Goal: Task Accomplishment & Management: Manage account settings

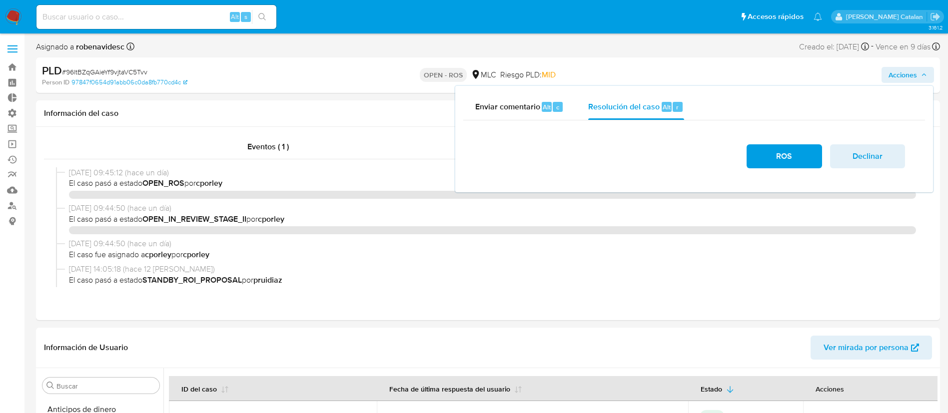
select select "10"
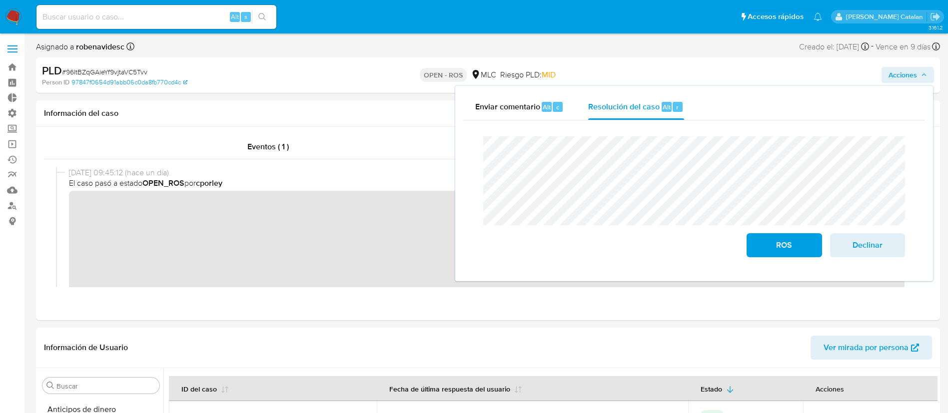
scroll to position [243, 0]
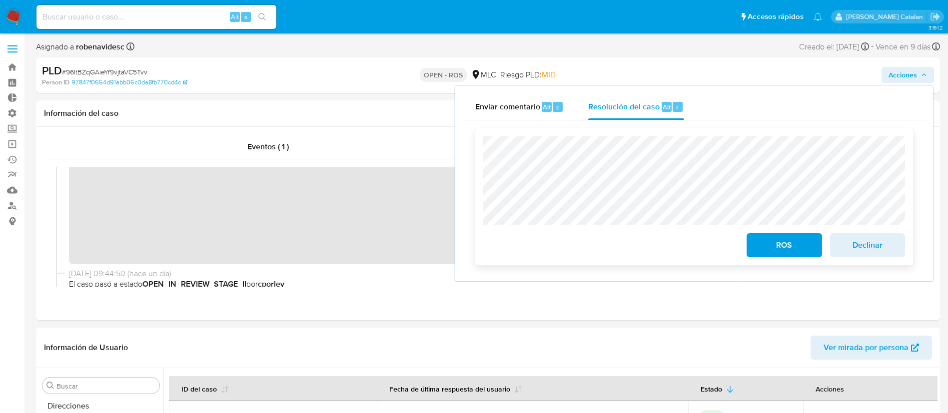
click at [780, 250] on span "ROS" at bounding box center [784, 245] width 49 height 22
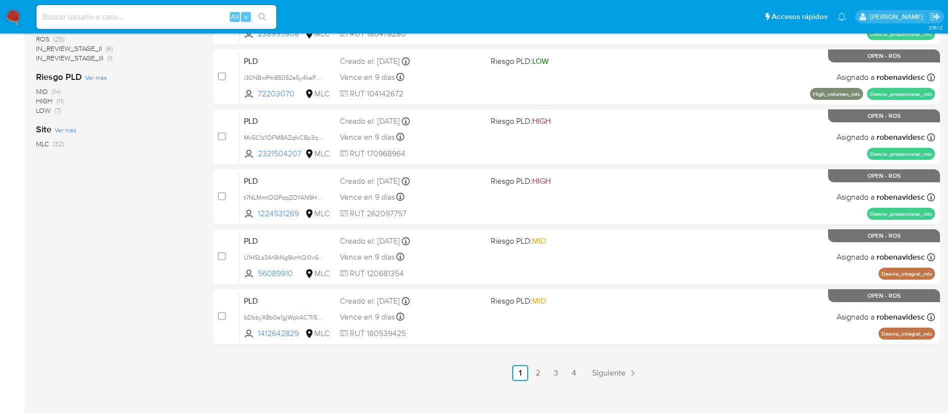
scroll to position [412, 0]
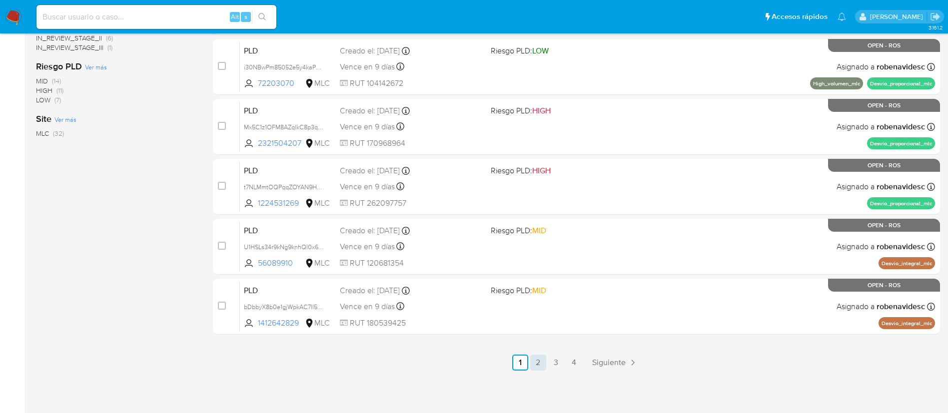
click at [536, 360] on link "2" at bounding box center [538, 363] width 16 height 16
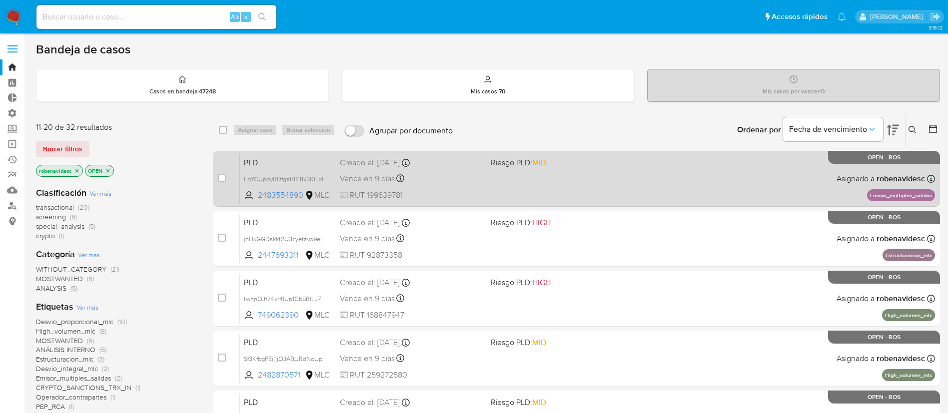
click at [552, 180] on div "PLD FqYCUndyRDfgaBB18x3l0ExI 2483554890 MLC Riesgo PLD: MID Creado el: 12/07/20…" at bounding box center [587, 178] width 695 height 50
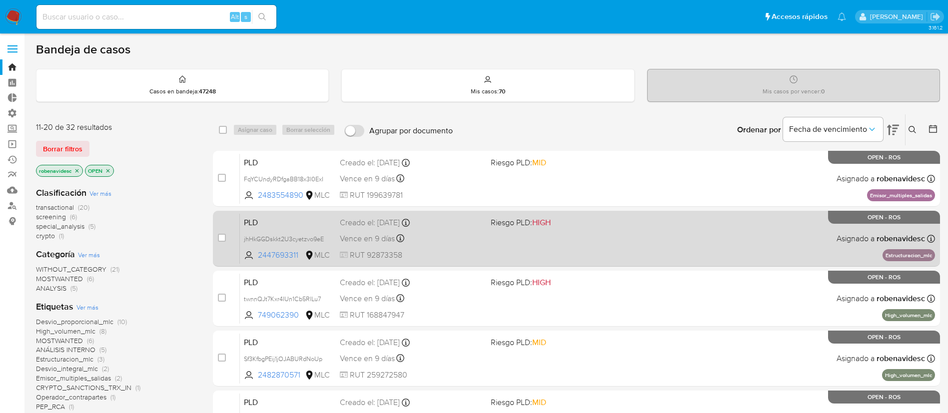
click at [520, 226] on span "Riesgo PLD: HIGH" at bounding box center [521, 222] width 60 height 11
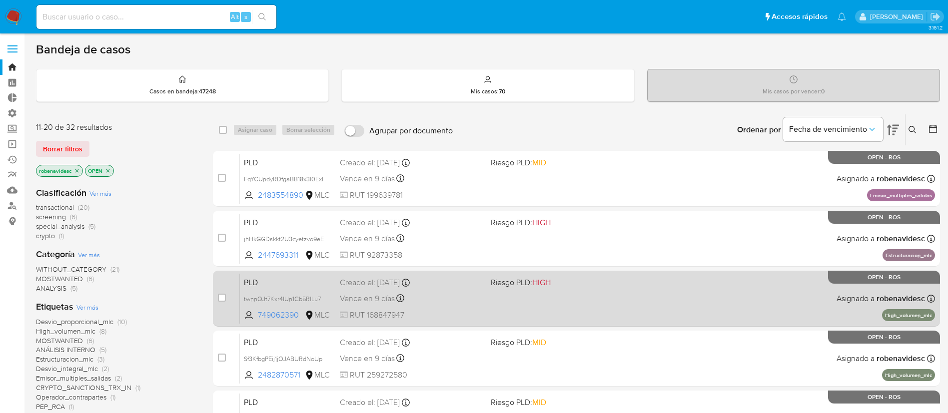
click at [535, 313] on div "PLD twnnQJt7Kxr4IUn1Cb5RlLu7 749062390 MLC Riesgo PLD: HIGH Creado el: 12/07/20…" at bounding box center [587, 298] width 695 height 50
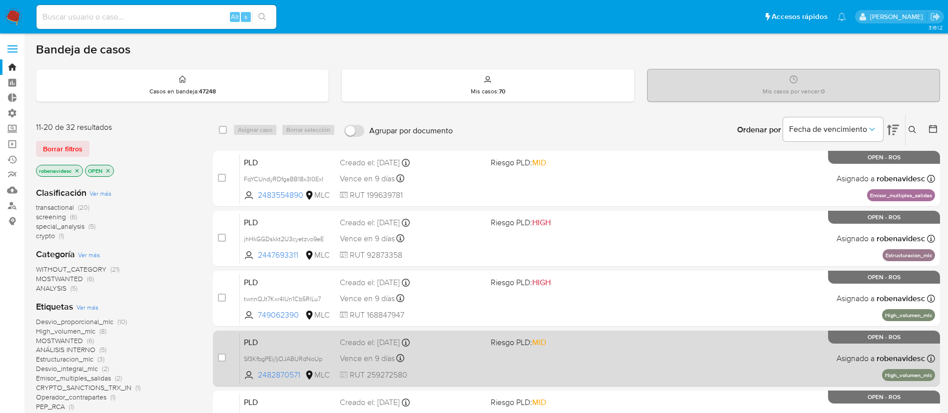
click at [562, 378] on div "PLD Sf3KfbgPEij1jOJABURdNoUp 2482870571 MLC Riesgo PLD: MID Creado el: 12/07/20…" at bounding box center [587, 358] width 695 height 50
click at [552, 341] on span "Riesgo PLD: MID" at bounding box center [562, 341] width 143 height 13
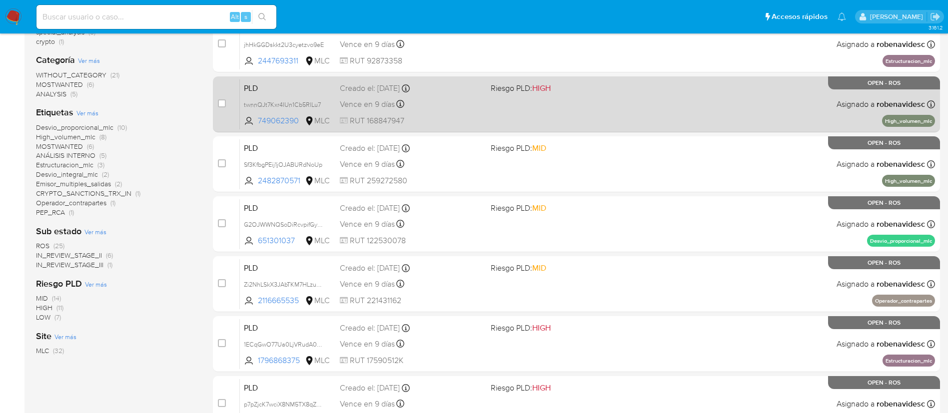
scroll to position [195, 0]
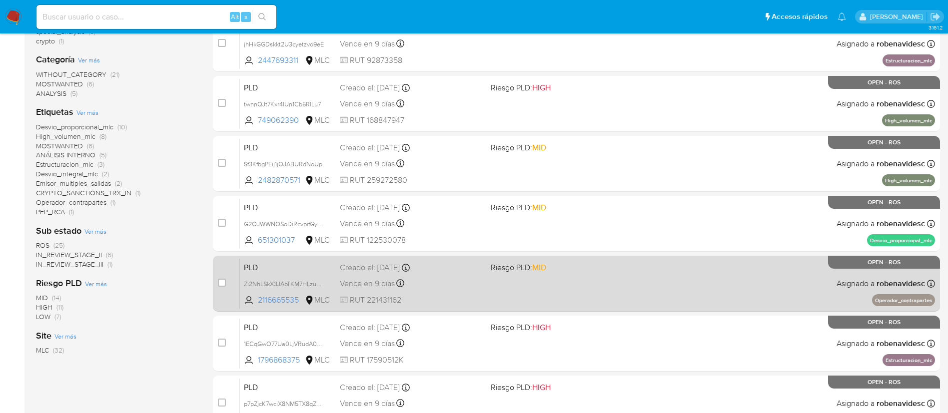
click at [538, 268] on span "MID" at bounding box center [539, 267] width 14 height 11
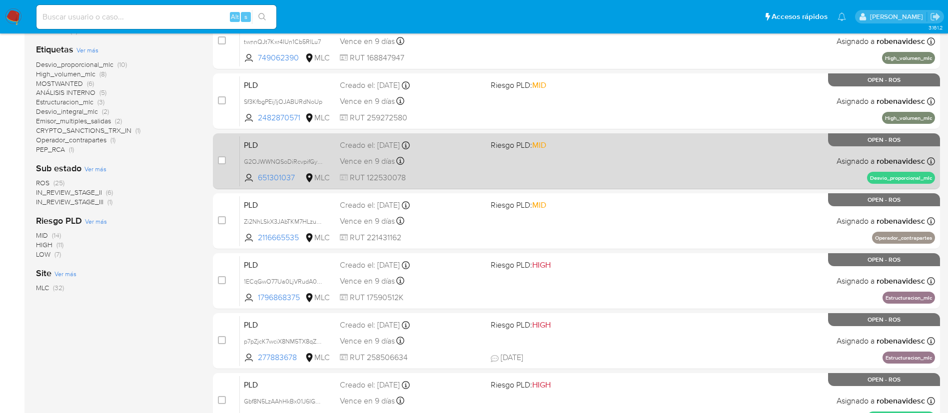
scroll to position [259, 0]
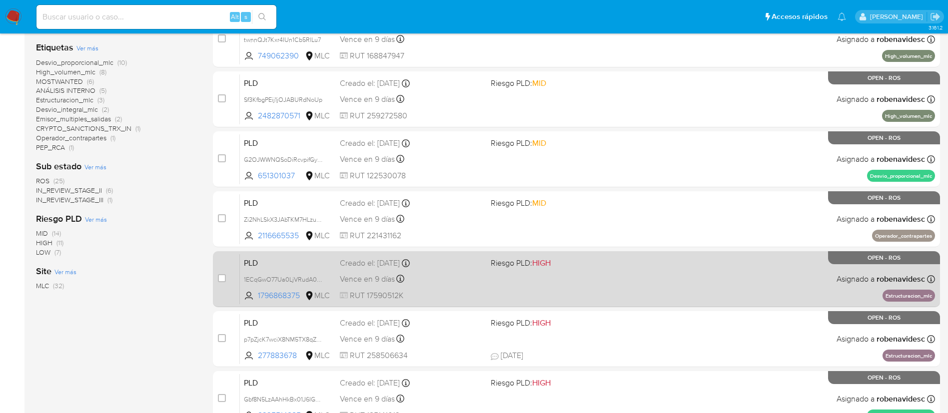
click at [519, 271] on div "PLD 1ECqGwO77Ua0LjVRudA0VDko 1796868375 MLC Riesgo PLD: HIGH Creado el: 12/07/2…" at bounding box center [587, 279] width 695 height 50
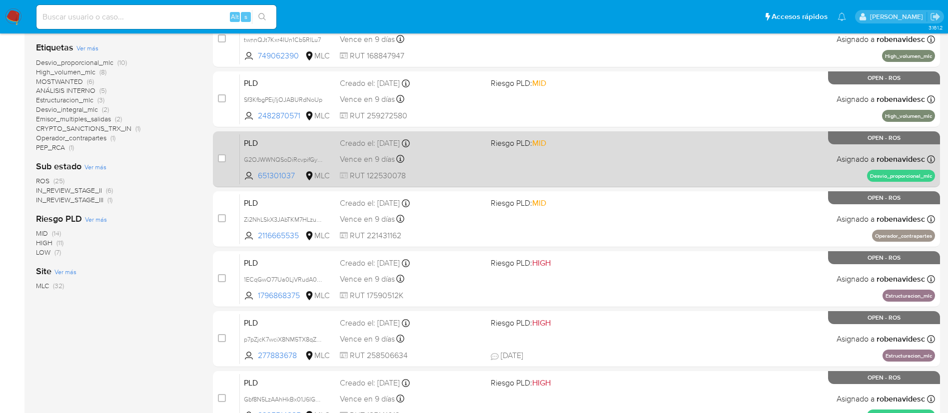
scroll to position [0, 0]
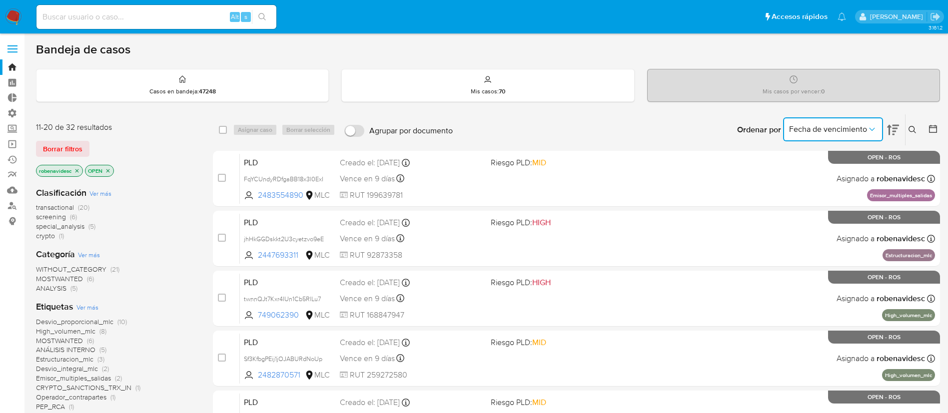
click at [866, 126] on span "Fecha de vencimiento" at bounding box center [828, 129] width 78 height 10
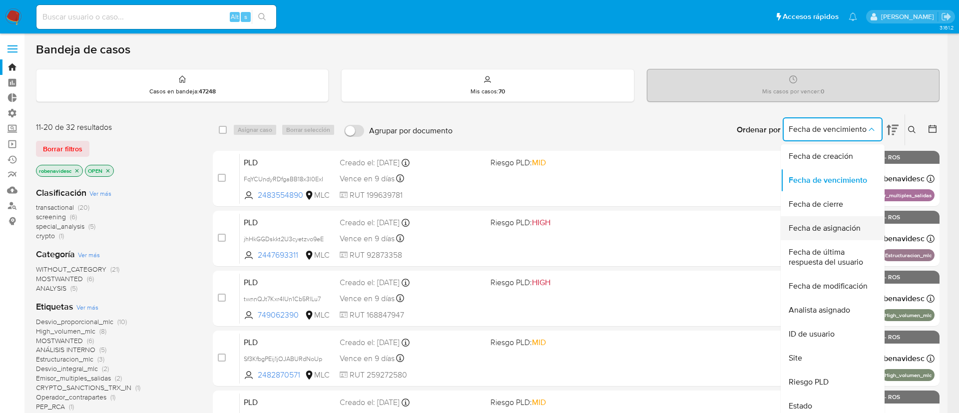
click at [844, 233] on span "Fecha de asignación" at bounding box center [825, 228] width 72 height 10
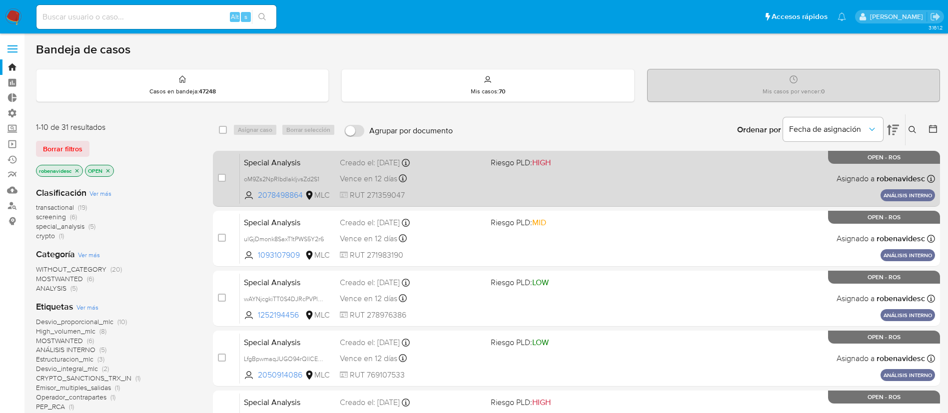
click at [629, 160] on span "Riesgo PLD: HIGH" at bounding box center [562, 161] width 143 height 13
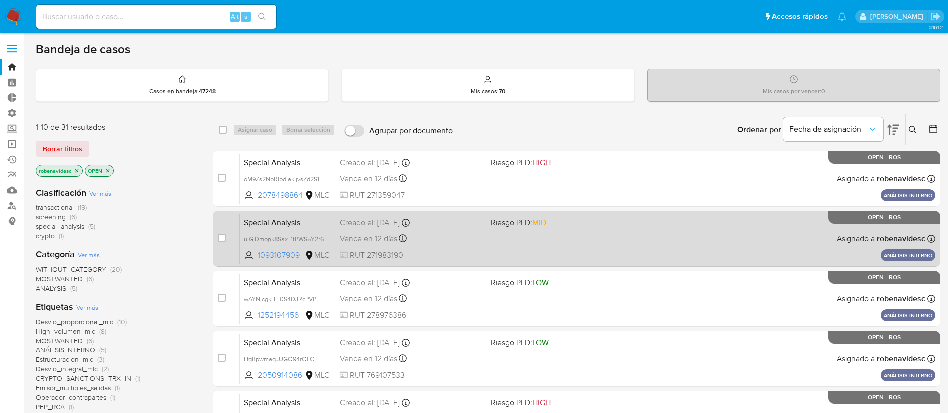
click at [655, 216] on div "Special Analysis ulGjDmonk8SaxT1tPWS5Y2r6 1093107909 MLC Riesgo PLD: MID Creado…" at bounding box center [587, 238] width 695 height 50
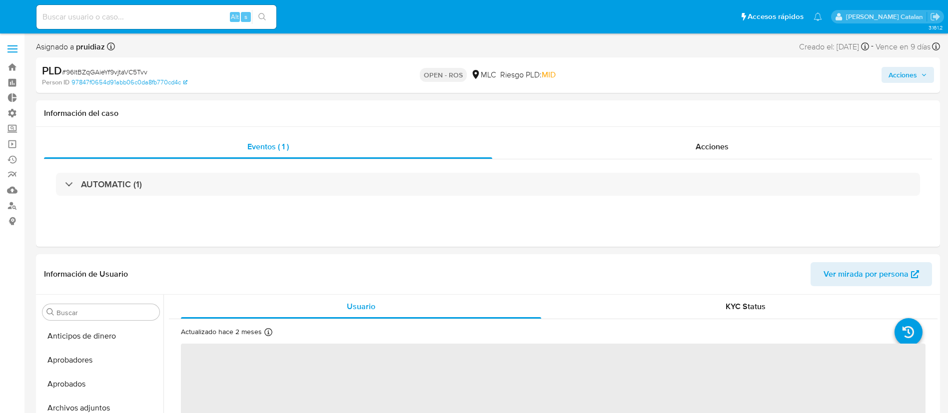
select select "10"
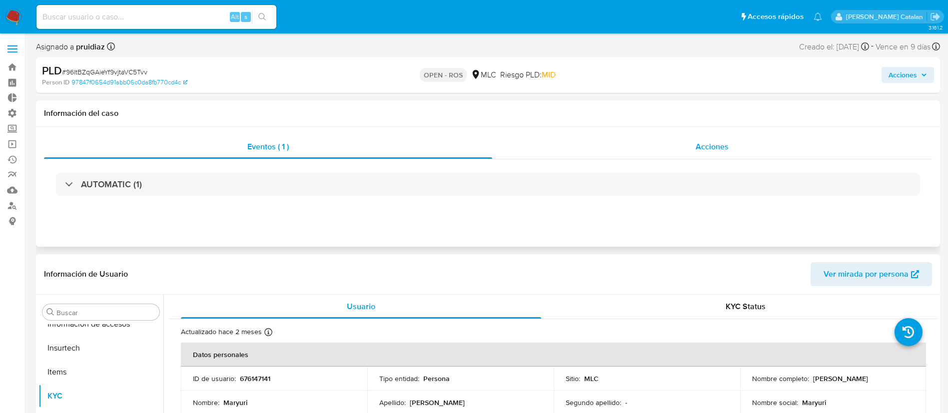
scroll to position [470, 0]
click at [705, 138] on div "Acciones" at bounding box center [712, 147] width 440 height 24
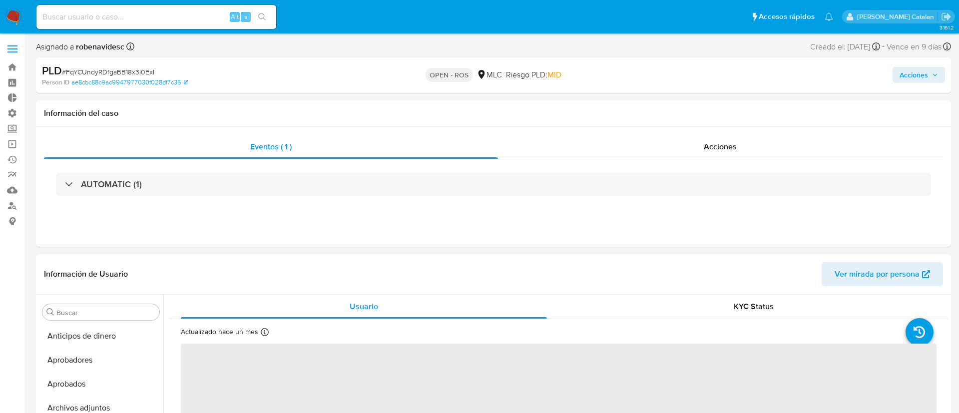
select select "10"
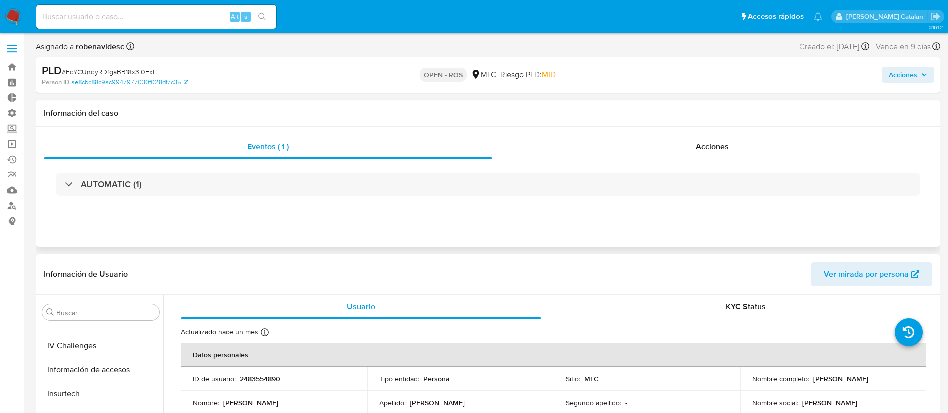
scroll to position [470, 0]
click at [668, 152] on div "Acciones" at bounding box center [712, 147] width 440 height 24
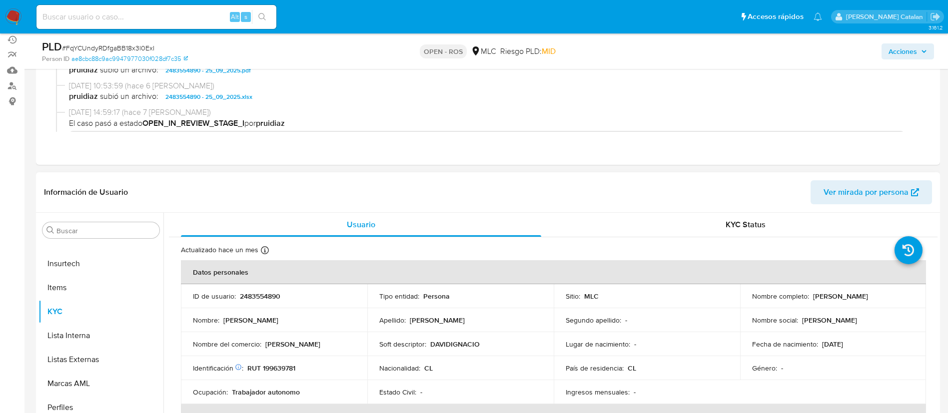
scroll to position [124, 0]
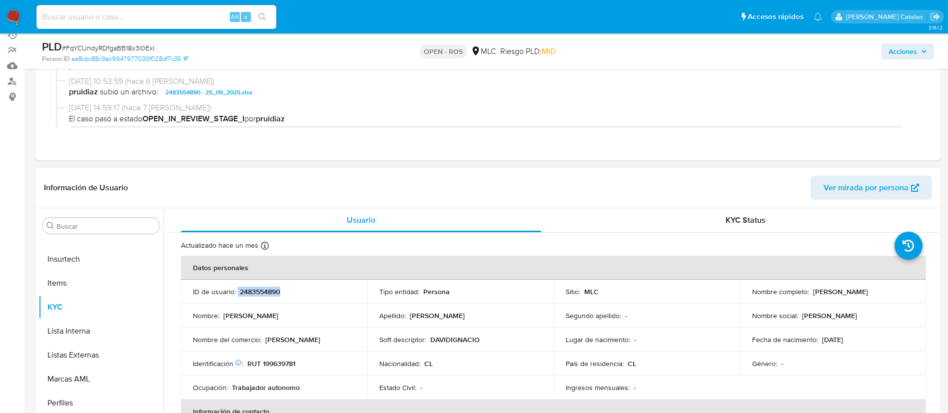
drag, startPoint x: 298, startPoint y: 288, endPoint x: 237, endPoint y: 290, distance: 60.5
click at [237, 290] on div "ID de usuario : 2483554890" at bounding box center [274, 291] width 162 height 9
copy div "2483554890"
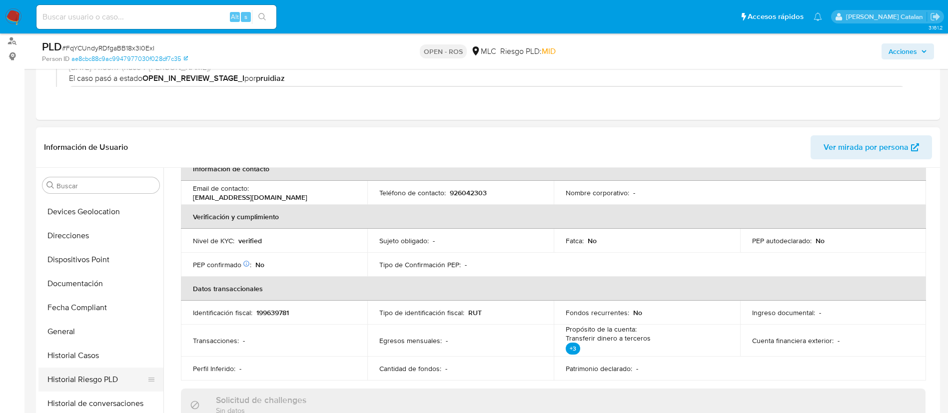
scroll to position [210, 0]
click at [83, 294] on button "Documentación" at bounding box center [96, 287] width 117 height 24
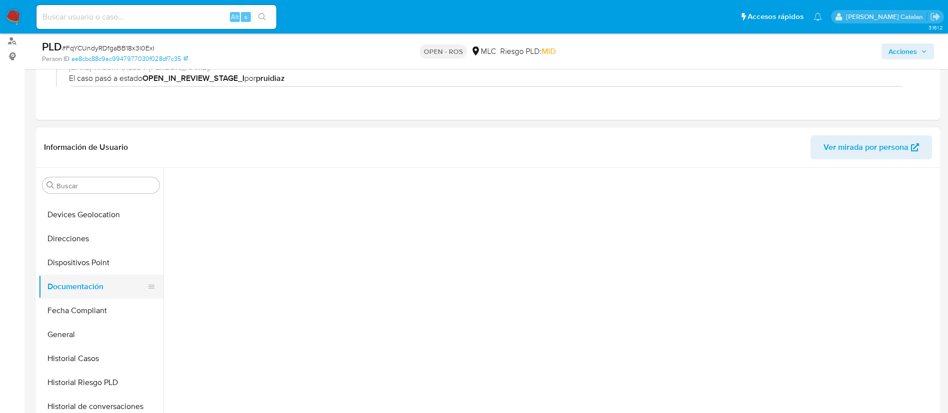
scroll to position [0, 0]
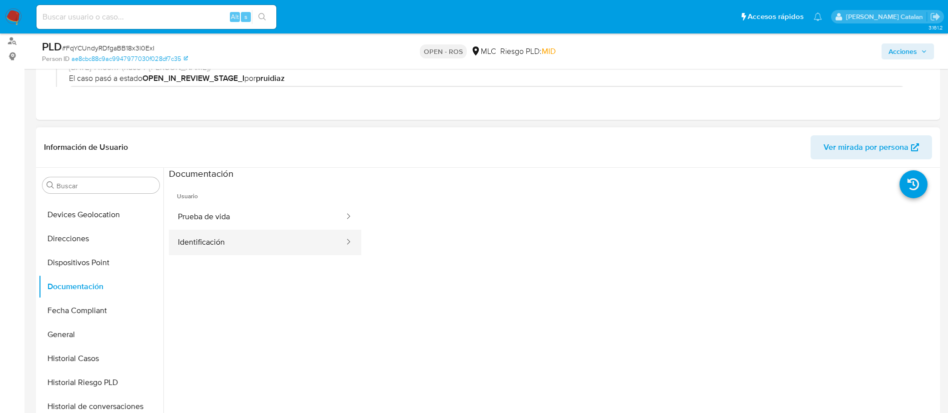
click at [219, 237] on button "Identificación" at bounding box center [257, 242] width 176 height 25
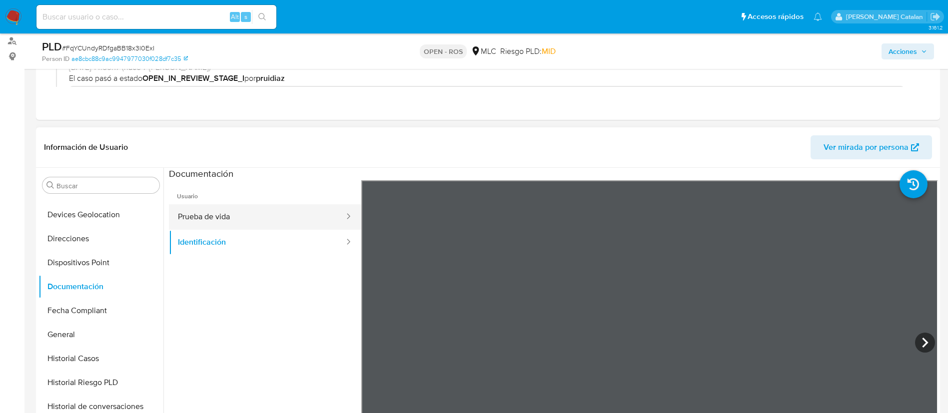
click at [243, 224] on button "Prueba de vida" at bounding box center [257, 216] width 176 height 25
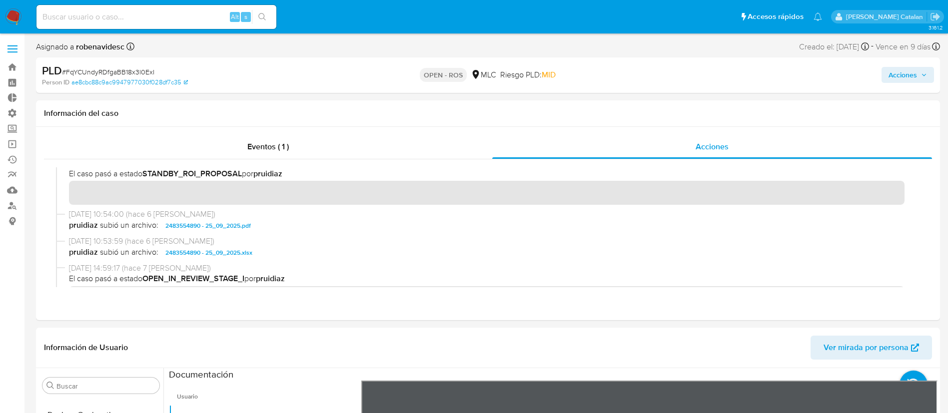
click at [883, 78] on button "Acciones" at bounding box center [907, 75] width 52 height 16
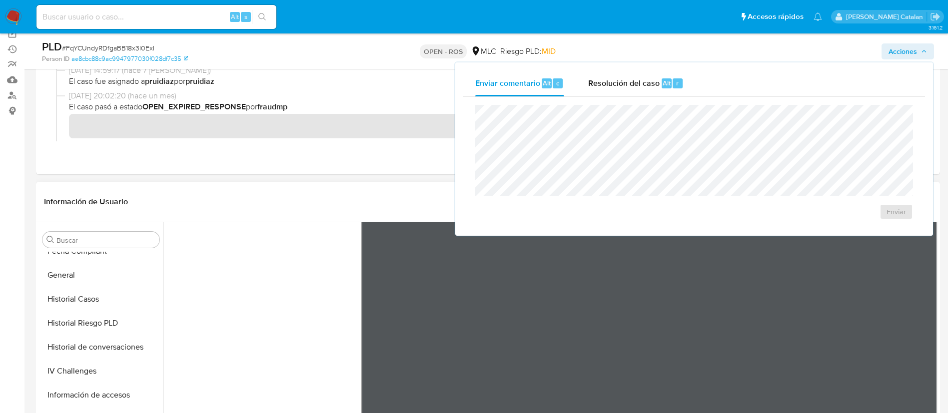
scroll to position [123, 0]
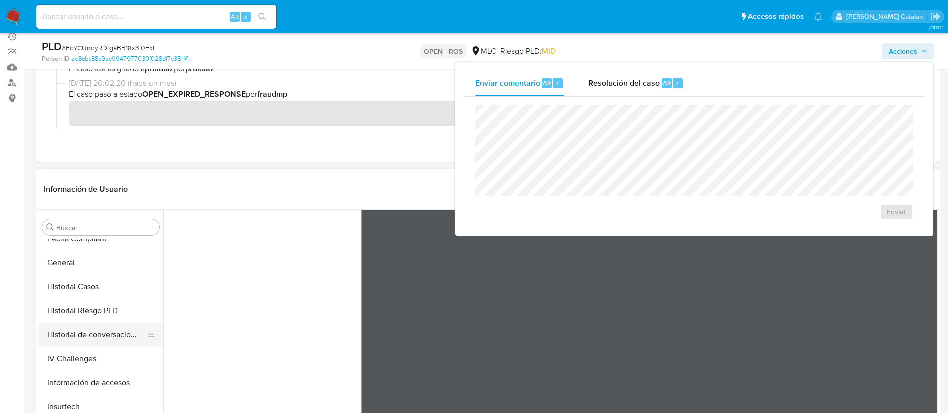
click at [94, 337] on button "Historial de conversaciones" at bounding box center [96, 335] width 117 height 24
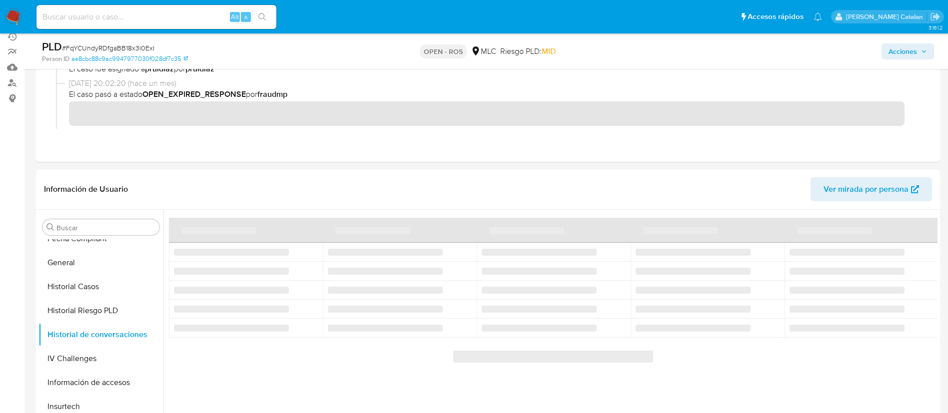
click at [895, 53] on span "Acciones" at bounding box center [902, 51] width 28 height 16
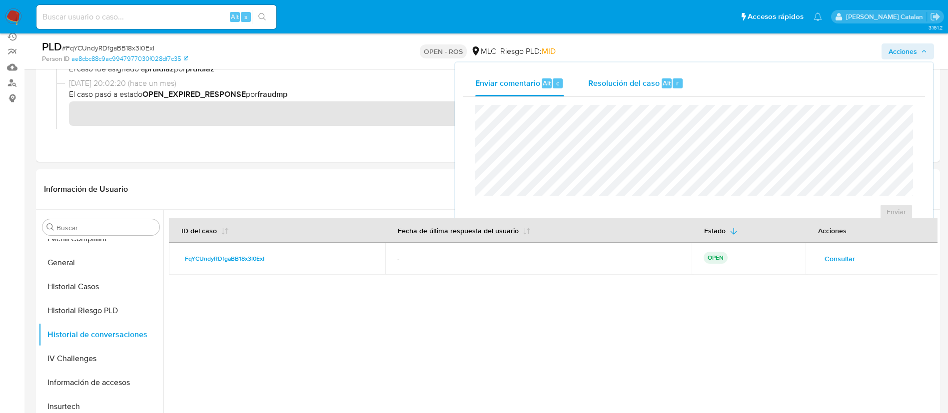
click at [650, 81] on span "Resolución del caso" at bounding box center [623, 82] width 71 height 11
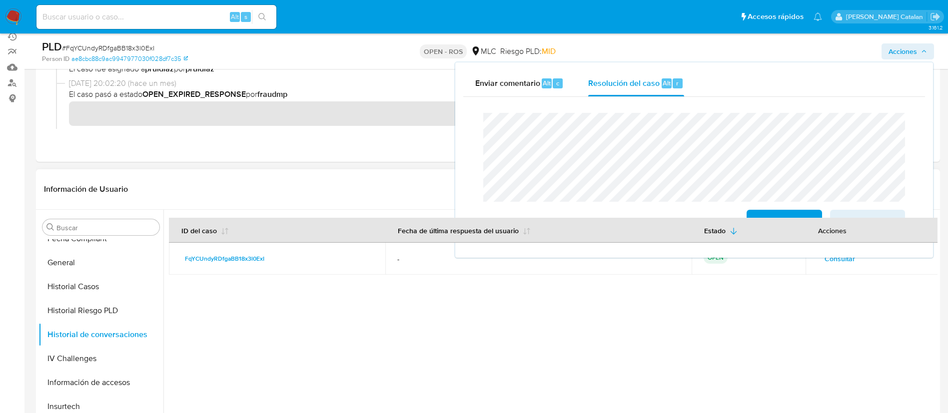
click at [300, 344] on div at bounding box center [550, 338] width 774 height 256
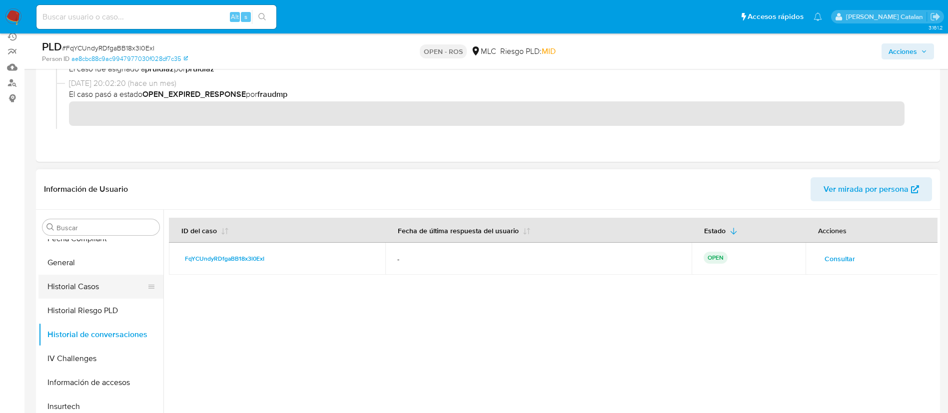
click at [73, 291] on button "Historial Casos" at bounding box center [96, 287] width 117 height 24
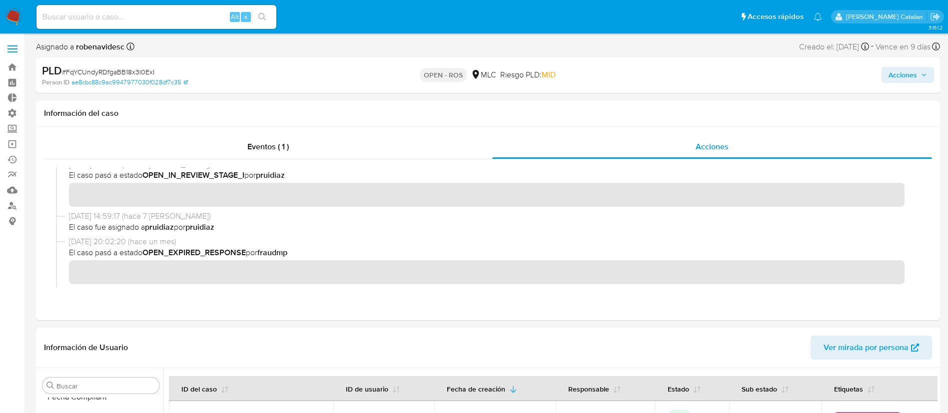
click at [898, 71] on span "Acciones" at bounding box center [902, 75] width 28 height 16
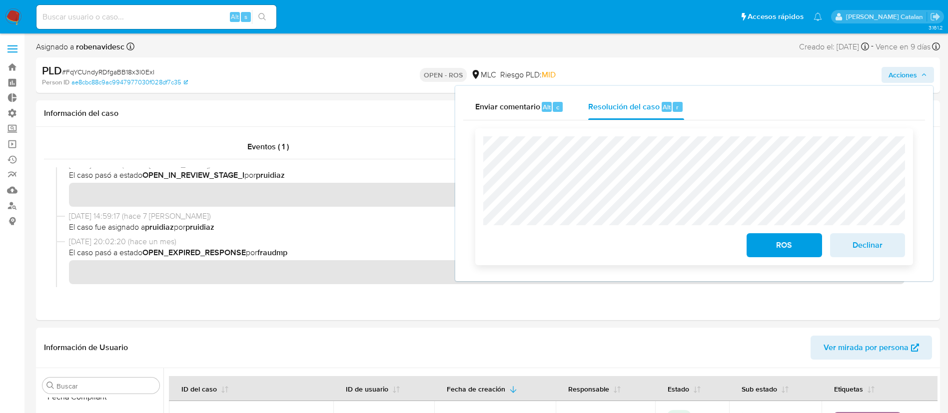
click at [780, 237] on span "ROS" at bounding box center [784, 245] width 49 height 22
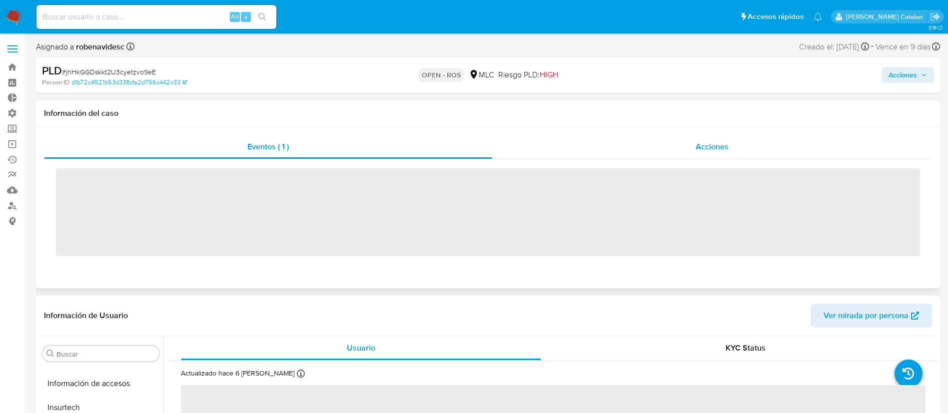
scroll to position [470, 0]
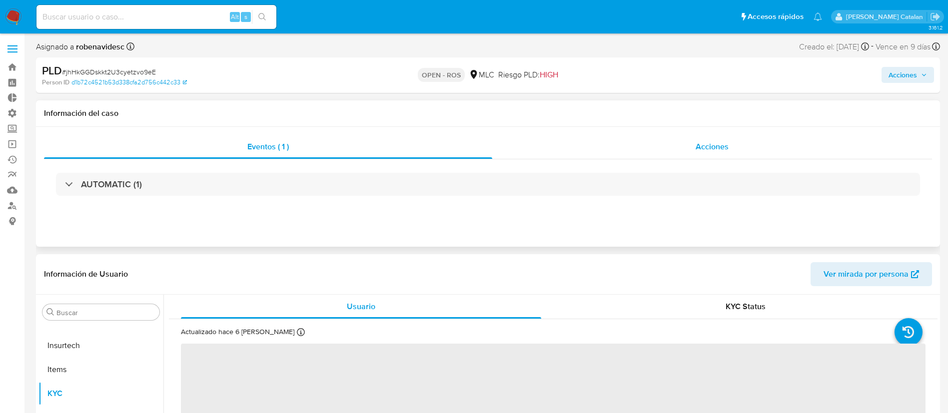
click at [654, 141] on div "Acciones" at bounding box center [712, 147] width 440 height 24
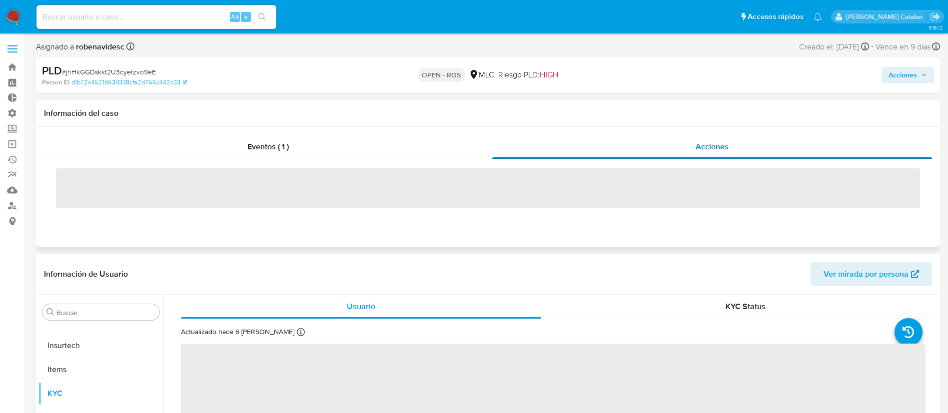
select select "10"
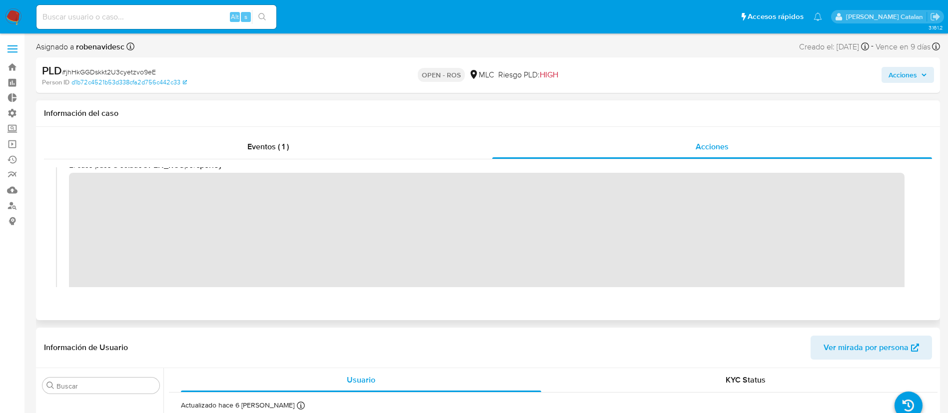
scroll to position [0, 0]
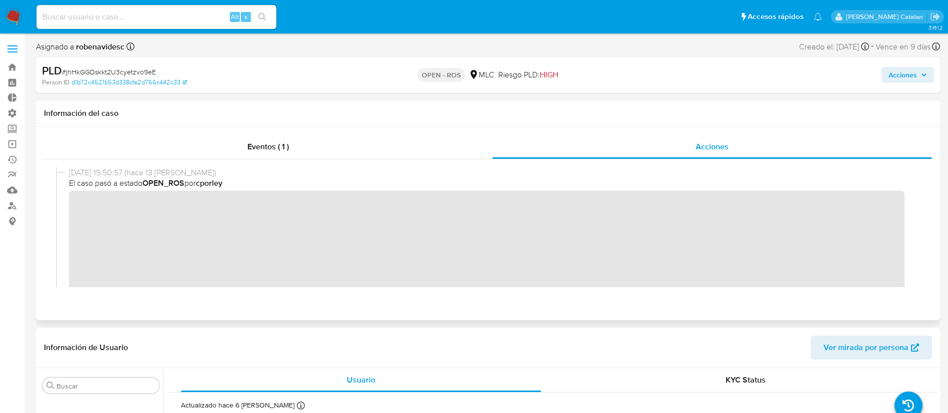
click at [68, 206] on div "18/09/2025 15:50:57 (hace 13 días) El caso pasó a estado OPEN_ROS por cporley" at bounding box center [488, 241] width 864 height 149
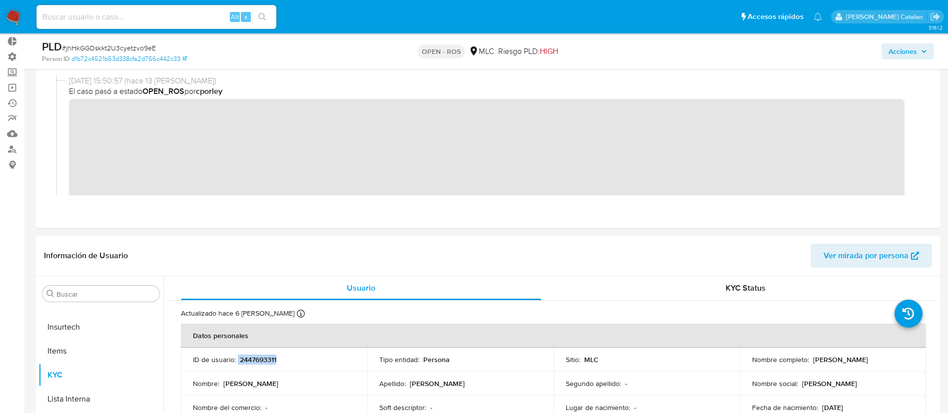
drag, startPoint x: 288, startPoint y: 361, endPoint x: 237, endPoint y: 357, distance: 50.6
click at [237, 357] on div "ID de usuario : 2447693311" at bounding box center [274, 359] width 162 height 9
copy div "2447693311"
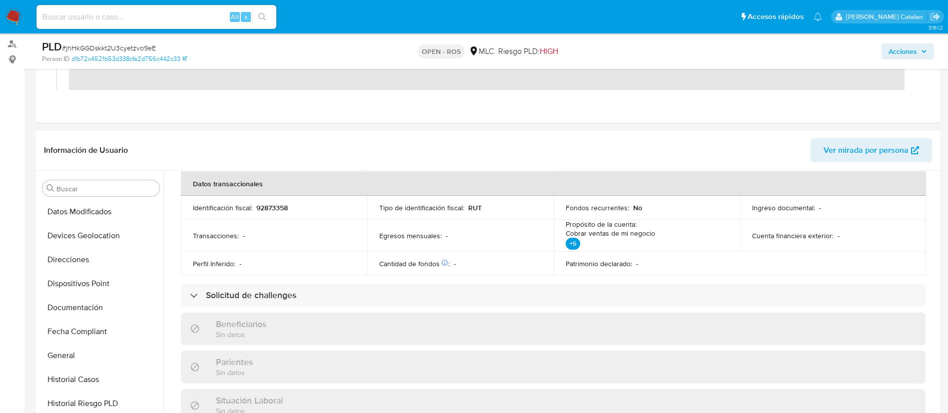
scroll to position [191, 0]
click at [72, 297] on button "Documentación" at bounding box center [100, 309] width 125 height 24
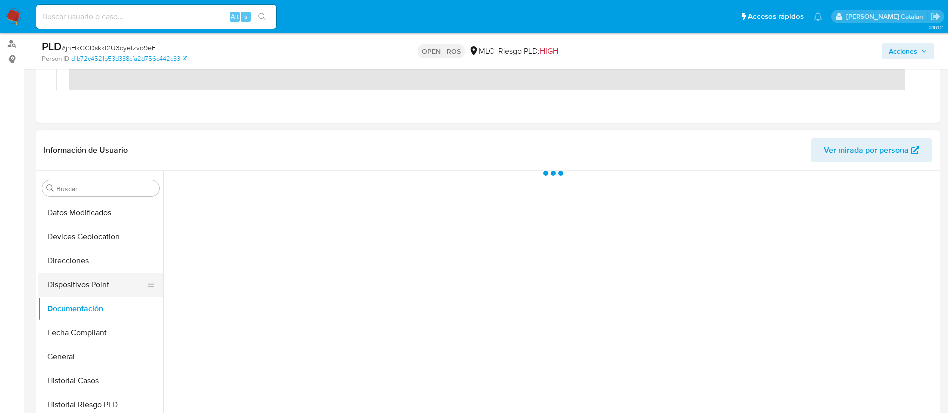
scroll to position [0, 0]
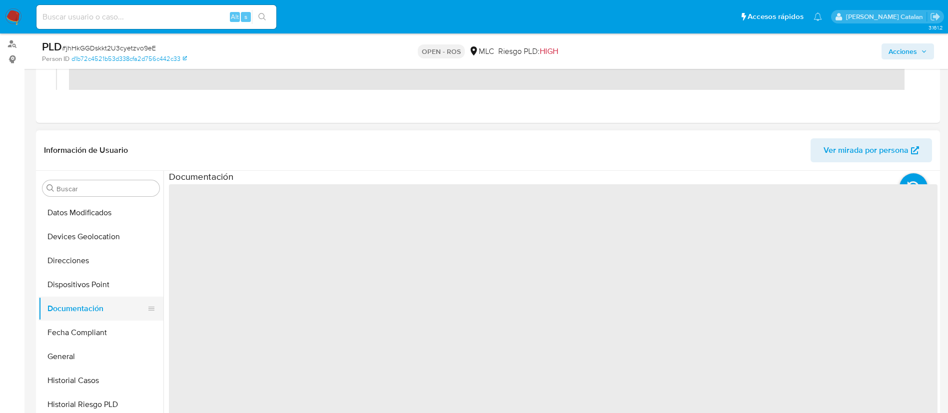
click at [75, 305] on button "Documentación" at bounding box center [96, 309] width 117 height 24
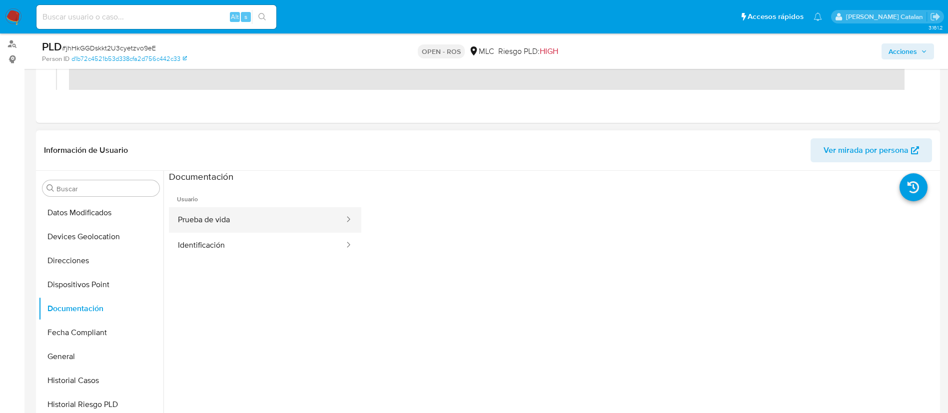
click at [233, 229] on button "Prueba de vida" at bounding box center [257, 219] width 176 height 25
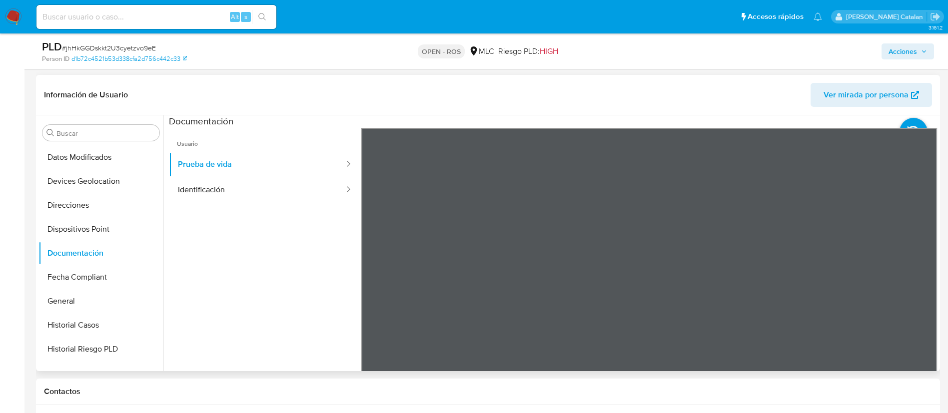
scroll to position [220, 0]
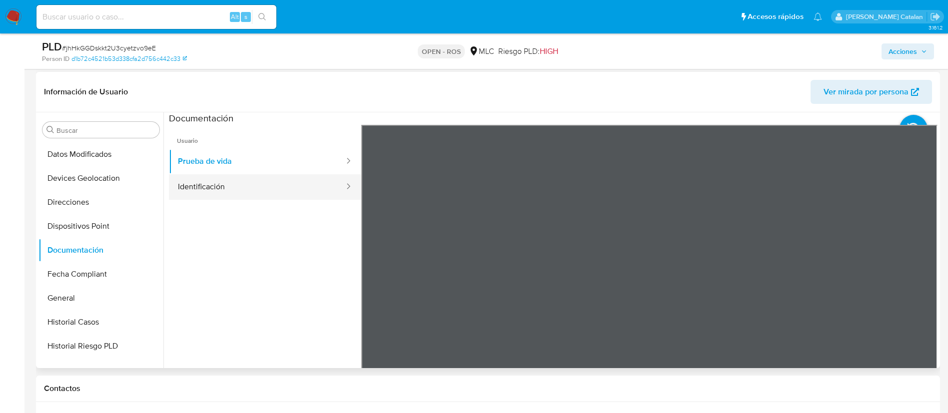
click at [268, 179] on button "Identificación" at bounding box center [257, 186] width 176 height 25
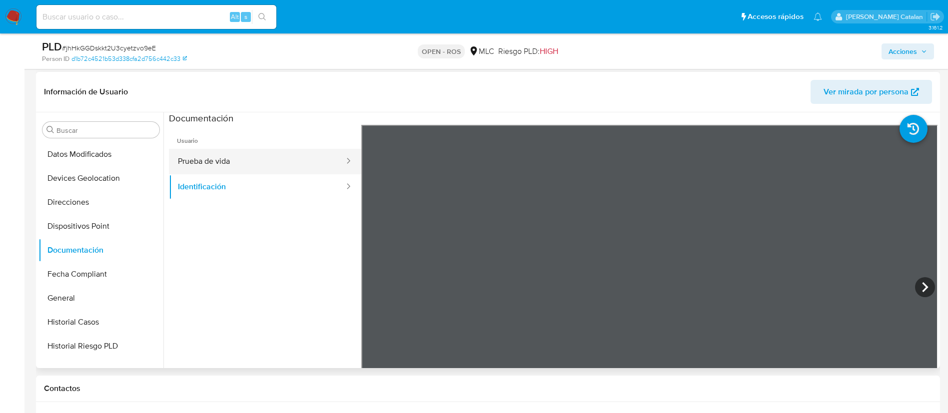
click at [271, 165] on button "Prueba de vida" at bounding box center [257, 161] width 176 height 25
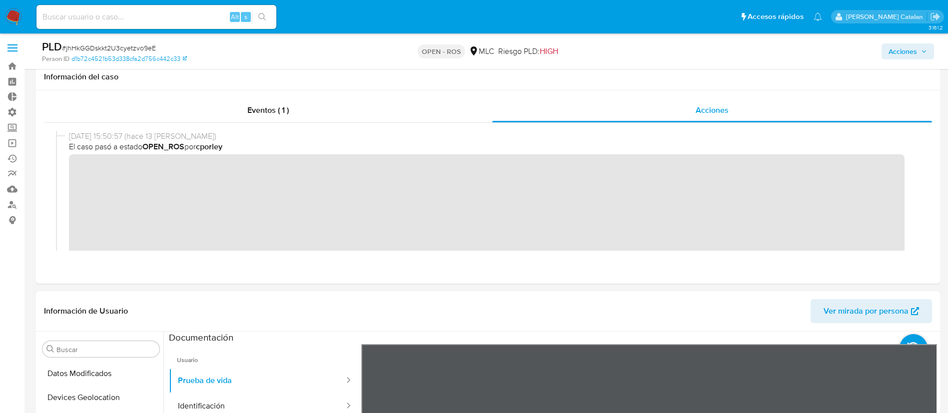
scroll to position [0, 0]
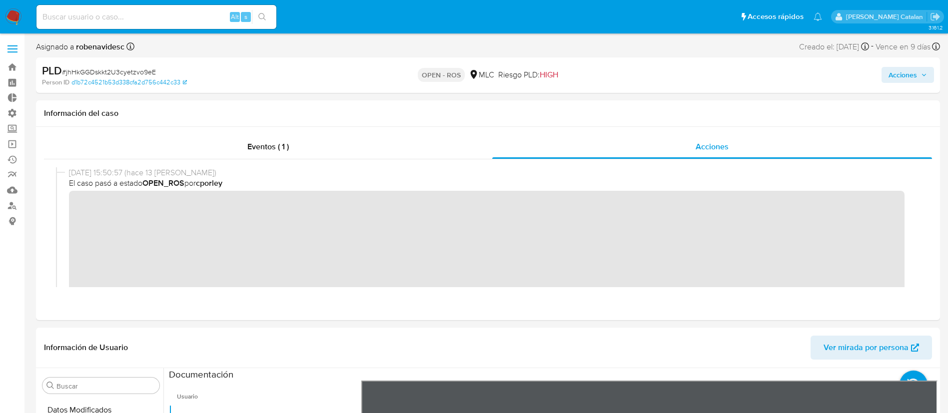
click at [915, 75] on span "Acciones" at bounding box center [902, 75] width 28 height 16
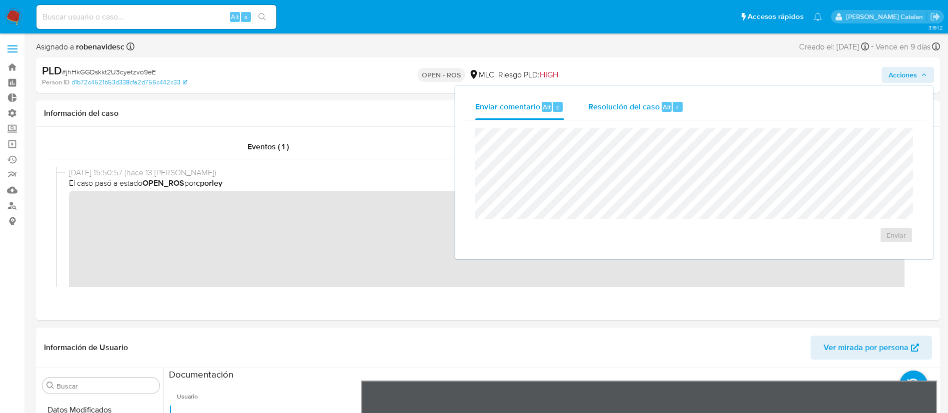
click at [681, 105] on div "r" at bounding box center [678, 107] width 10 height 10
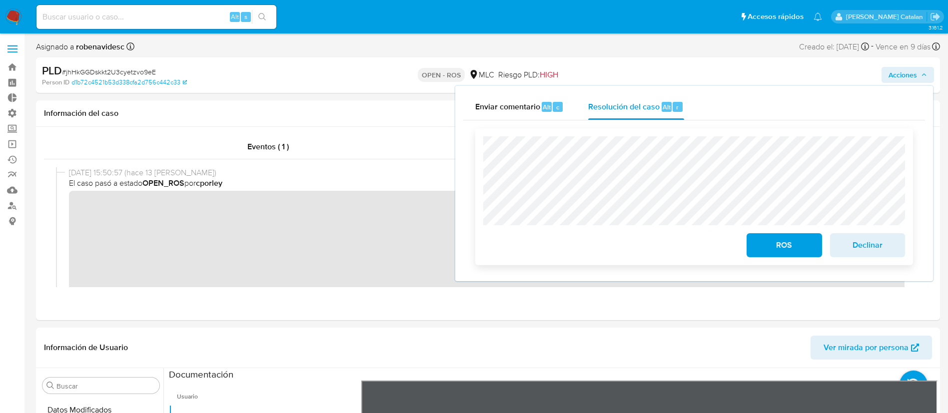
click at [475, 157] on div "ROS Declinar" at bounding box center [694, 196] width 438 height 137
click at [774, 245] on span "ROS" at bounding box center [784, 245] width 49 height 22
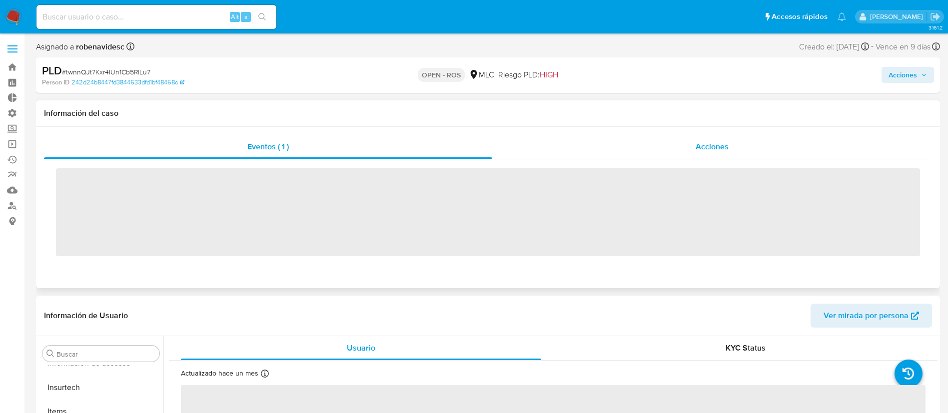
scroll to position [470, 0]
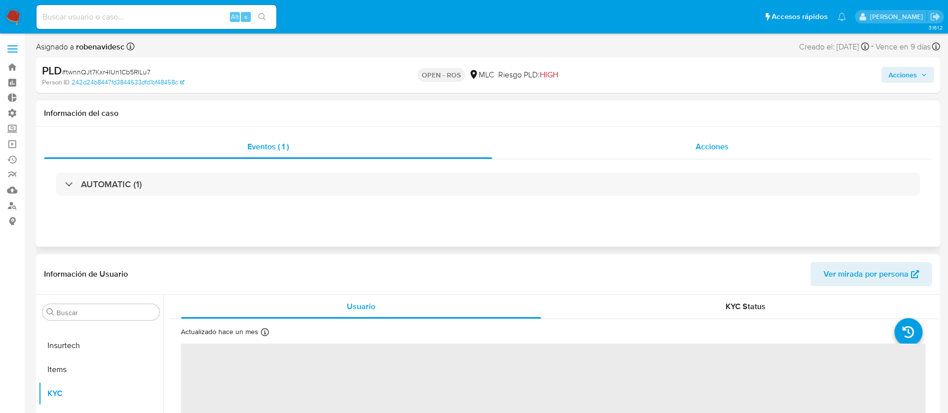
click at [594, 152] on div "Acciones" at bounding box center [712, 147] width 440 height 24
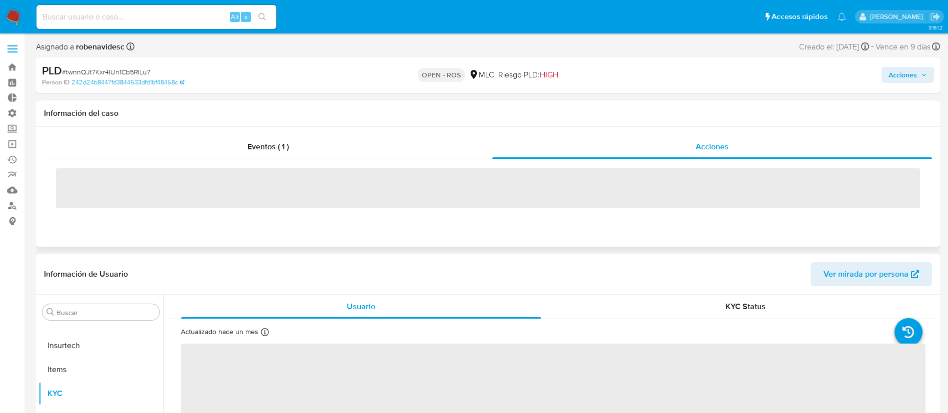
select select "10"
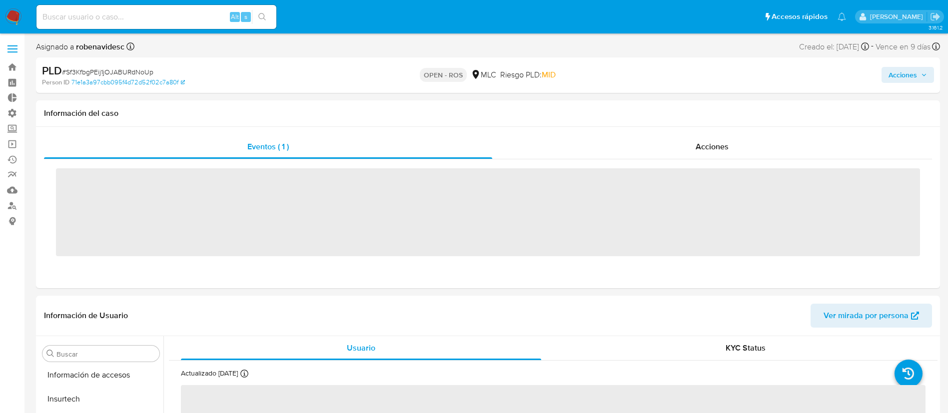
scroll to position [470, 0]
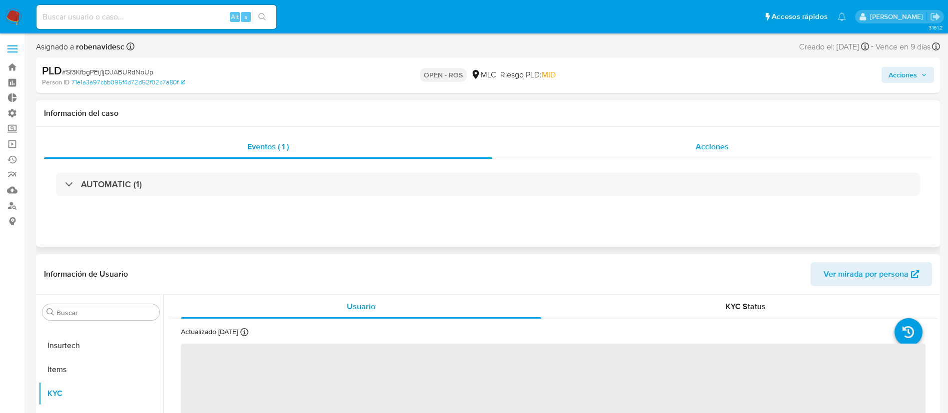
click at [675, 150] on div "Acciones" at bounding box center [712, 147] width 440 height 24
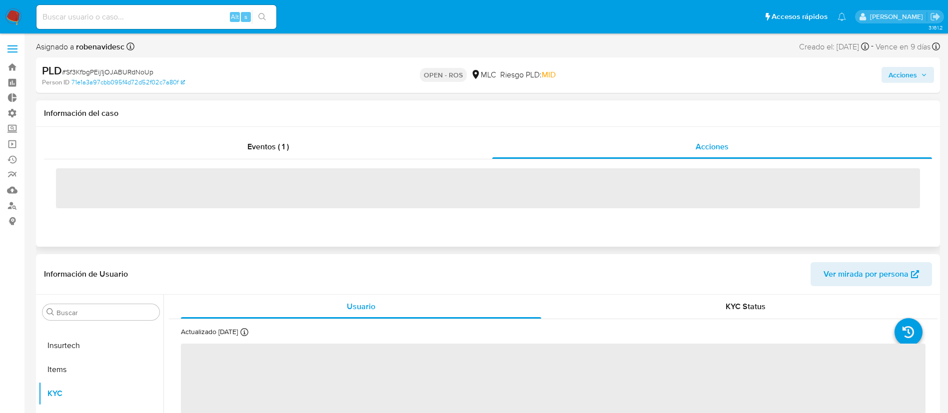
select select "10"
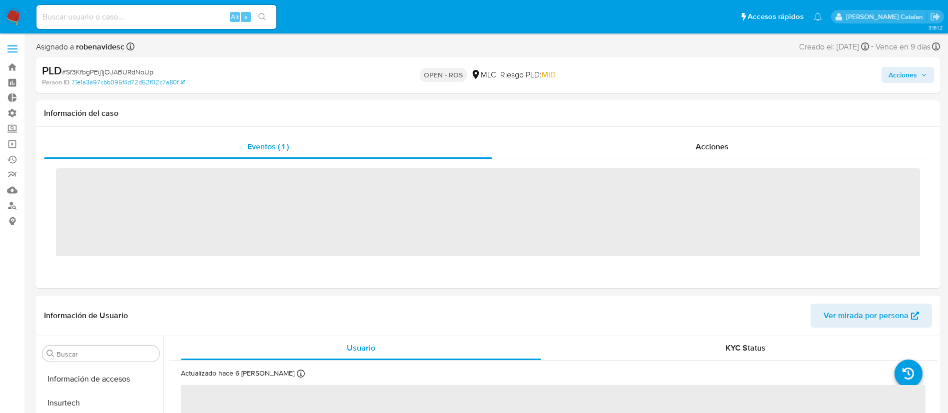
scroll to position [470, 0]
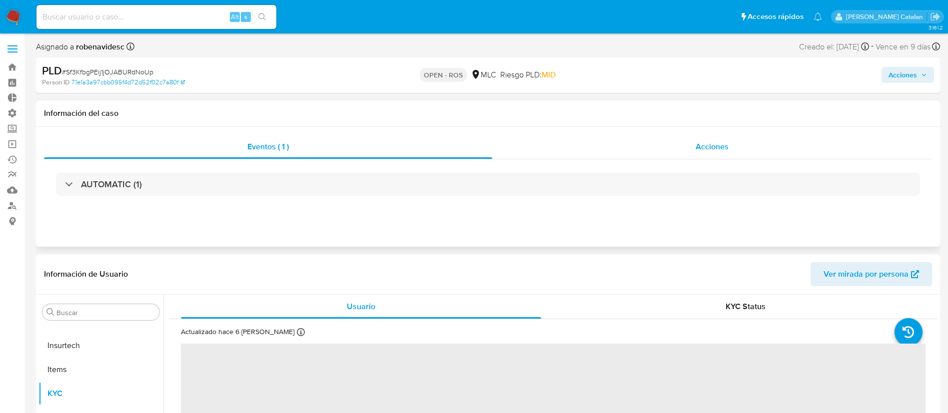
click at [651, 149] on div "Acciones" at bounding box center [712, 147] width 440 height 24
select select "10"
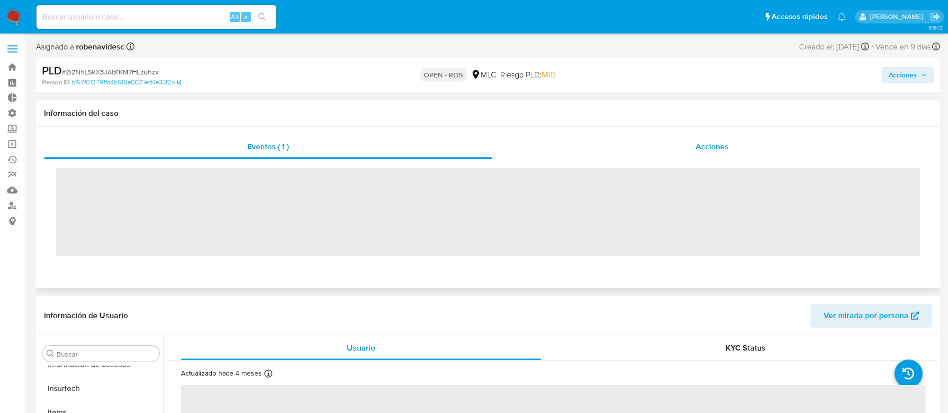
scroll to position [470, 0]
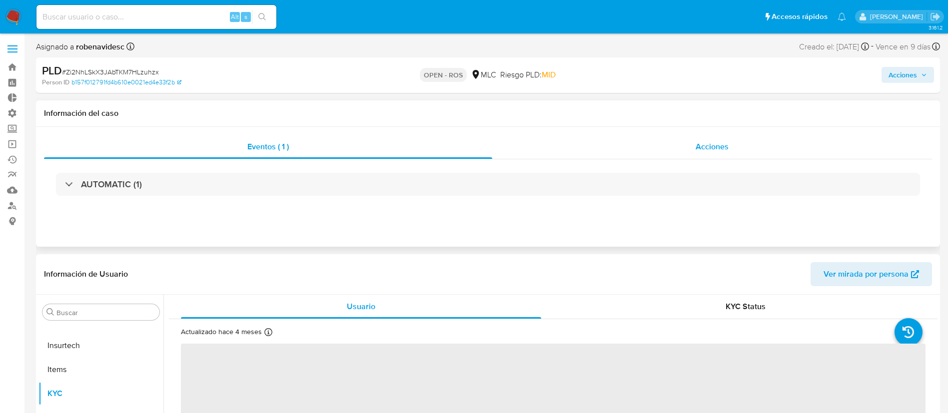
click at [635, 151] on div "Acciones" at bounding box center [712, 147] width 440 height 24
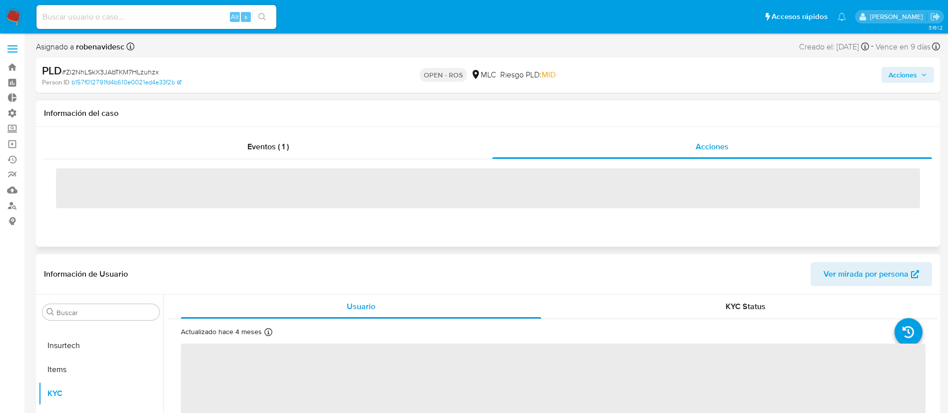
select select "10"
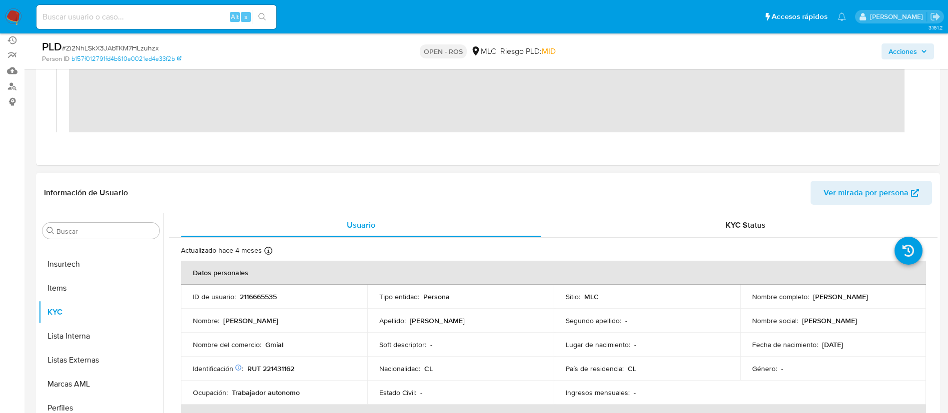
scroll to position [127, 0]
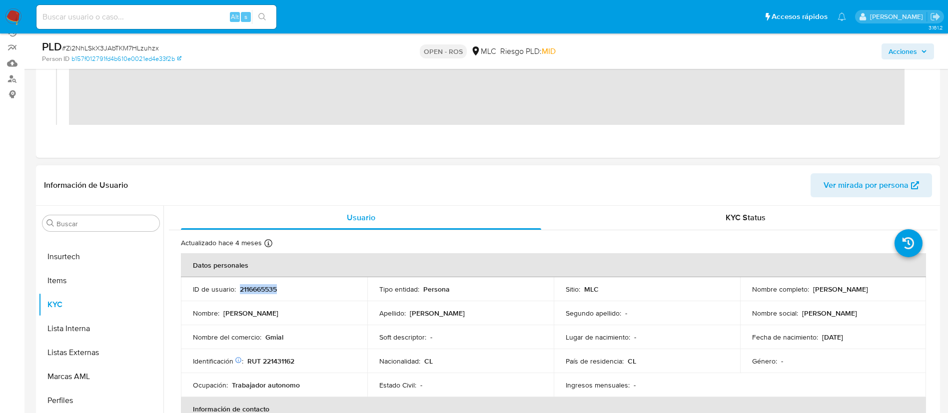
drag, startPoint x: 294, startPoint y: 289, endPoint x: 238, endPoint y: 290, distance: 55.5
click at [238, 290] on div "ID de usuario : 2116665535" at bounding box center [274, 289] width 162 height 9
copy p "2116665535"
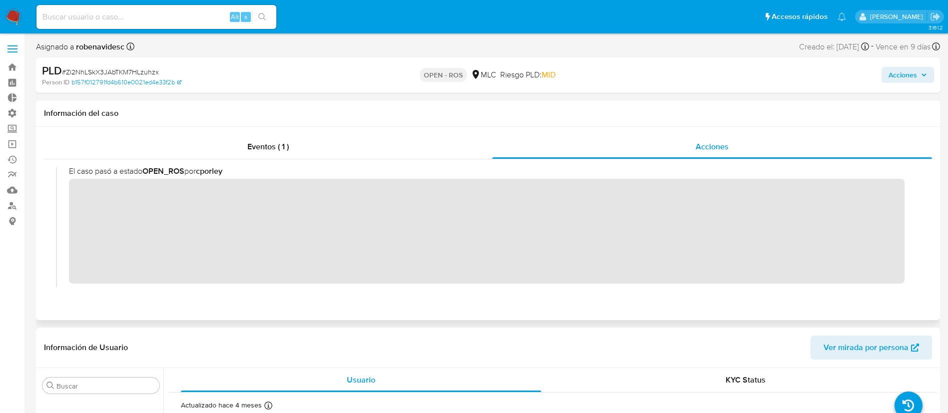
scroll to position [0, 0]
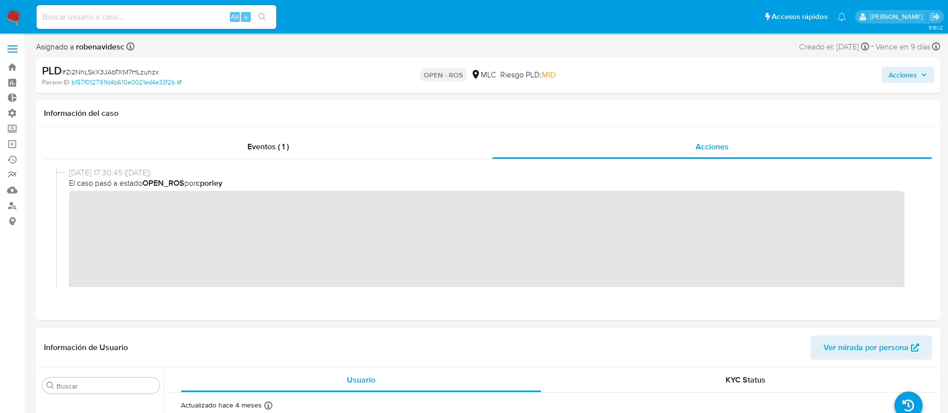
click at [403, 346] on header "Información de Usuario Ver mirada por persona" at bounding box center [488, 348] width 888 height 24
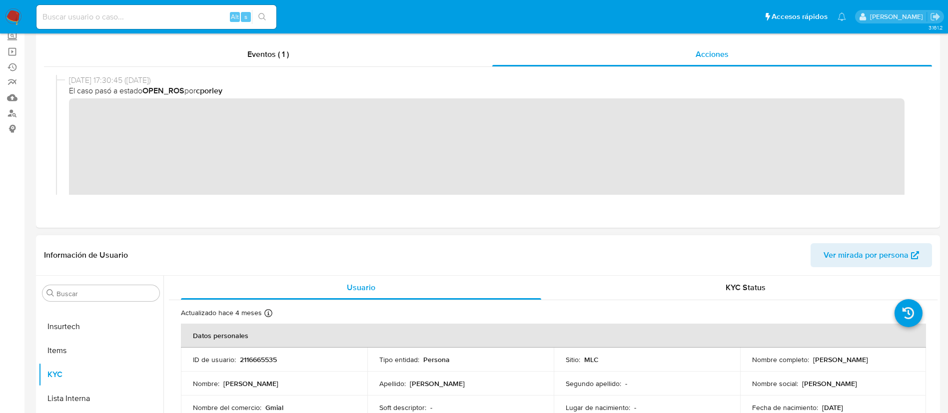
scroll to position [97, 0]
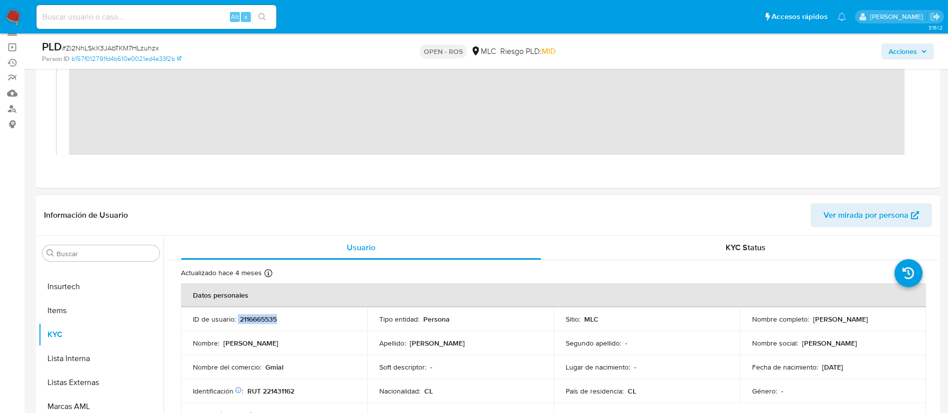
drag, startPoint x: 290, startPoint y: 314, endPoint x: 238, endPoint y: 317, distance: 52.1
click at [238, 317] on td "ID de usuario : 2116665535" at bounding box center [274, 319] width 186 height 24
copy div "2116665535"
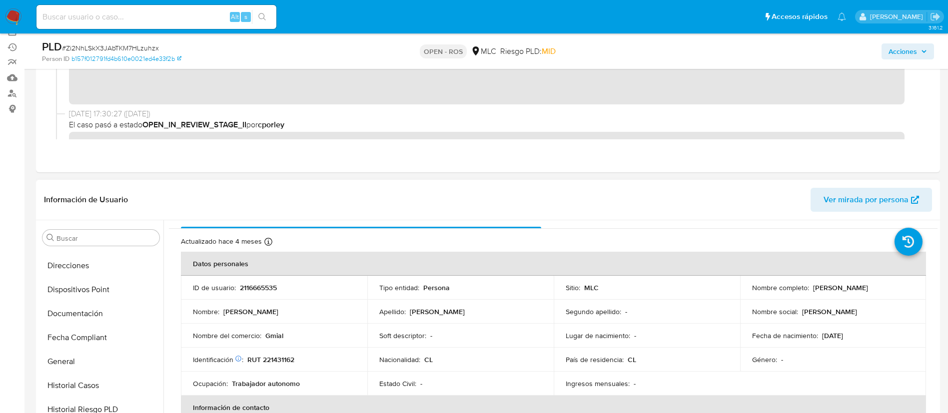
scroll to position [235, 0]
click at [73, 308] on button "Documentación" at bounding box center [100, 315] width 125 height 24
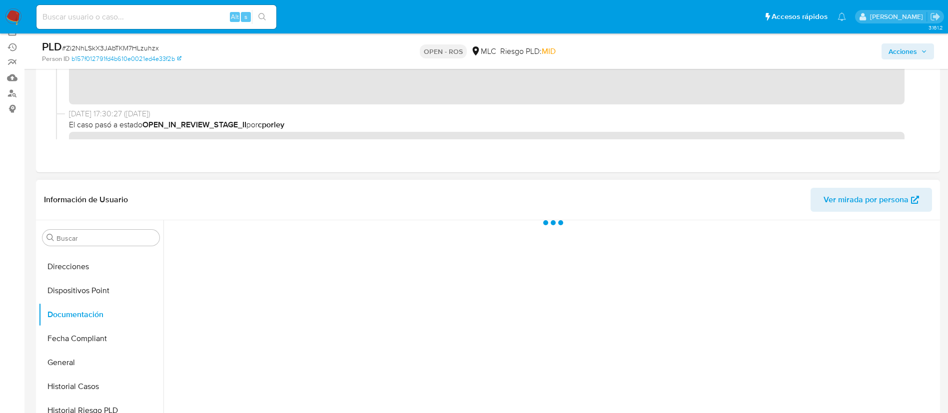
scroll to position [0, 0]
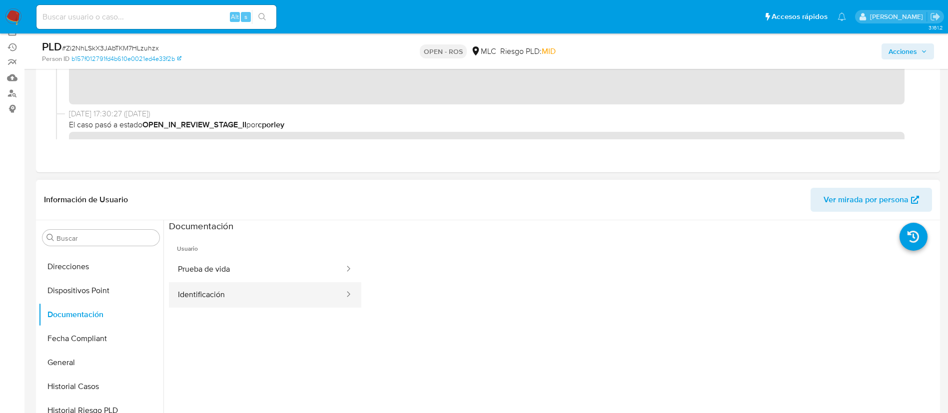
click at [240, 284] on button "Identificación" at bounding box center [257, 294] width 176 height 25
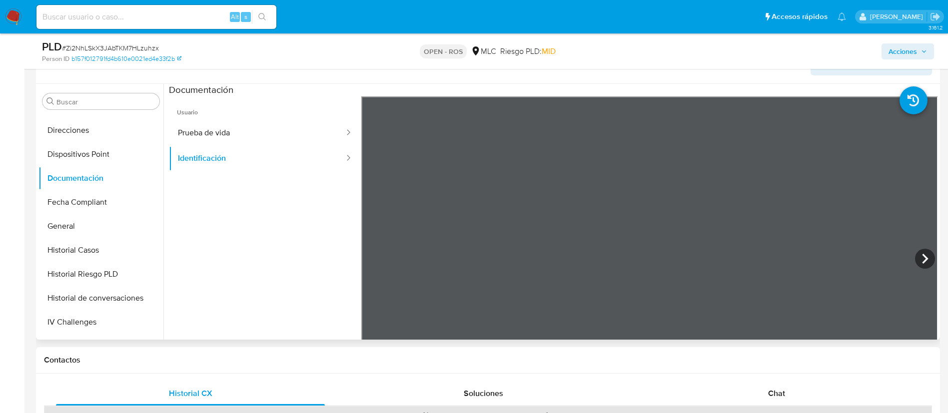
scroll to position [250, 0]
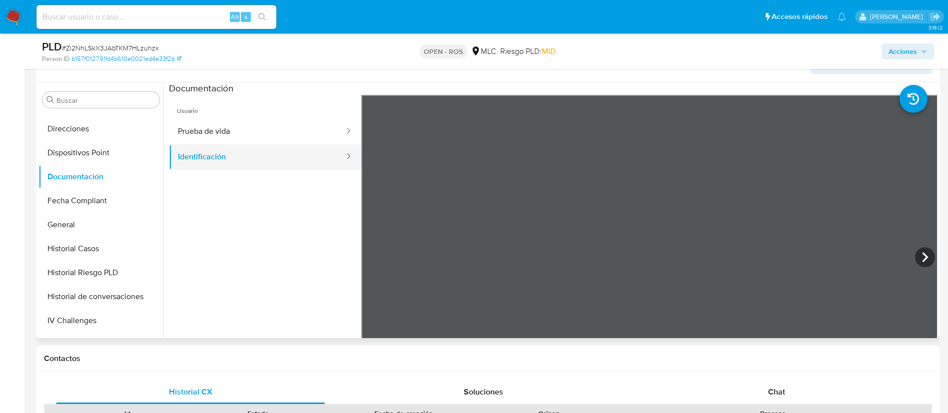
click at [228, 150] on button "Identificación" at bounding box center [257, 156] width 176 height 25
click at [229, 139] on button "Prueba de vida" at bounding box center [257, 131] width 176 height 25
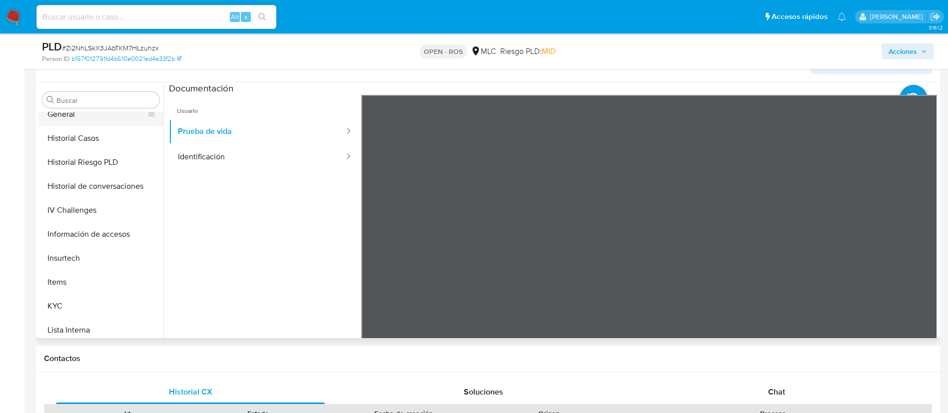
scroll to position [347, 0]
click at [64, 134] on button "Historial Casos" at bounding box center [96, 136] width 117 height 24
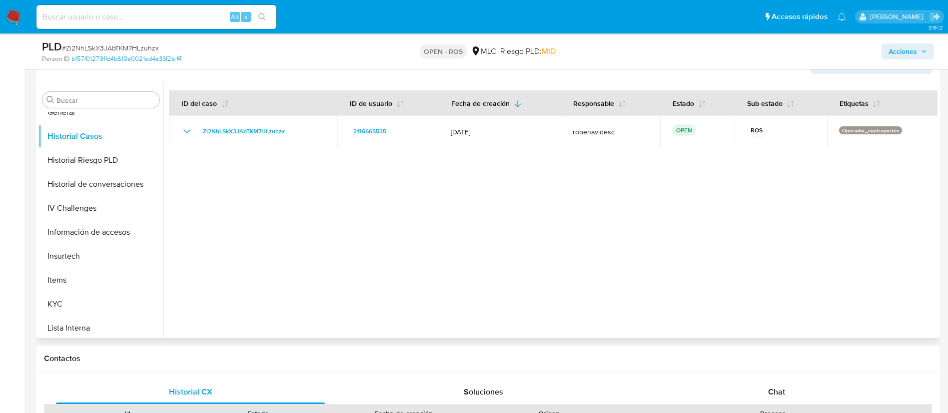
scroll to position [0, 0]
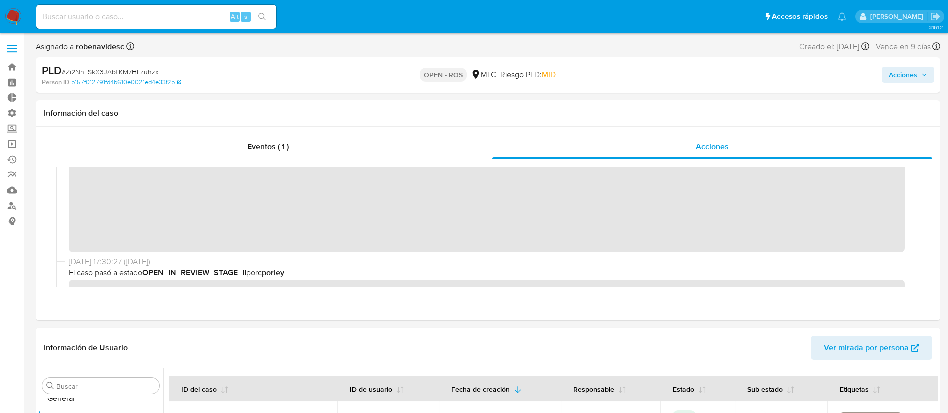
click at [891, 73] on span "Acciones" at bounding box center [902, 75] width 28 height 16
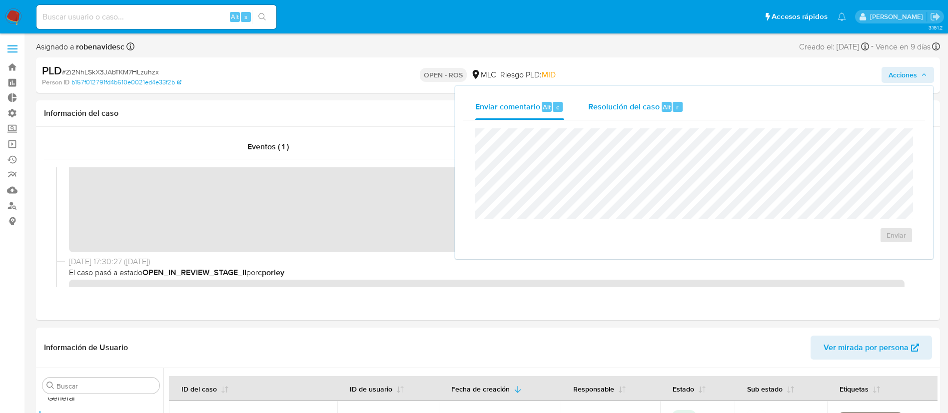
click at [610, 99] on div "Resolución del caso Alt r" at bounding box center [635, 107] width 95 height 26
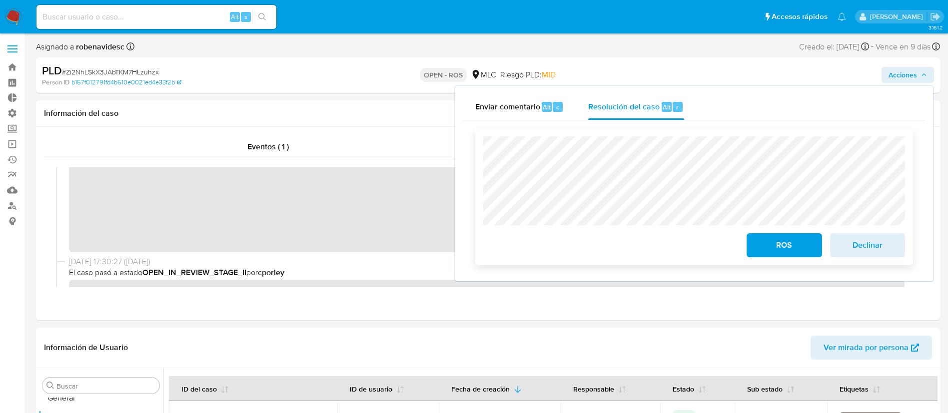
click at [855, 250] on span "Declinar" at bounding box center [867, 245] width 49 height 22
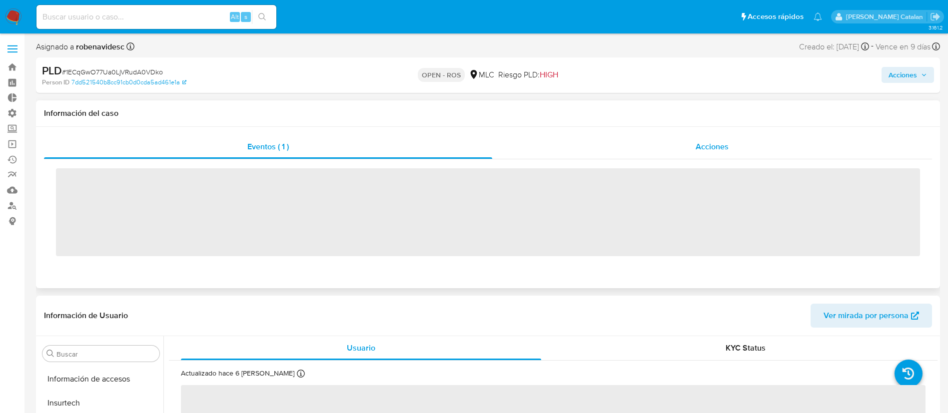
scroll to position [470, 0]
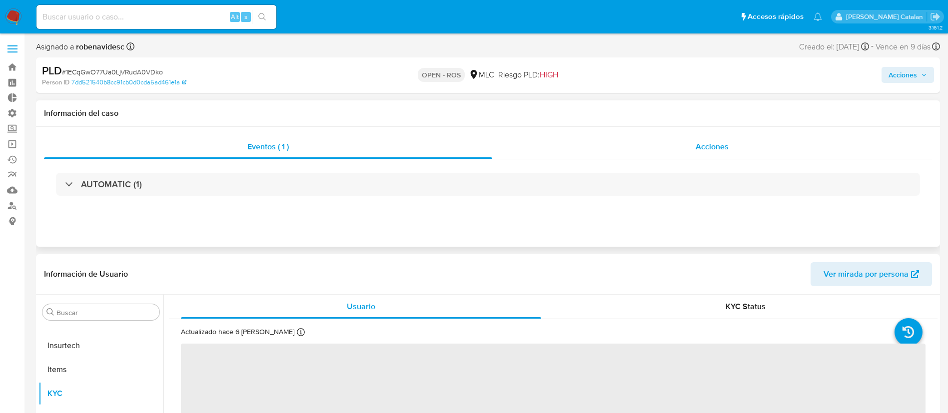
click at [684, 146] on div "Acciones" at bounding box center [712, 147] width 440 height 24
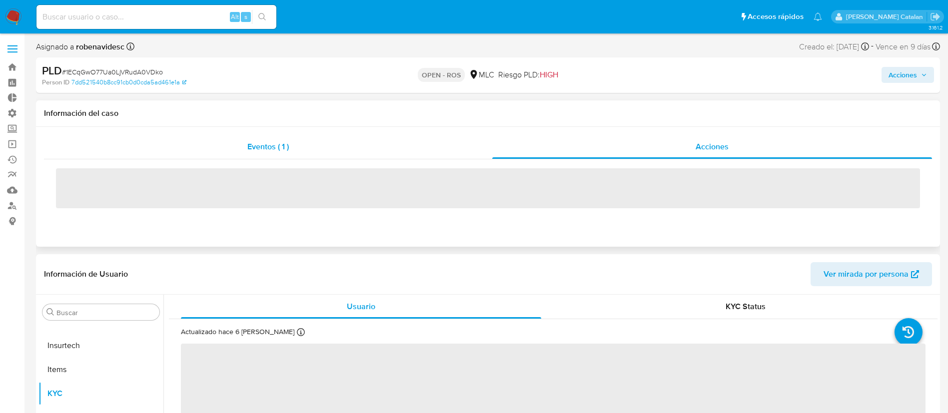
select select "10"
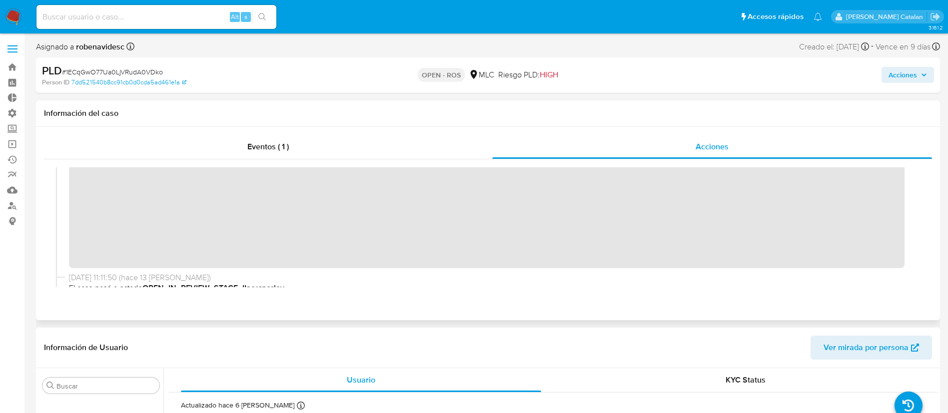
scroll to position [0, 0]
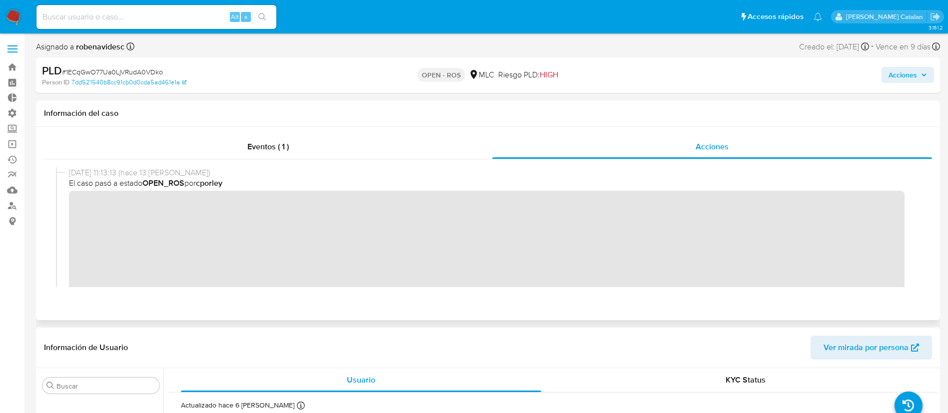
click at [63, 205] on div "18/09/2025 11:13:13 (hace 13 días) El caso pasó a estado OPEN_ROS por cporley" at bounding box center [488, 245] width 864 height 157
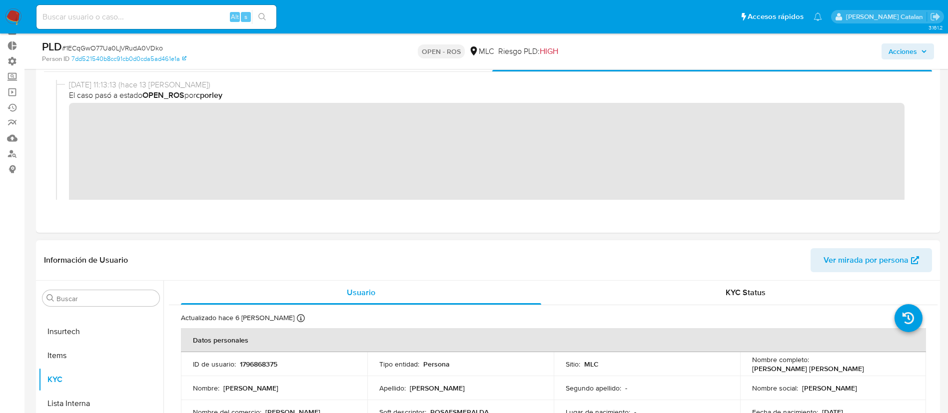
scroll to position [53, 0]
drag, startPoint x: 297, startPoint y: 367, endPoint x: 243, endPoint y: 357, distance: 54.8
click at [243, 358] on div "ID de usuario : 1796868375" at bounding box center [274, 362] width 162 height 9
copy p "1796868375"
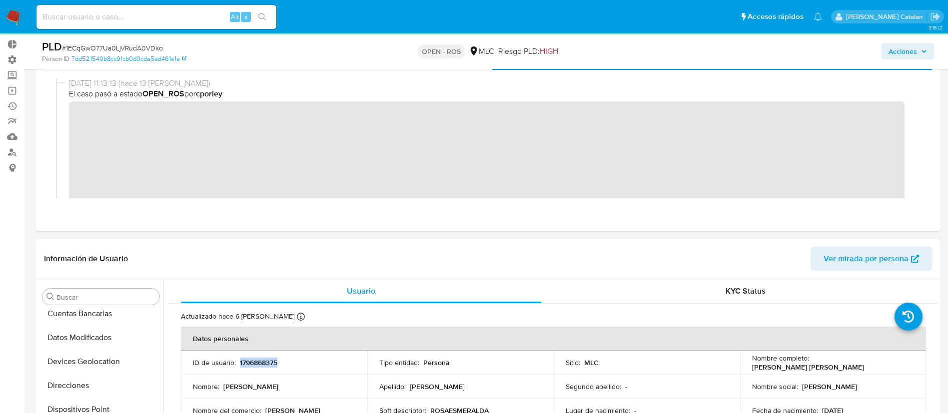
scroll to position [194, 0]
click at [79, 372] on button "Direcciones" at bounding box center [96, 366] width 117 height 24
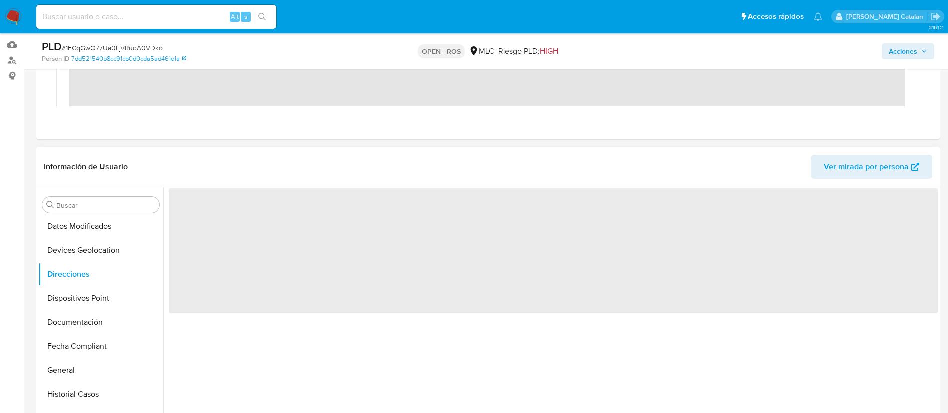
scroll to position [151, 0]
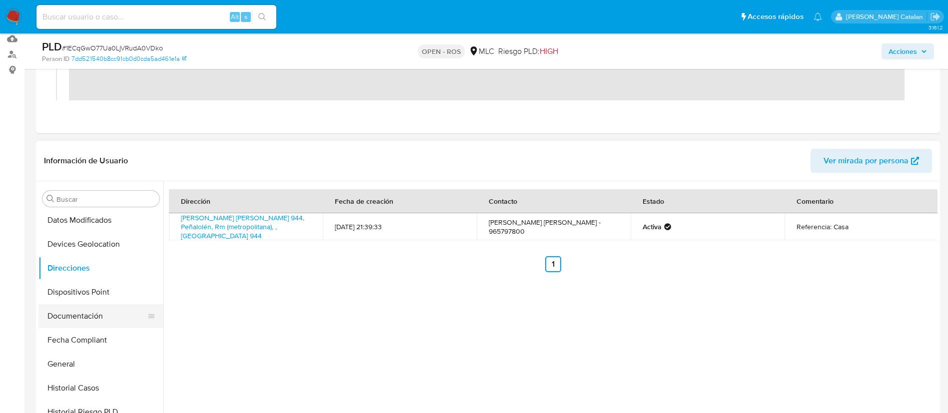
click at [69, 308] on button "Documentación" at bounding box center [96, 316] width 117 height 24
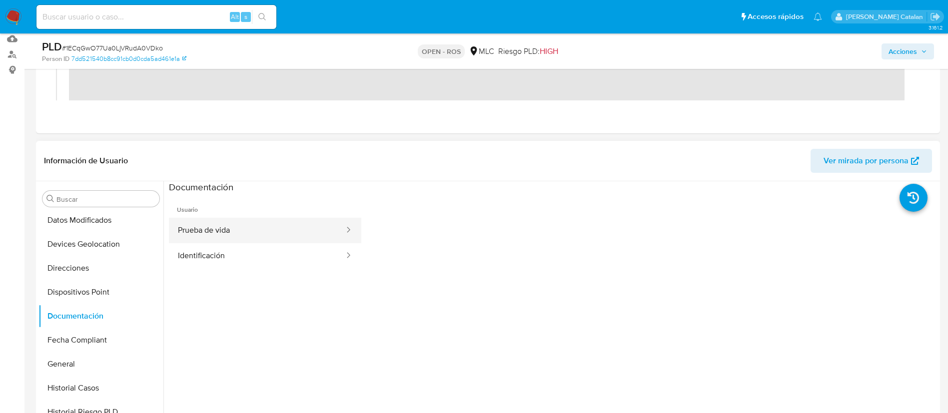
click at [236, 241] on button "Prueba de vida" at bounding box center [257, 230] width 176 height 25
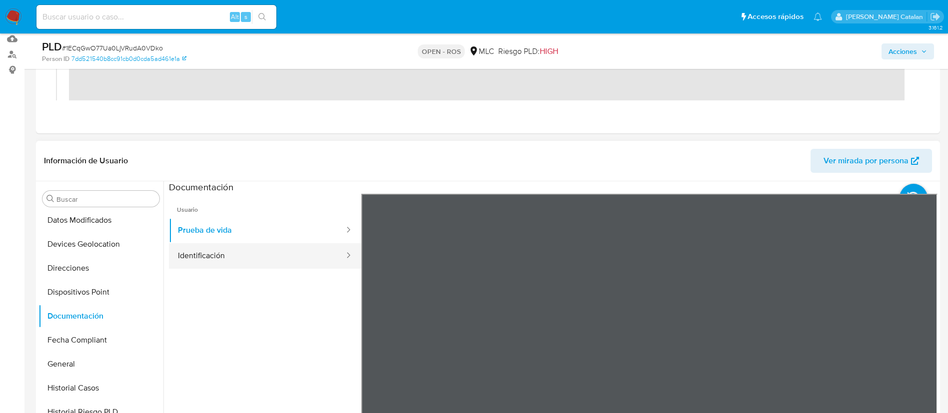
click at [251, 259] on button "Identificación" at bounding box center [257, 255] width 176 height 25
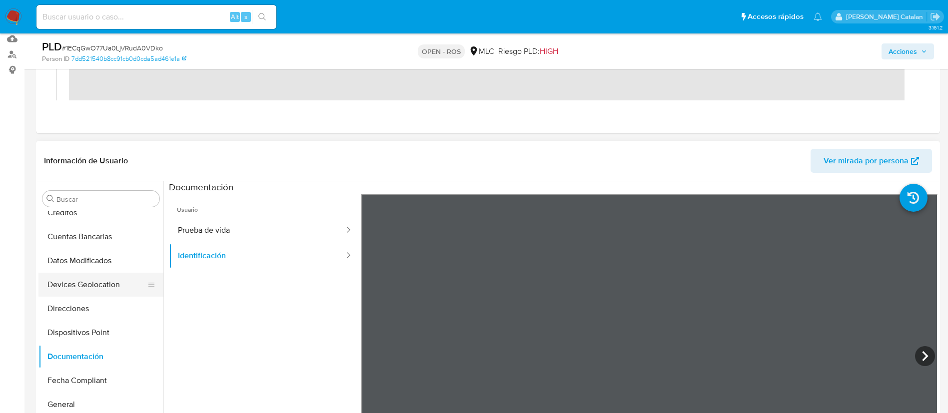
scroll to position [152, 0]
click at [80, 302] on button "Direcciones" at bounding box center [96, 310] width 117 height 24
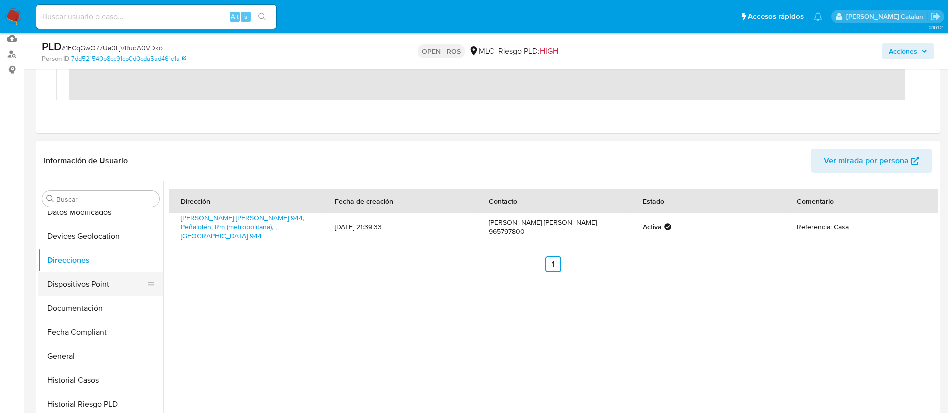
scroll to position [203, 0]
click at [76, 307] on button "Documentación" at bounding box center [96, 307] width 117 height 24
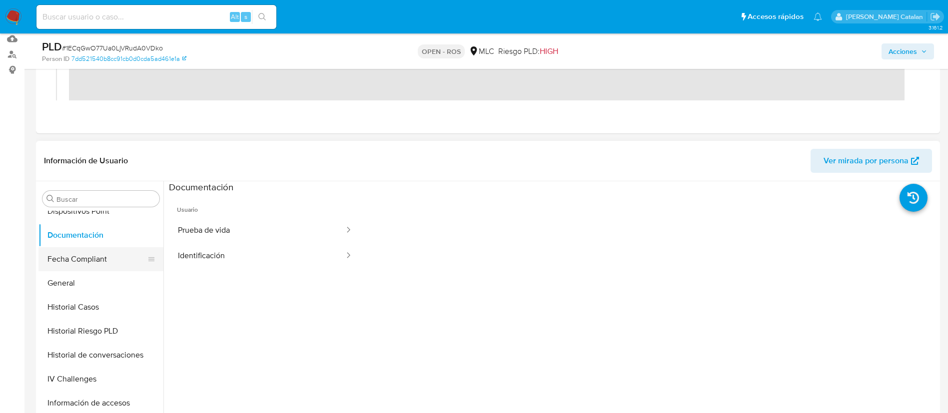
scroll to position [280, 0]
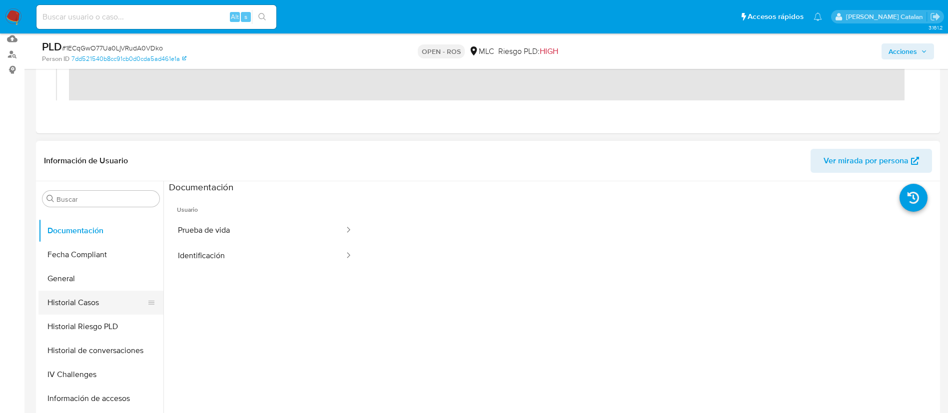
click at [75, 308] on button "Historial Casos" at bounding box center [96, 303] width 117 height 24
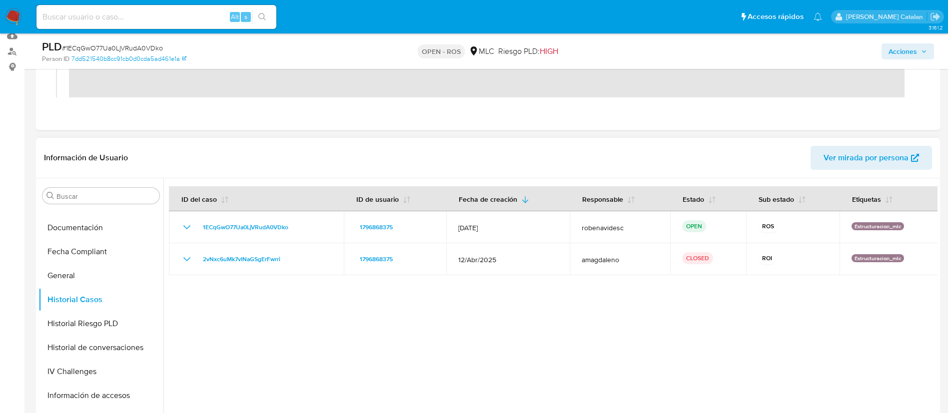
scroll to position [157, 0]
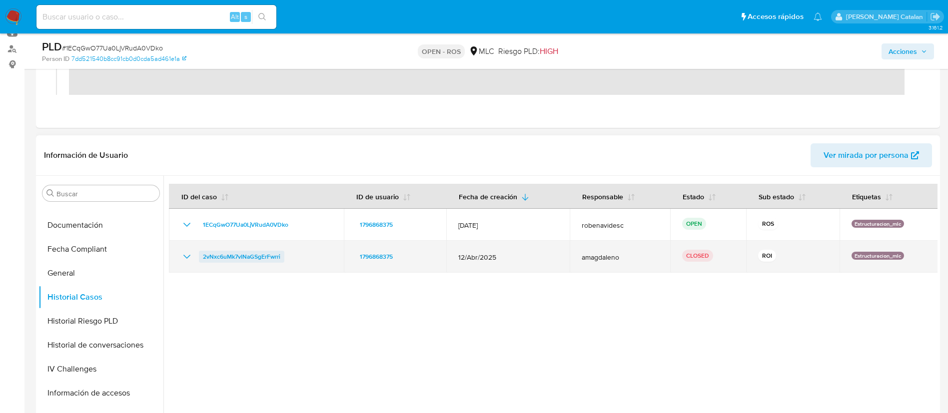
click at [262, 256] on span "2vNxc6uMk7vINaGSgErFwrri" at bounding box center [241, 257] width 77 height 12
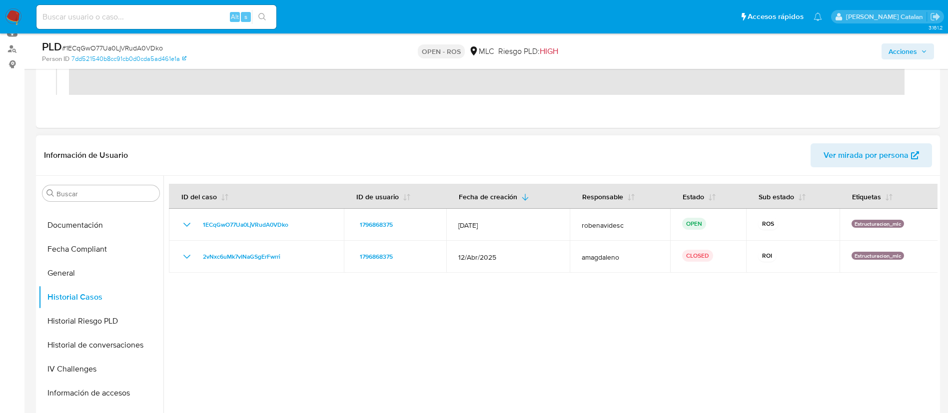
click at [471, 340] on div at bounding box center [550, 304] width 774 height 256
click at [63, 277] on button "KYC" at bounding box center [96, 275] width 117 height 24
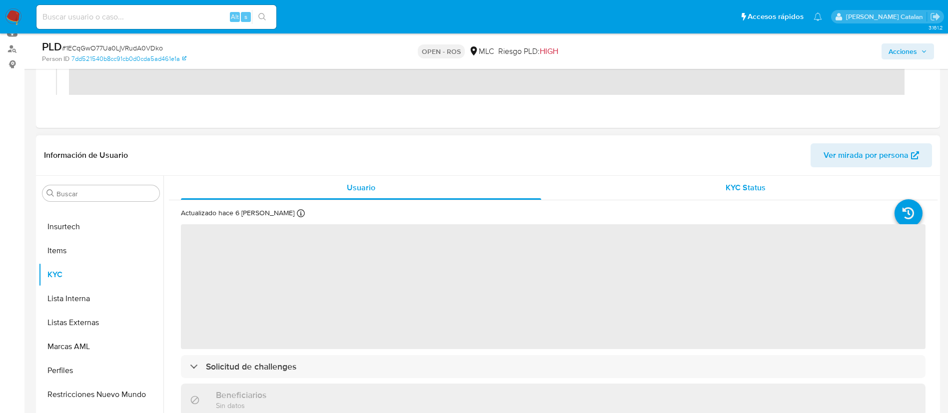
click at [729, 178] on div "KYC Status" at bounding box center [745, 188] width 360 height 24
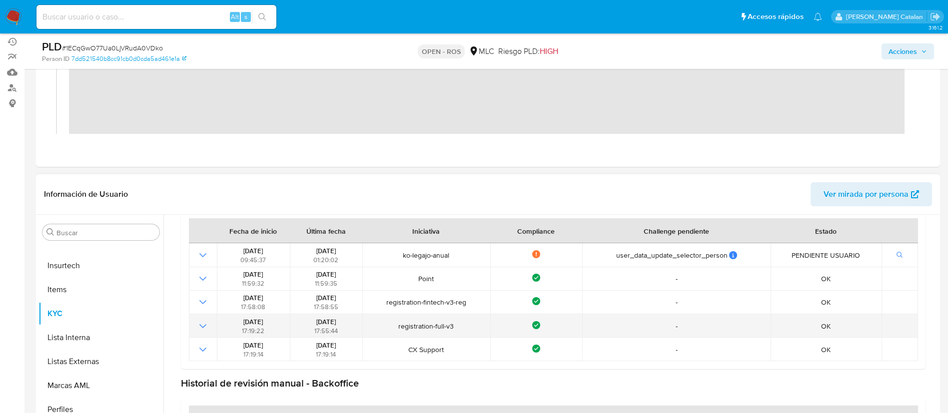
scroll to position [0, 0]
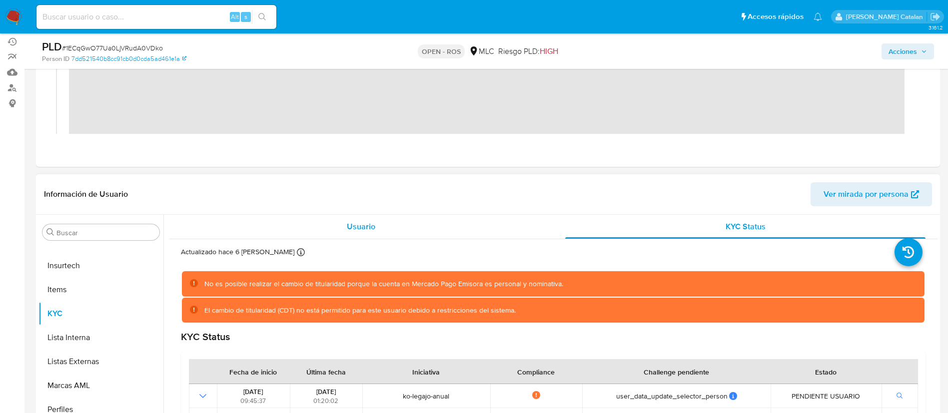
click at [319, 217] on div "Usuario" at bounding box center [361, 227] width 360 height 24
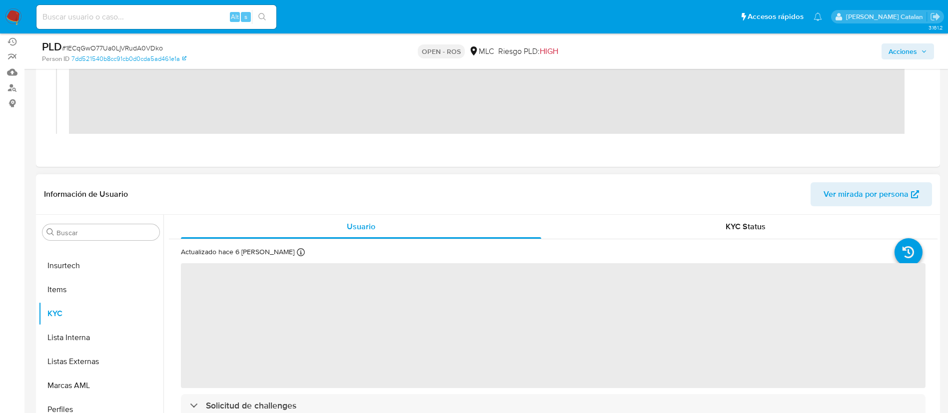
click at [715, 191] on header "Información de Usuario Ver mirada por persona" at bounding box center [488, 194] width 888 height 24
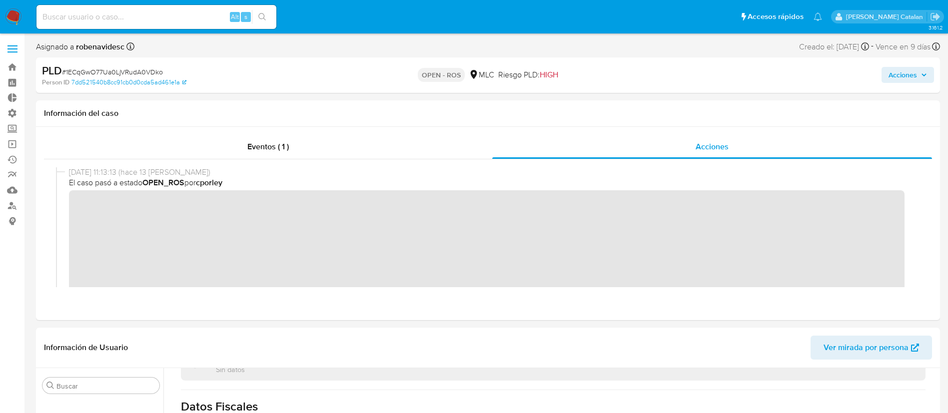
click at [901, 80] on span "Acciones" at bounding box center [902, 75] width 28 height 16
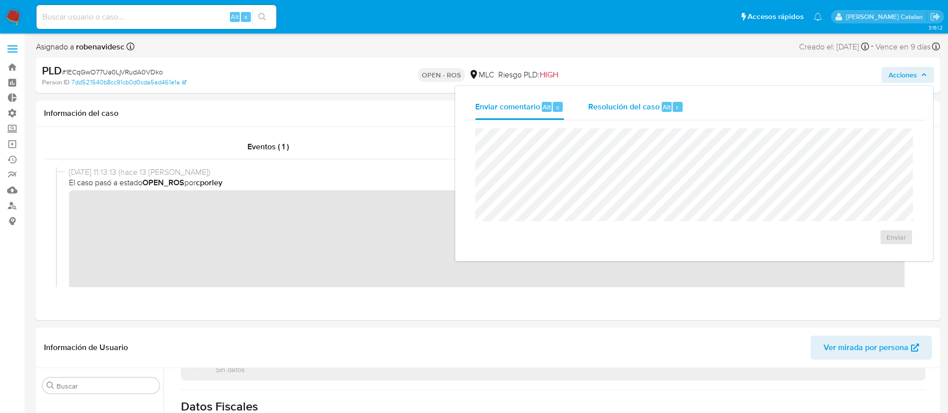
click at [640, 111] on span "Resolución del caso" at bounding box center [623, 106] width 71 height 11
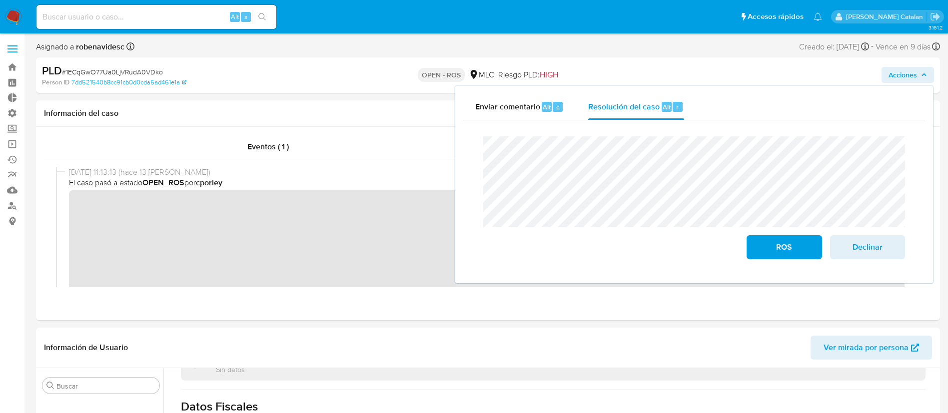
click at [469, 156] on div "Cierre de caso ROS Declinar" at bounding box center [694, 197] width 462 height 155
click at [470, 139] on div "Cierre de caso ROS Declinar" at bounding box center [694, 197] width 462 height 155
click at [609, 371] on div "Situación Laboral Sin datos" at bounding box center [553, 364] width 745 height 32
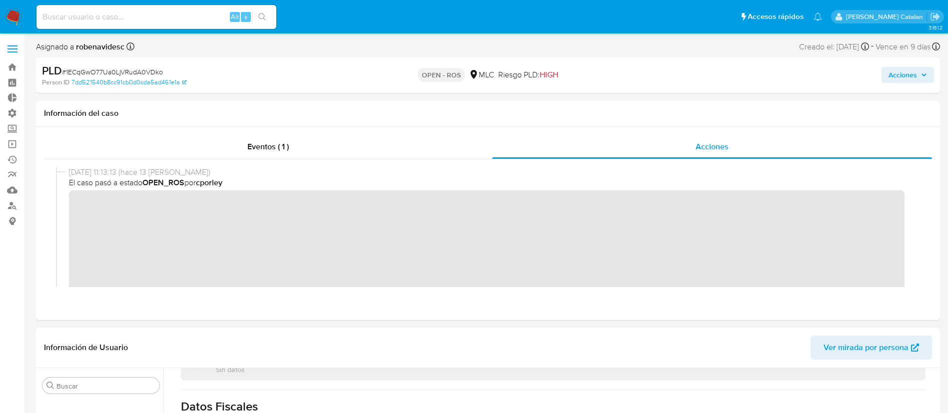
click at [628, 337] on header "Información de Usuario Ver mirada por persona" at bounding box center [488, 348] width 888 height 24
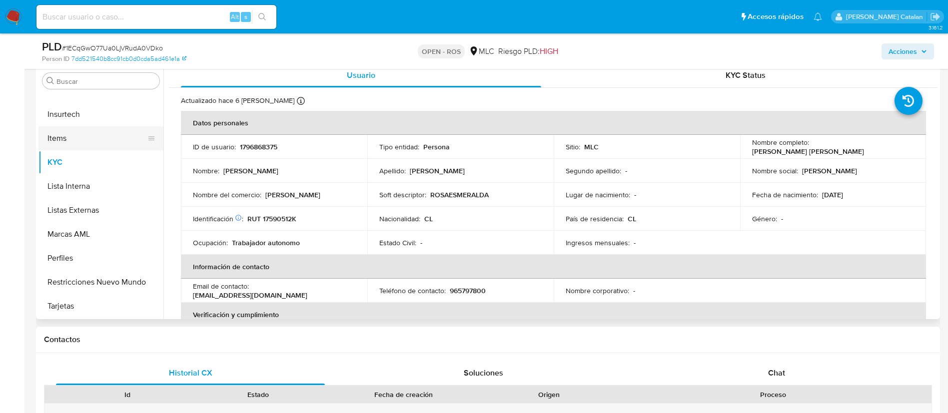
click at [78, 139] on button "Items" at bounding box center [96, 138] width 117 height 24
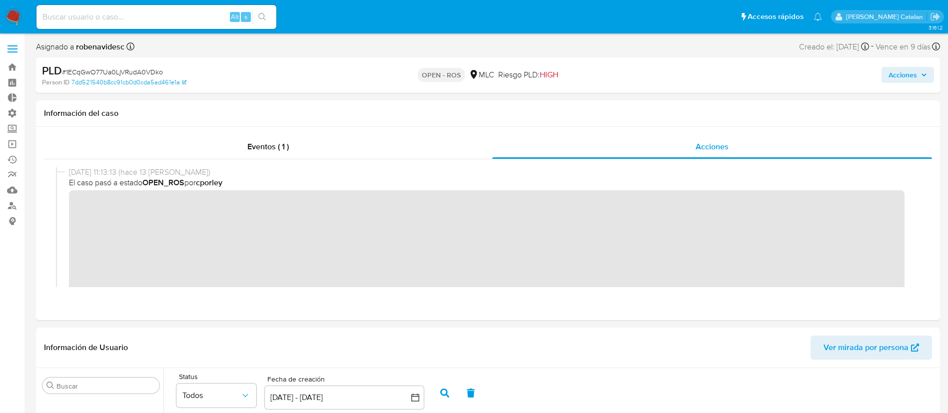
click at [908, 77] on span "Acciones" at bounding box center [902, 75] width 28 height 16
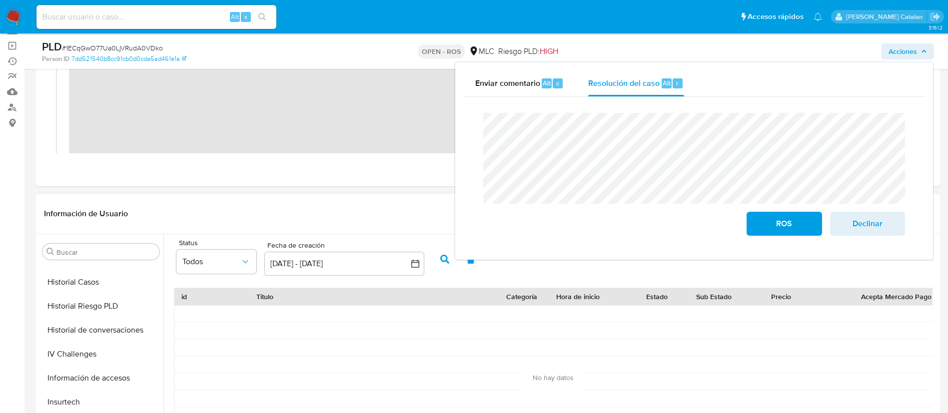
scroll to position [353, 0]
click at [70, 325] on button "Historial de conversaciones" at bounding box center [100, 331] width 125 height 24
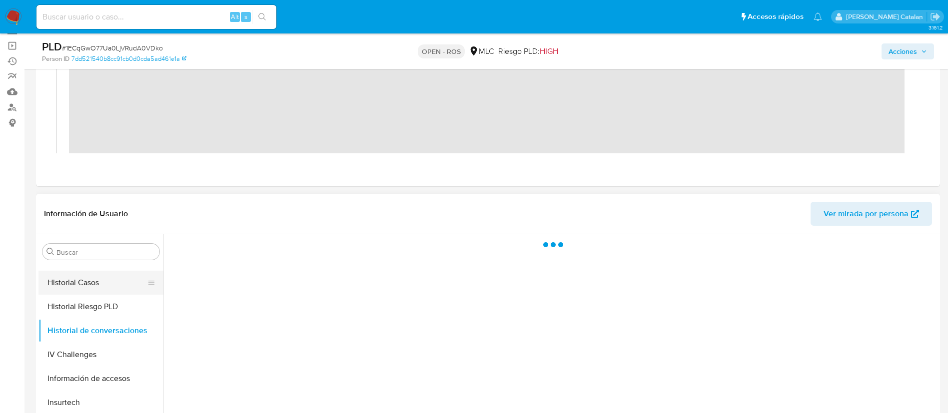
click at [70, 283] on button "Historial Casos" at bounding box center [96, 283] width 117 height 24
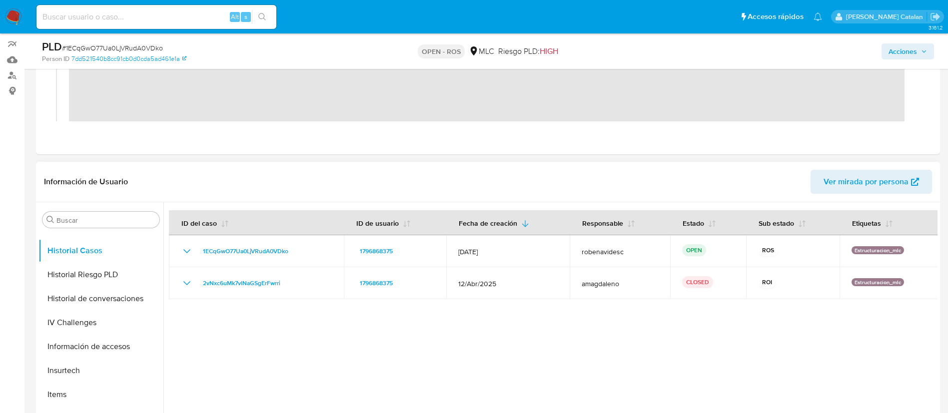
scroll to position [0, 0]
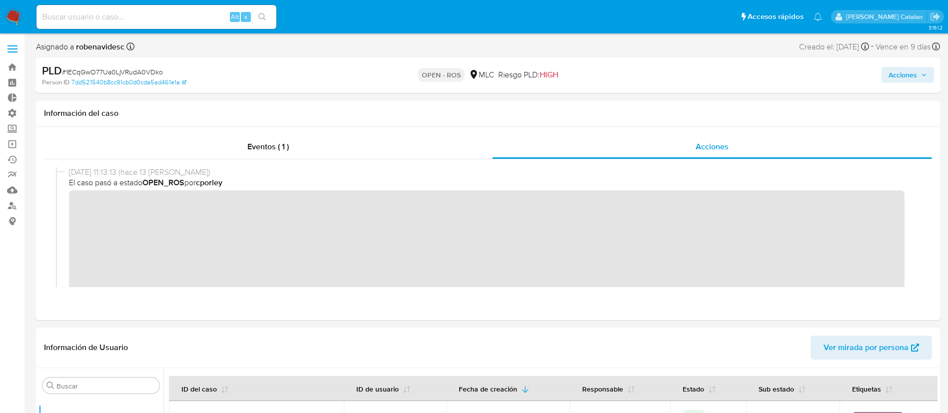
click at [911, 73] on span "Acciones" at bounding box center [902, 75] width 28 height 16
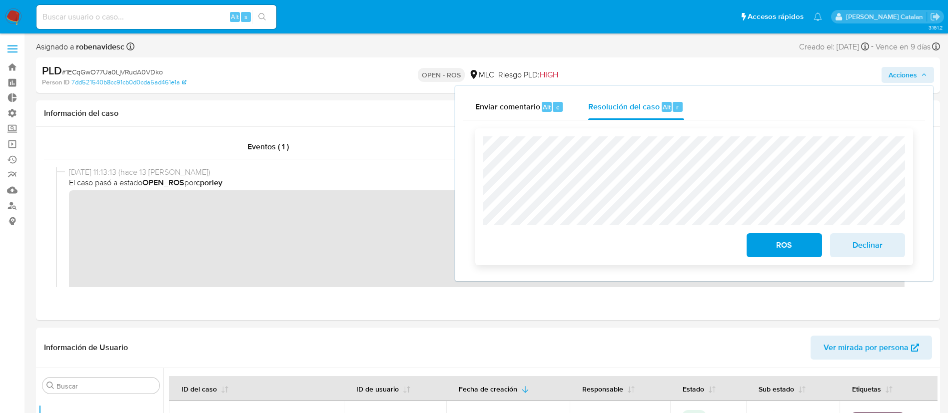
click at [768, 246] on span "ROS" at bounding box center [784, 245] width 49 height 22
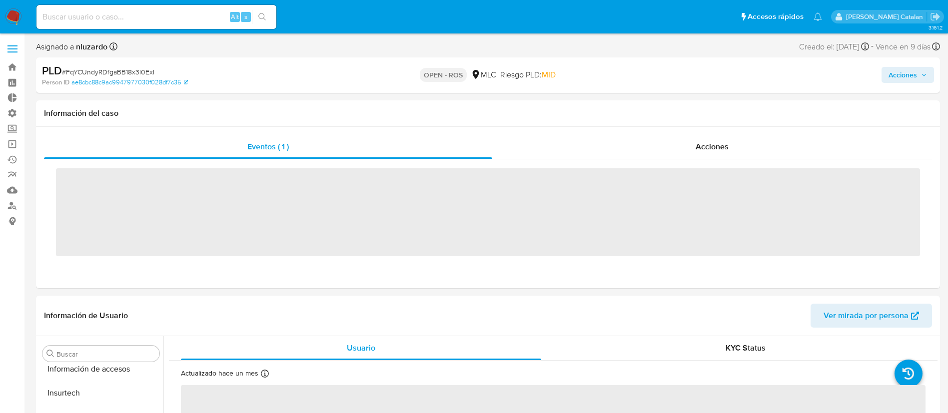
scroll to position [470, 0]
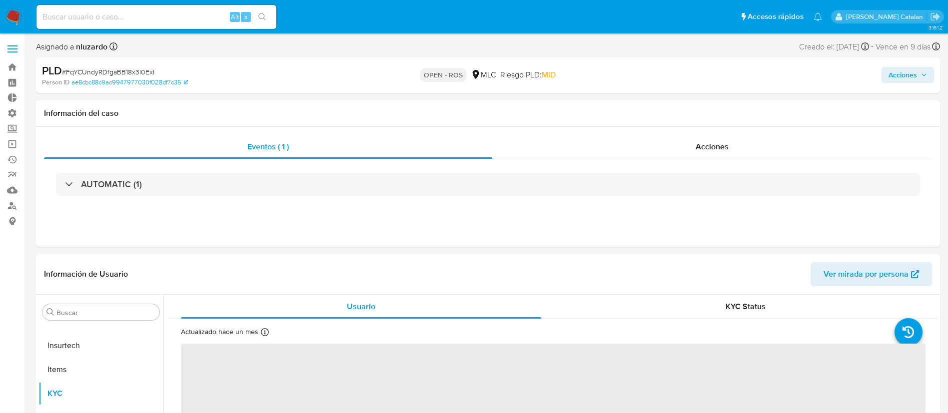
select select "10"
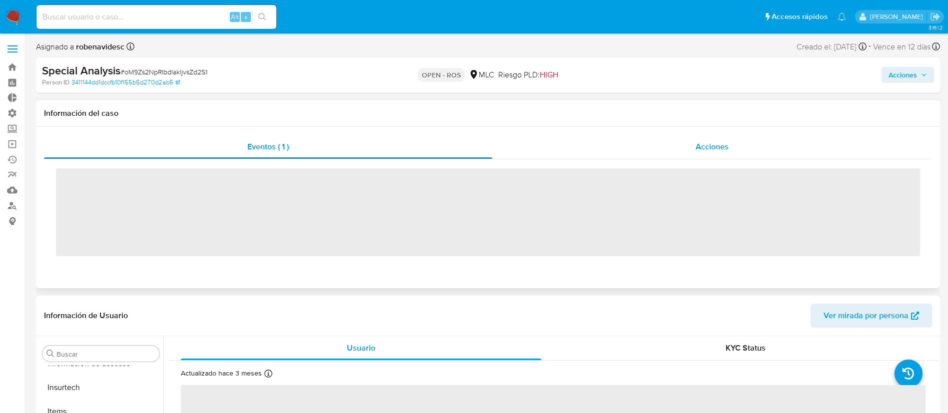
scroll to position [470, 0]
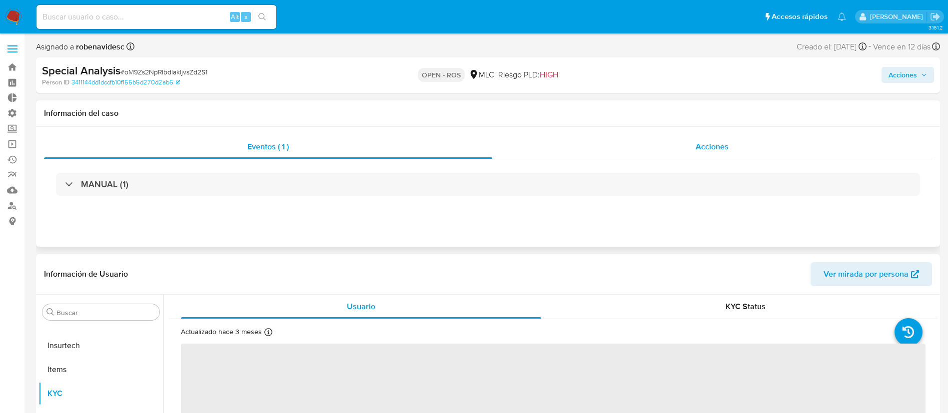
click at [683, 150] on div "Acciones" at bounding box center [712, 147] width 440 height 24
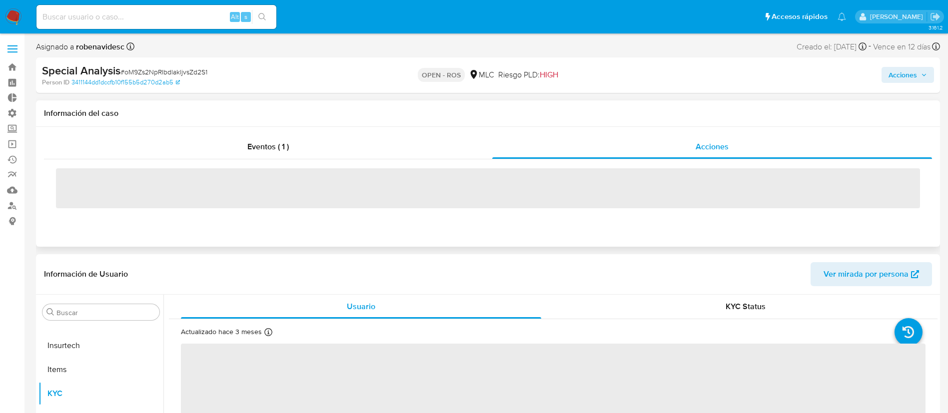
select select "10"
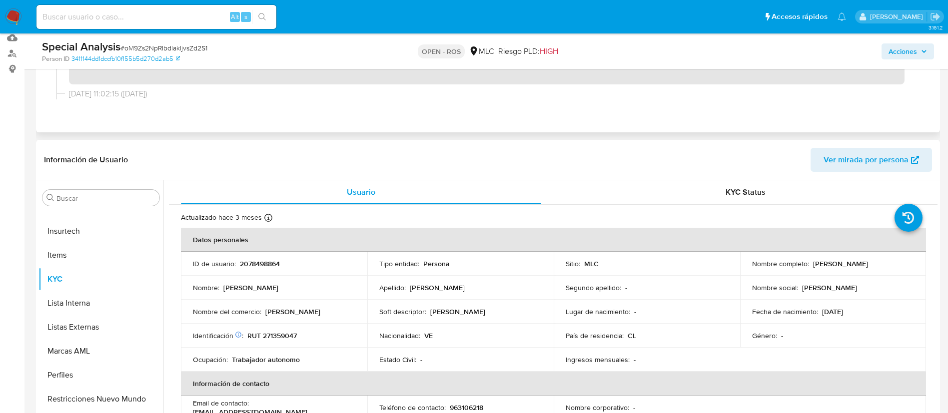
scroll to position [153, 0]
drag, startPoint x: 305, startPoint y: 267, endPoint x: 237, endPoint y: 264, distance: 67.5
click at [237, 264] on div "ID de usuario : 2078498864" at bounding box center [274, 263] width 162 height 9
copy div "2078498864"
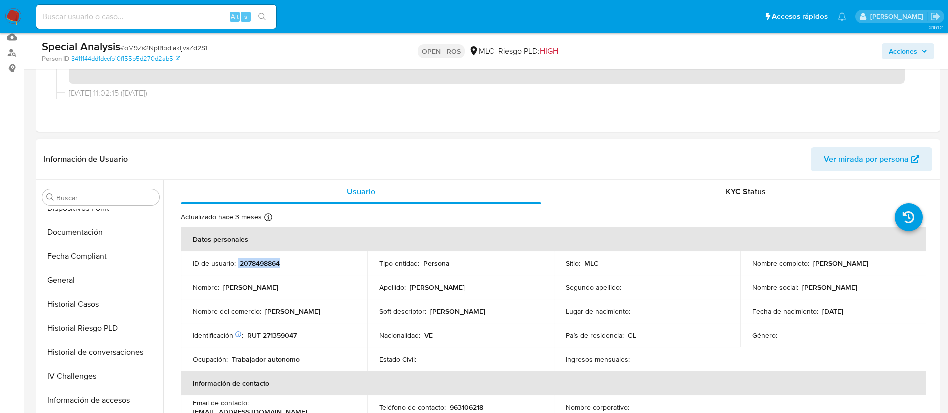
scroll to position [256, 0]
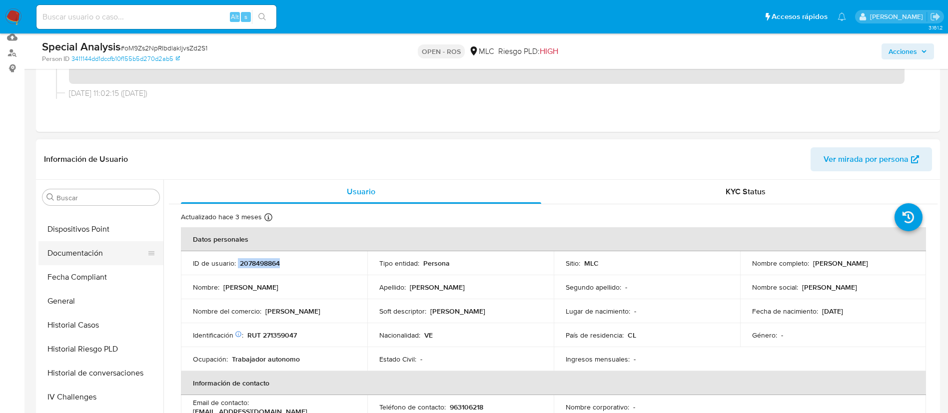
click at [69, 249] on button "Documentación" at bounding box center [96, 253] width 117 height 24
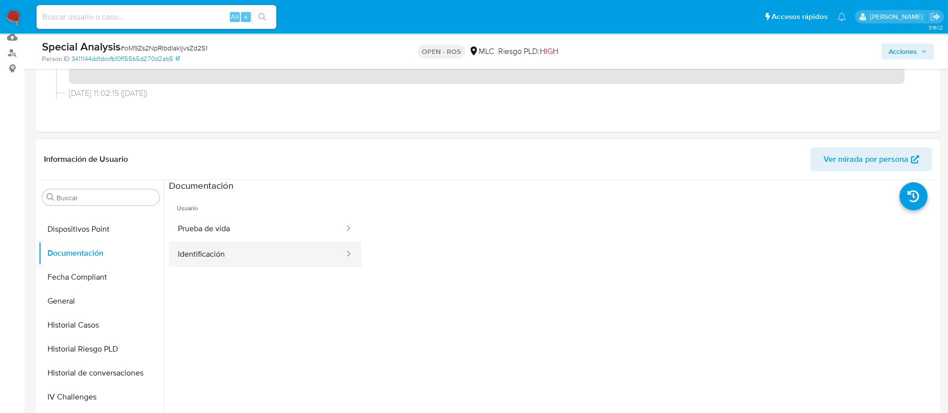
click at [289, 242] on button "Identificación" at bounding box center [257, 254] width 176 height 25
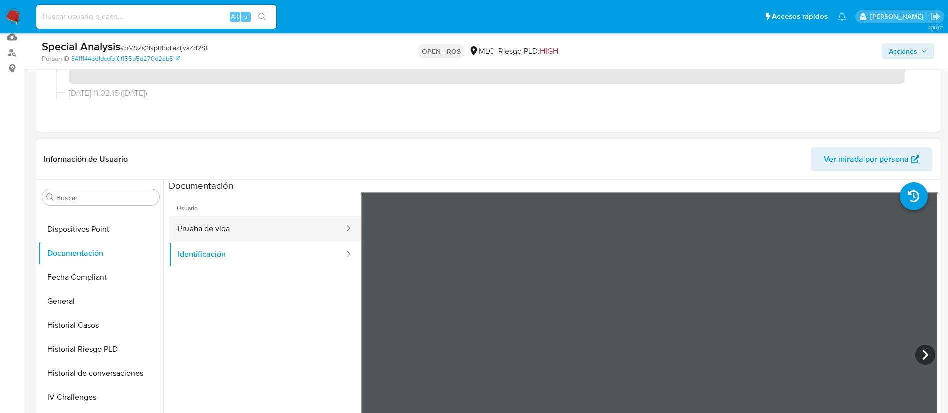
click at [223, 229] on button "Prueba de vida" at bounding box center [257, 228] width 176 height 25
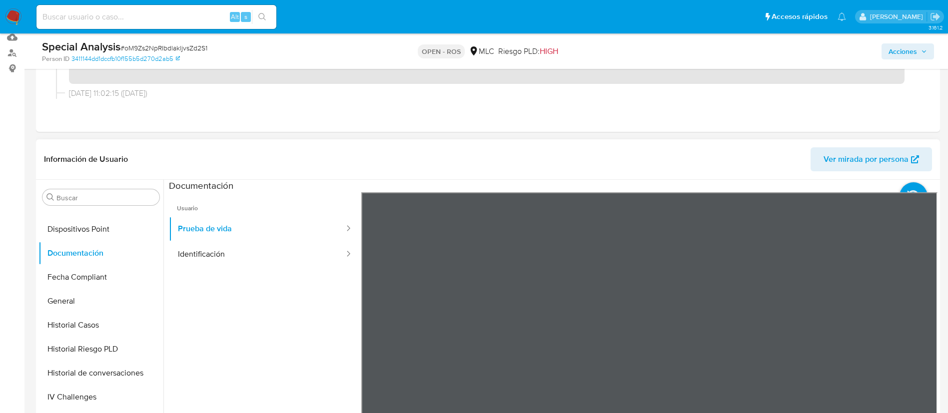
click at [281, 354] on ul "Usuario Prueba de vida Identificación" at bounding box center [265, 336] width 192 height 288
drag, startPoint x: 88, startPoint y: 368, endPoint x: 93, endPoint y: 370, distance: 5.6
click at [93, 370] on button "Historial de conversaciones" at bounding box center [96, 373] width 117 height 24
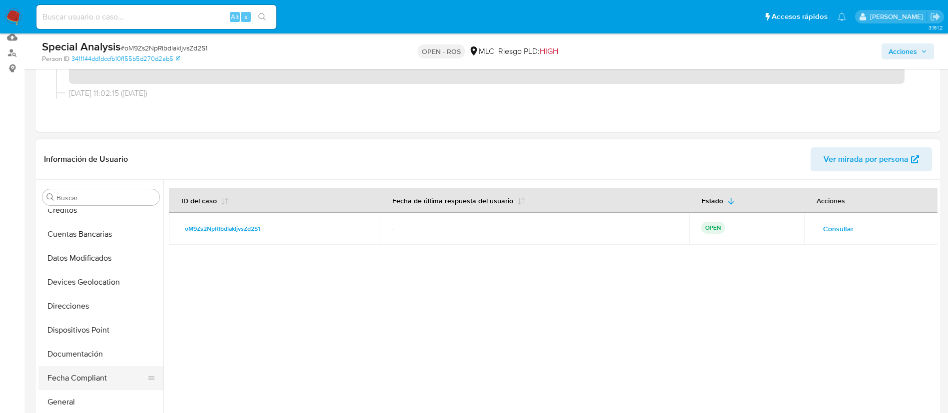
scroll to position [157, 0]
click at [91, 347] on button "Documentación" at bounding box center [96, 352] width 117 height 24
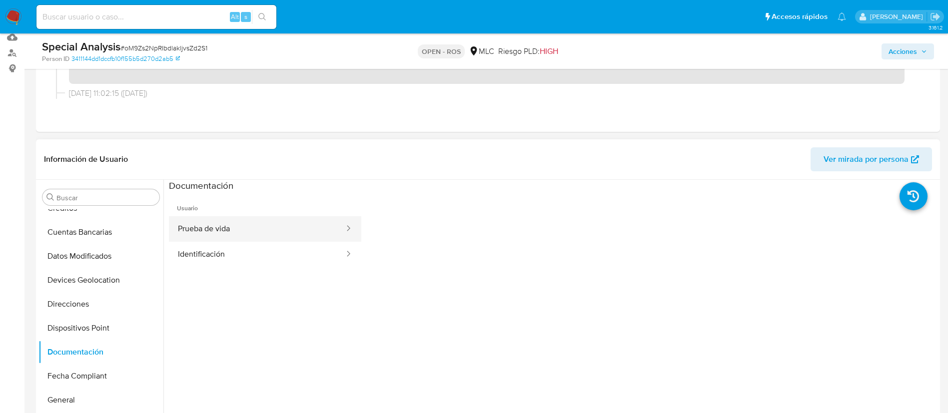
click at [235, 236] on button "Prueba de vida" at bounding box center [257, 228] width 176 height 25
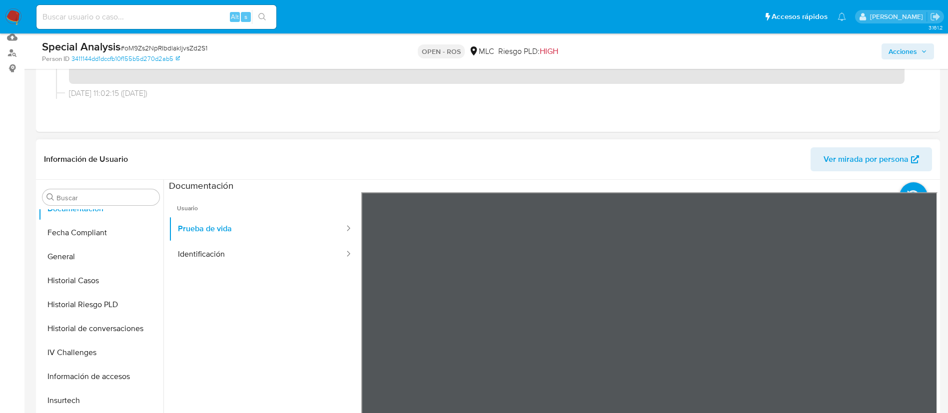
scroll to position [309, 0]
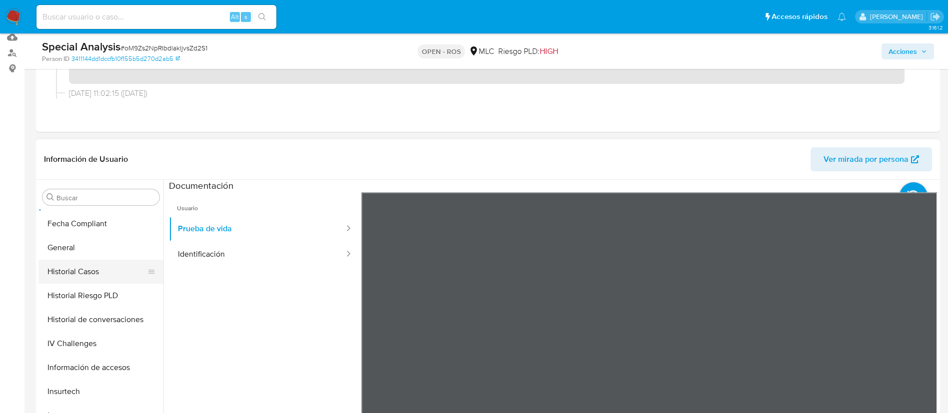
click at [76, 269] on button "Historial Casos" at bounding box center [96, 272] width 117 height 24
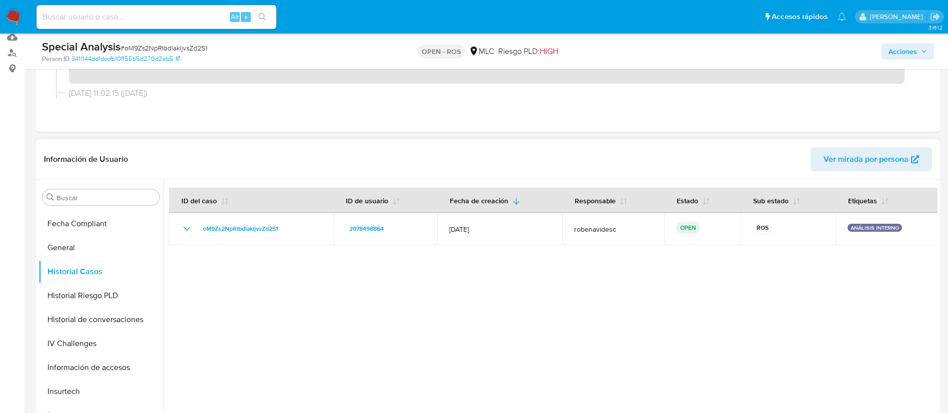
scroll to position [0, 0]
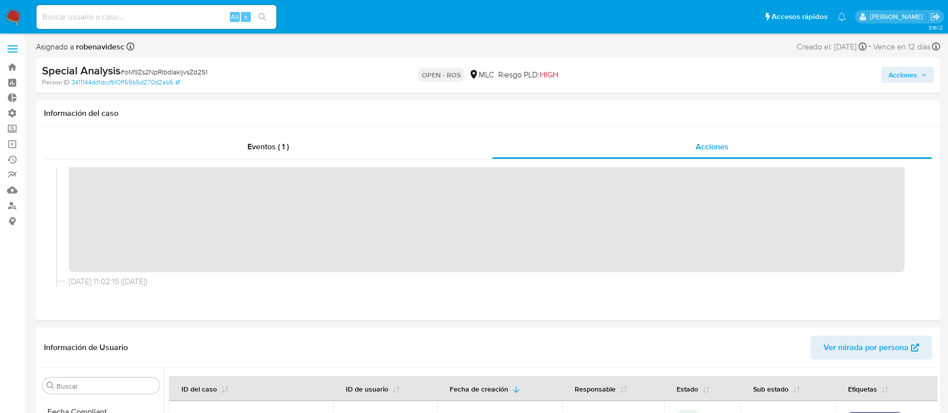
drag, startPoint x: 908, startPoint y: 76, endPoint x: 889, endPoint y: 68, distance: 21.1
click at [889, 68] on span "Acciones" at bounding box center [902, 75] width 28 height 16
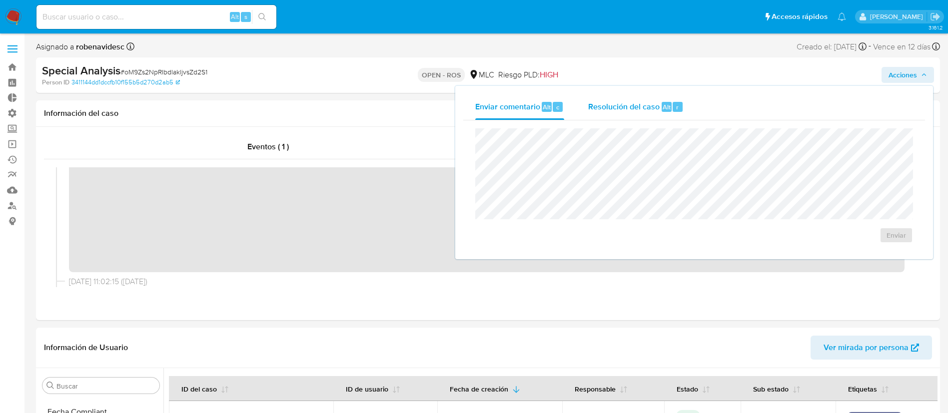
click at [629, 105] on span "Resolución del caso" at bounding box center [623, 106] width 71 height 11
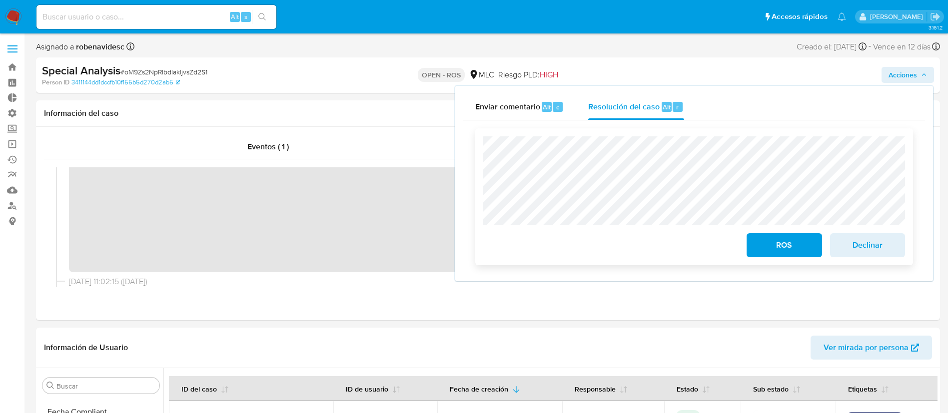
click at [849, 246] on span "Declinar" at bounding box center [867, 245] width 49 height 22
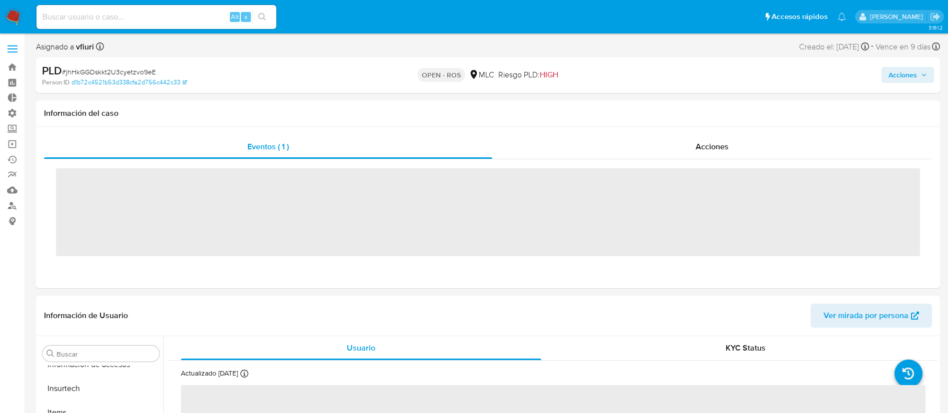
scroll to position [470, 0]
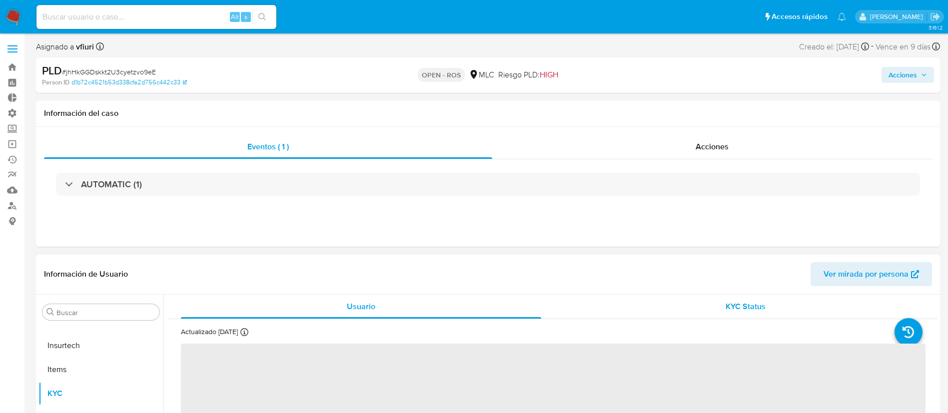
select select "10"
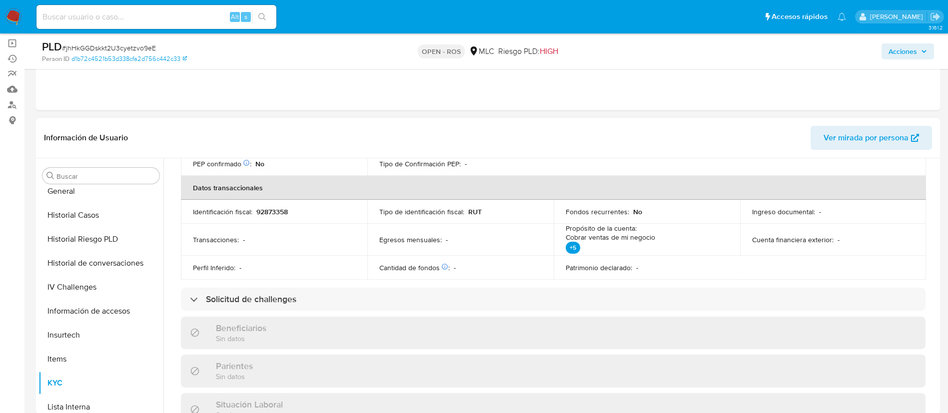
scroll to position [338, 0]
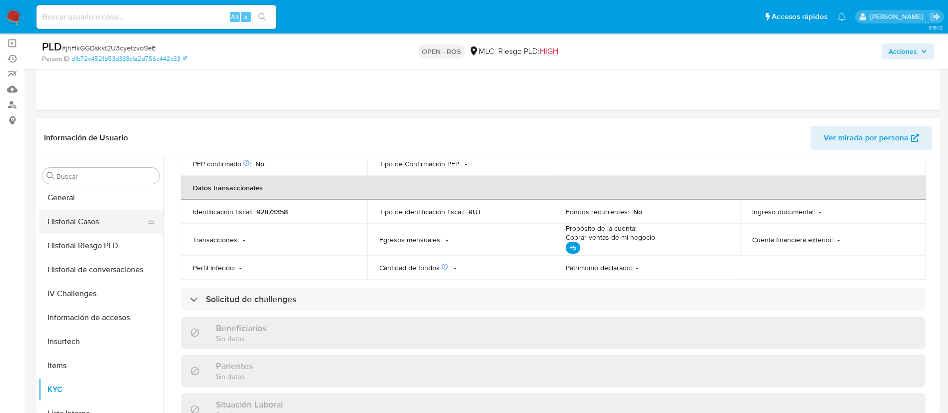
click at [78, 217] on button "Historial Casos" at bounding box center [96, 222] width 117 height 24
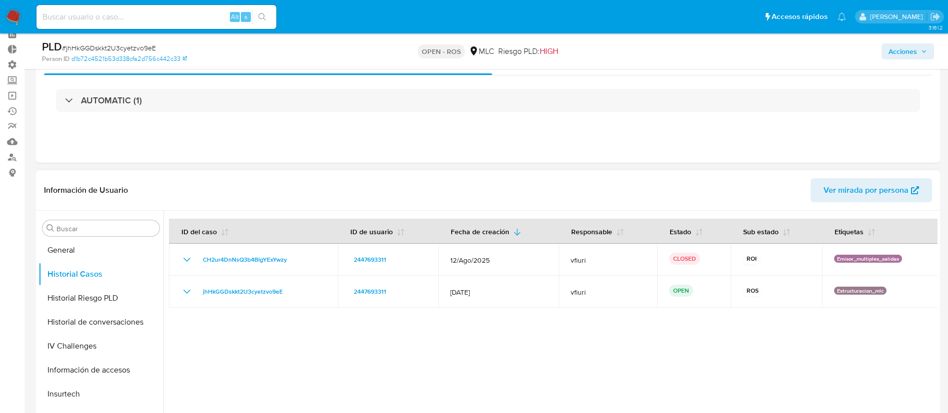
scroll to position [0, 0]
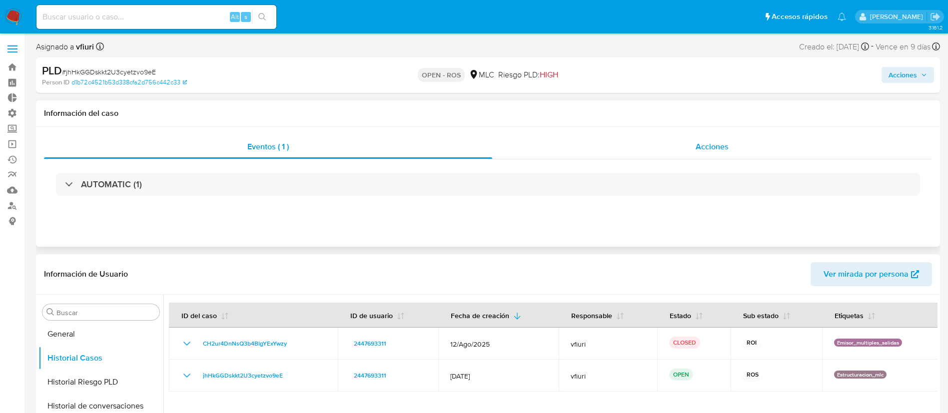
click at [671, 144] on div "Acciones" at bounding box center [712, 147] width 440 height 24
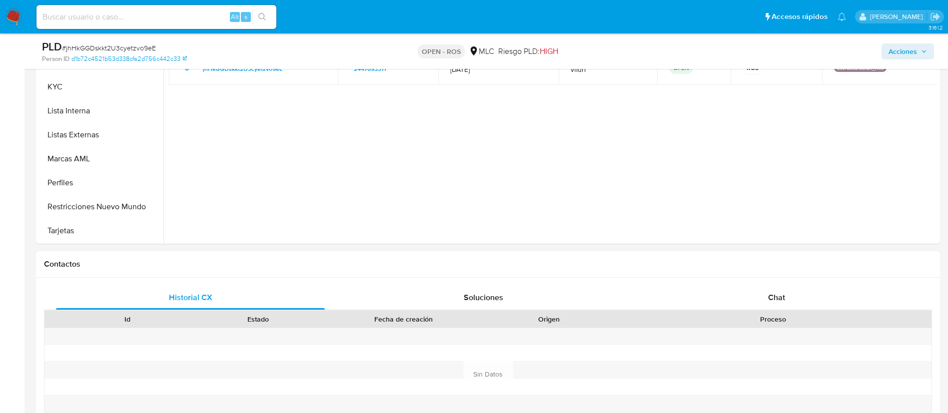
scroll to position [340, 0]
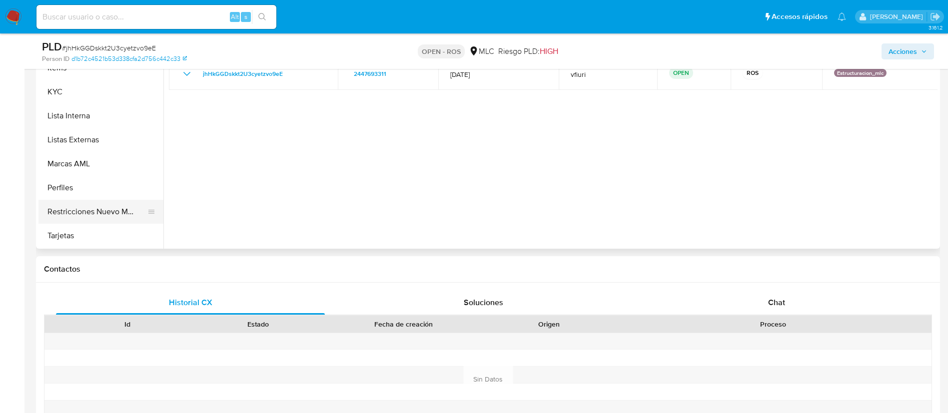
click at [104, 219] on button "Restricciones Nuevo Mundo" at bounding box center [96, 212] width 117 height 24
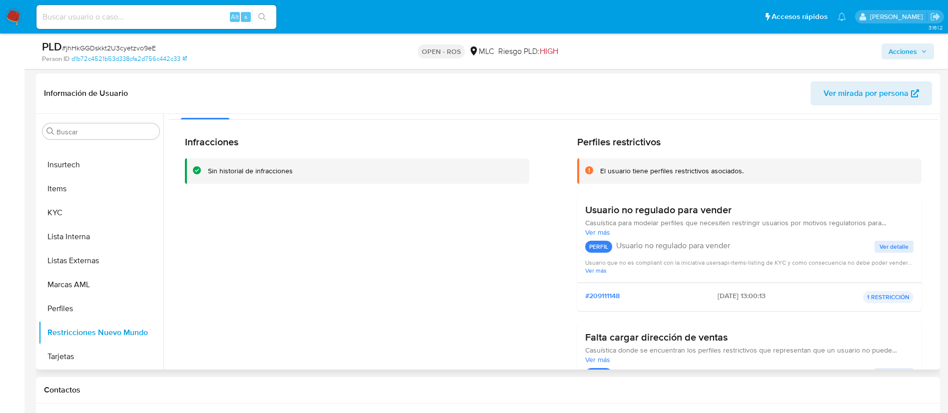
scroll to position [0, 0]
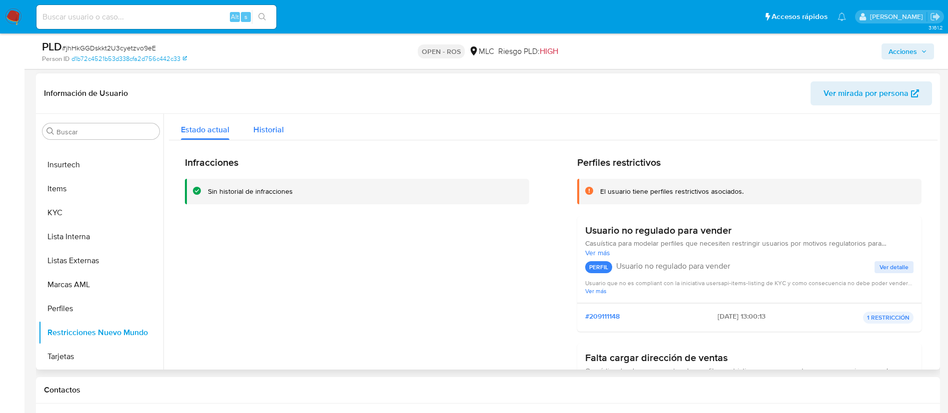
click at [277, 137] on div "Historial" at bounding box center [268, 127] width 30 height 26
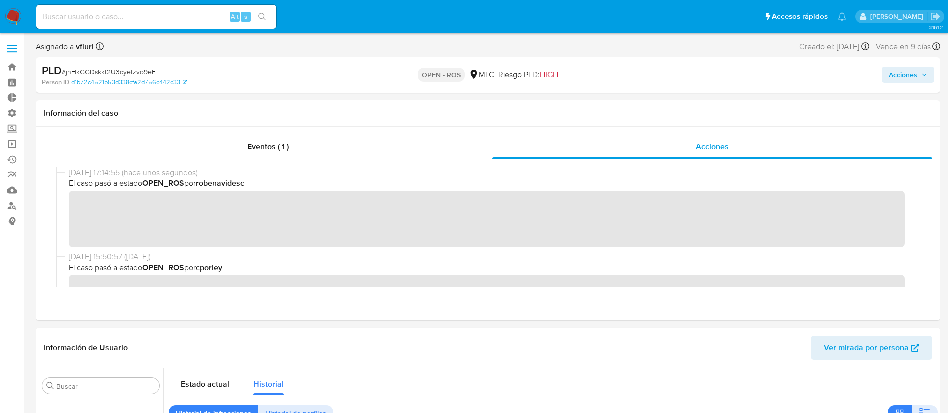
click at [909, 78] on span "Acciones" at bounding box center [902, 75] width 28 height 16
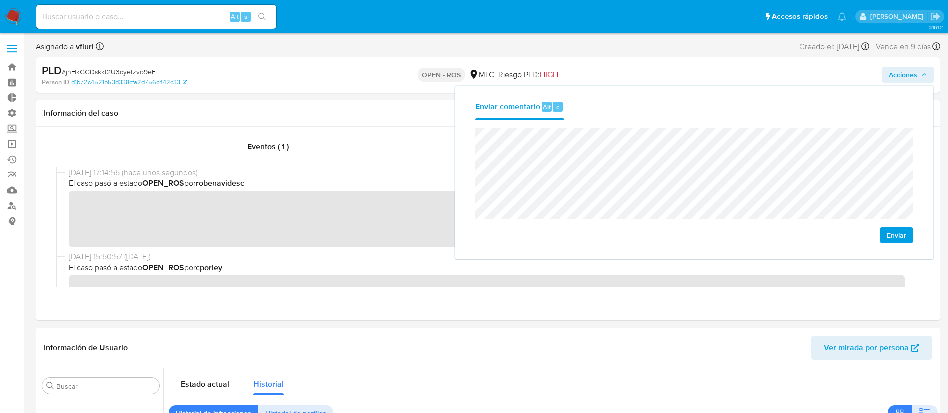
click at [899, 244] on div "Enviar" at bounding box center [694, 185] width 462 height 131
click at [896, 238] on span "Enviar" at bounding box center [895, 235] width 19 height 14
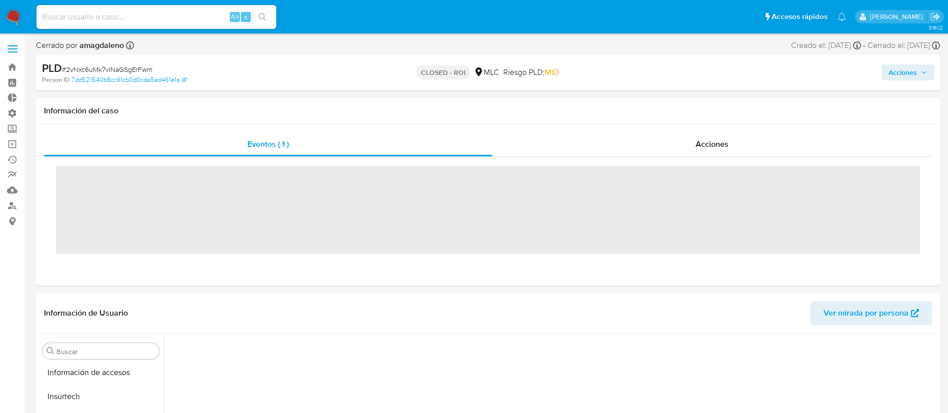
scroll to position [470, 0]
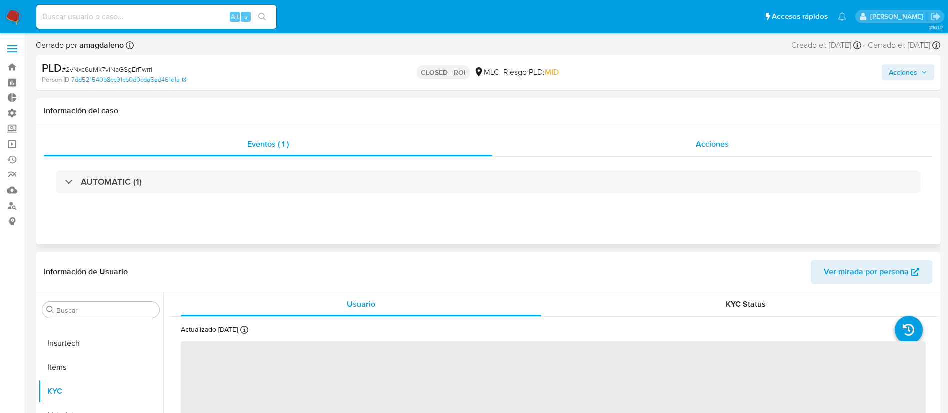
click at [716, 137] on div "Acciones" at bounding box center [712, 144] width 440 height 24
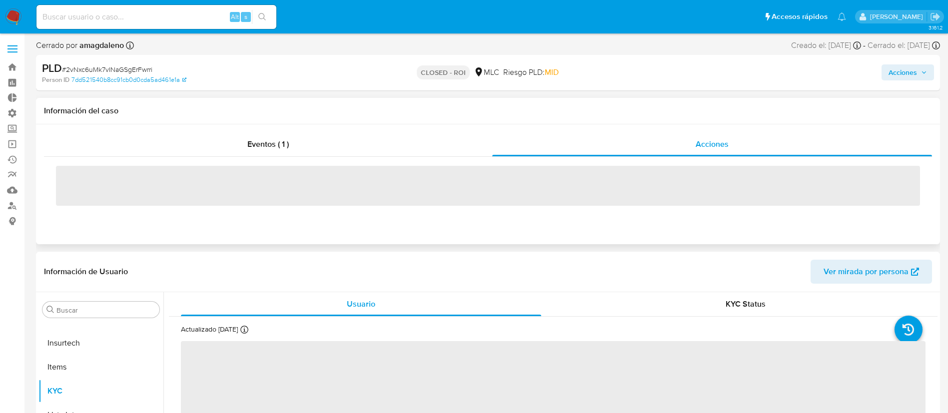
select select "10"
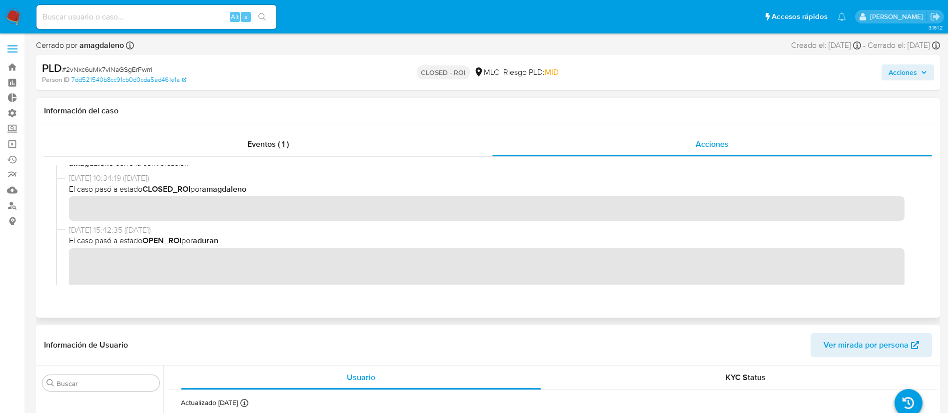
scroll to position [0, 0]
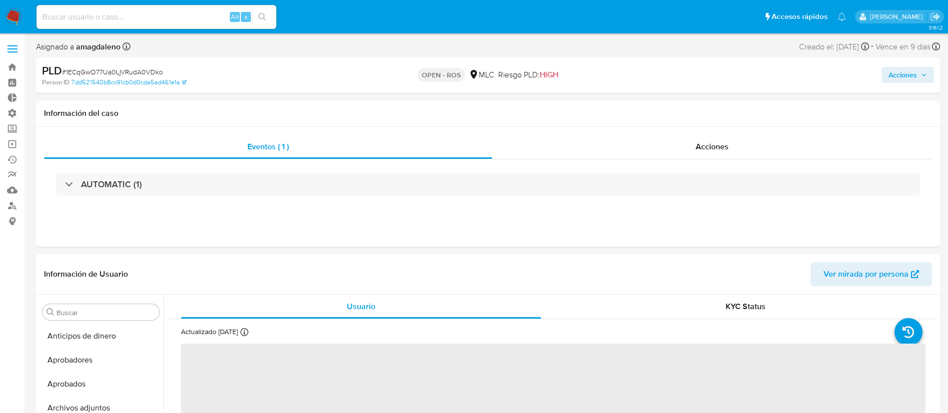
select select "10"
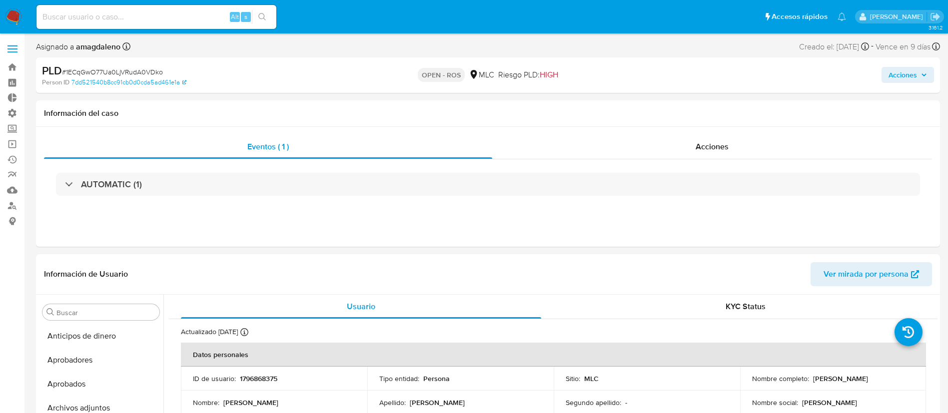
scroll to position [470, 0]
click at [708, 146] on span "Acciones" at bounding box center [712, 146] width 33 height 11
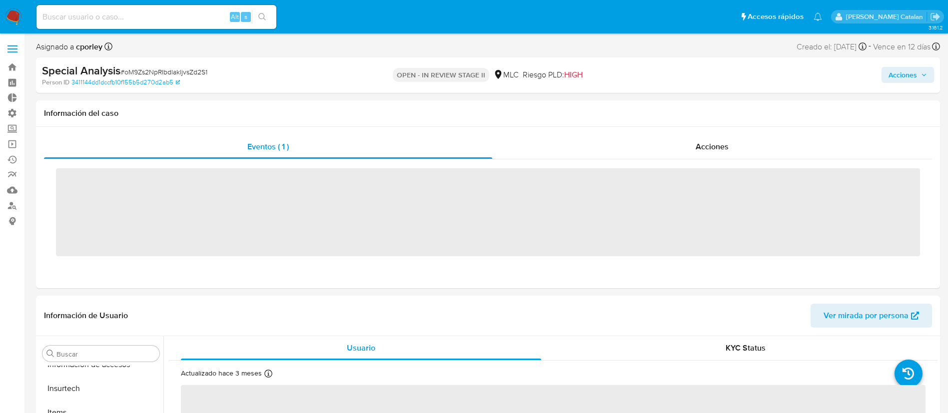
scroll to position [470, 0]
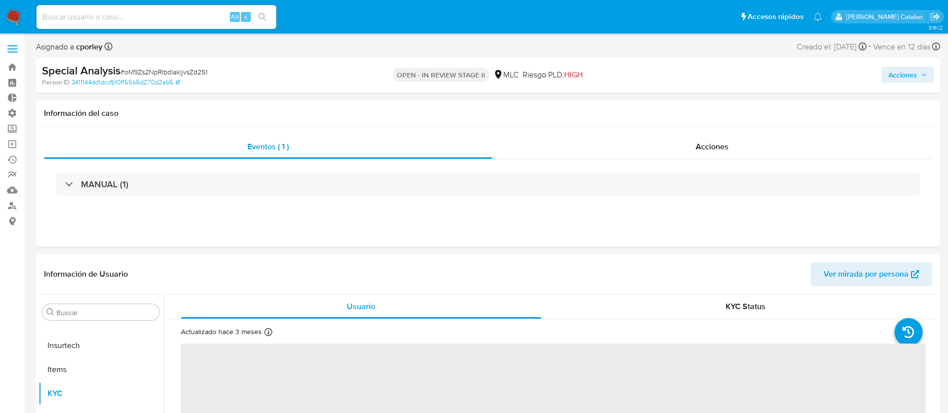
select select "10"
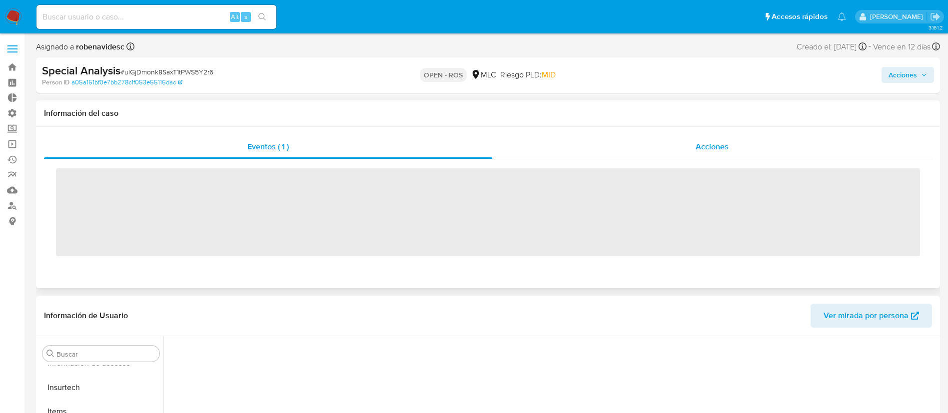
scroll to position [470, 0]
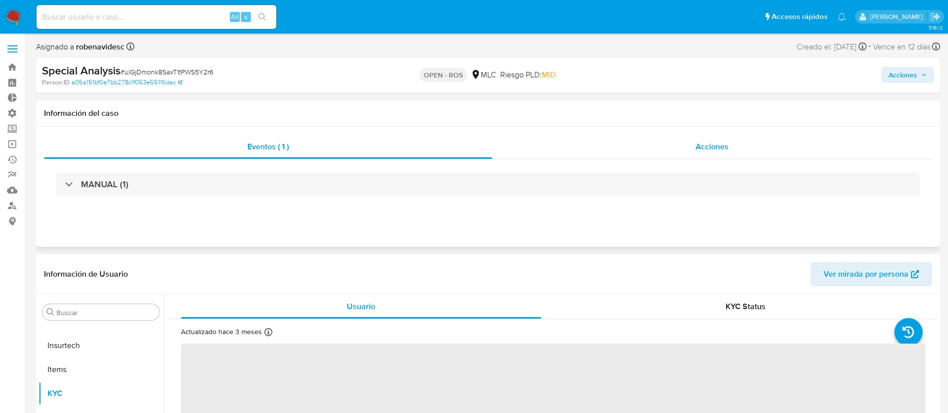
click at [664, 141] on div "Acciones" at bounding box center [712, 147] width 440 height 24
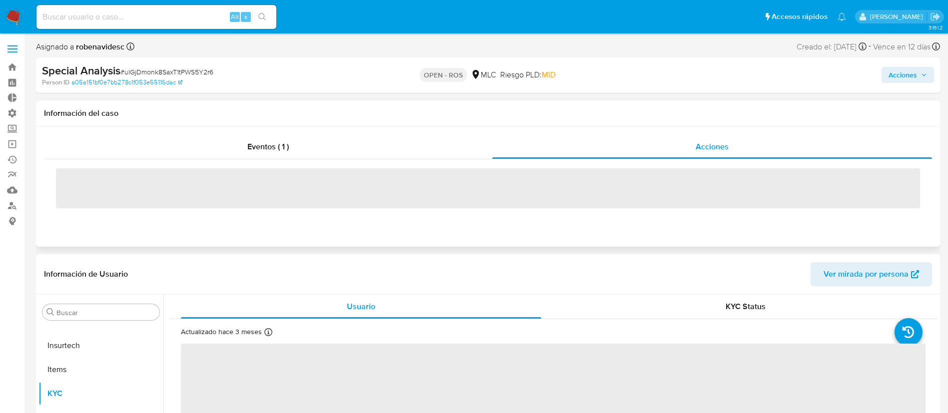
select select "10"
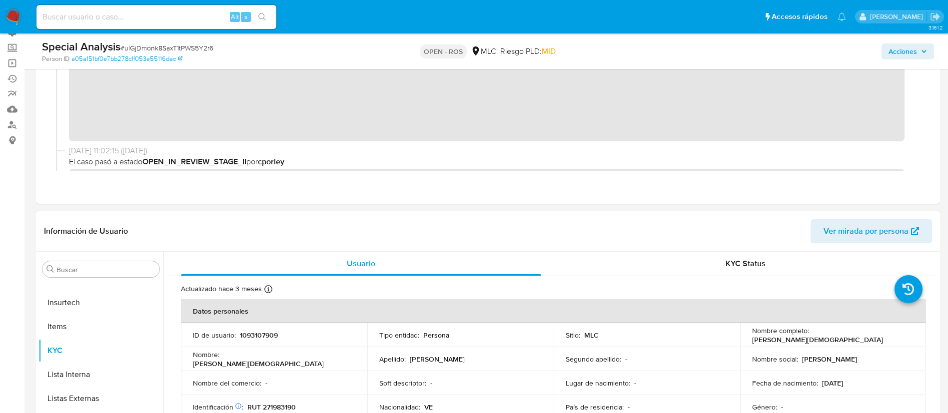
scroll to position [88, 0]
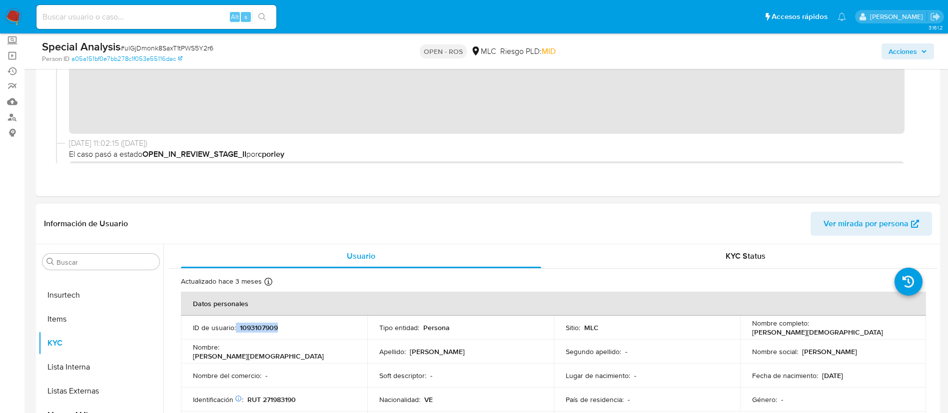
drag, startPoint x: 287, startPoint y: 335, endPoint x: 235, endPoint y: 332, distance: 52.1
click at [235, 332] on td "ID de usuario : 1093107909" at bounding box center [274, 328] width 186 height 24
copy div "1093107909"
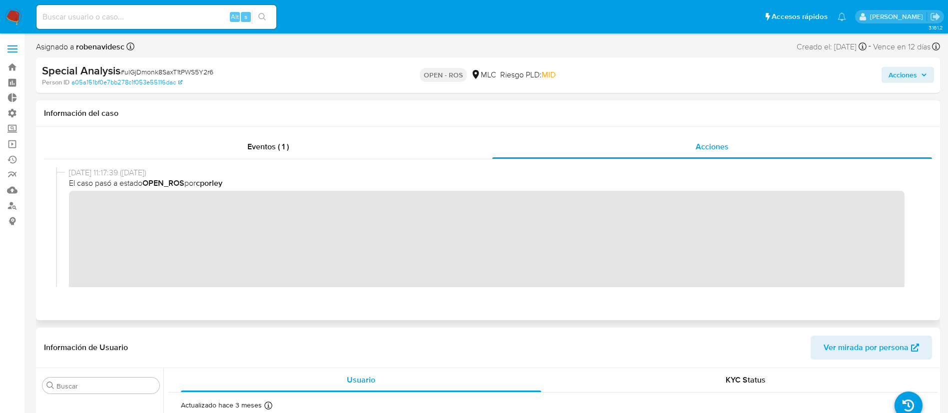
scroll to position [0, 0]
click at [68, 208] on div "18/09/2025 11:17:39 (hace 13 días) El caso pasó a estado OPEN_ROS por cporley" at bounding box center [488, 237] width 864 height 141
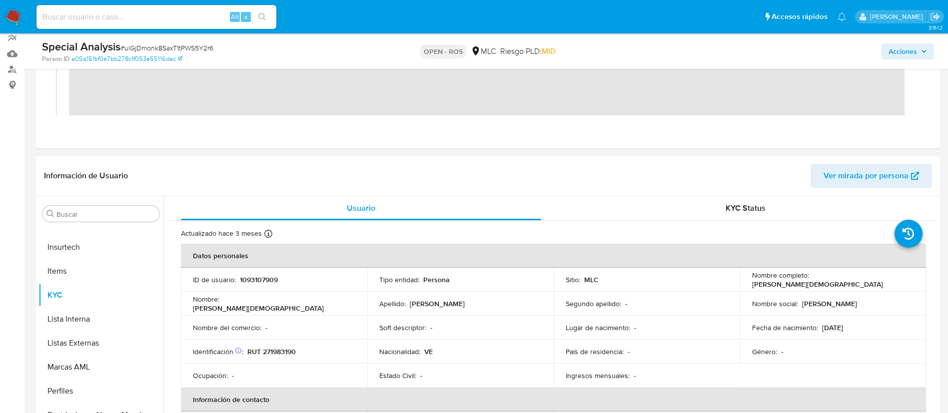
scroll to position [137, 0]
drag, startPoint x: 291, startPoint y: 277, endPoint x: 236, endPoint y: 277, distance: 55.0
click at [236, 277] on div "ID de usuario : 1093107909" at bounding box center [274, 278] width 162 height 9
copy div "1093107909"
click at [439, 175] on header "Información de Usuario Ver mirada por persona" at bounding box center [488, 175] width 888 height 24
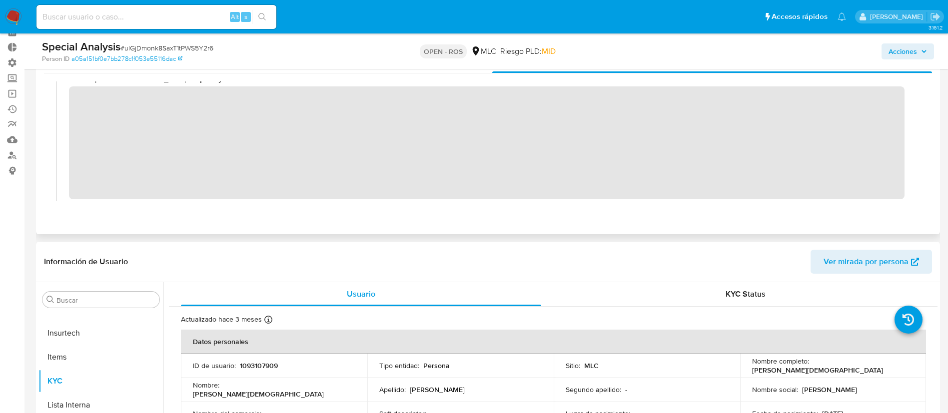
scroll to position [0, 0]
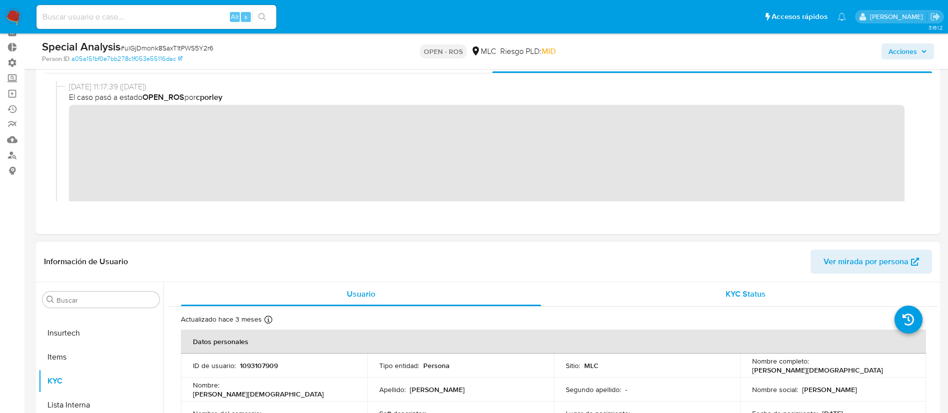
click at [732, 286] on div "KYC Status" at bounding box center [745, 294] width 360 height 24
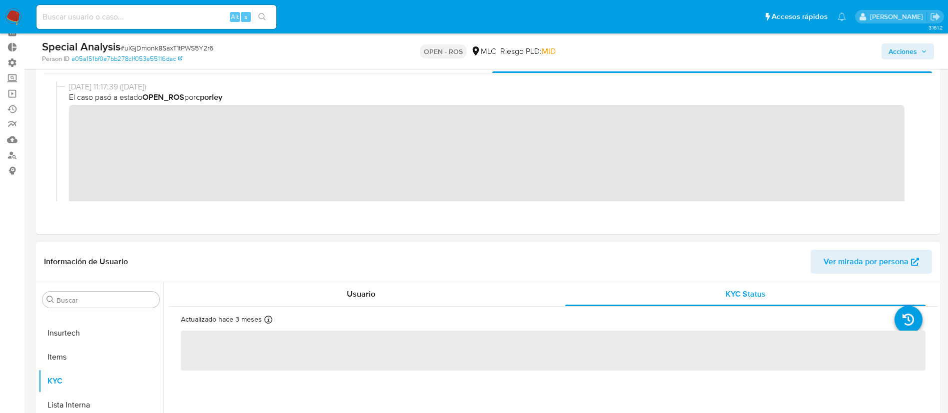
click at [700, 242] on div "Información de Usuario Ver mirada por persona" at bounding box center [488, 262] width 904 height 40
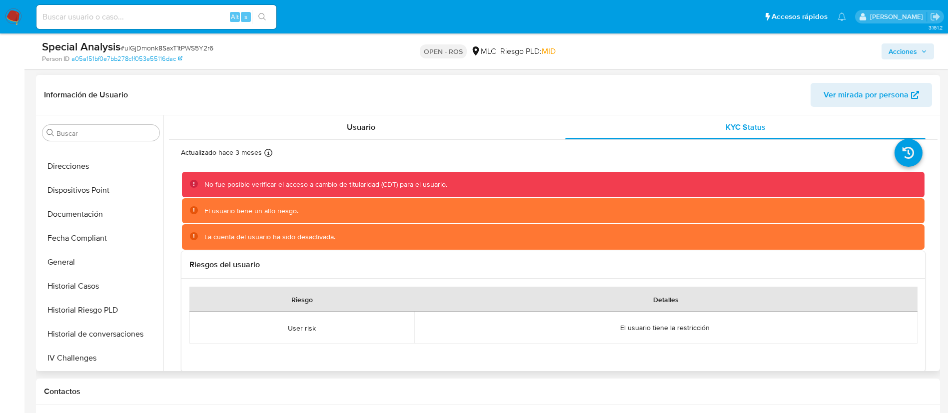
scroll to position [230, 0]
click at [85, 213] on button "Documentación" at bounding box center [96, 215] width 117 height 24
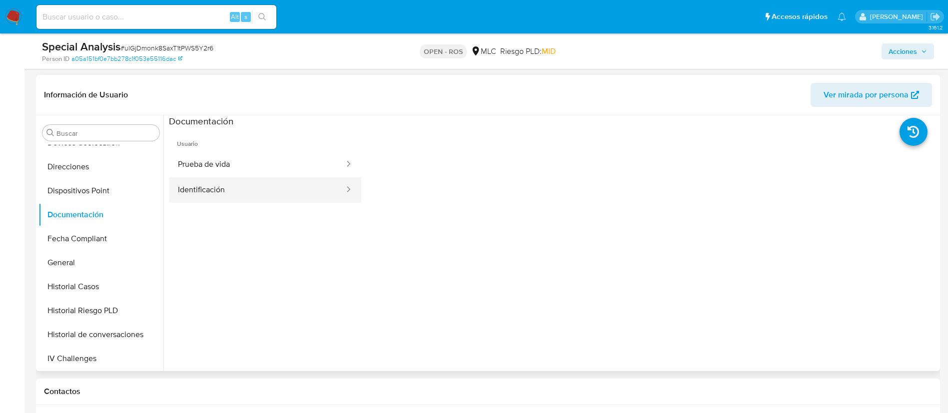
click at [229, 178] on button "Identificación" at bounding box center [257, 189] width 176 height 25
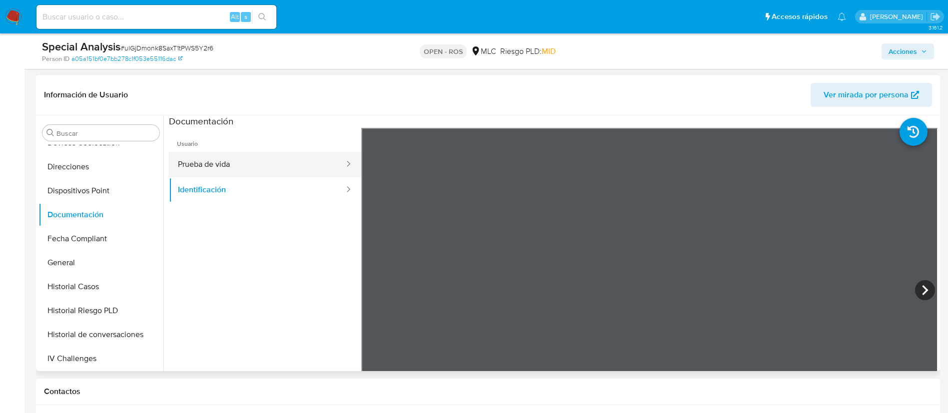
click at [267, 176] on button "Prueba de vida" at bounding box center [257, 164] width 176 height 25
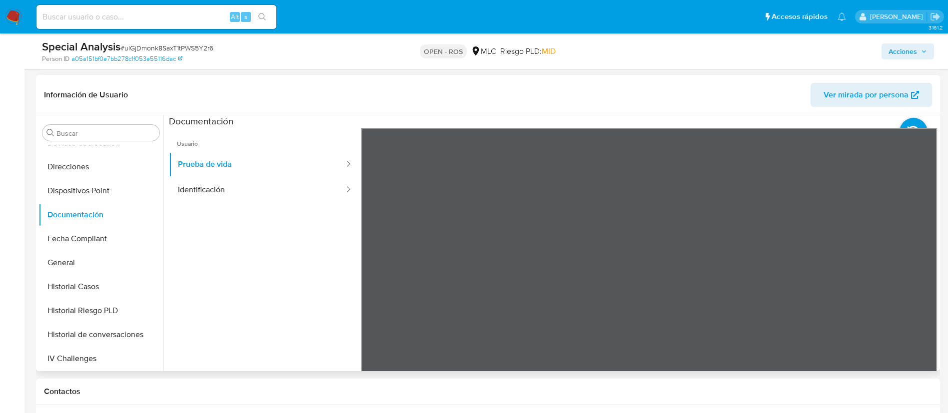
scroll to position [0, 0]
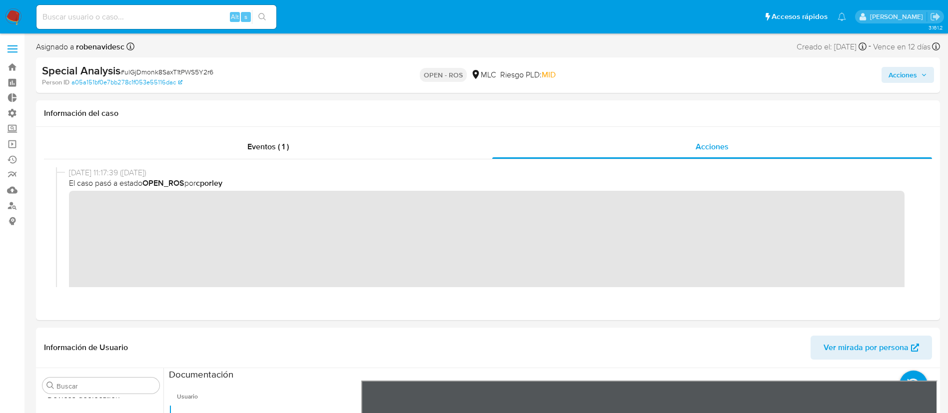
click at [903, 69] on span "Acciones" at bounding box center [902, 75] width 28 height 16
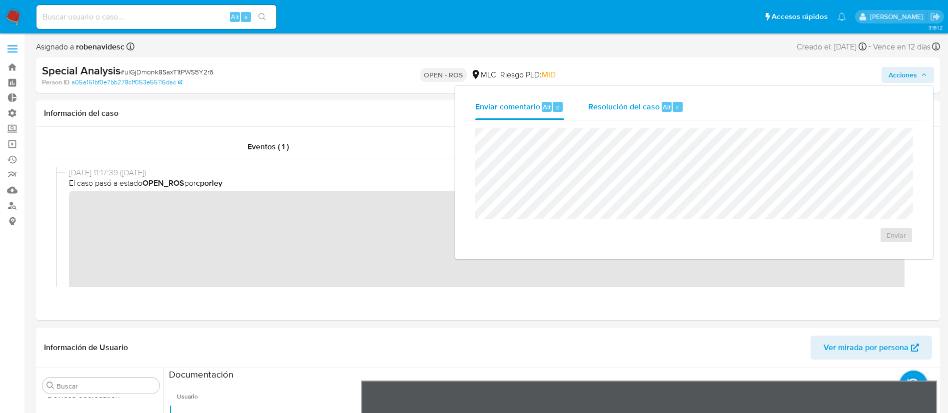
click at [641, 112] on span "Resolución del caso" at bounding box center [623, 106] width 71 height 11
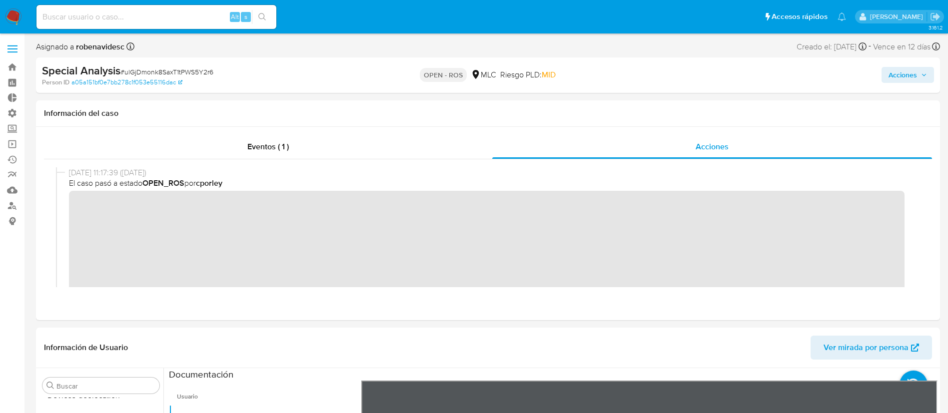
click at [890, 75] on span "Acciones" at bounding box center [902, 75] width 28 height 16
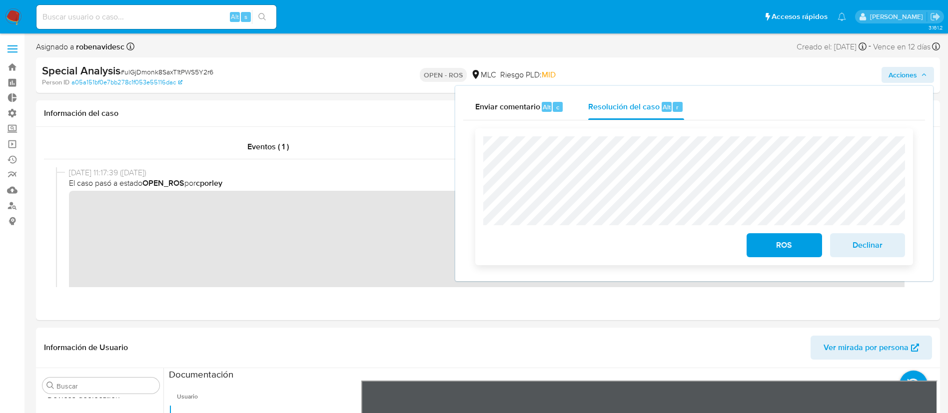
click at [496, 137] on div at bounding box center [694, 180] width 422 height 89
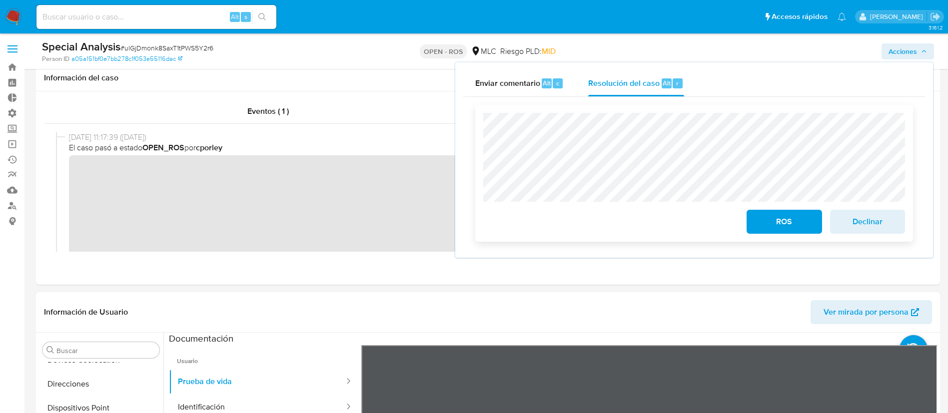
scroll to position [361, 0]
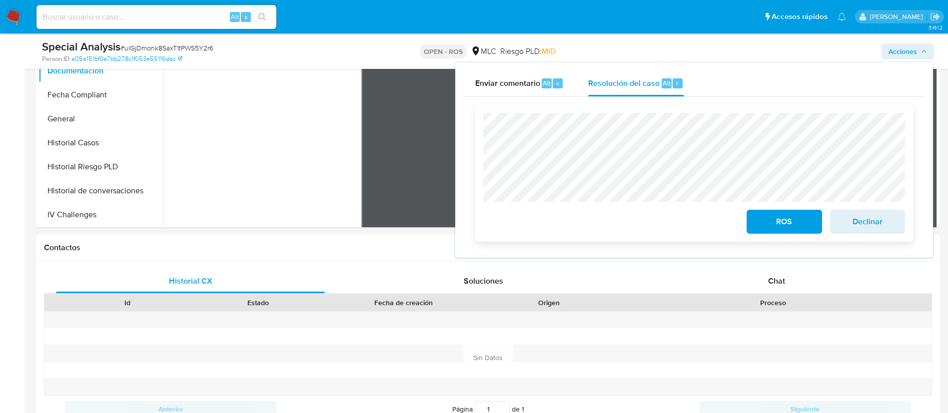
click at [752, 223] on button "ROS" at bounding box center [784, 222] width 75 height 24
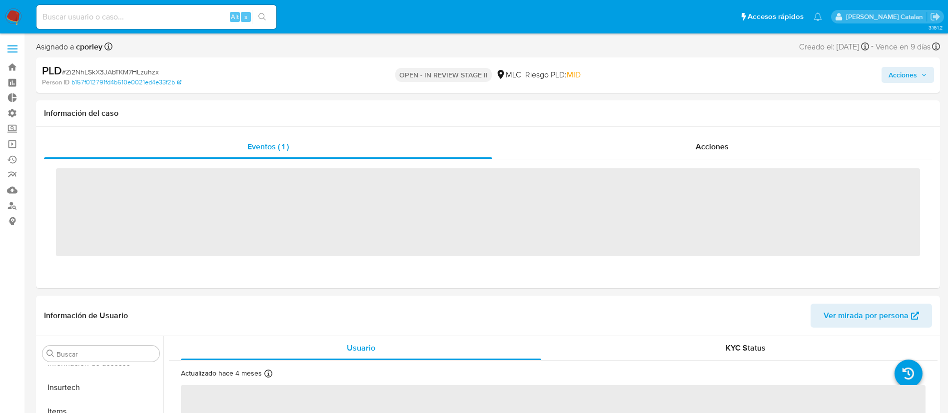
scroll to position [470, 0]
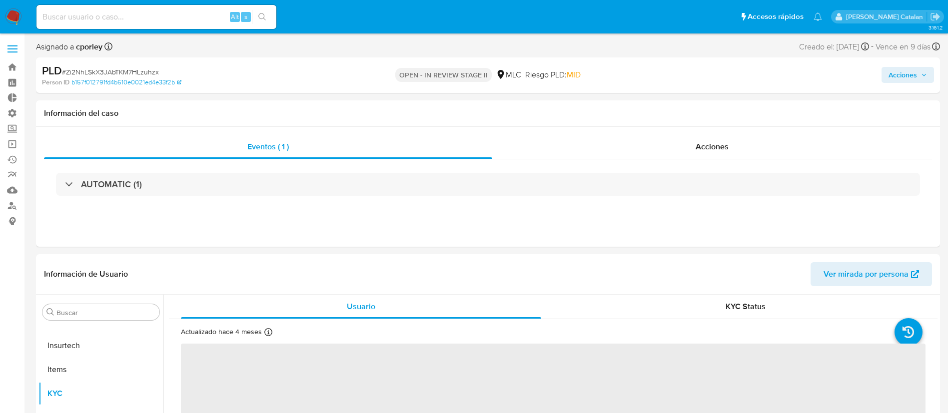
select select "10"
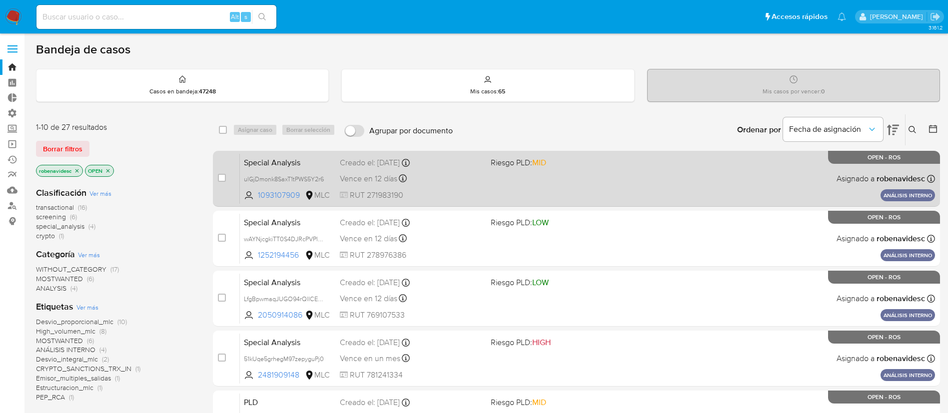
click at [570, 172] on div "Special Analysis ulGjDmonk8SaxT1tPWS5Y2r6 1093107909 MLC Riesgo PLD: MID Creado…" at bounding box center [587, 178] width 695 height 50
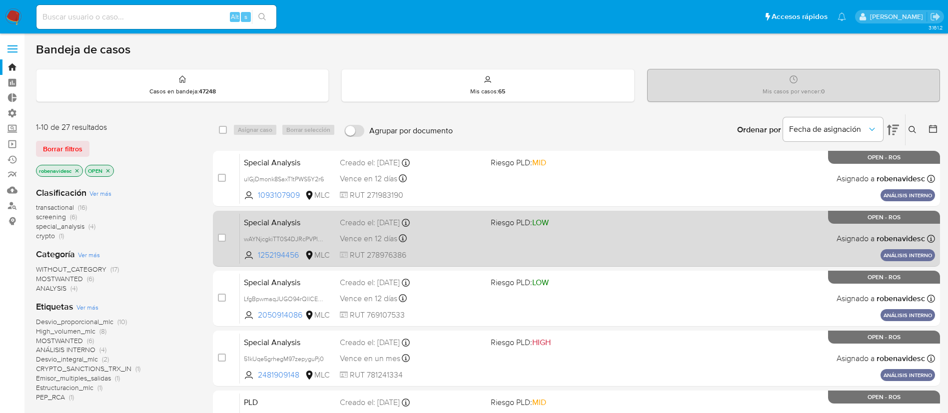
click at [472, 238] on div "Vence en 12 días Vence el [DATE] 11:40:10" at bounding box center [411, 238] width 143 height 13
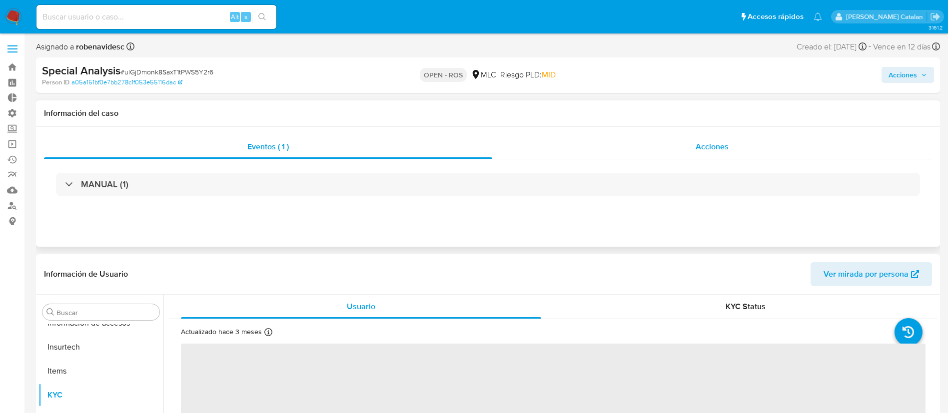
scroll to position [470, 0]
click at [691, 146] on div "Acciones" at bounding box center [712, 147] width 440 height 24
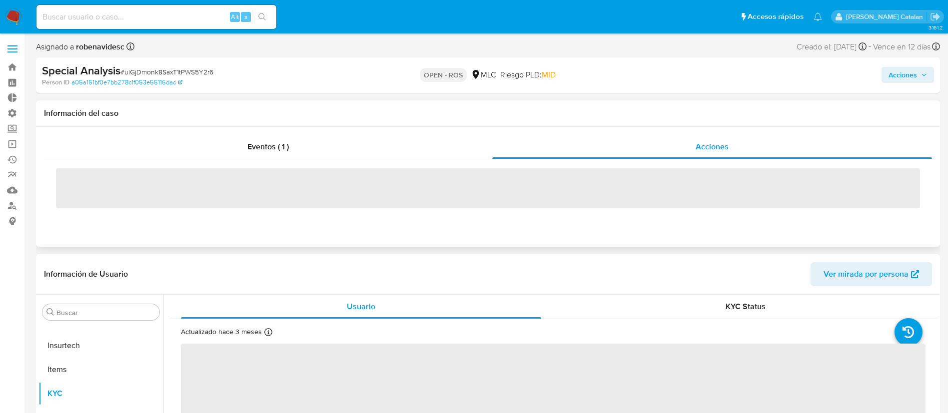
select select "10"
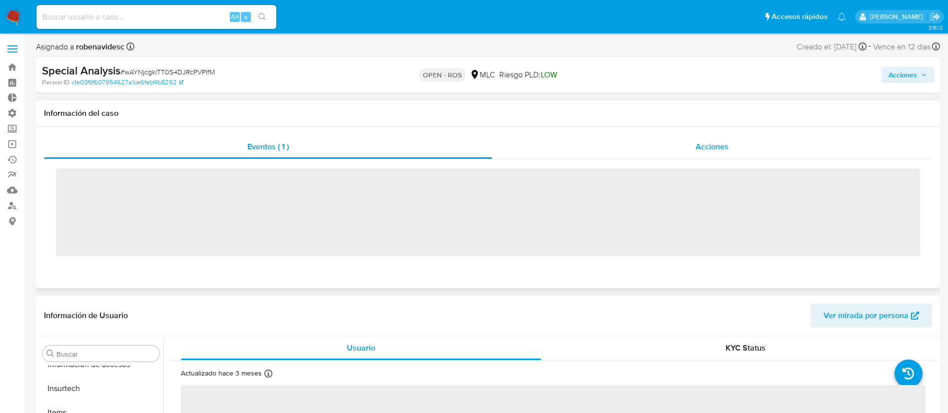
scroll to position [470, 0]
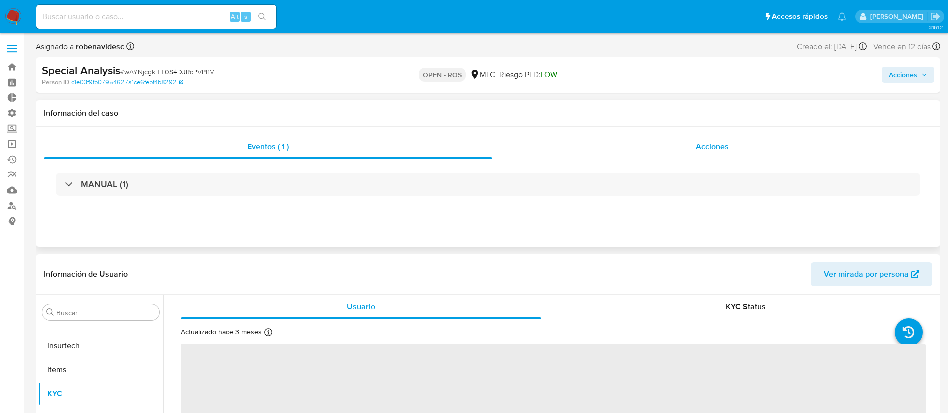
click at [652, 149] on div "Acciones" at bounding box center [712, 147] width 440 height 24
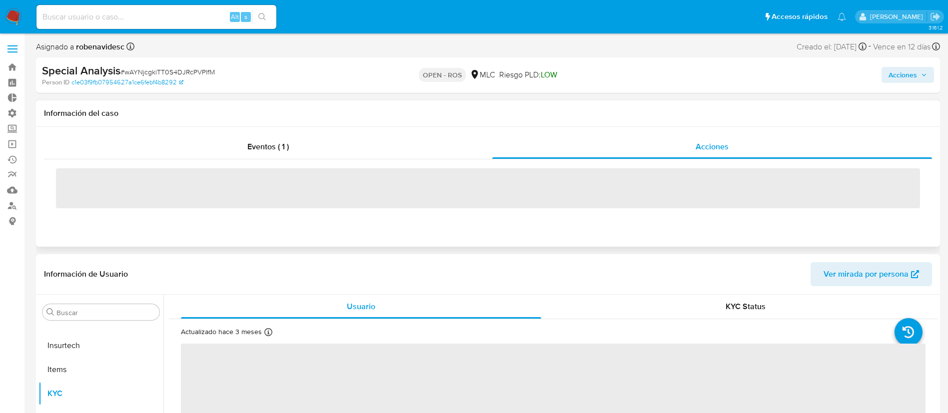
select select "10"
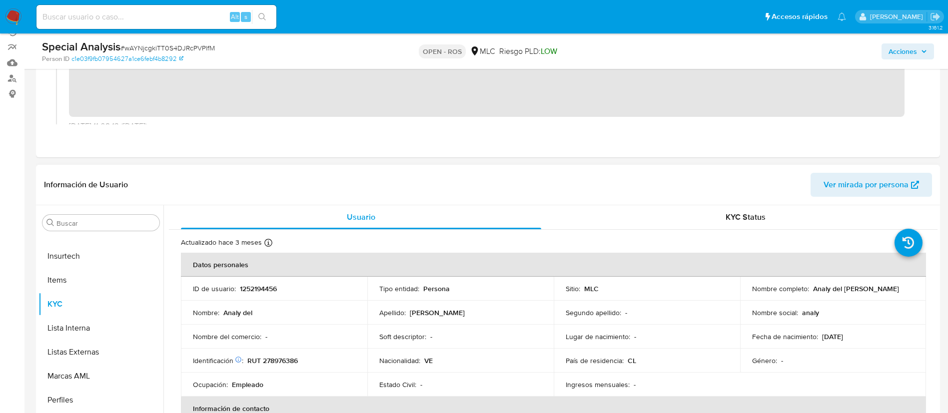
scroll to position [133, 0]
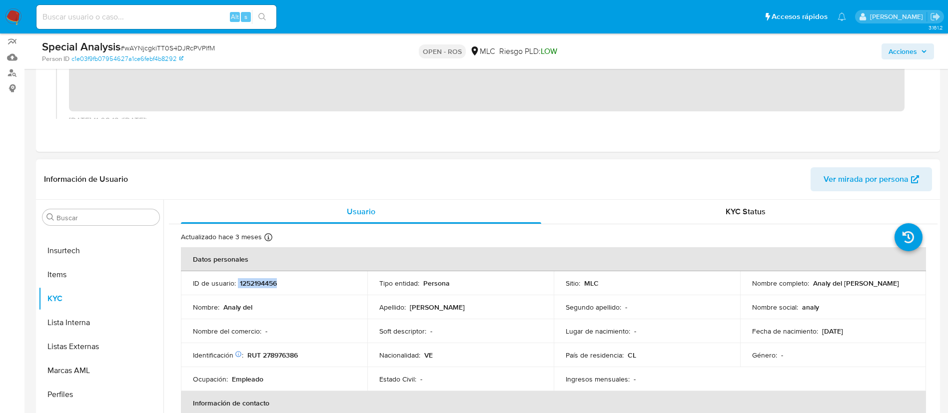
drag, startPoint x: 287, startPoint y: 279, endPoint x: 236, endPoint y: 280, distance: 51.0
click at [236, 280] on div "ID de usuario : 1252194456" at bounding box center [274, 283] width 162 height 9
copy div "1252194456"
click at [633, 162] on div "Información de Usuario Ver mirada por persona" at bounding box center [488, 179] width 904 height 40
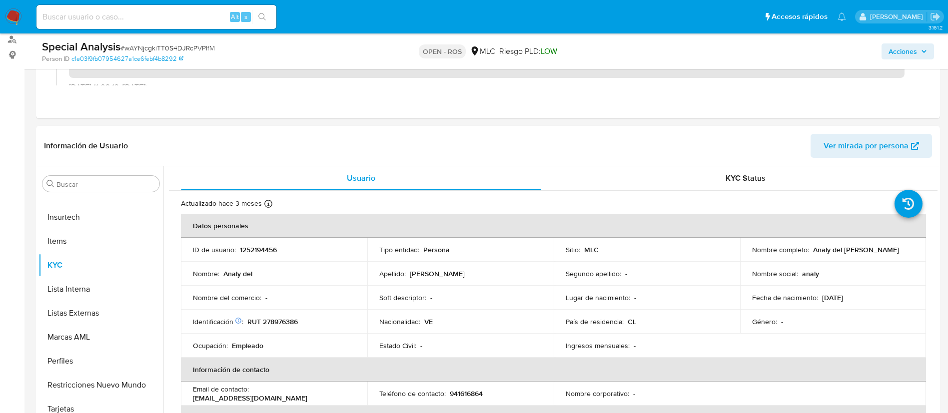
scroll to position [168, 0]
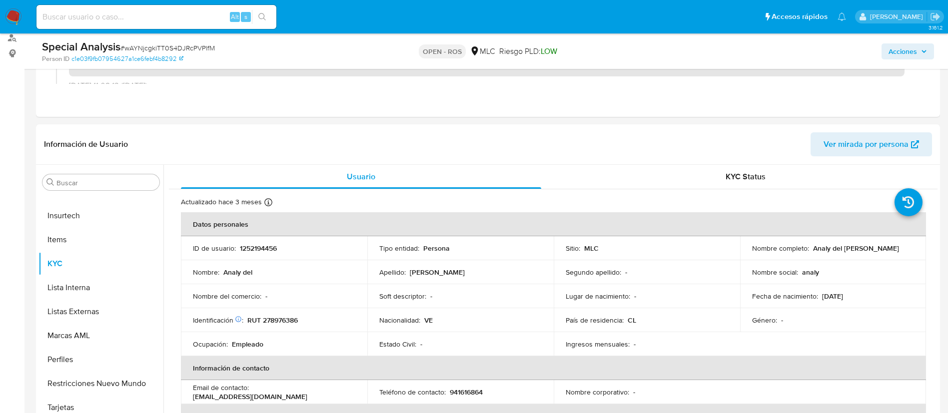
click at [893, 51] on span "Acciones" at bounding box center [902, 51] width 28 height 16
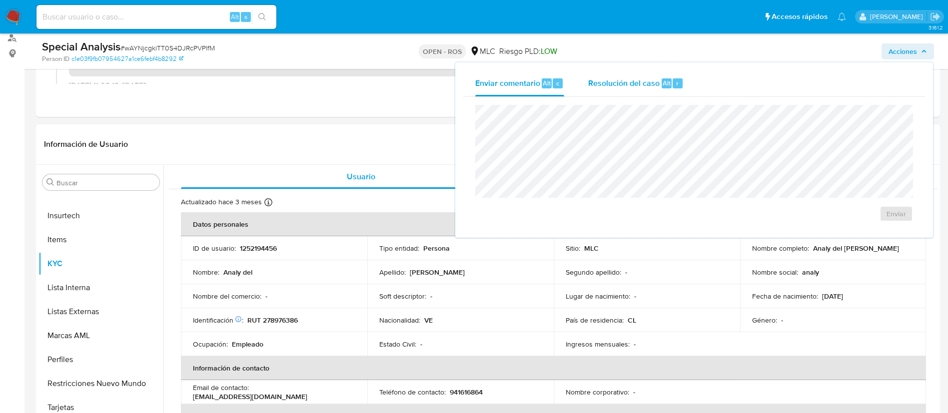
click at [658, 85] on span "Resolución del caso" at bounding box center [623, 82] width 71 height 11
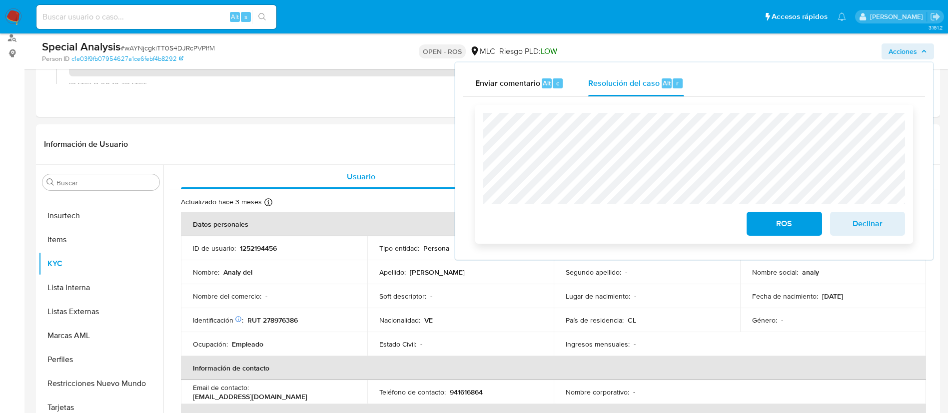
click at [476, 114] on div "ROS Declinar" at bounding box center [694, 174] width 438 height 139
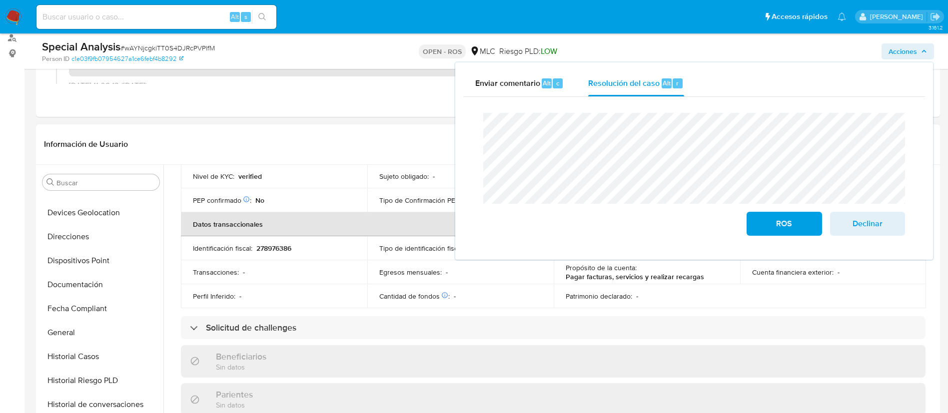
scroll to position [209, 0]
click at [95, 278] on button "Documentación" at bounding box center [96, 285] width 117 height 24
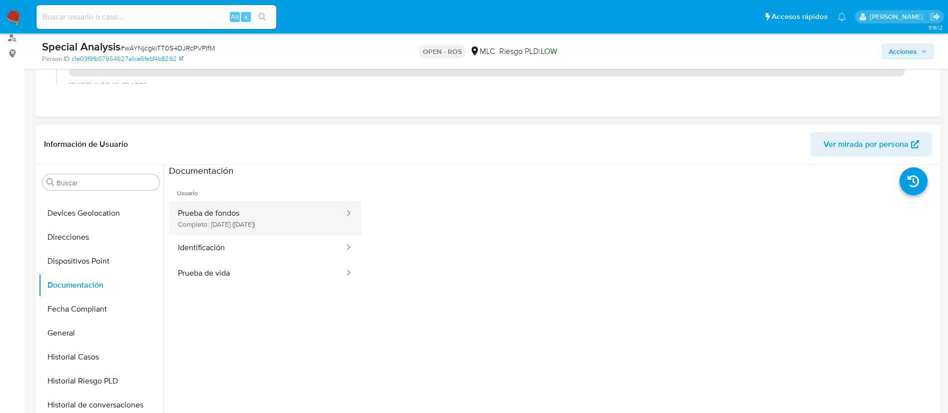
click at [277, 227] on button "Prueba de fondos Completo: 09/06/2024 (hace un año)" at bounding box center [257, 218] width 176 height 34
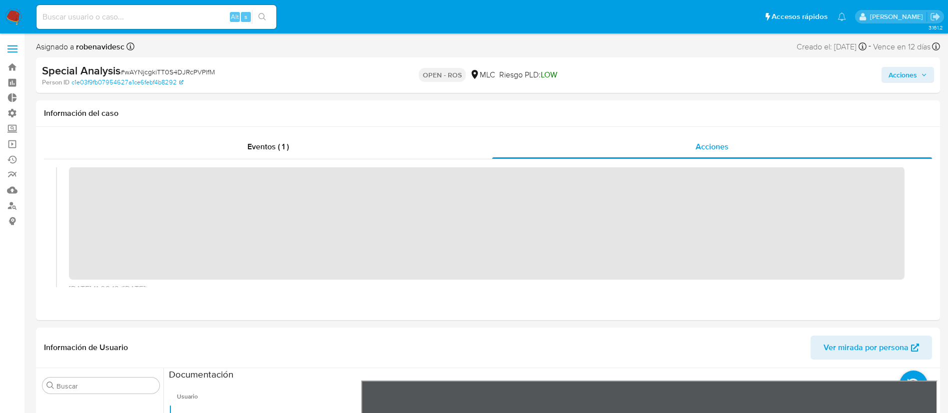
click at [904, 76] on span "Acciones" at bounding box center [902, 75] width 28 height 16
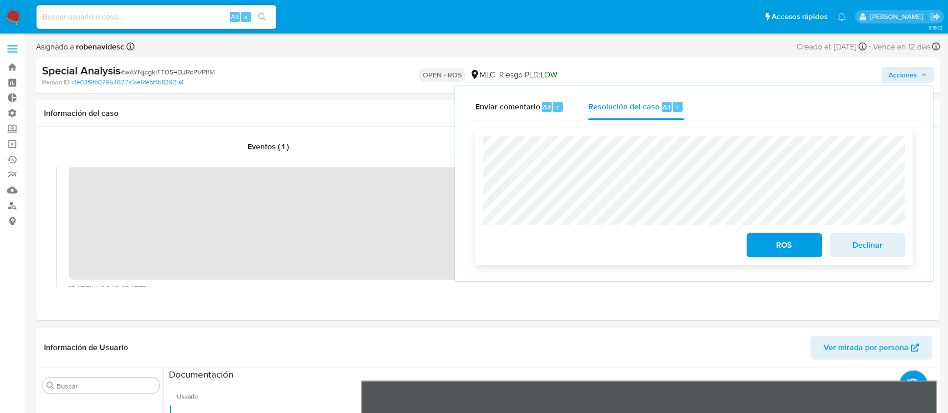
click at [872, 245] on span "Declinar" at bounding box center [867, 245] width 49 height 22
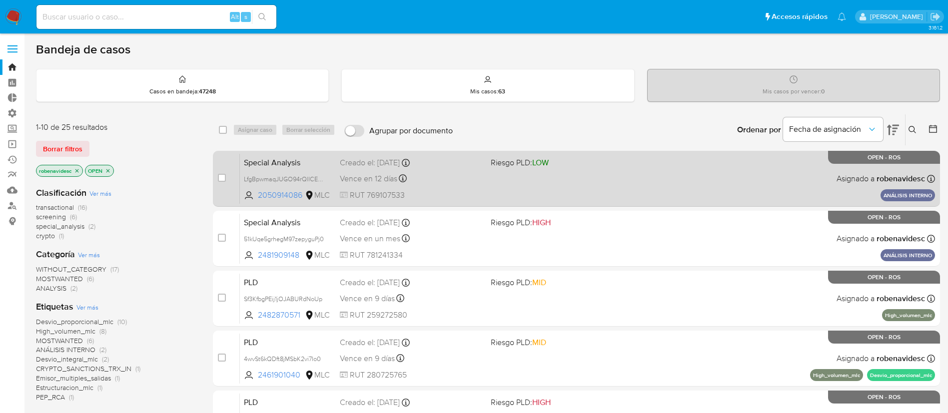
click at [548, 189] on div "Special Analysis LfgBpwmaqJUGO94rQlICEx1j 2050914086 MLC Riesgo PLD: LOW Creado…" at bounding box center [587, 178] width 695 height 50
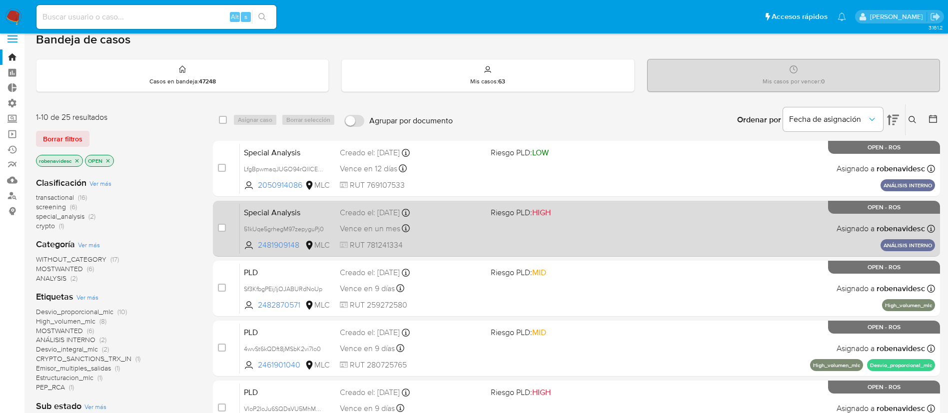
scroll to position [8, 0]
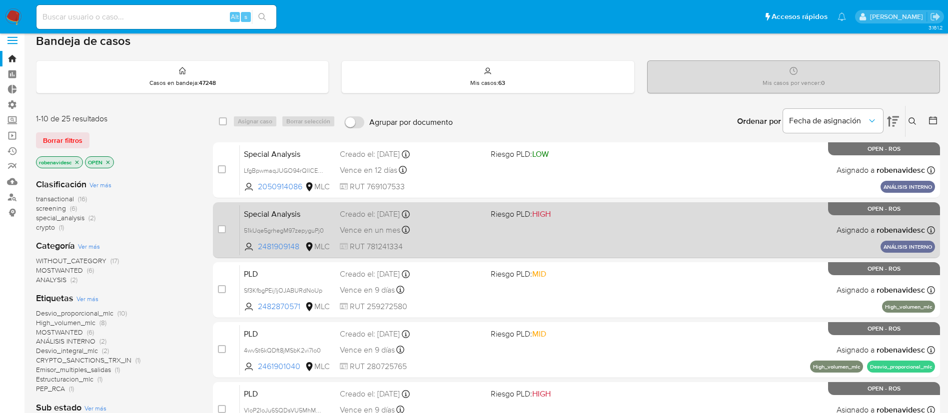
click at [564, 234] on div "Special Analysis 51kUqe5grhegM97zepyguPj0 2481909148 MLC Riesgo PLD: HIGH Cread…" at bounding box center [587, 230] width 695 height 50
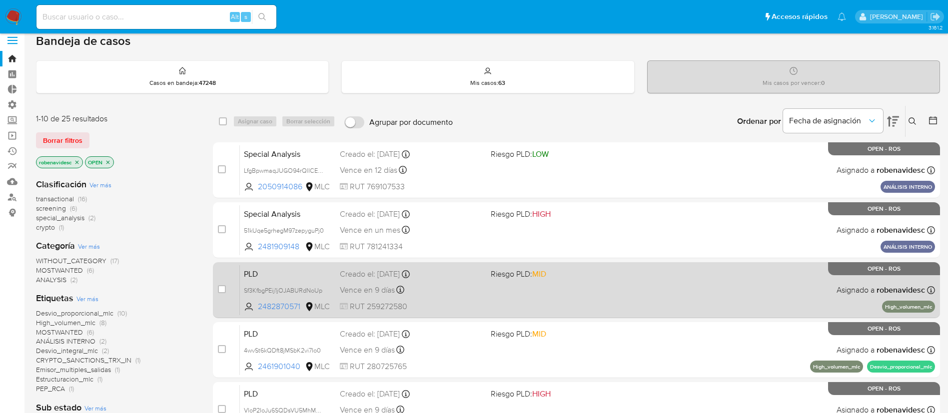
click at [542, 288] on div "PLD Sf3KfbgPEij1jOJABURdNoUp 2482870571 MLC Riesgo PLD: MID Creado el: [DATE] C…" at bounding box center [587, 290] width 695 height 50
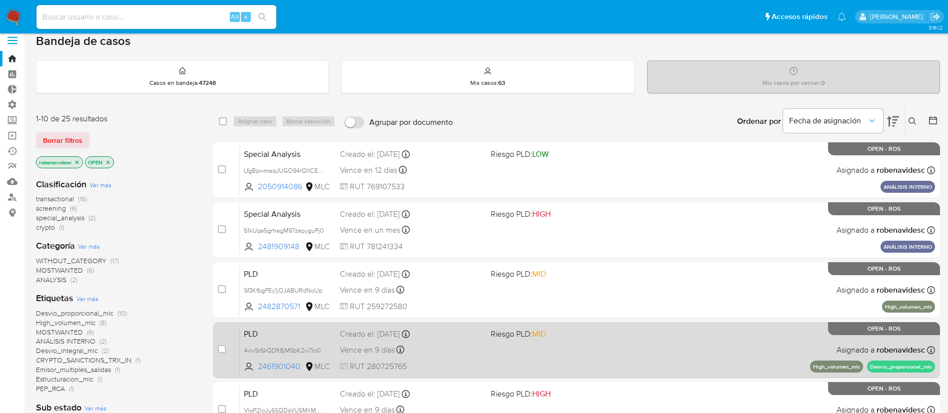
click at [576, 350] on span at bounding box center [562, 350] width 143 height 2
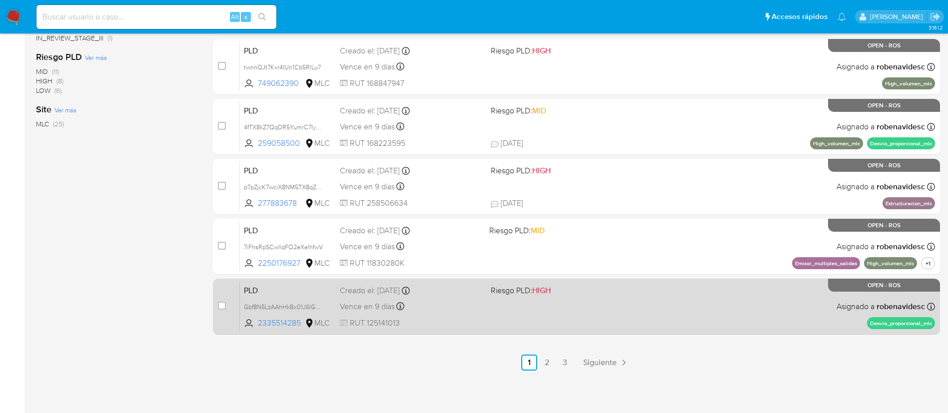
scroll to position [0, 0]
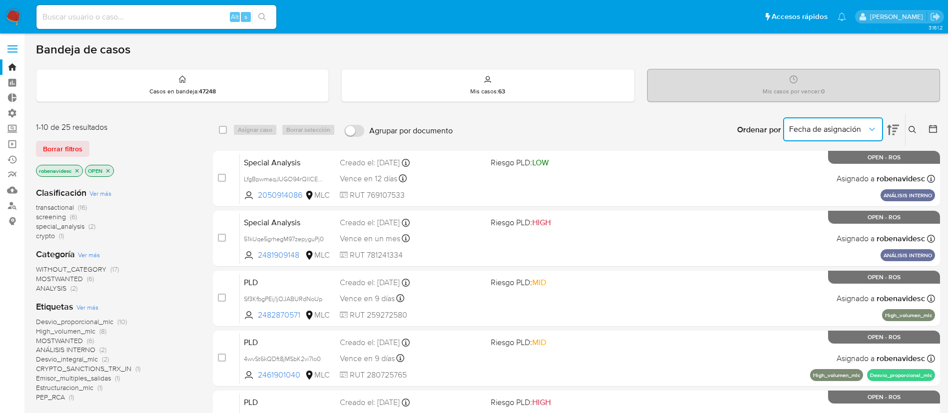
click at [857, 137] on button "Fecha de asignación" at bounding box center [833, 129] width 100 height 24
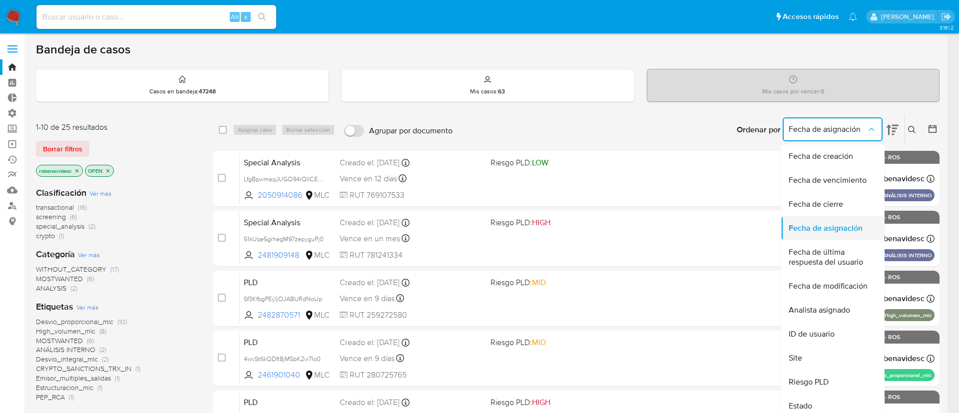
click at [838, 229] on span "Fecha de asignación" at bounding box center [826, 228] width 74 height 10
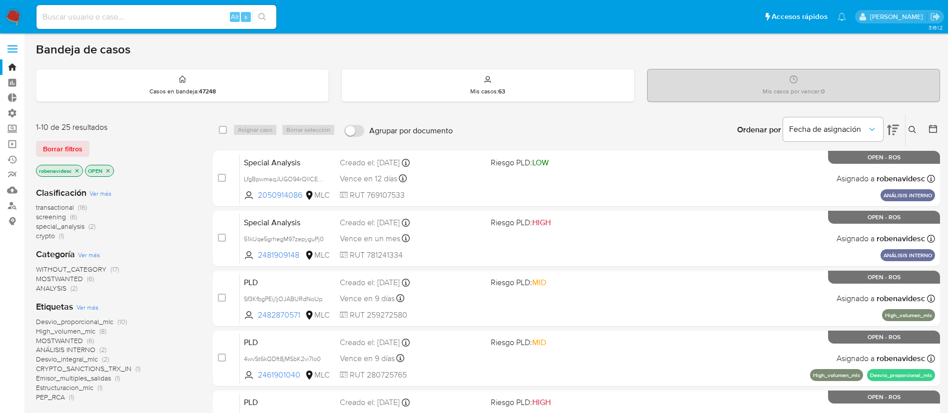
drag, startPoint x: 696, startPoint y: 146, endPoint x: 655, endPoint y: 131, distance: 43.6
click at [655, 131] on div "Ordenar por Fecha de asignación No es posible ordenar los resultados mientras s…" at bounding box center [699, 129] width 482 height 31
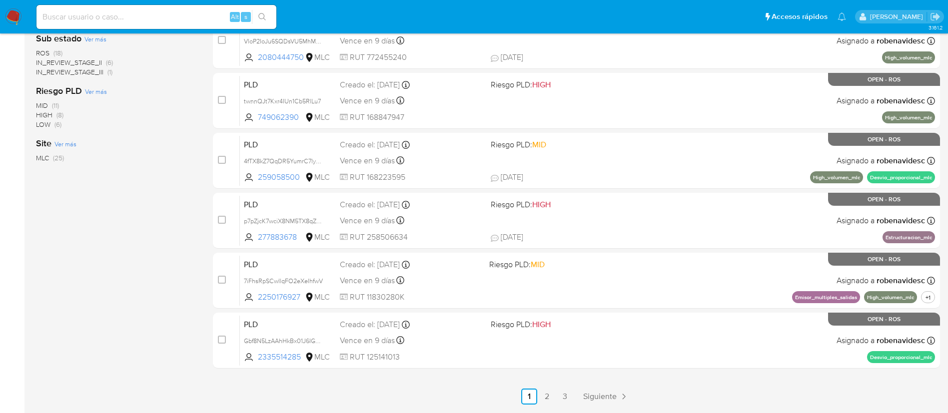
scroll to position [403, 0]
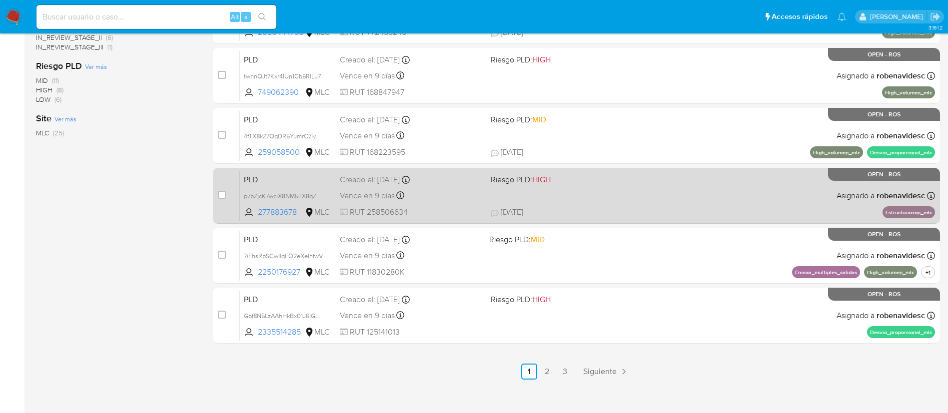
click at [640, 204] on div "PLD p7pZjcK7wciX8NM5TX8qZoo1 277883678 MLC Riesgo PLD: HIGH Creado el: [DATE] C…" at bounding box center [587, 195] width 695 height 50
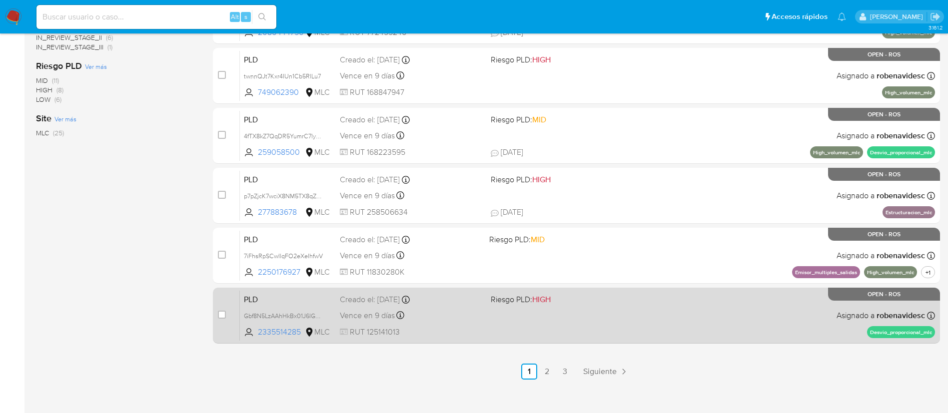
click at [546, 311] on div "PLD Gbf8N5LzAAhHkBx01J6IG9cQ 2335514285 MLC Riesgo PLD: HIGH Creado el: 12/07/2…" at bounding box center [587, 315] width 695 height 50
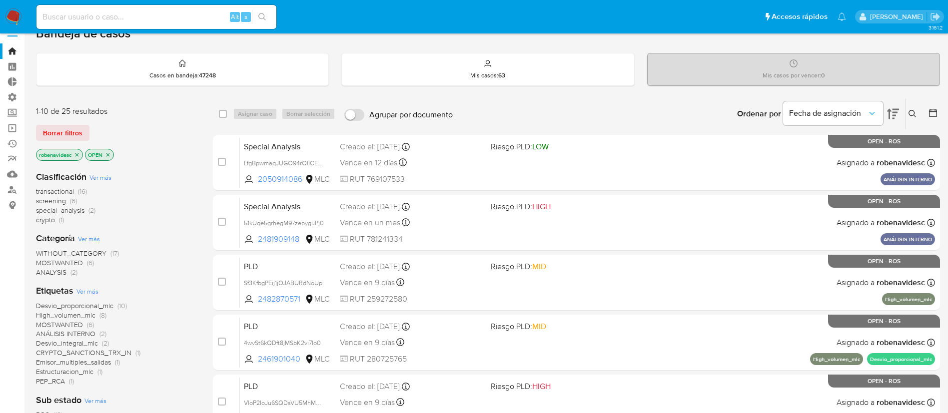
scroll to position [0, 0]
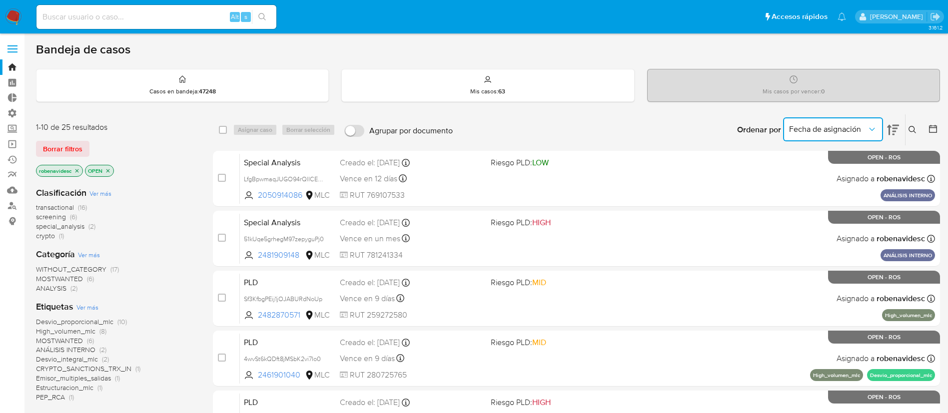
click at [863, 131] on span "Fecha de asignación" at bounding box center [828, 129] width 78 height 10
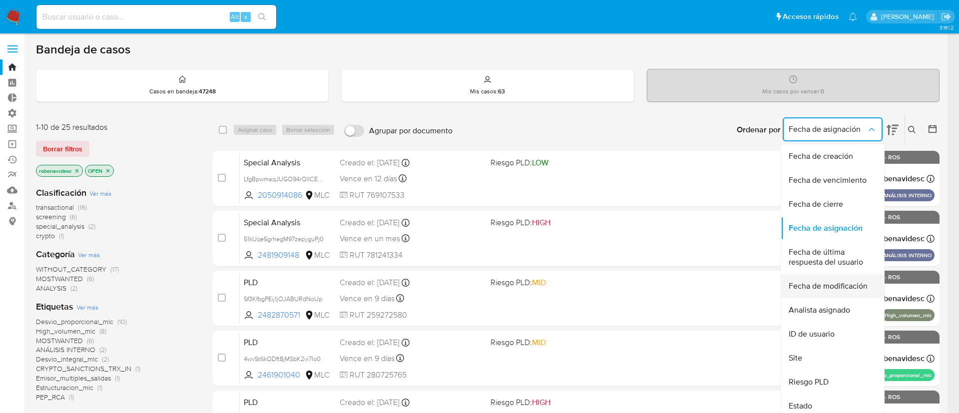
click at [832, 287] on span "Fecha de modificación" at bounding box center [828, 286] width 79 height 10
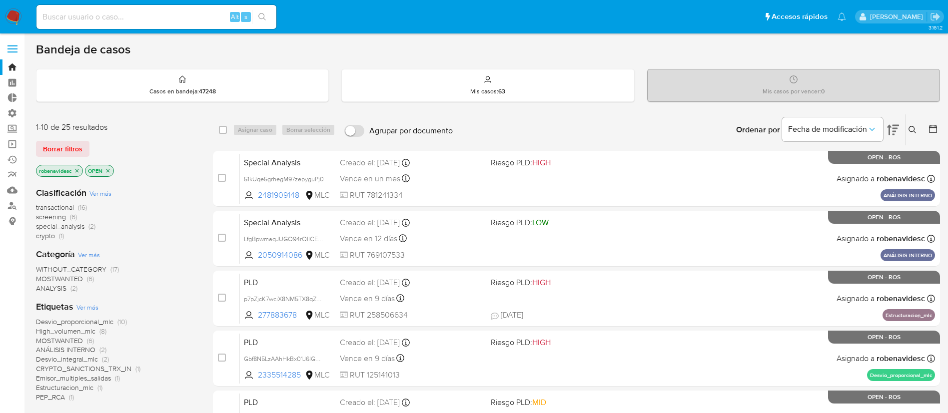
click at [724, 122] on div "Ordenar por Fecha de modificación No es posible ordenar los resultados mientras…" at bounding box center [699, 129] width 482 height 31
click at [712, 124] on div "Ordenar por Fecha de modificación No es posible ordenar los resultados mientras…" at bounding box center [699, 129] width 482 height 31
click at [891, 127] on icon at bounding box center [893, 130] width 12 height 12
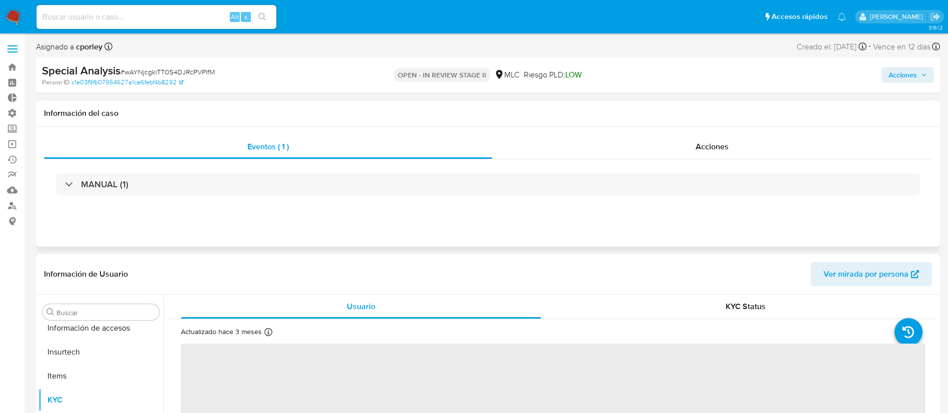
scroll to position [470, 0]
select select "10"
click at [696, 145] on span "Acciones" at bounding box center [712, 146] width 33 height 11
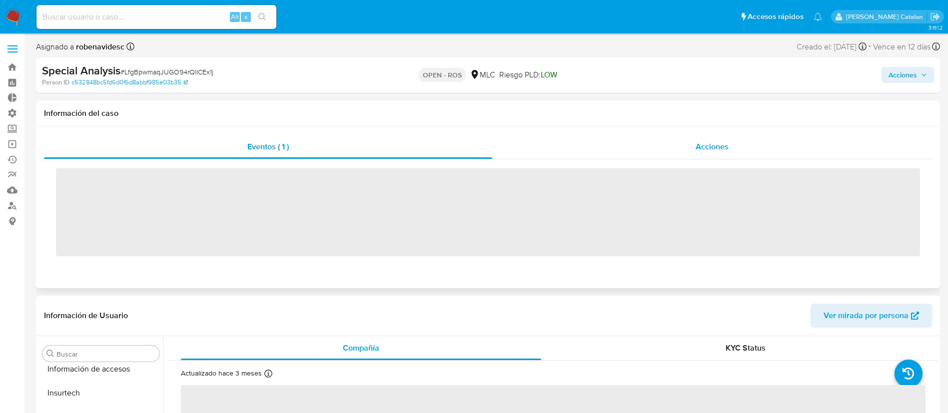
scroll to position [470, 0]
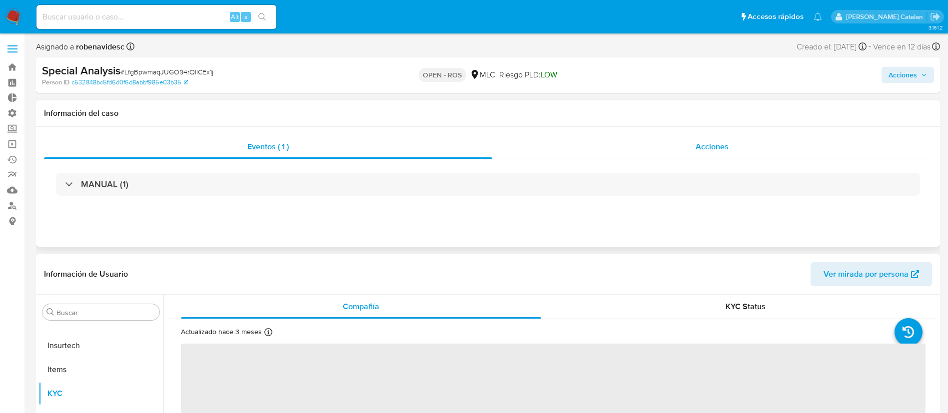
click at [633, 156] on div "Acciones" at bounding box center [712, 147] width 440 height 24
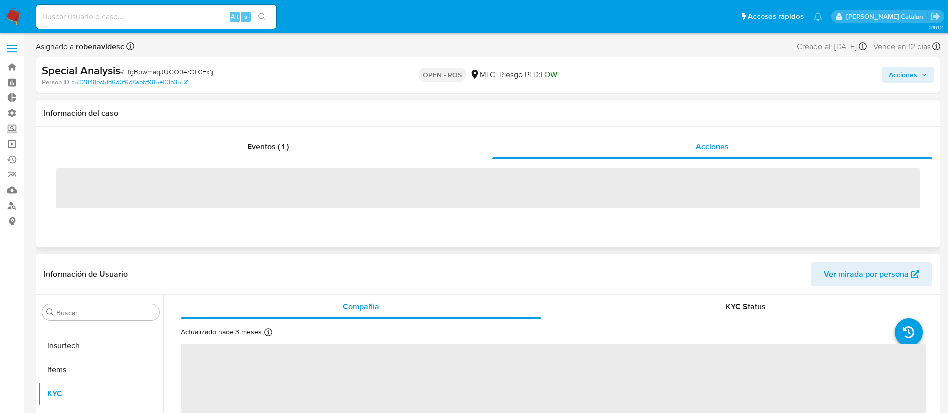
select select "10"
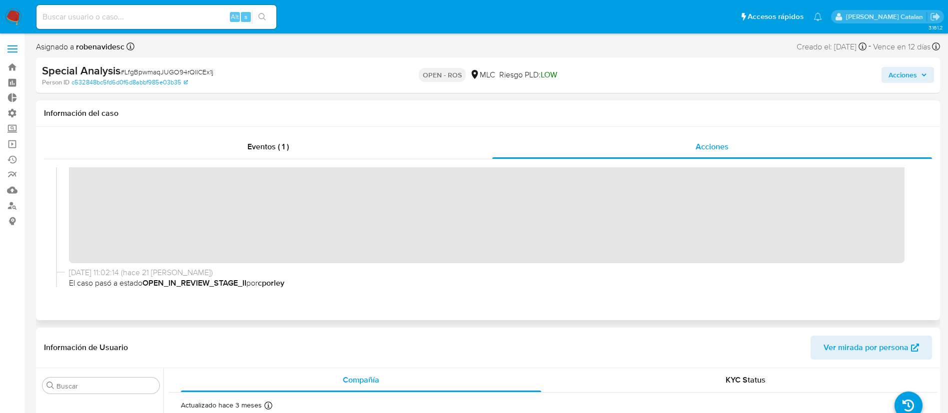
scroll to position [0, 0]
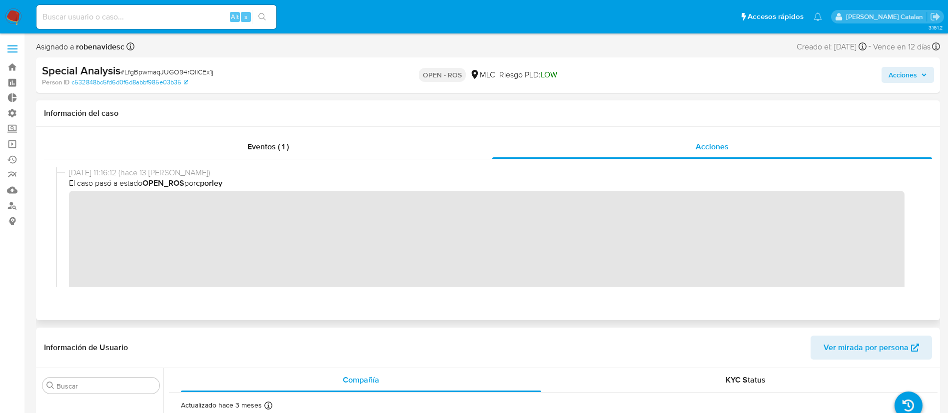
click at [67, 203] on div "18/09/2025 11:16:12 (hace 13 días) El caso pasó a estado OPEN_ROS por cporley" at bounding box center [488, 245] width 864 height 157
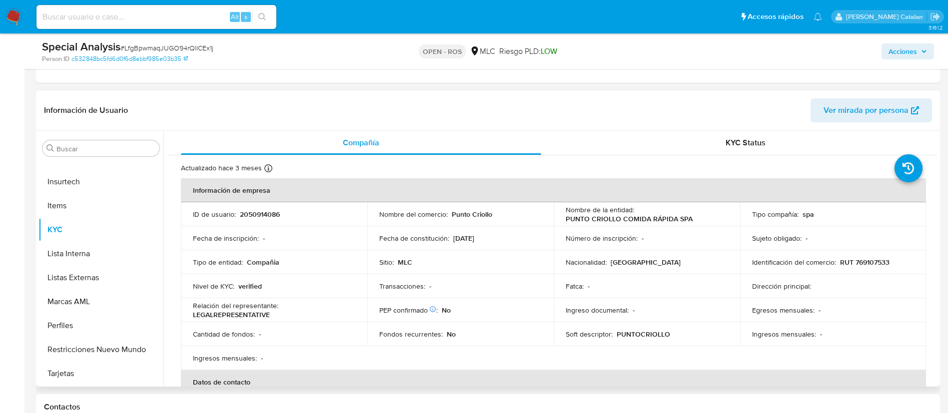
scroll to position [204, 0]
drag, startPoint x: 293, startPoint y: 213, endPoint x: 238, endPoint y: 211, distance: 55.5
click at [238, 211] on div "ID de usuario : 2050914086" at bounding box center [274, 212] width 162 height 9
copy div "2050914086"
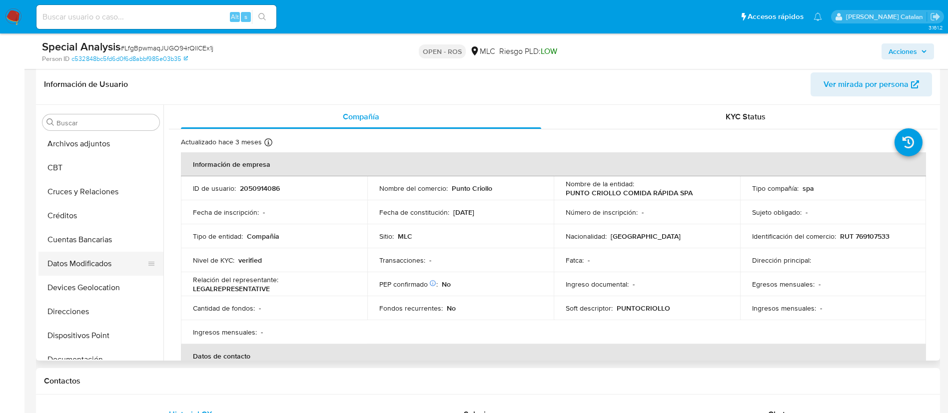
scroll to position [131, 0]
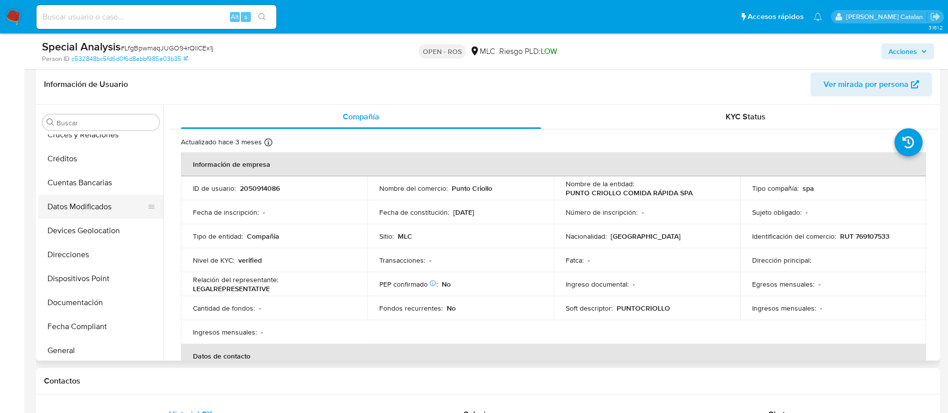
click at [68, 265] on button "Direcciones" at bounding box center [100, 255] width 125 height 24
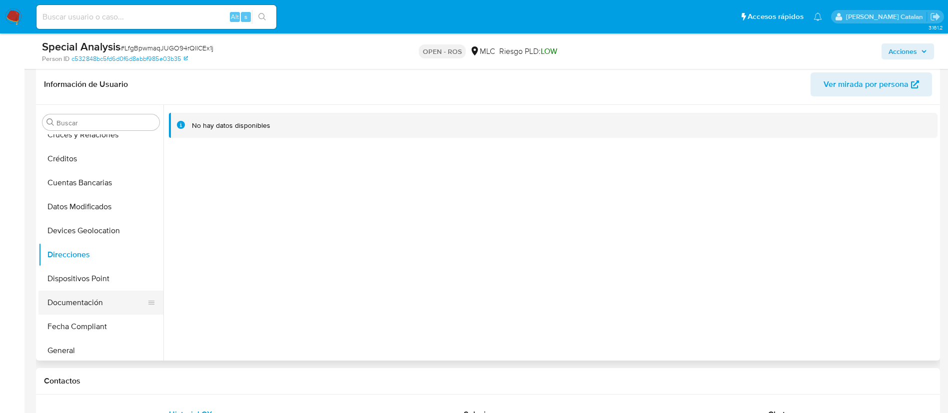
click at [85, 305] on button "Documentación" at bounding box center [96, 303] width 117 height 24
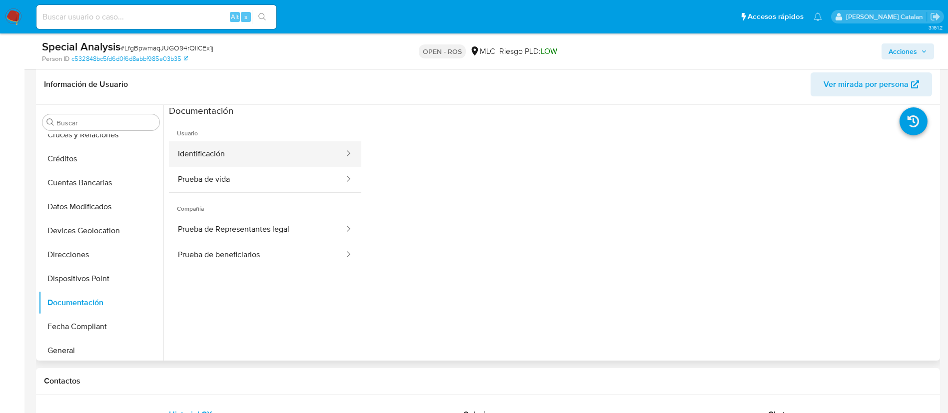
click at [250, 148] on button "Identificación" at bounding box center [257, 153] width 176 height 25
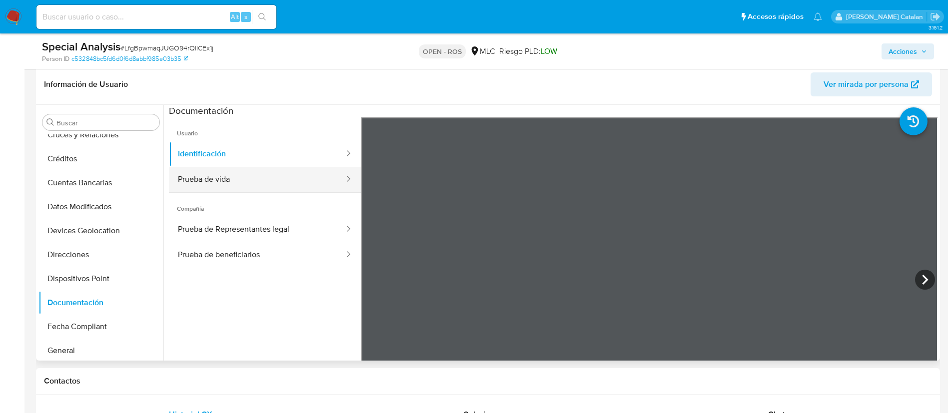
click at [238, 185] on button "Prueba de vida" at bounding box center [257, 179] width 176 height 25
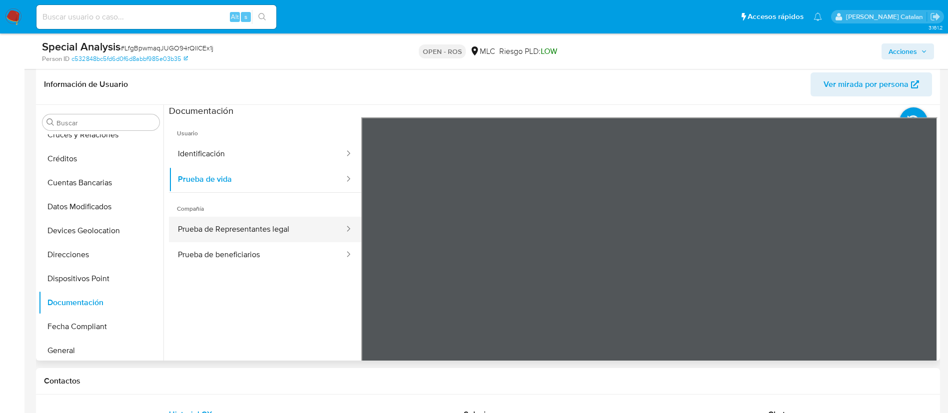
click at [243, 229] on button "Prueba de Representantes legal" at bounding box center [257, 229] width 176 height 25
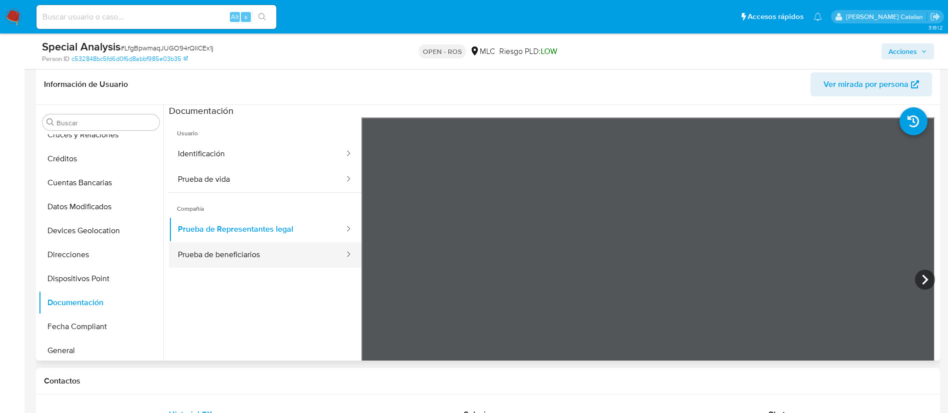
click at [264, 262] on button "Prueba de beneficiarios" at bounding box center [257, 254] width 176 height 25
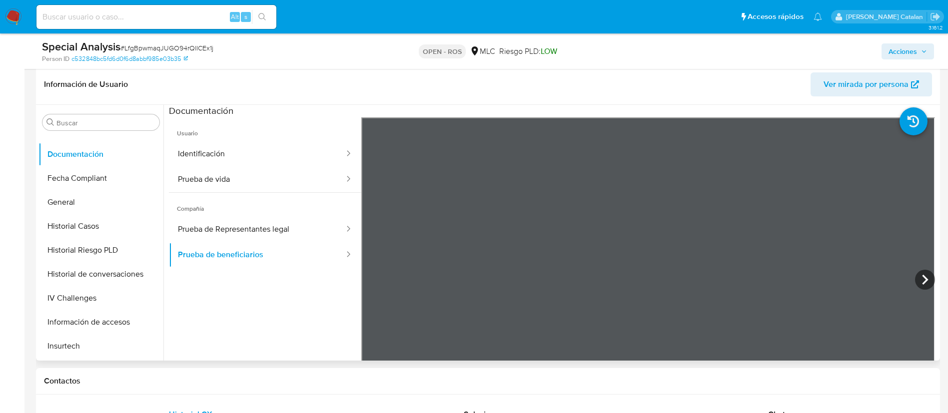
scroll to position [282, 0]
click at [66, 225] on button "Historial Casos" at bounding box center [100, 224] width 125 height 24
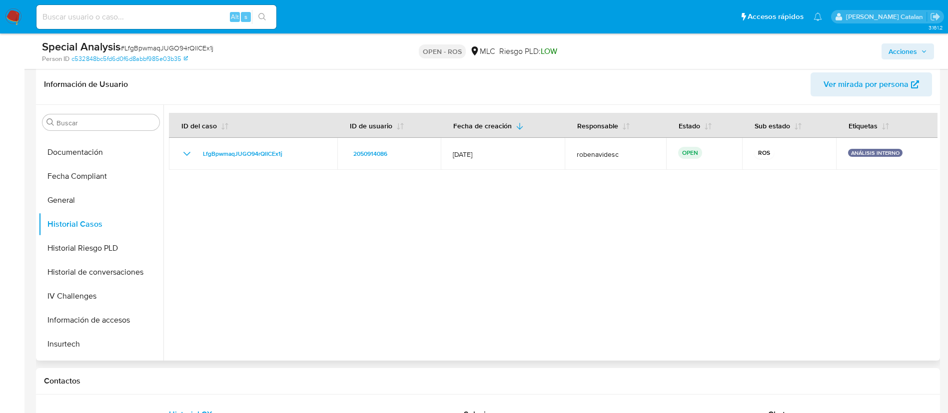
scroll to position [0, 0]
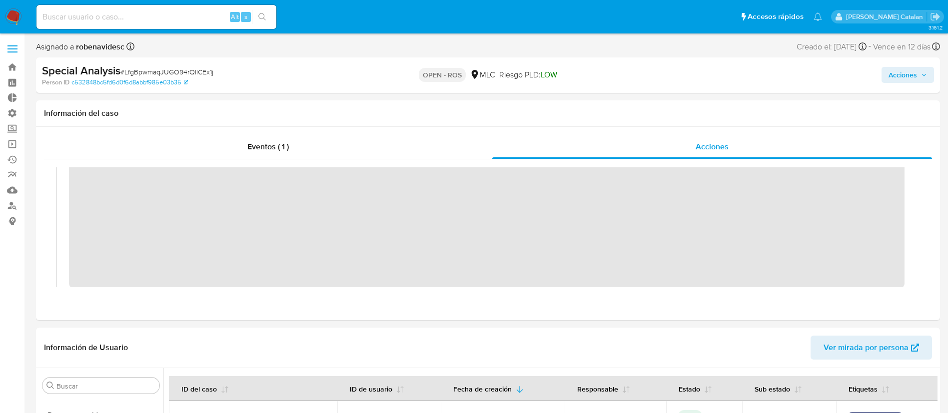
click at [918, 75] on span "Acciones" at bounding box center [907, 75] width 38 height 14
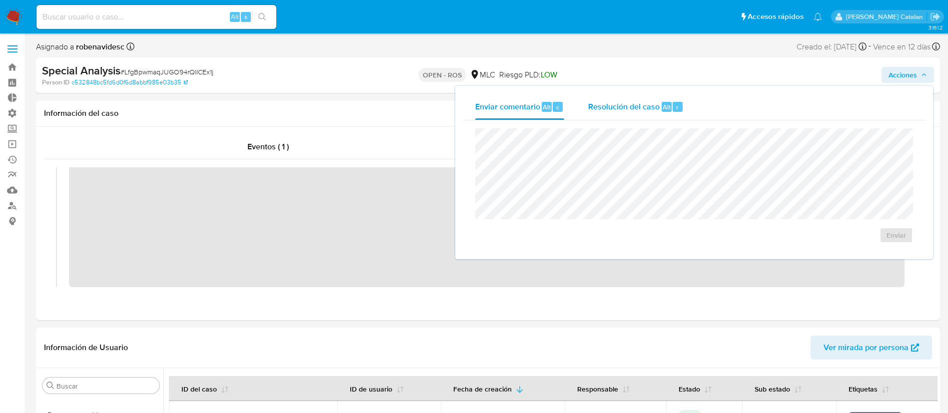
click at [645, 104] on span "Resolución del caso" at bounding box center [623, 106] width 71 height 11
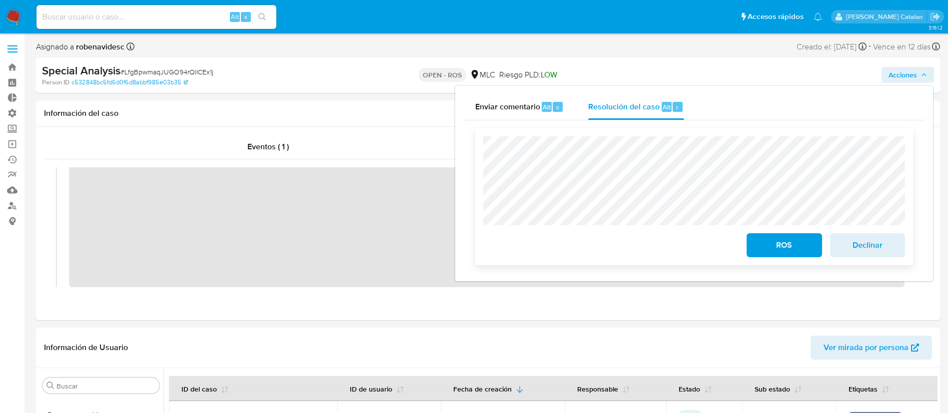
click at [767, 247] on span "ROS" at bounding box center [784, 245] width 49 height 22
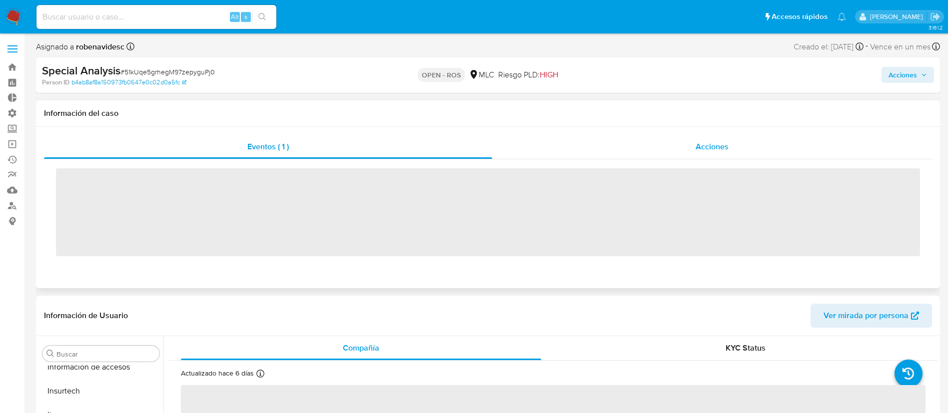
scroll to position [470, 0]
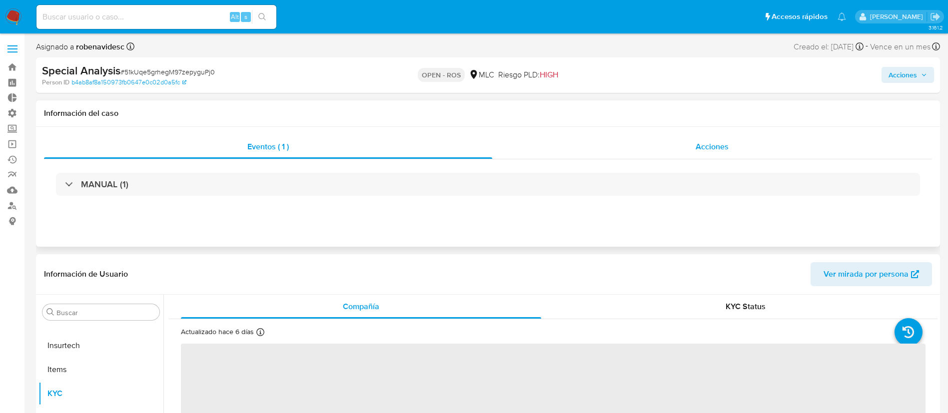
click at [657, 147] on div "Acciones" at bounding box center [712, 147] width 440 height 24
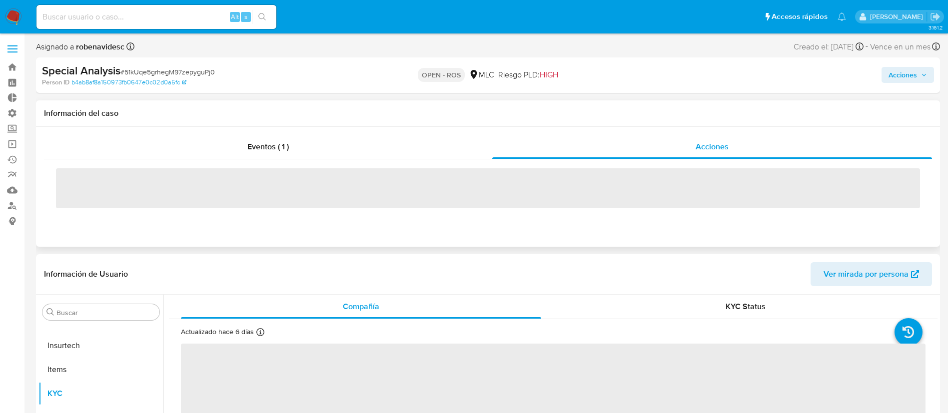
select select "10"
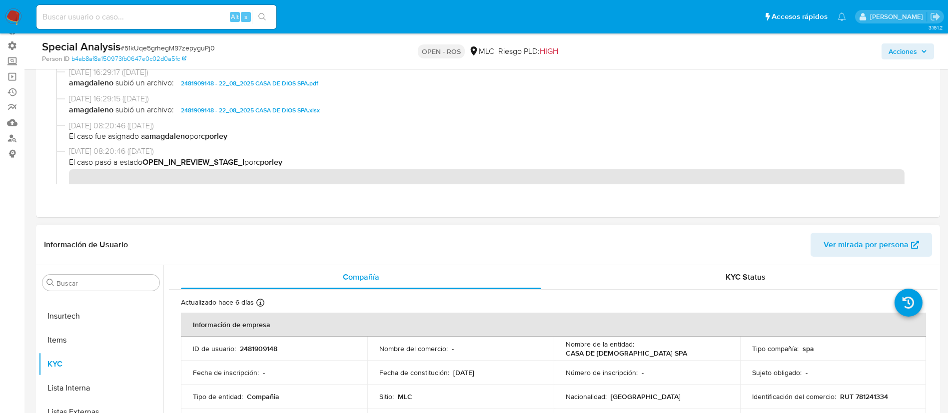
scroll to position [68, 0]
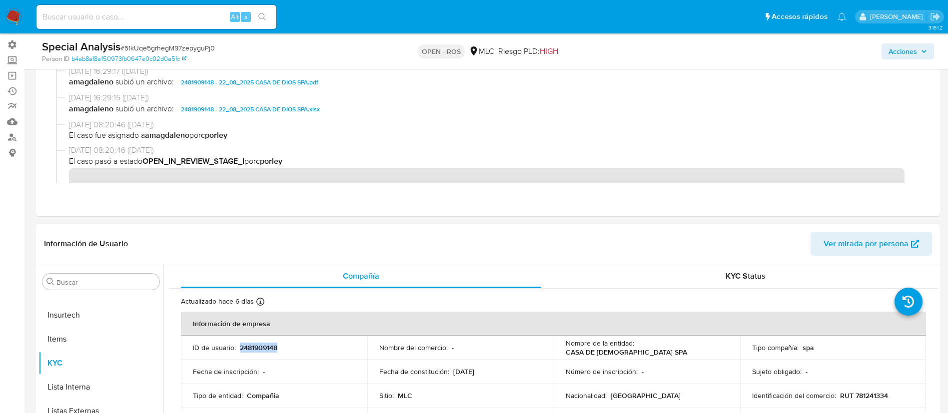
drag, startPoint x: 285, startPoint y: 350, endPoint x: 238, endPoint y: 349, distance: 46.5
click at [238, 349] on div "ID de usuario : 2481909148" at bounding box center [274, 347] width 162 height 9
copy p "2481909148"
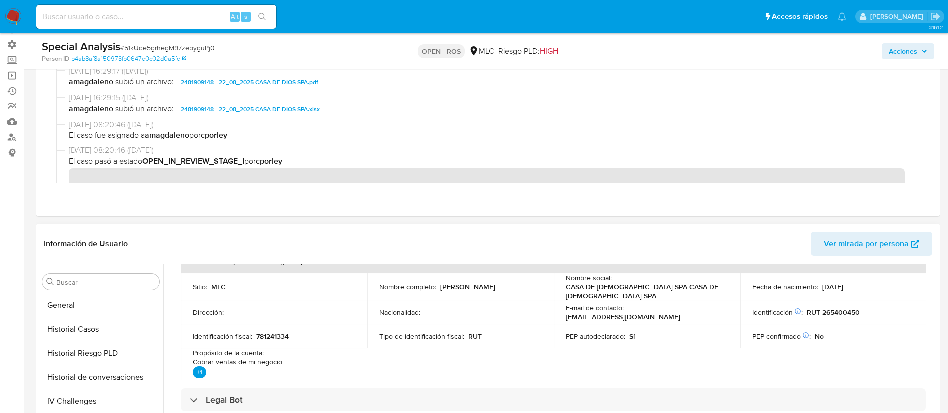
scroll to position [370, 0]
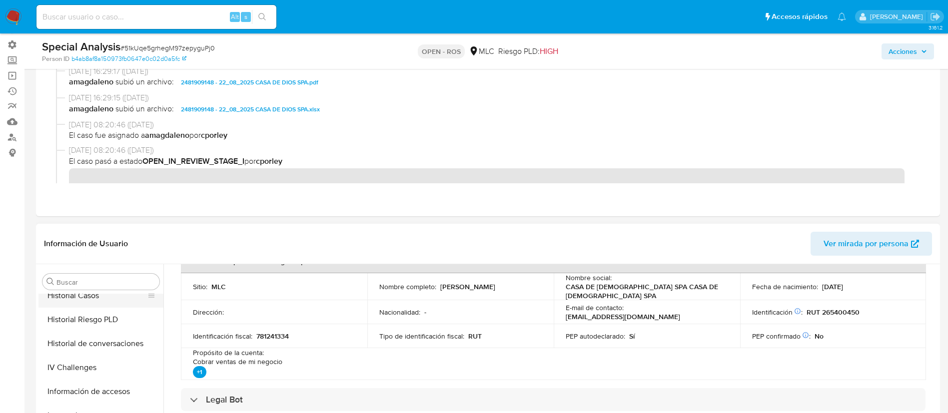
click at [85, 294] on button "Historial Casos" at bounding box center [96, 296] width 117 height 24
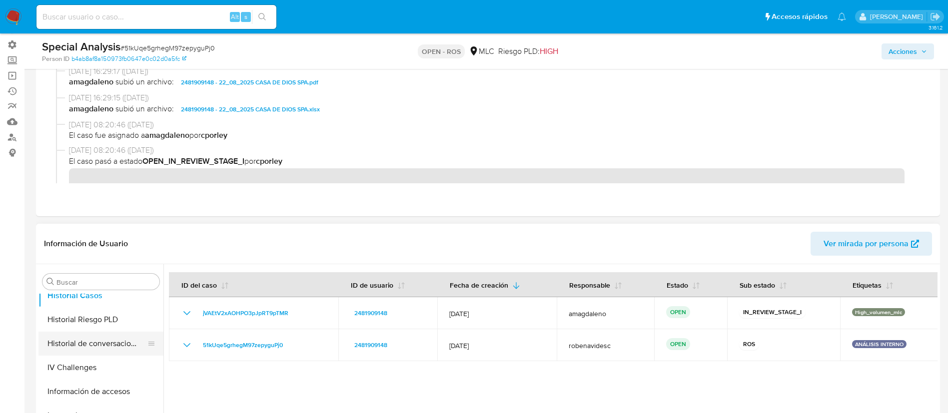
click at [74, 341] on button "Historial de conversaciones" at bounding box center [96, 344] width 117 height 24
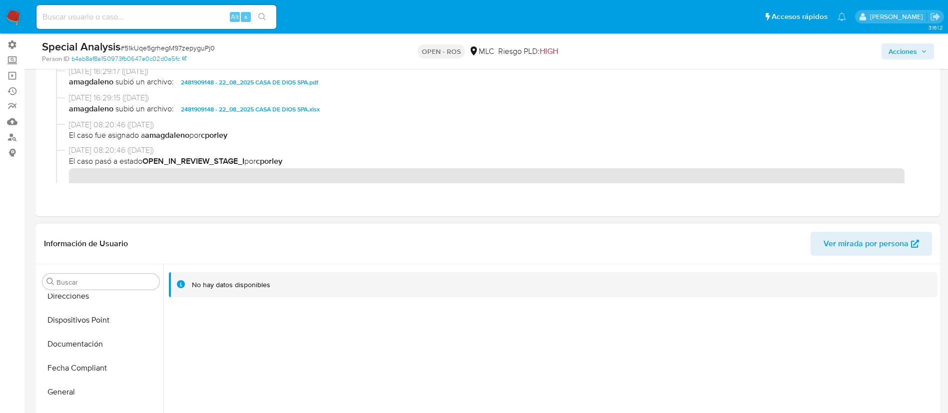
scroll to position [248, 0]
click at [92, 338] on button "Documentación" at bounding box center [100, 345] width 125 height 24
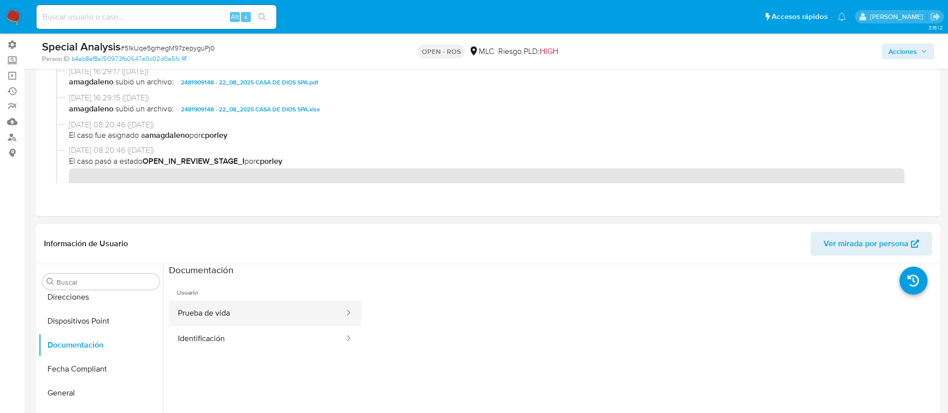
click at [228, 324] on button "Prueba de vida" at bounding box center [257, 313] width 176 height 25
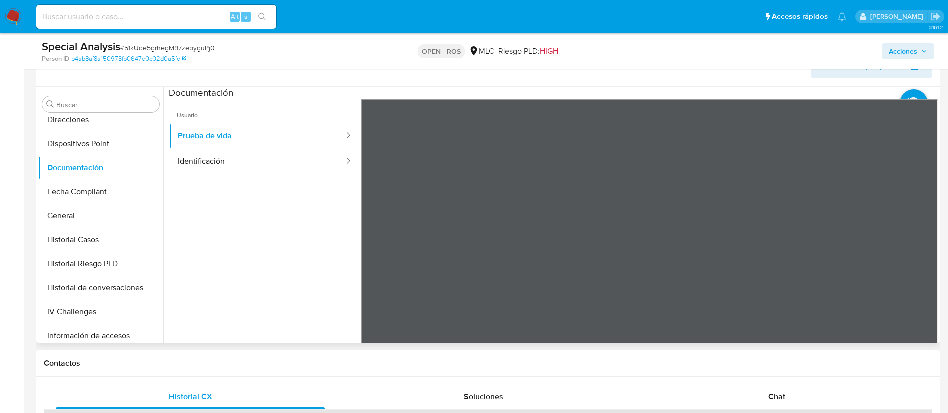
scroll to position [247, 0]
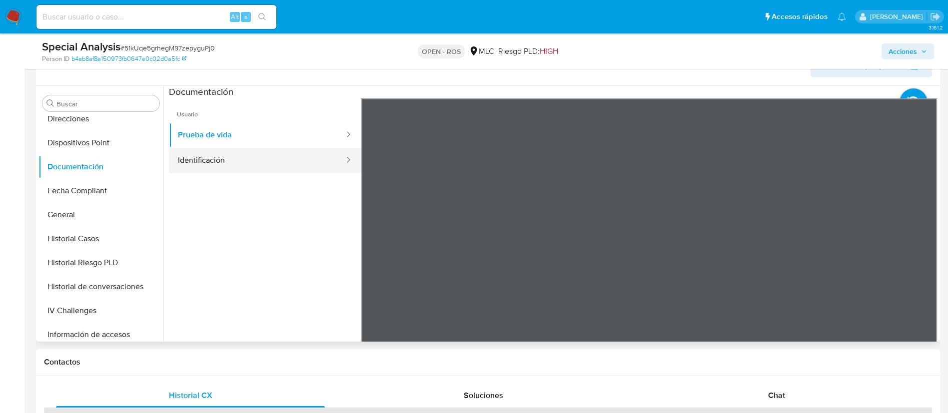
click at [241, 158] on button "Identificación" at bounding box center [257, 160] width 176 height 25
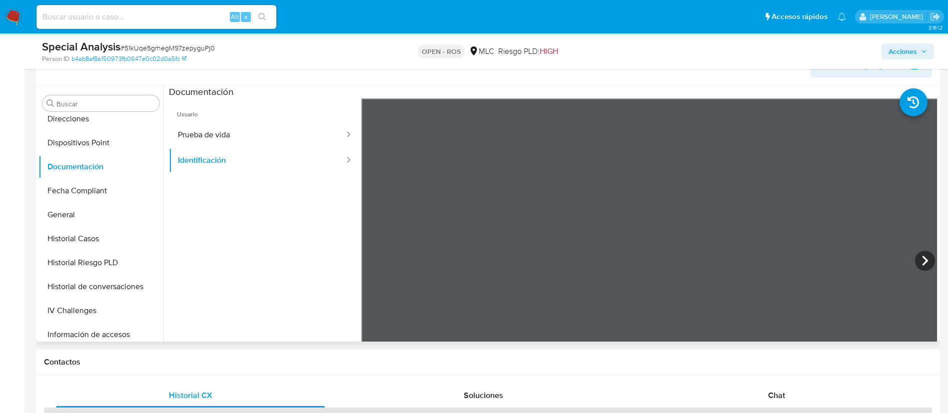
click at [266, 291] on ul "Usuario Prueba de vida Identificación" at bounding box center [265, 242] width 192 height 288
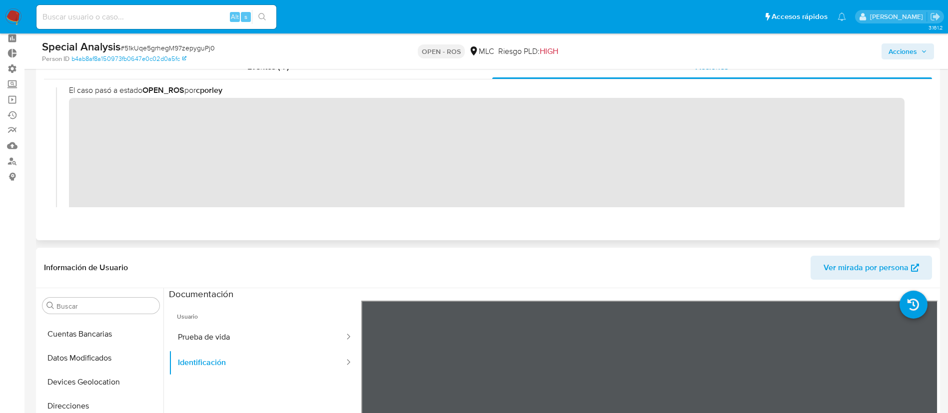
scroll to position [0, 0]
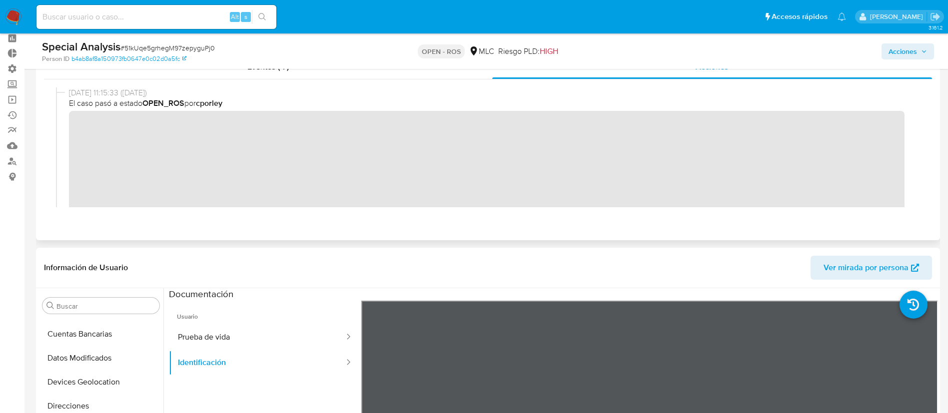
click at [434, 227] on div "Eventos ( 1 ) Acciones" at bounding box center [488, 143] width 904 height 193
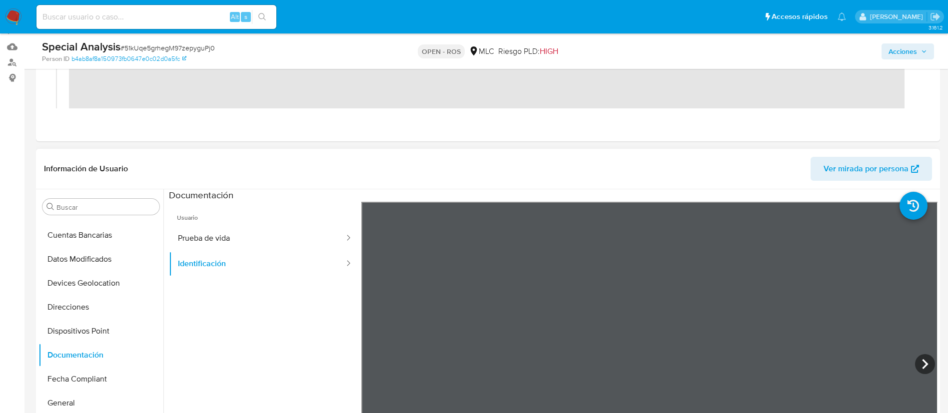
scroll to position [146, 0]
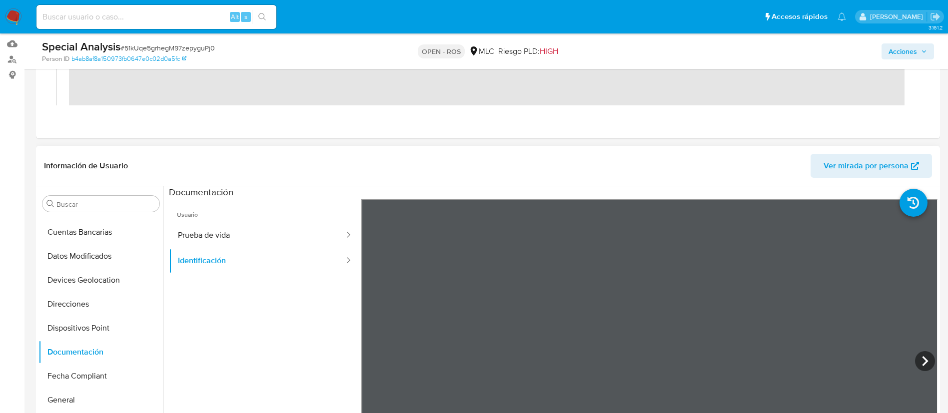
click at [610, 154] on header "Información de Usuario Ver mirada por persona" at bounding box center [488, 166] width 888 height 24
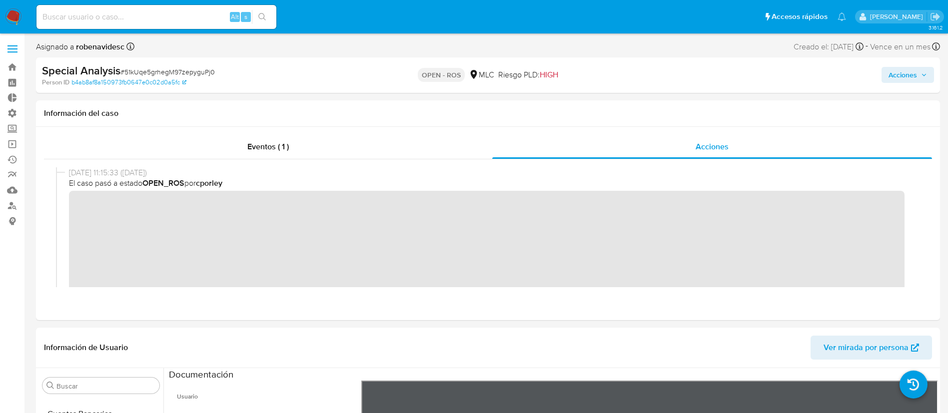
click at [907, 72] on span "Acciones" at bounding box center [902, 75] width 28 height 16
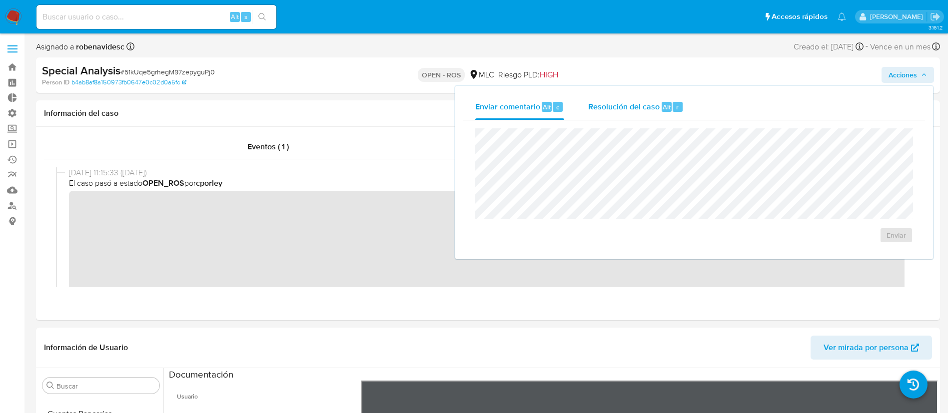
click at [638, 108] on span "Resolución del caso" at bounding box center [623, 106] width 71 height 11
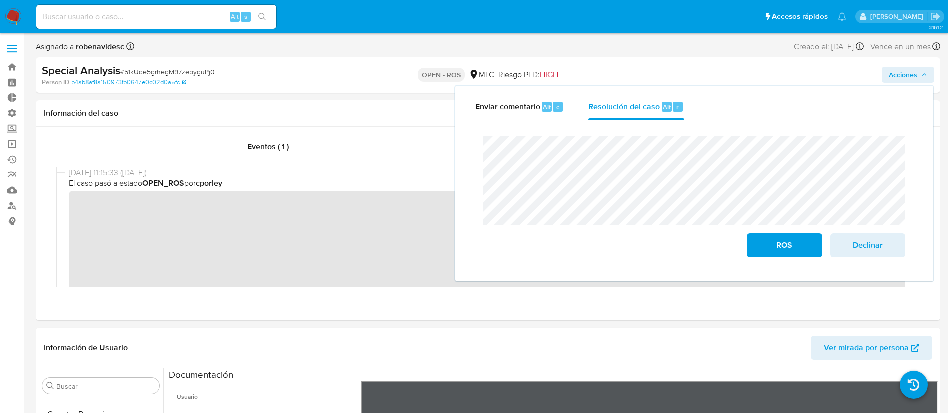
click at [459, 156] on div "Enviar comentario Alt c Resolución del caso Alt r Cierre de caso ROS Declinar" at bounding box center [694, 183] width 478 height 195
click at [469, 133] on div "Cierre de caso ROS Declinar" at bounding box center [694, 196] width 462 height 153
click at [443, 361] on div "Información de Usuario Ver mirada por persona" at bounding box center [488, 348] width 904 height 40
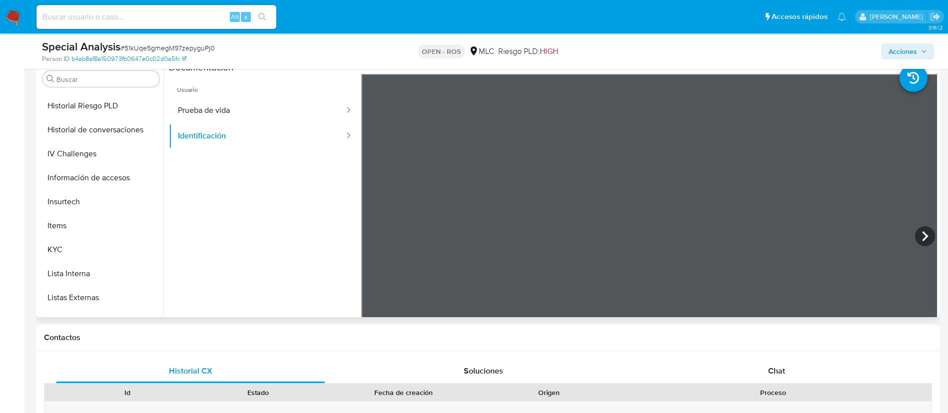
scroll to position [382, 0]
click at [74, 250] on button "KYC" at bounding box center [96, 249] width 117 height 24
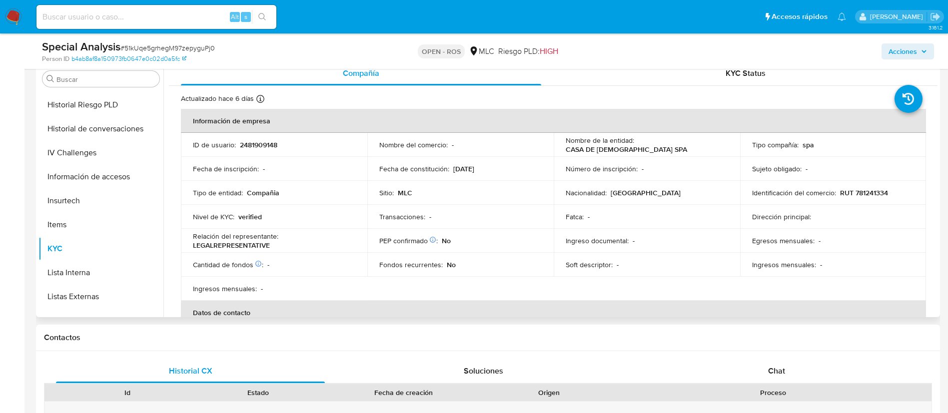
scroll to position [0, 0]
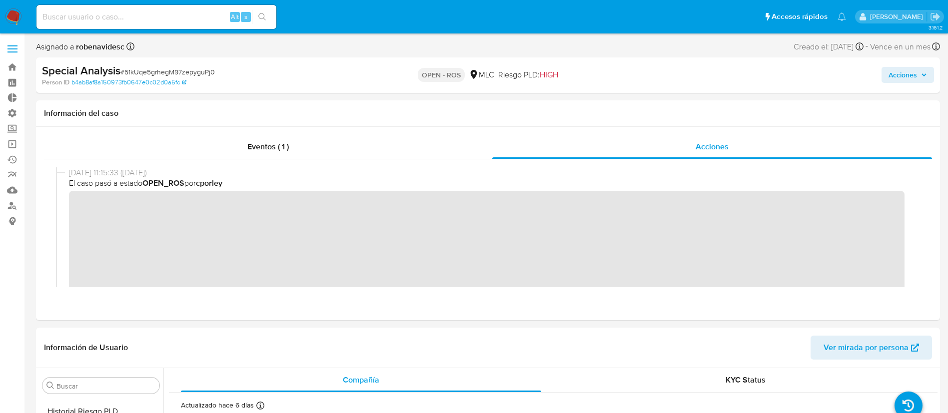
click at [886, 73] on button "Acciones" at bounding box center [907, 75] width 52 height 16
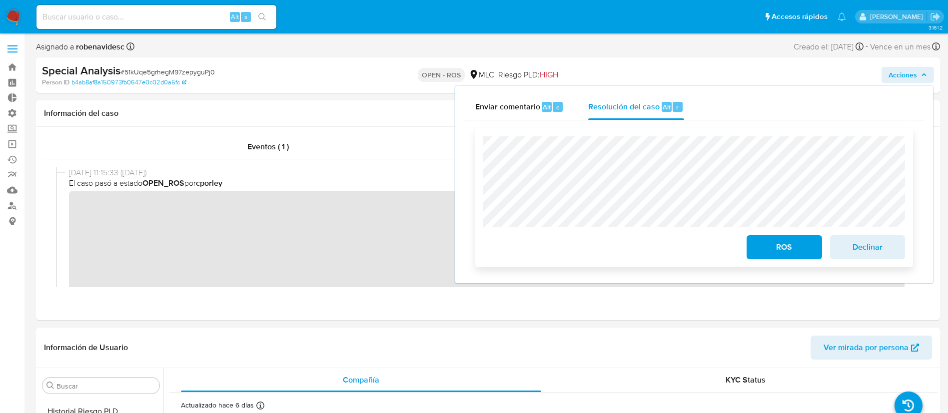
click at [775, 250] on span "ROS" at bounding box center [784, 247] width 49 height 22
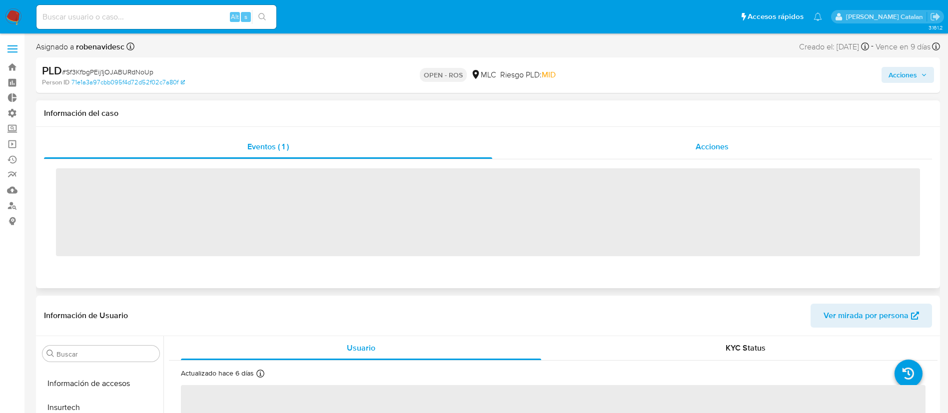
scroll to position [470, 0]
click at [714, 158] on div "Acciones" at bounding box center [712, 147] width 440 height 24
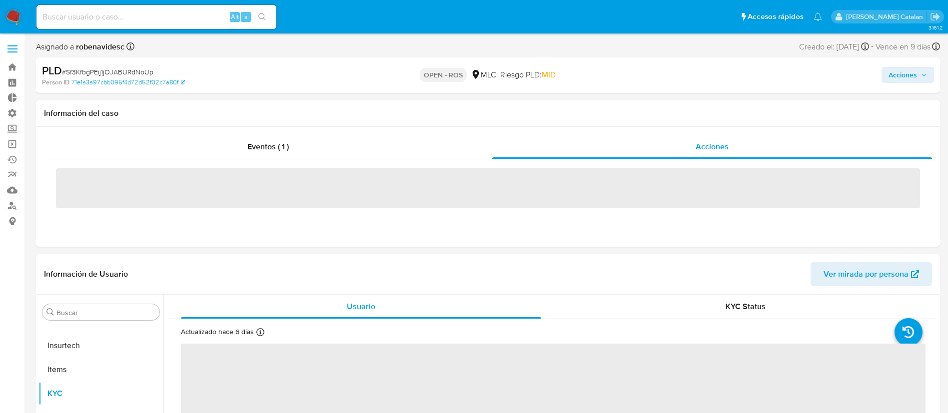
select select "10"
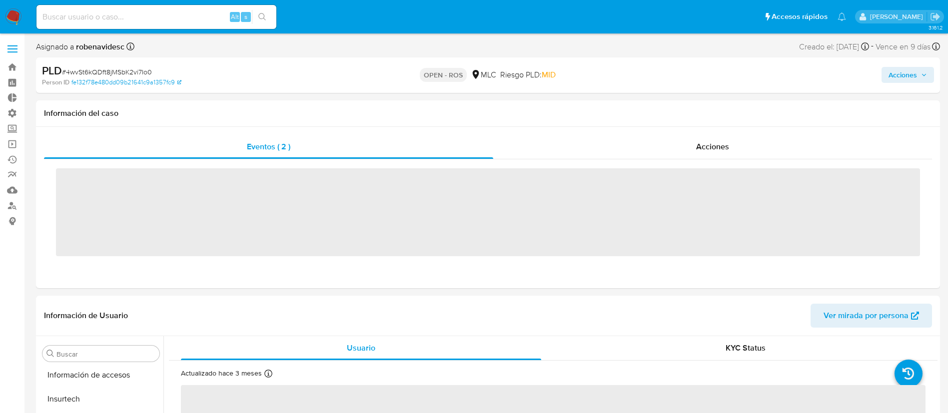
scroll to position [470, 0]
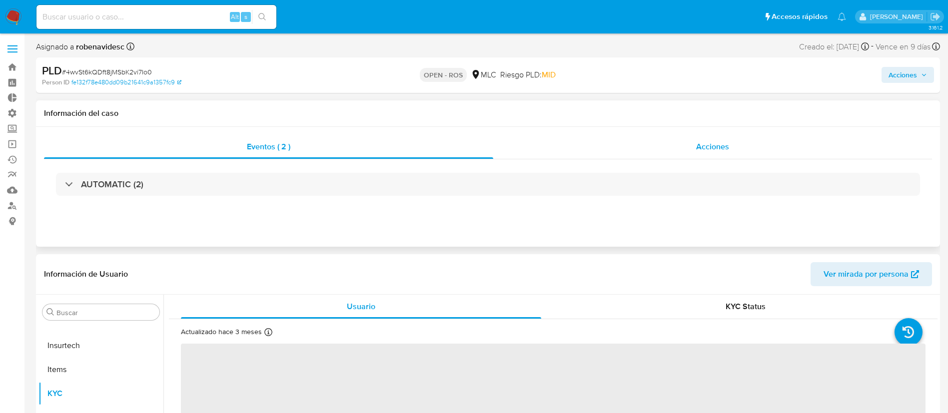
click at [713, 139] on div "Acciones" at bounding box center [712, 147] width 439 height 24
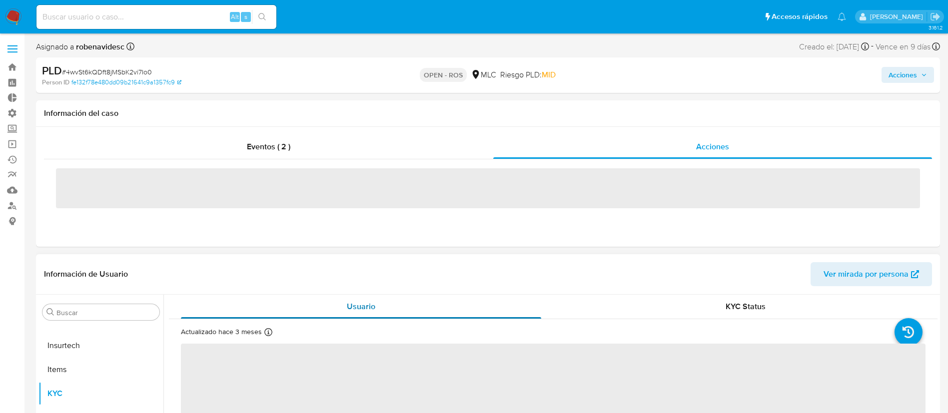
select select "10"
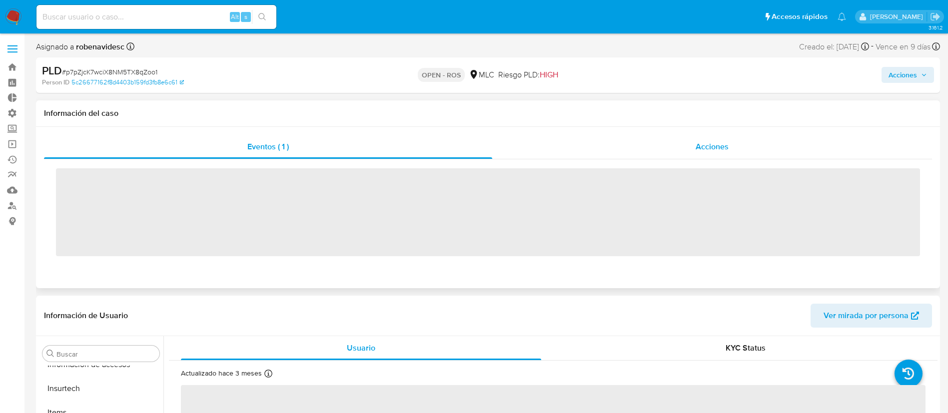
scroll to position [470, 0]
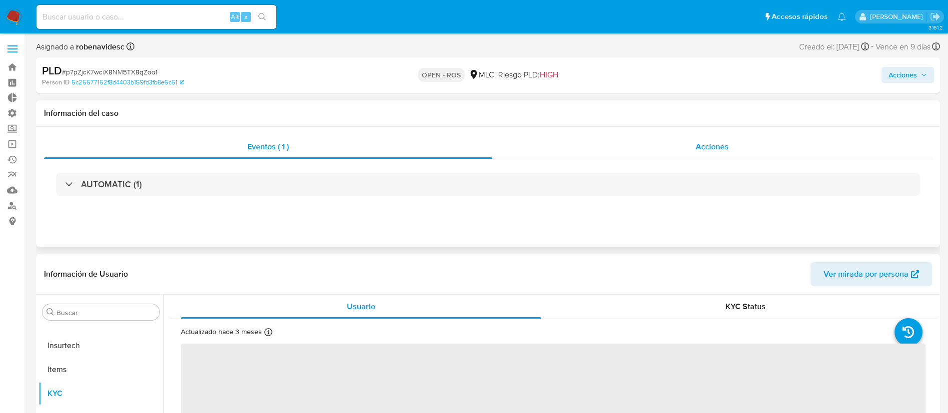
click at [687, 153] on div "Acciones" at bounding box center [712, 147] width 440 height 24
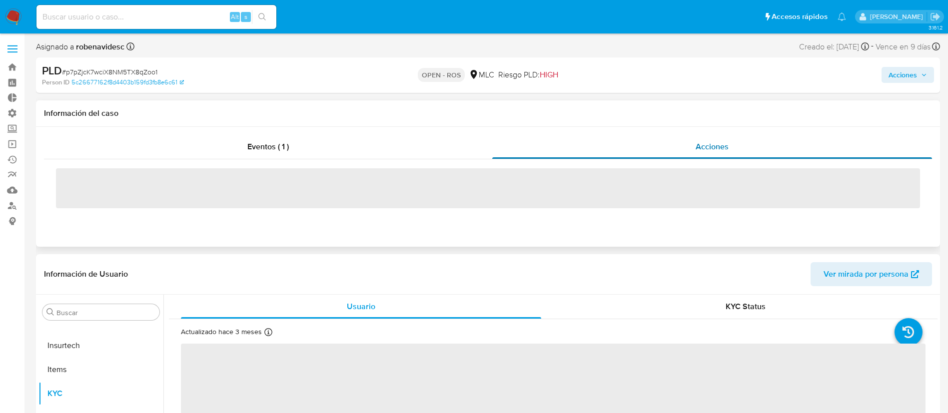
select select "10"
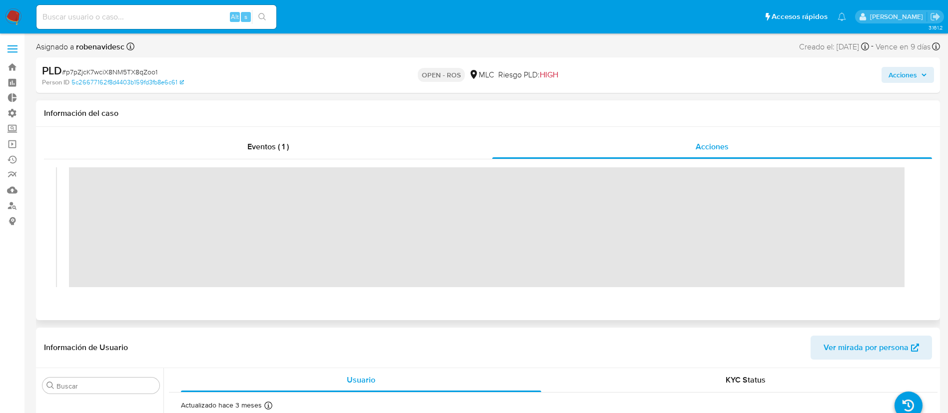
scroll to position [0, 0]
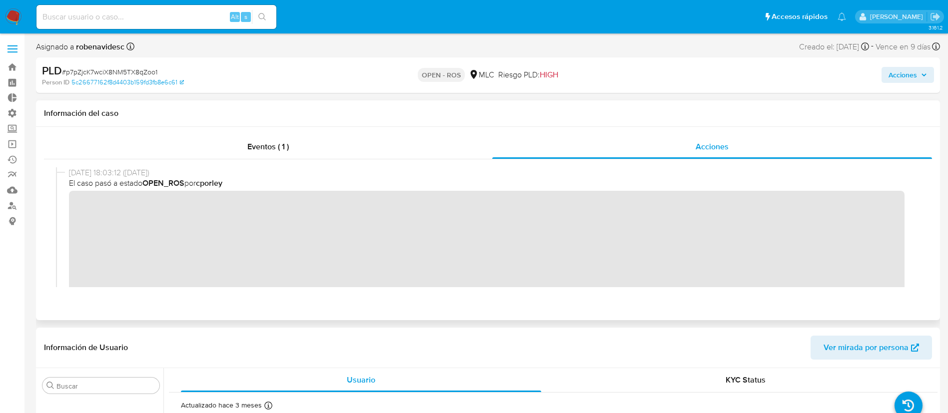
click at [67, 208] on div "[DATE] 18:03:12 ([DATE]) El caso pasó a estado OPEN_ROS por cporley" at bounding box center [488, 249] width 864 height 165
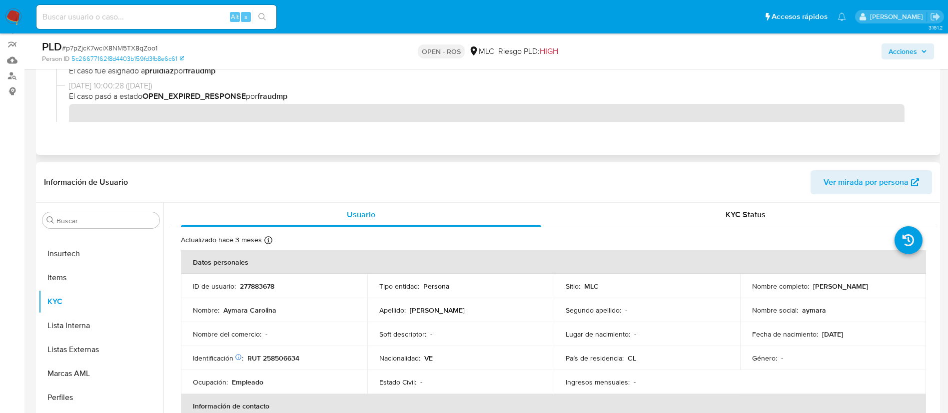
scroll to position [130, 0]
drag, startPoint x: 293, startPoint y: 292, endPoint x: 237, endPoint y: 284, distance: 56.1
click at [237, 284] on td "ID de usuario : 277883678" at bounding box center [274, 286] width 186 height 24
copy div "277883678"
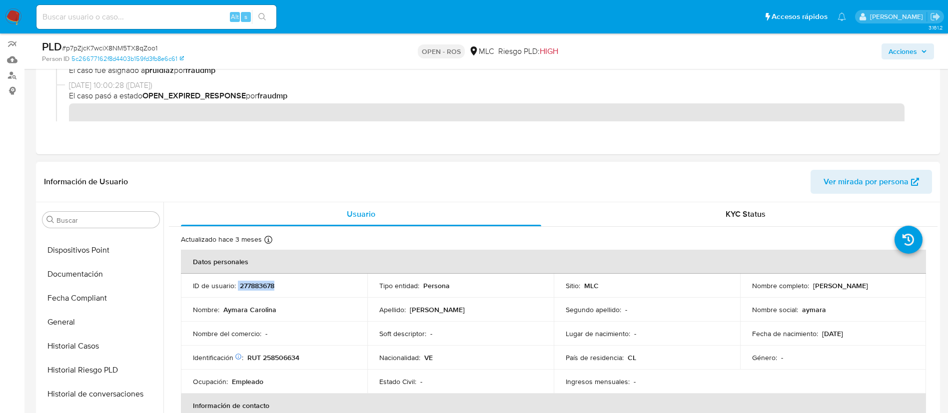
scroll to position [257, 0]
click at [81, 271] on button "Documentación" at bounding box center [96, 275] width 117 height 24
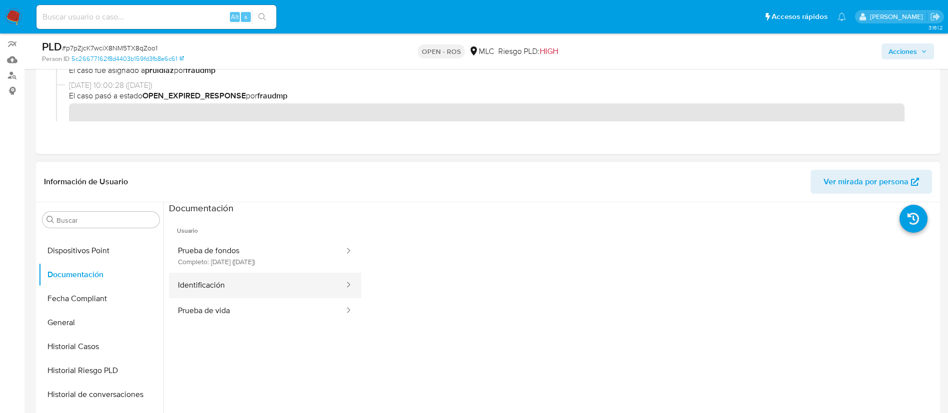
click at [294, 285] on button "Identificación" at bounding box center [257, 285] width 176 height 25
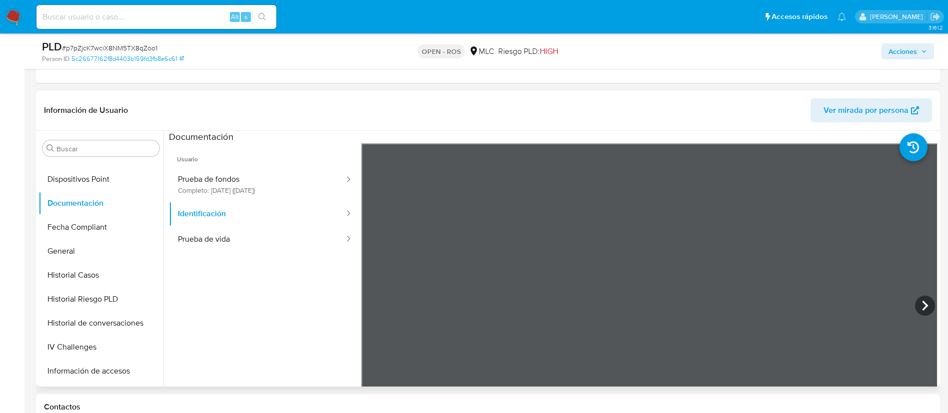
scroll to position [202, 0]
click at [261, 246] on button "Prueba de vida" at bounding box center [257, 238] width 176 height 25
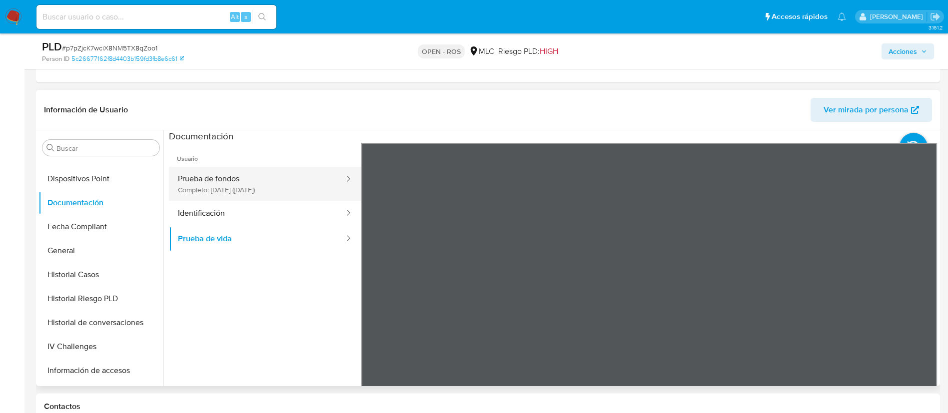
click at [263, 185] on button "Prueba de fondos Completo: [DATE] ([DATE])" at bounding box center [257, 184] width 176 height 34
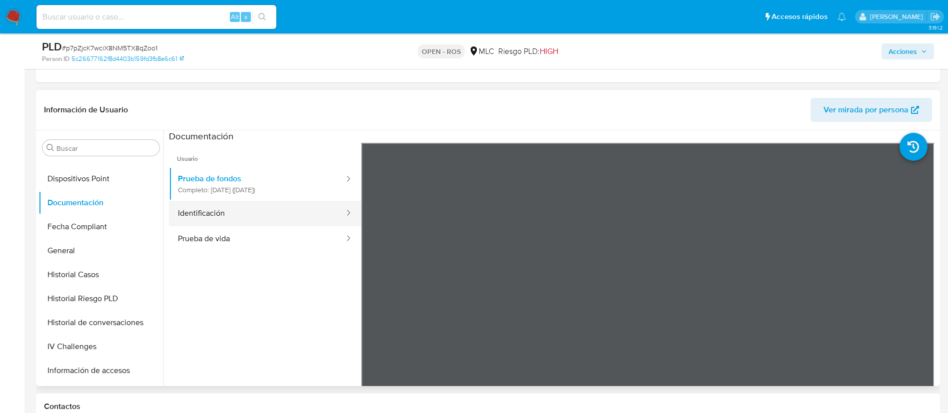
click at [228, 212] on button "Identificación" at bounding box center [257, 213] width 176 height 25
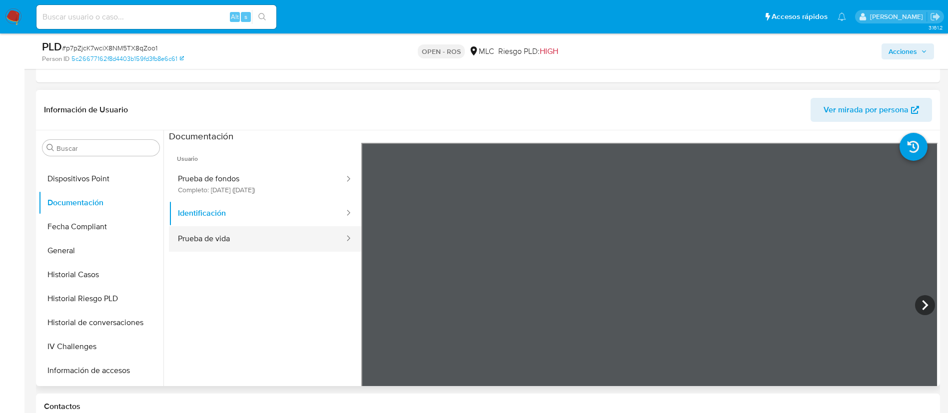
click at [263, 233] on button "Prueba de vida" at bounding box center [257, 238] width 176 height 25
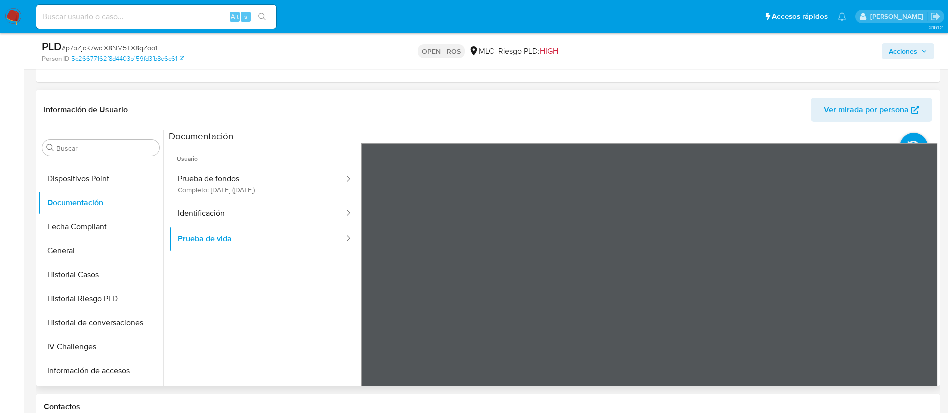
scroll to position [0, 0]
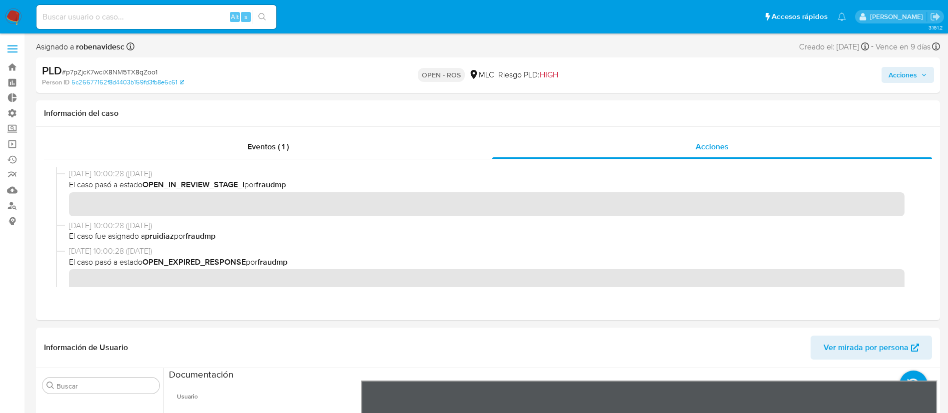
click at [901, 81] on span "Acciones" at bounding box center [902, 75] width 28 height 16
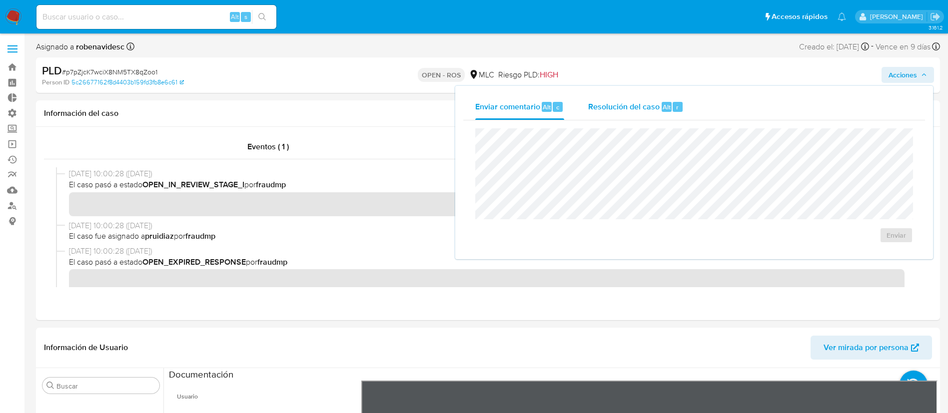
click at [656, 109] on span "Resolución del caso" at bounding box center [623, 106] width 71 height 11
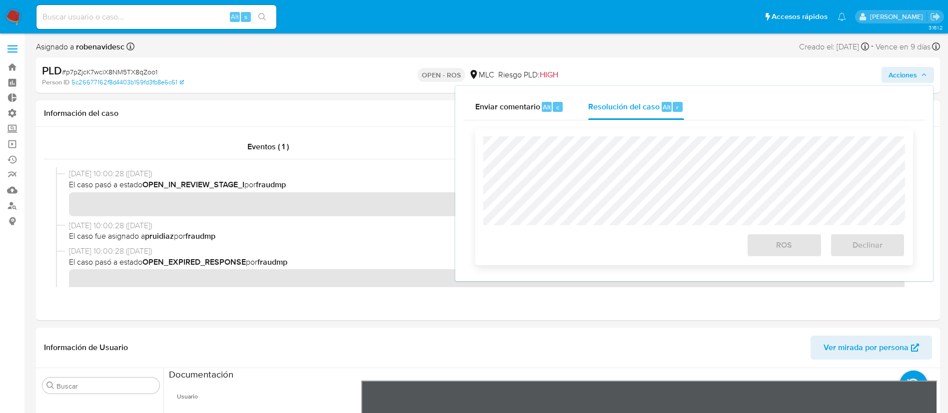
click at [627, 134] on div "ROS Declinar" at bounding box center [694, 196] width 438 height 137
click at [472, 144] on div "Cierre de caso ROS Declinar" at bounding box center [694, 196] width 462 height 153
click at [474, 160] on div "Cierre de caso ROS Declinar" at bounding box center [694, 196] width 462 height 153
click at [283, 296] on div "Eventos ( 1 ) Acciones" at bounding box center [488, 223] width 904 height 193
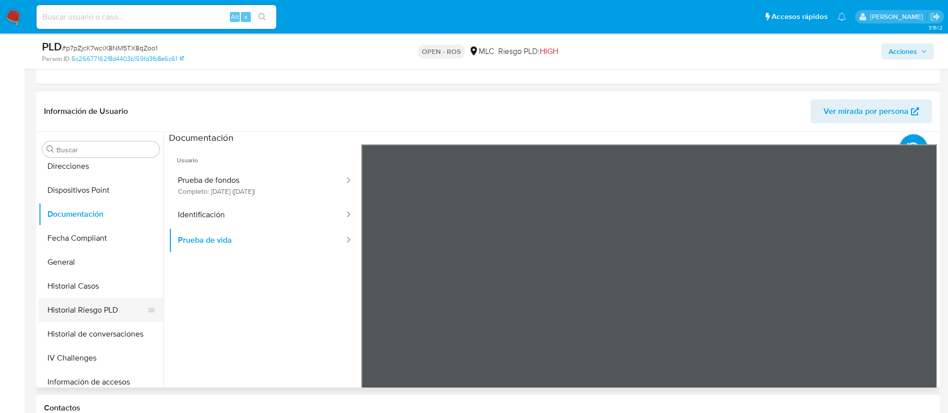
scroll to position [246, 0]
click at [73, 282] on button "Historial Casos" at bounding box center [96, 287] width 117 height 24
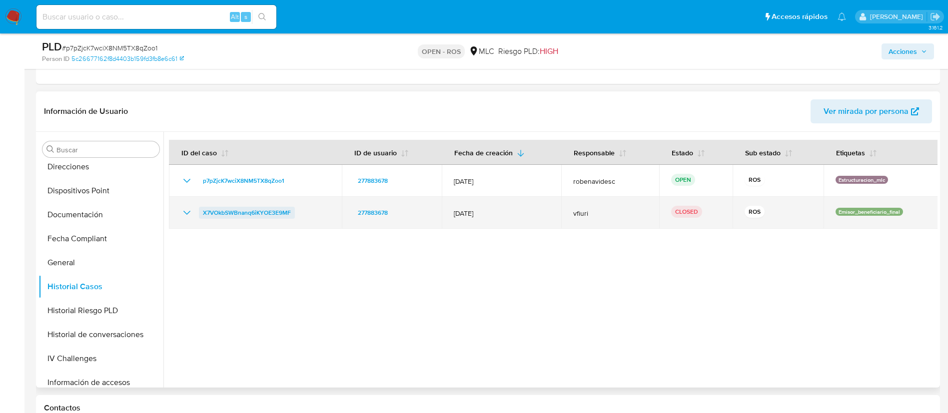
click at [272, 210] on span "X7VOkbSWBnanq6iKYOE3E9MF" at bounding box center [247, 213] width 88 height 12
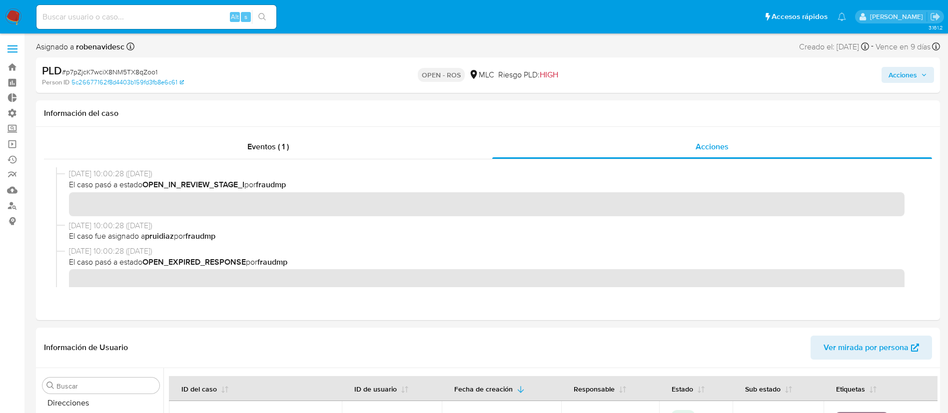
click at [907, 83] on div "Acciones" at bounding box center [786, 74] width 295 height 23
click at [906, 81] on span "Acciones" at bounding box center [902, 75] width 28 height 16
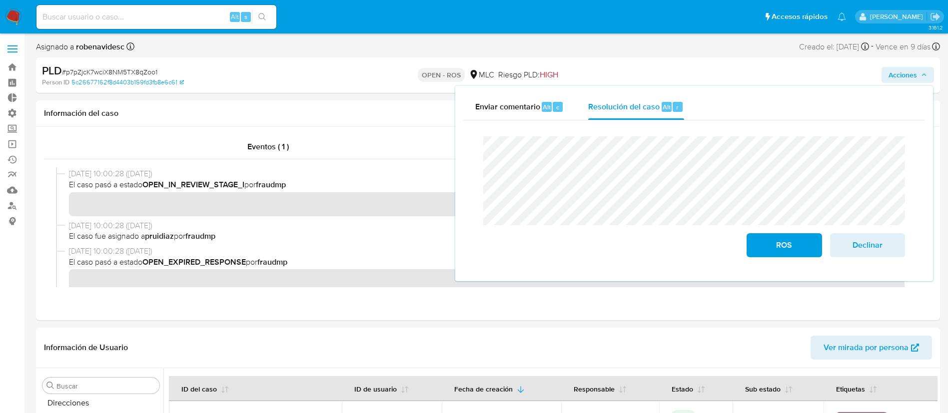
click at [468, 168] on div "Cierre de caso ROS Declinar" at bounding box center [694, 196] width 462 height 153
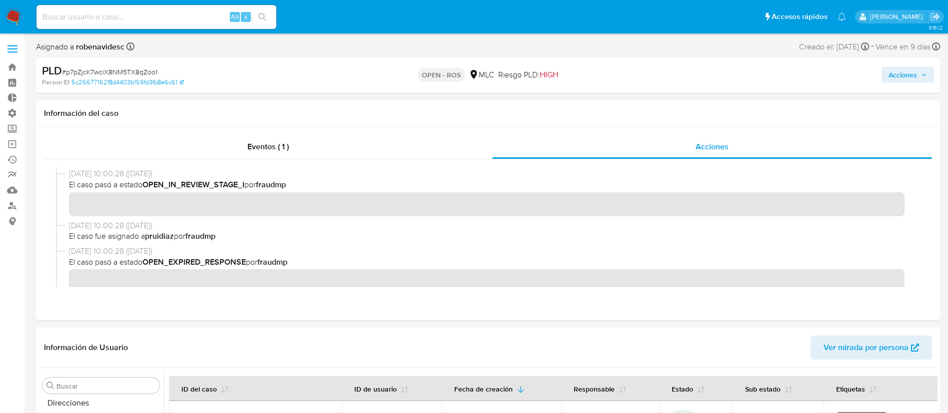
click at [902, 66] on div "Acciones" at bounding box center [786, 74] width 295 height 23
click at [904, 73] on span "Acciones" at bounding box center [902, 75] width 28 height 16
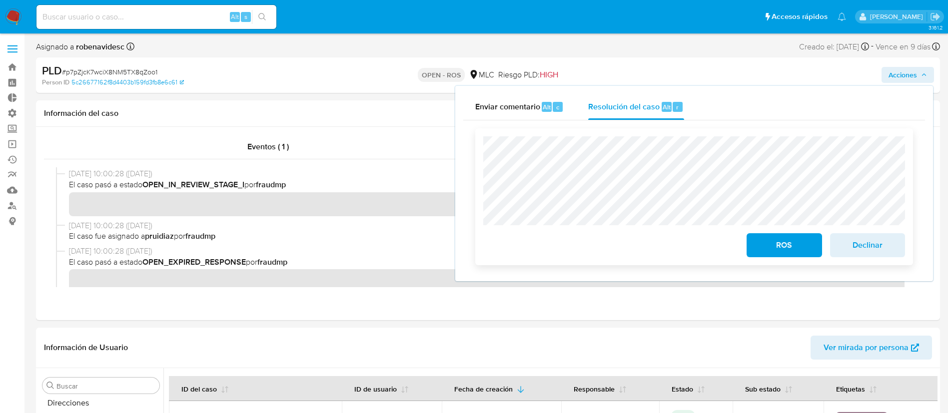
click at [869, 250] on span "Declinar" at bounding box center [867, 245] width 49 height 22
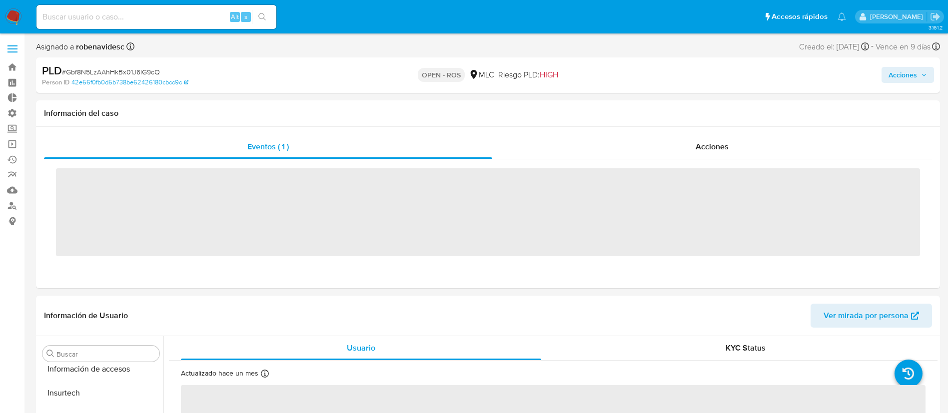
scroll to position [470, 0]
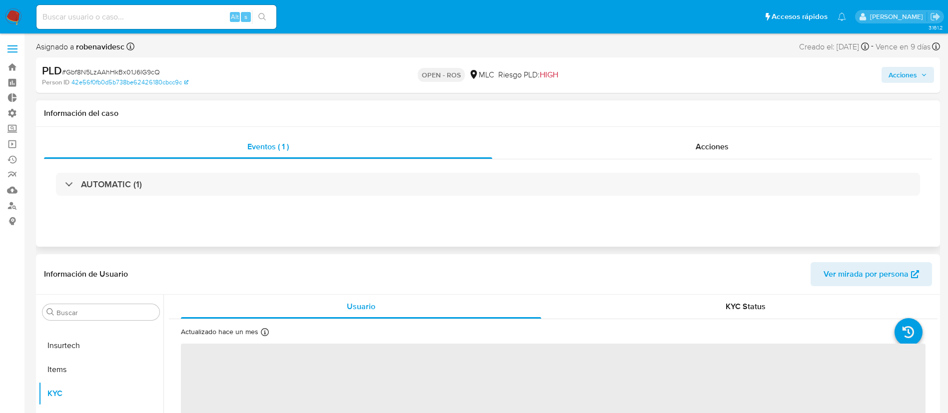
select select "10"
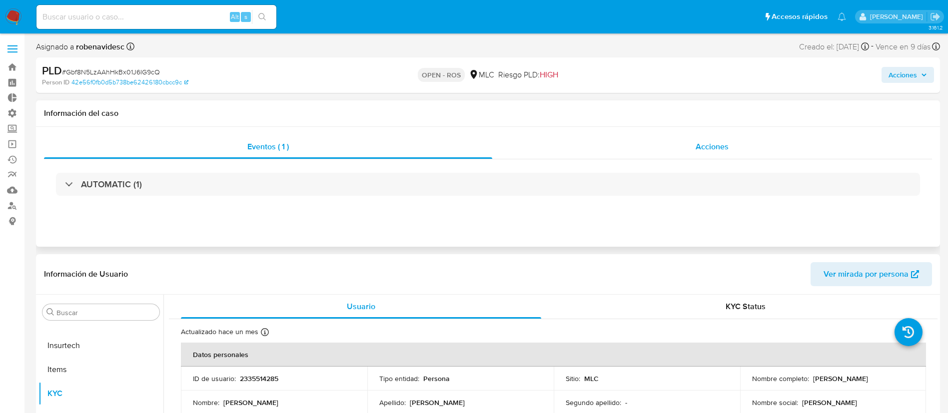
click at [702, 140] on div "Acciones" at bounding box center [712, 147] width 440 height 24
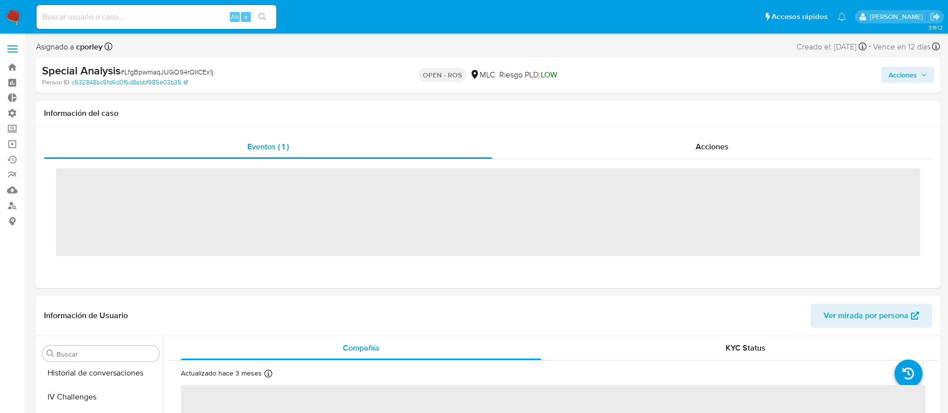
scroll to position [450, 0]
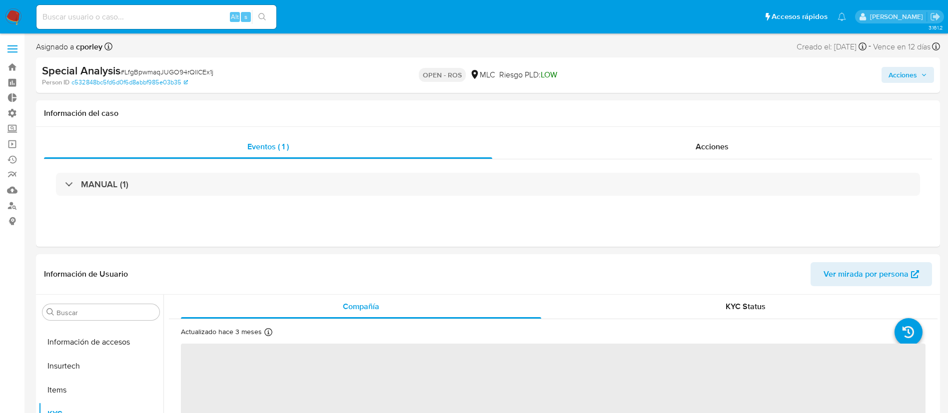
select select "10"
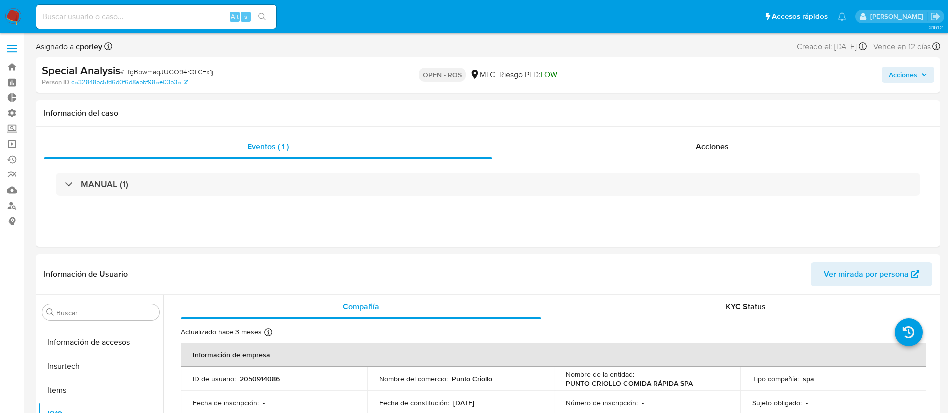
scroll to position [470, 0]
click at [738, 139] on div "Acciones" at bounding box center [712, 147] width 440 height 24
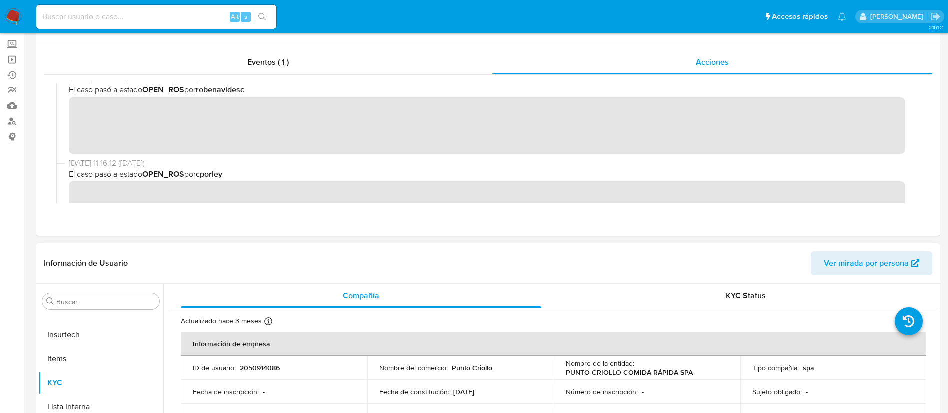
scroll to position [0, 0]
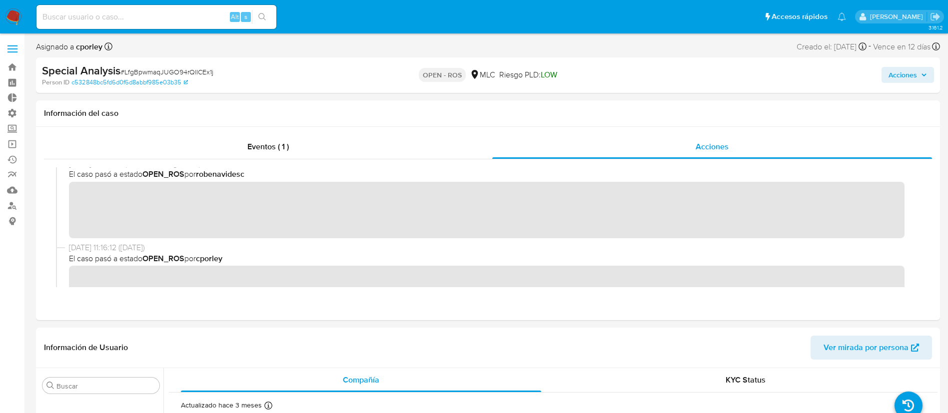
click at [910, 70] on span "Acciones" at bounding box center [902, 75] width 28 height 16
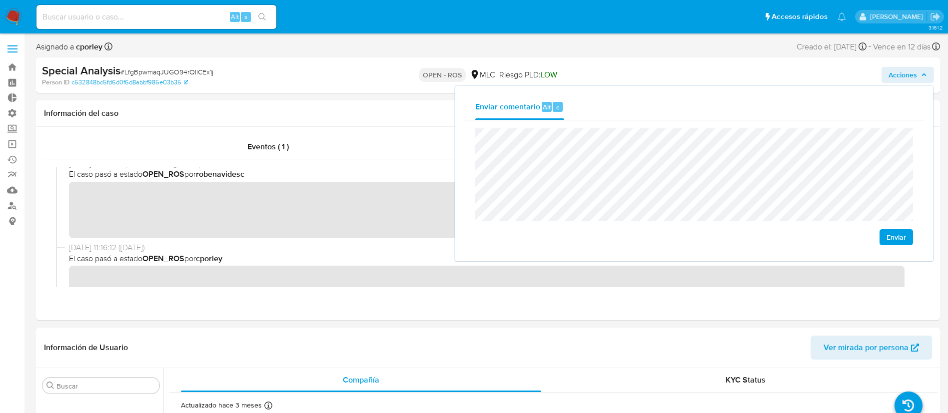
click at [918, 238] on div "Enviar" at bounding box center [694, 186] width 462 height 133
click at [891, 231] on span "Enviar" at bounding box center [895, 237] width 19 height 14
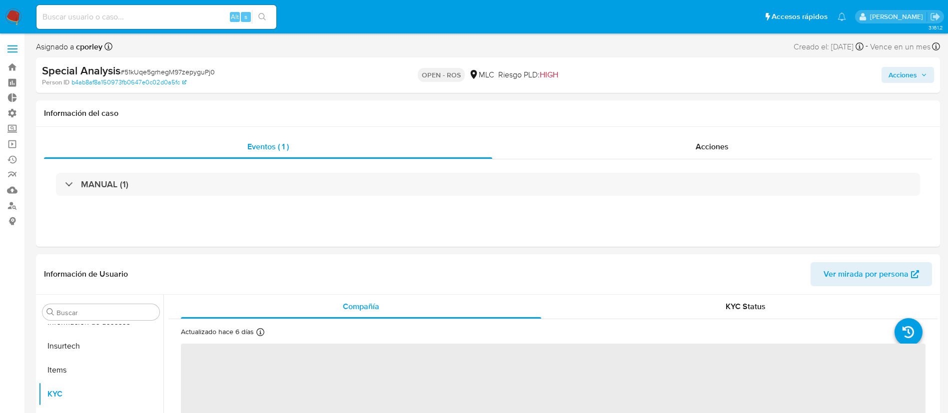
scroll to position [470, 0]
select select "10"
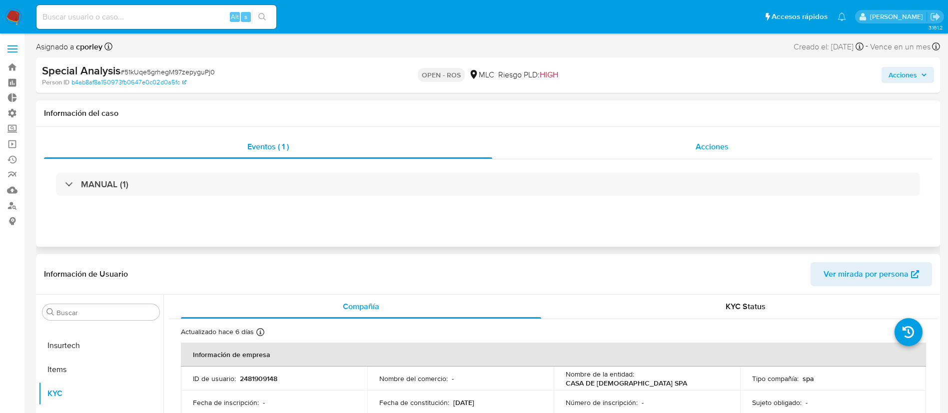
click at [725, 155] on div "Acciones" at bounding box center [712, 147] width 440 height 24
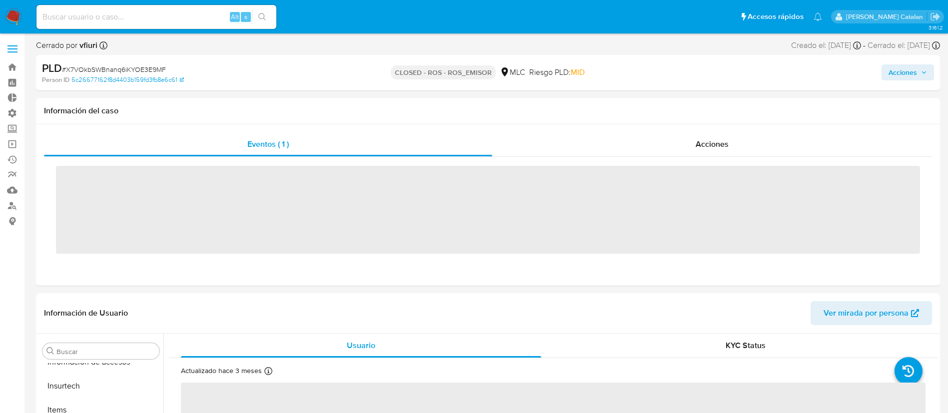
scroll to position [470, 0]
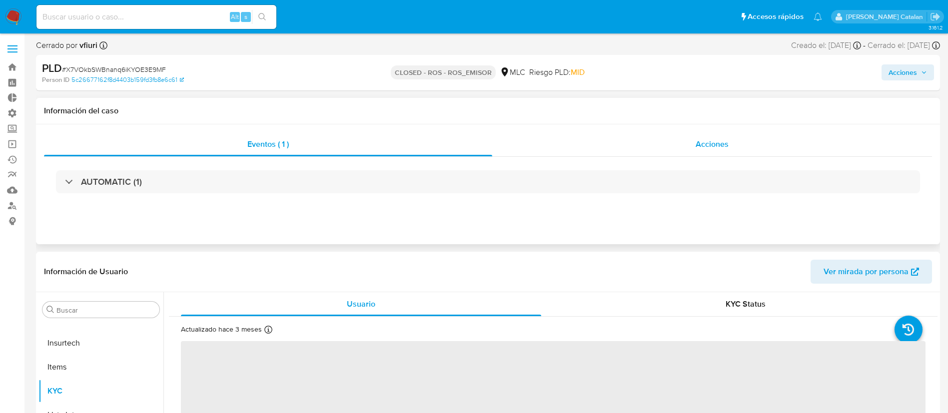
select select "10"
click at [677, 154] on div "Acciones" at bounding box center [712, 144] width 440 height 24
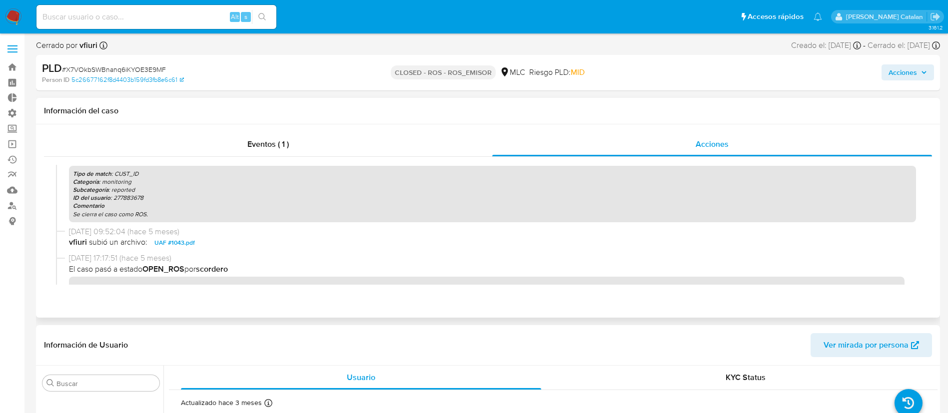
scroll to position [107, 0]
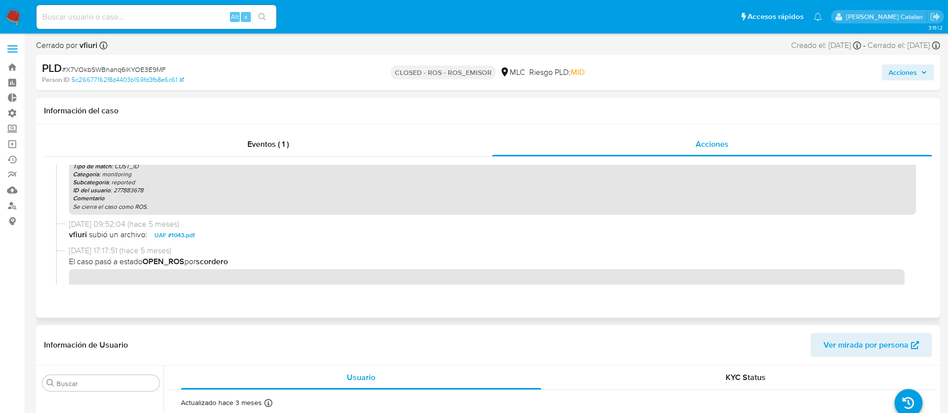
click at [183, 239] on span "UAF #1043.pdf" at bounding box center [174, 235] width 40 height 12
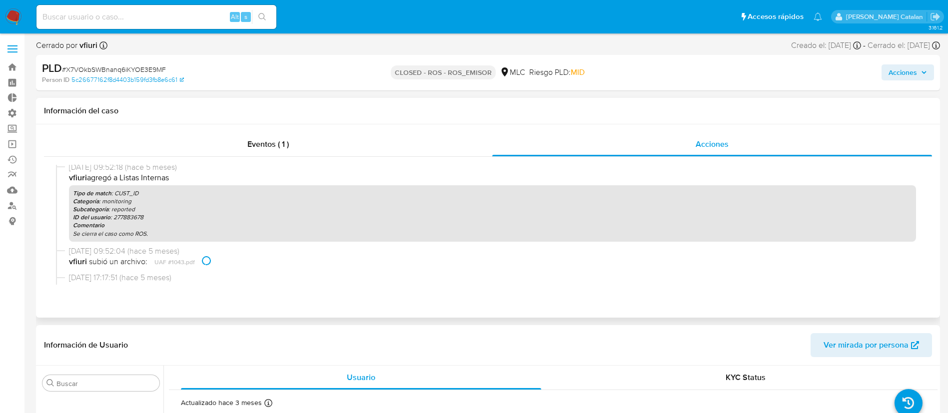
scroll to position [0, 0]
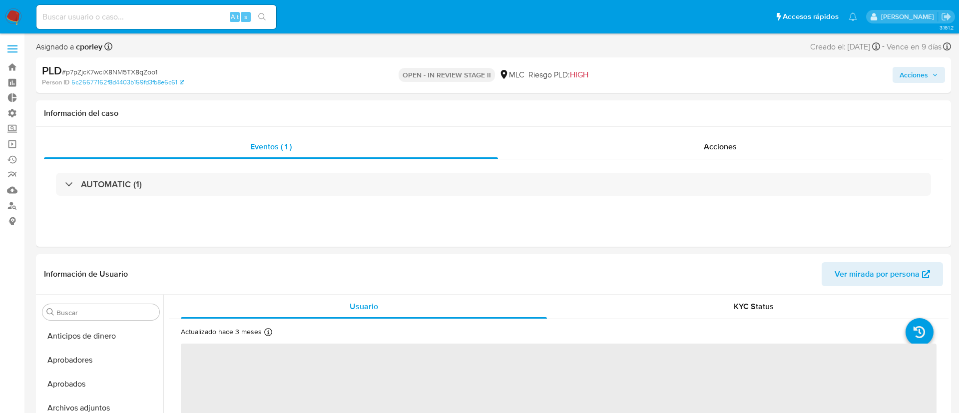
select select "10"
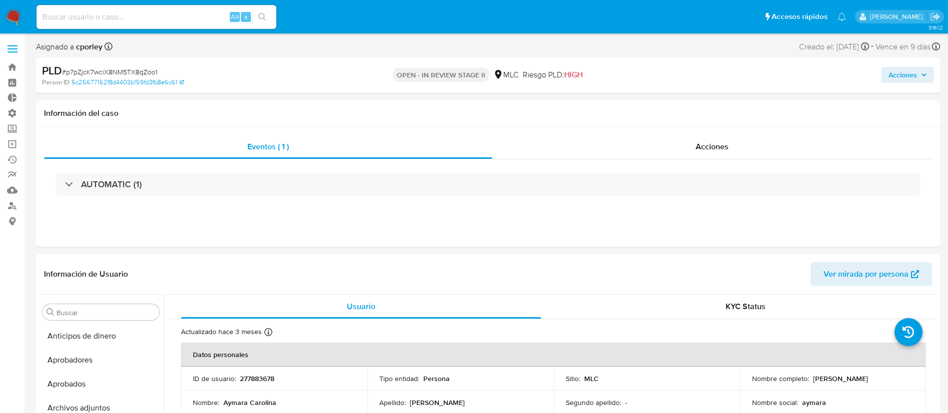
scroll to position [470, 0]
click at [885, 75] on button "Acciones" at bounding box center [907, 75] width 52 height 16
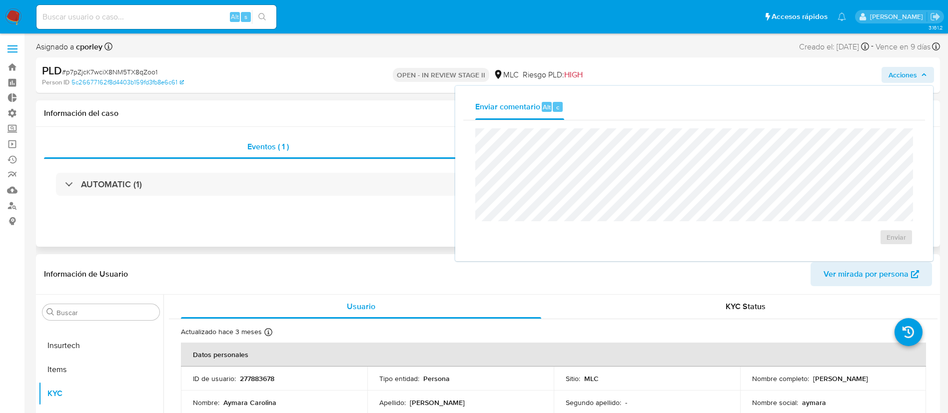
click at [390, 203] on div "AUTOMATIC (1)" at bounding box center [488, 184] width 888 height 50
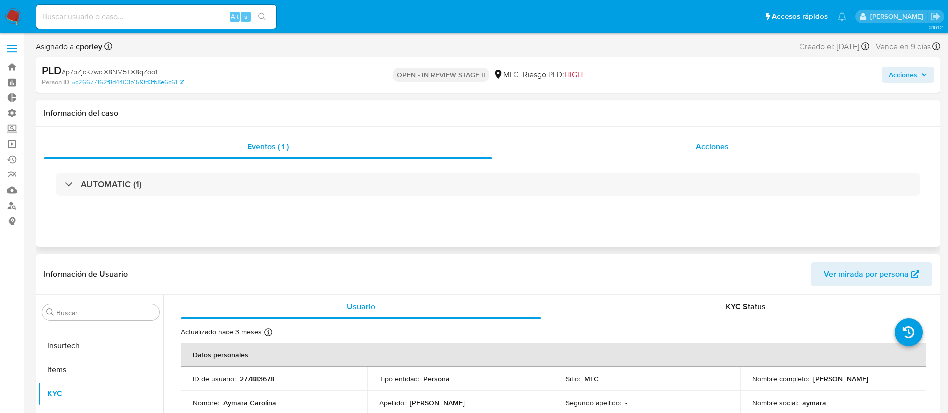
click at [664, 142] on div "Acciones" at bounding box center [712, 147] width 440 height 24
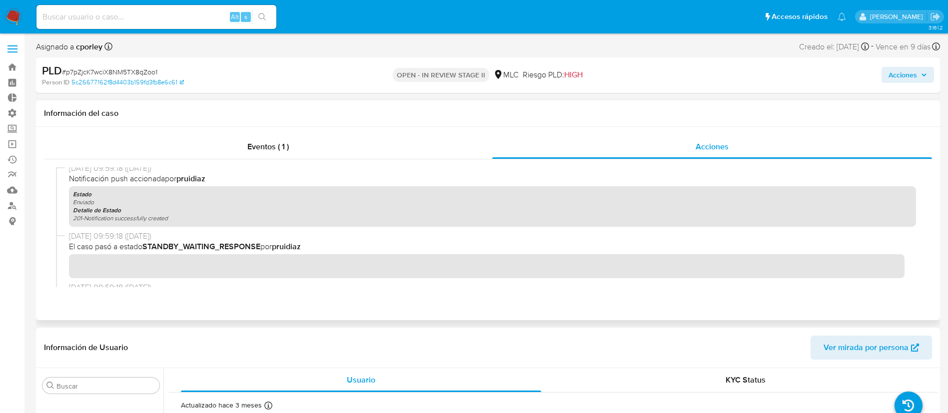
scroll to position [0, 0]
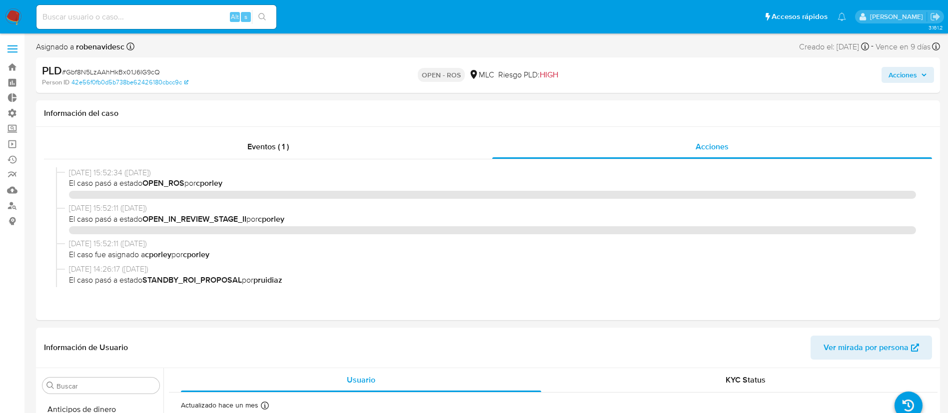
select select "10"
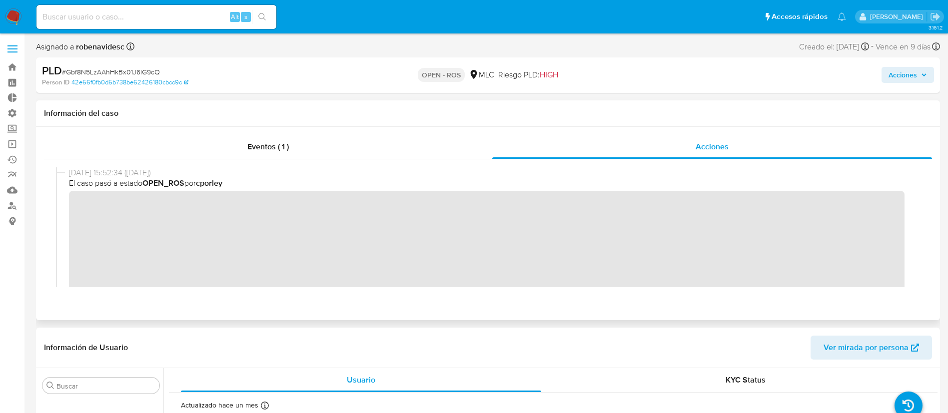
click at [65, 209] on div "[DATE] 15:52:34 ([DATE]) El caso pasó a estado OPEN_ROS por cporley" at bounding box center [488, 253] width 864 height 173
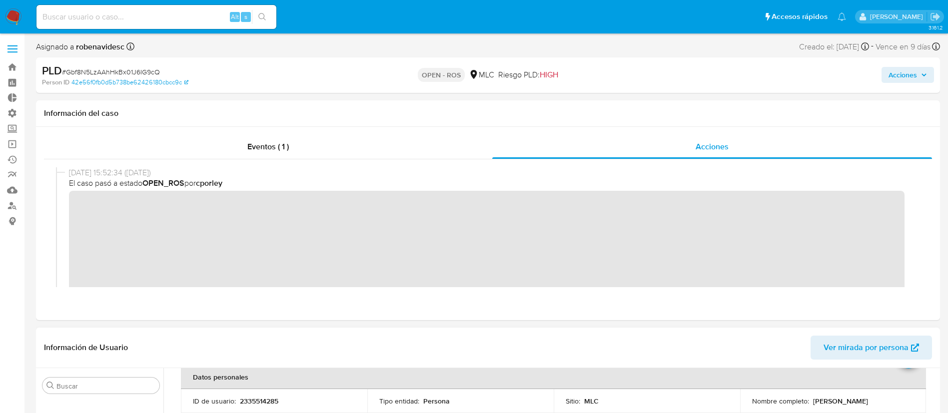
scroll to position [49, 0]
drag, startPoint x: 323, startPoint y: 404, endPoint x: 236, endPoint y: 404, distance: 87.5
click at [236, 404] on div "ID de usuario : 2335514285" at bounding box center [274, 402] width 162 height 9
copy div "2335514285"
click at [482, 319] on div "Eventos ( 1 ) Acciones" at bounding box center [488, 223] width 904 height 193
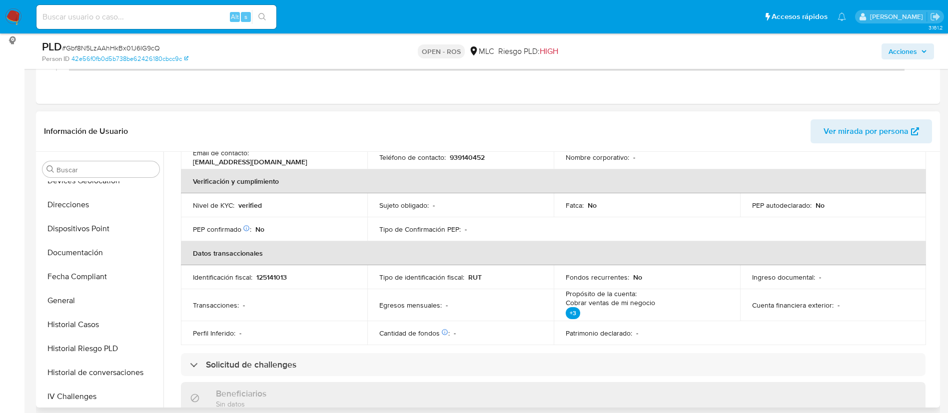
scroll to position [227, 0]
click at [69, 258] on button "Documentación" at bounding box center [100, 254] width 125 height 24
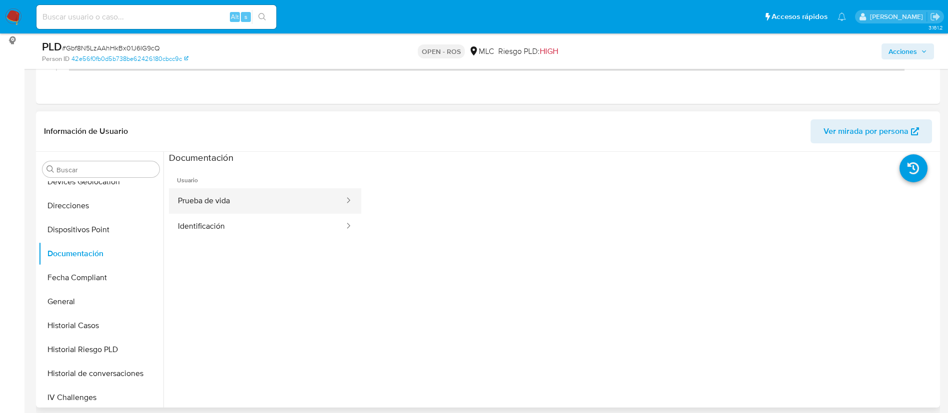
click at [266, 201] on button "Prueba de vida" at bounding box center [257, 200] width 176 height 25
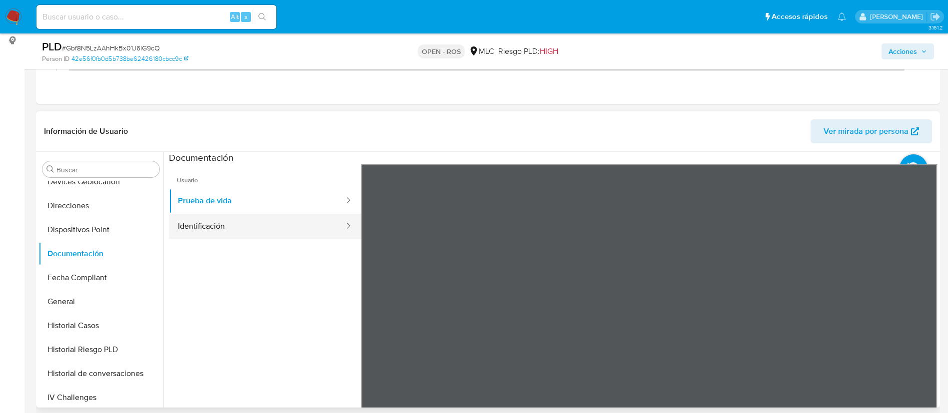
click at [247, 221] on button "Identificación" at bounding box center [257, 226] width 176 height 25
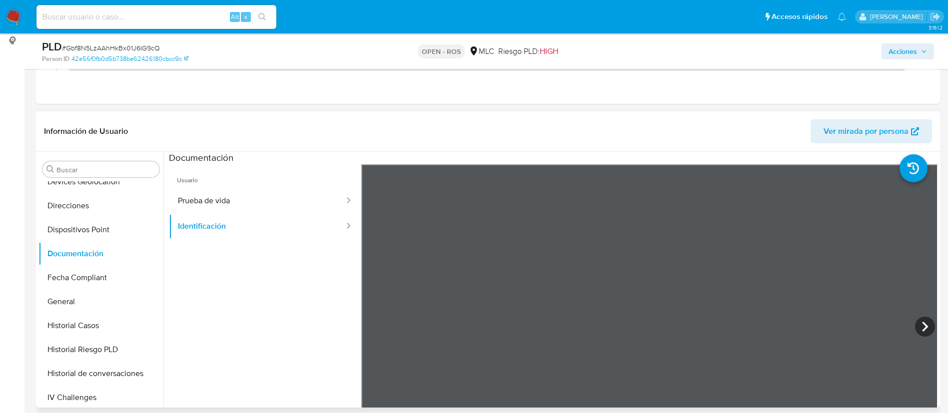
click at [326, 335] on ul "Usuario Prueba de vida Identificación" at bounding box center [265, 308] width 192 height 288
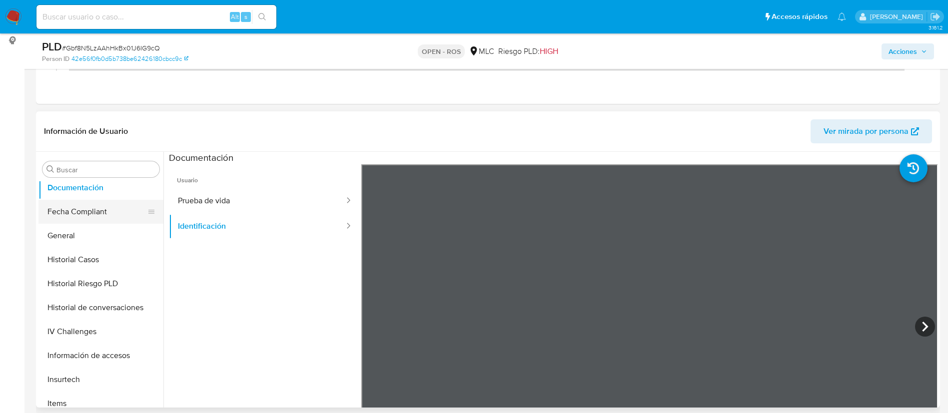
scroll to position [214, 0]
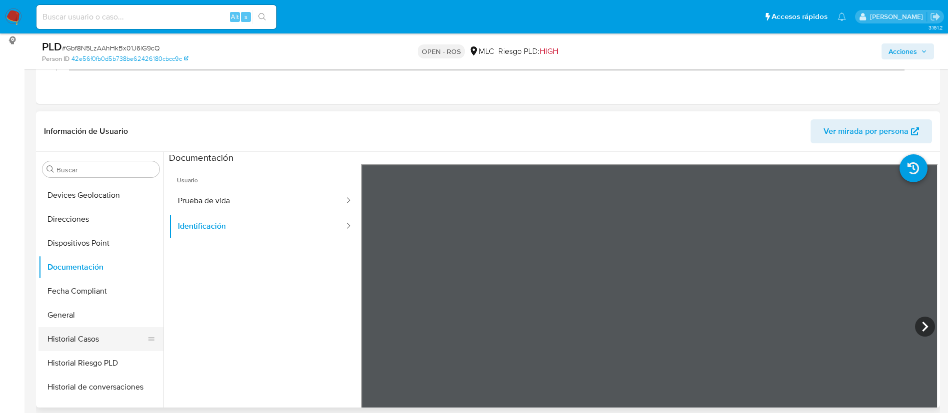
click at [88, 335] on button "Historial Casos" at bounding box center [96, 339] width 117 height 24
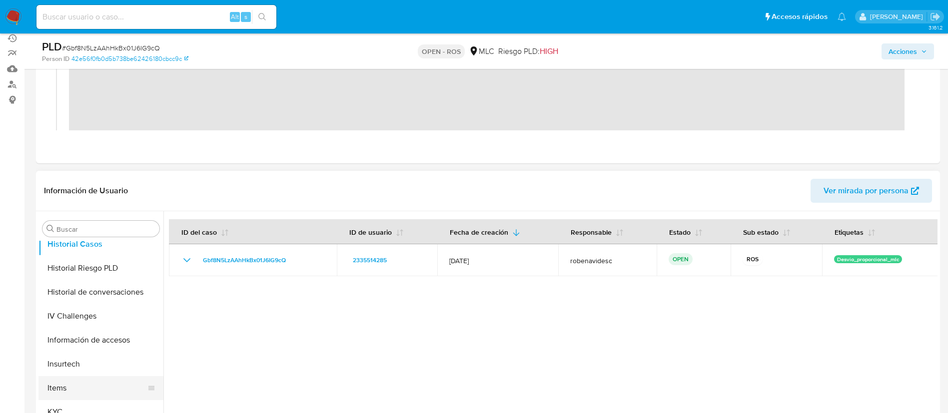
scroll to position [427, 0]
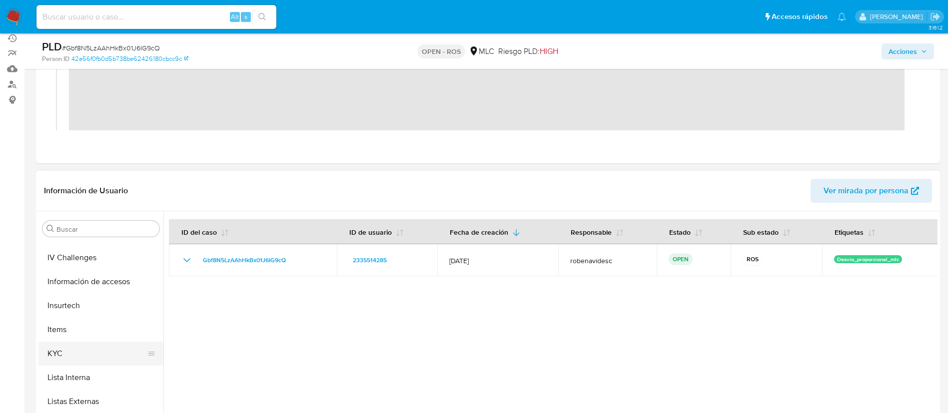
click at [73, 358] on button "KYC" at bounding box center [96, 354] width 117 height 24
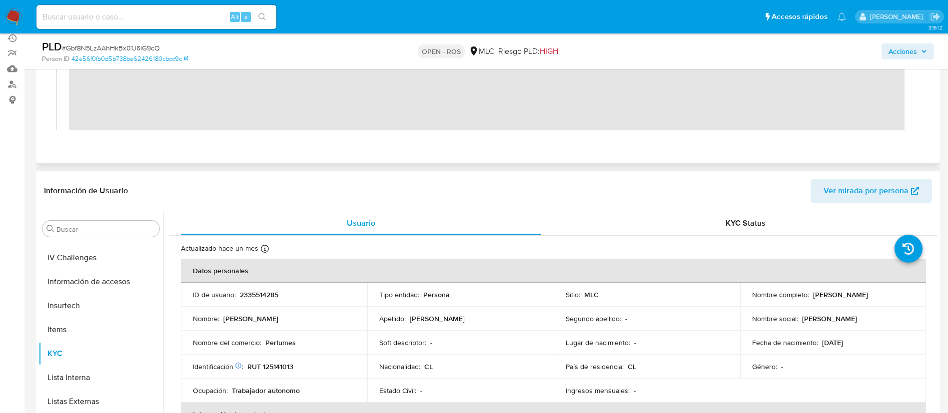
scroll to position [0, 0]
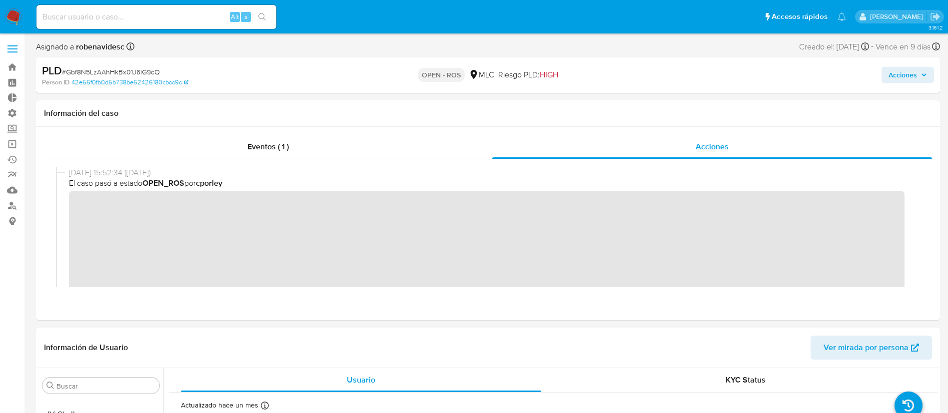
click at [892, 71] on span "Acciones" at bounding box center [902, 75] width 28 height 16
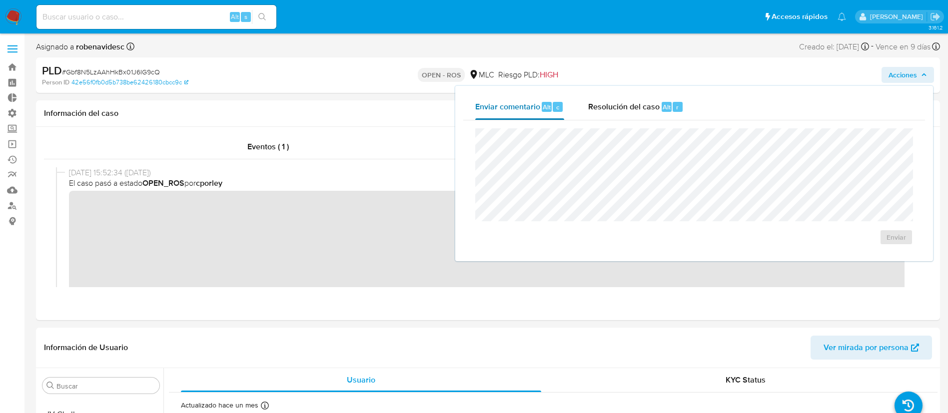
click at [574, 111] on button "Enviar comentario Alt c" at bounding box center [519, 107] width 113 height 26
click at [605, 109] on span "Resolución del caso" at bounding box center [623, 106] width 71 height 11
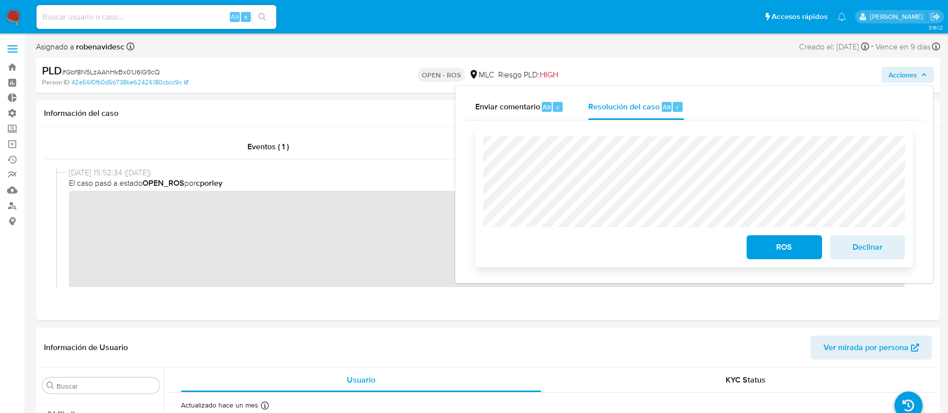
click at [477, 160] on div "ROS Declinar" at bounding box center [694, 197] width 438 height 139
click at [476, 135] on div "ROS Declinar" at bounding box center [694, 197] width 438 height 139
click at [752, 245] on button "ROS" at bounding box center [784, 247] width 75 height 24
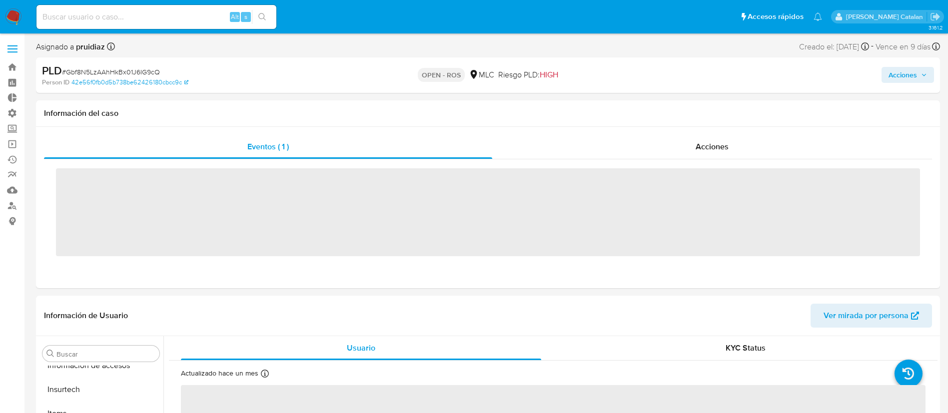
scroll to position [470, 0]
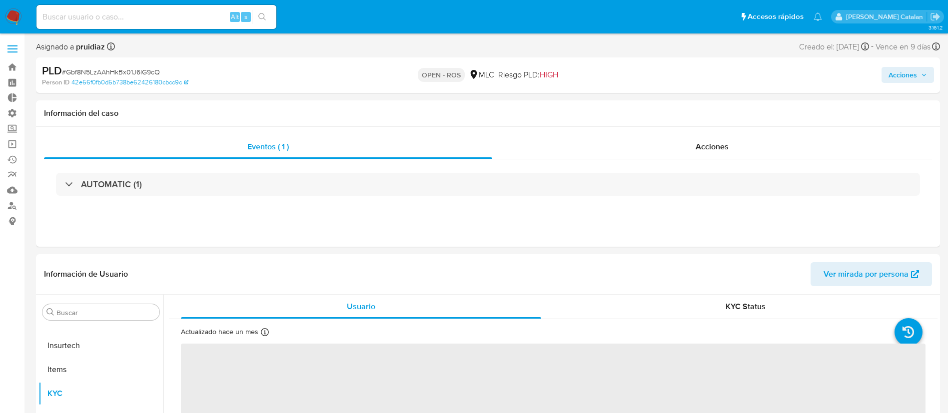
select select "10"
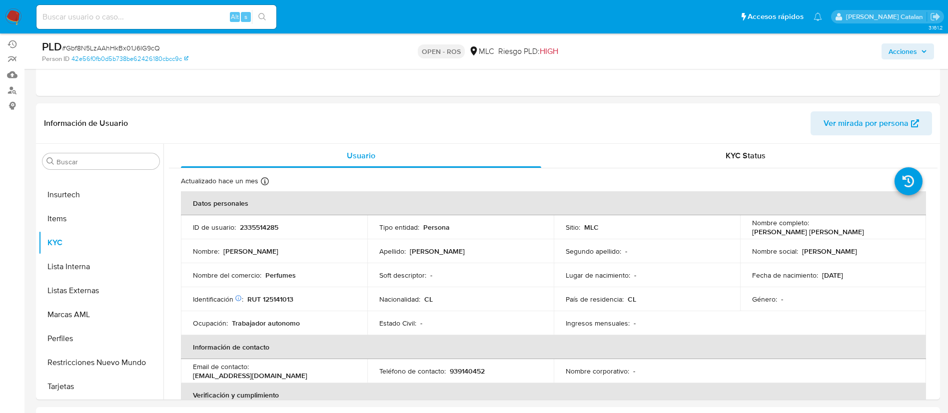
scroll to position [0, 0]
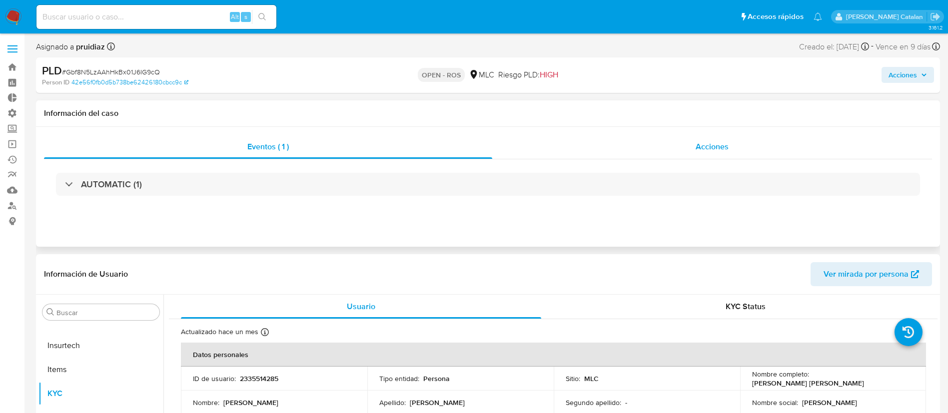
click at [649, 139] on div "Acciones" at bounding box center [712, 147] width 440 height 24
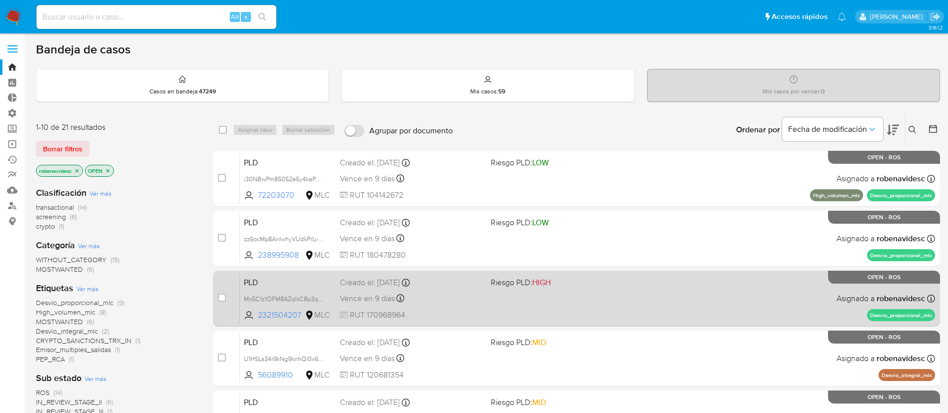
click at [611, 308] on div "PLD Mx5C1z1OFM8AZqlkC8p3qlTR 2321504207 MLC Riesgo PLD: HIGH Creado el: 12/07/2…" at bounding box center [587, 298] width 695 height 50
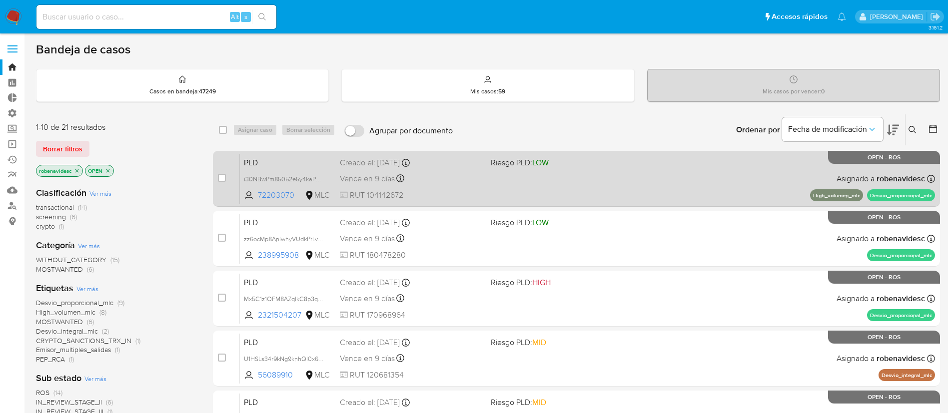
click at [593, 181] on div "PLD i30NBwPm85052e5y4kaPX1g8 72203070 MLC Riesgo PLD: LOW Creado el: 12/07/2025…" at bounding box center [587, 178] width 695 height 50
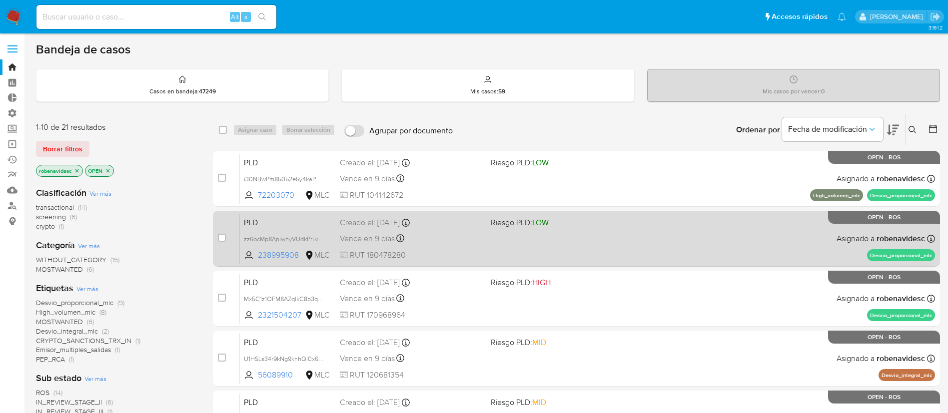
click at [603, 245] on div "PLD zz6ocMp8AnIwhyVUdkPrLva6 238995908 MLC Riesgo PLD: LOW Creado el: 12/07/202…" at bounding box center [587, 238] width 695 height 50
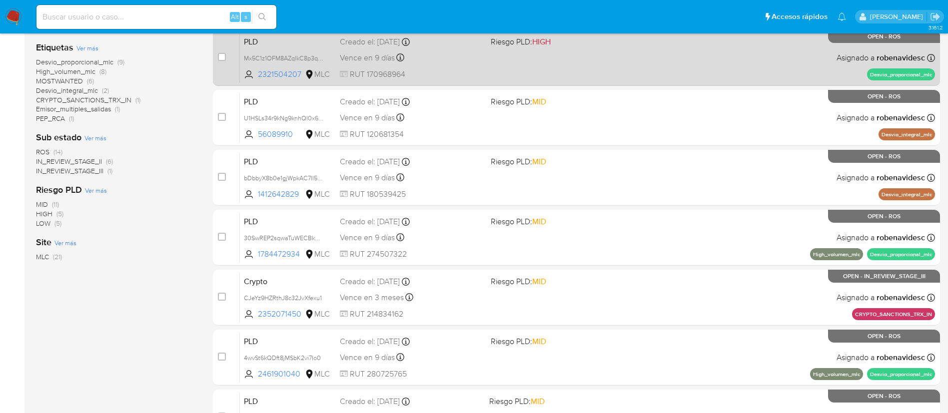
scroll to position [241, 0]
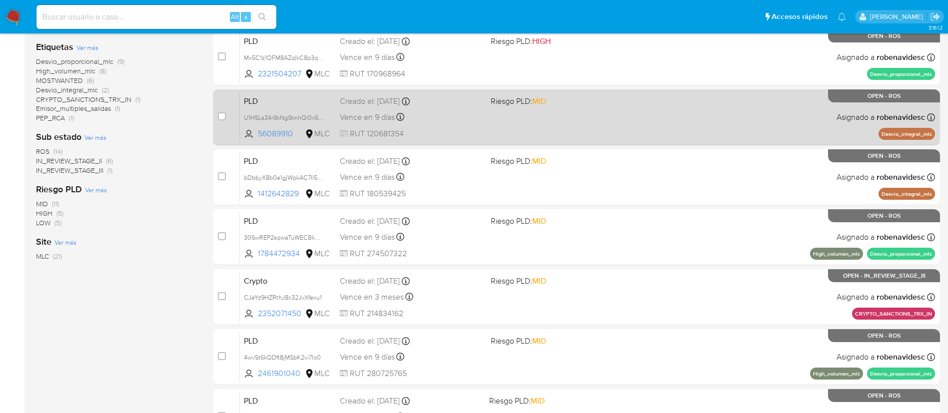
click at [562, 125] on div "PLD U1HSLs34r9kNg9knhQl0x6z3 56089910 MLC Riesgo PLD: MID Creado el: 12/07/2025…" at bounding box center [587, 117] width 695 height 50
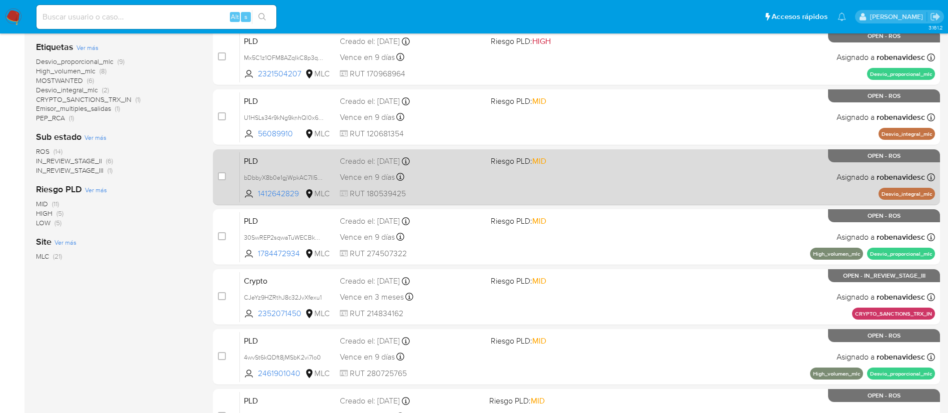
click at [575, 181] on div "PLD bDbbyX8b0e1gjWpkAC7Il5GE 1412642829 MLC Riesgo PLD: MID Creado el: 12/07/20…" at bounding box center [587, 177] width 695 height 50
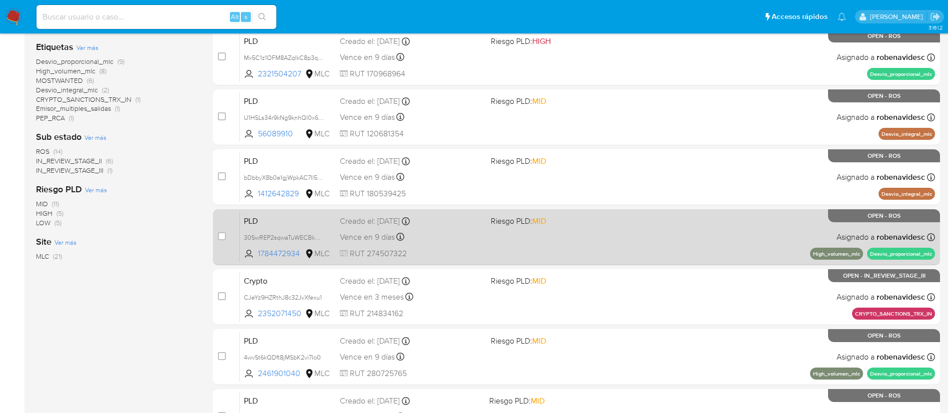
click at [568, 237] on span at bounding box center [562, 237] width 143 height 2
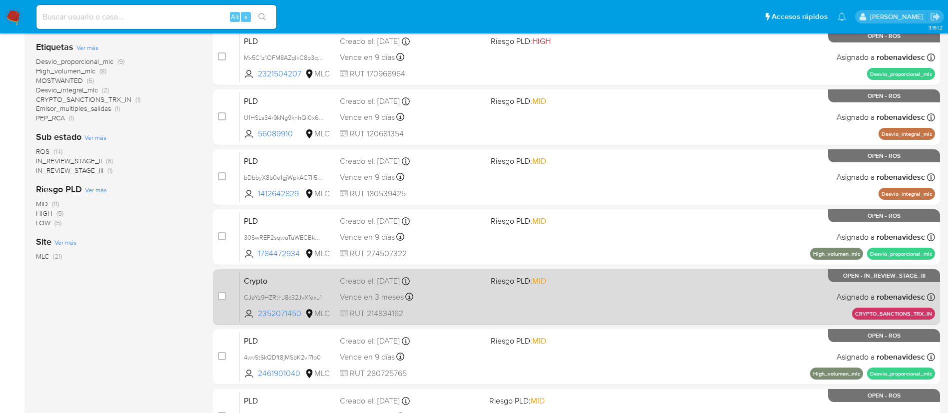
click at [558, 283] on span "Riesgo PLD: MID" at bounding box center [562, 280] width 143 height 13
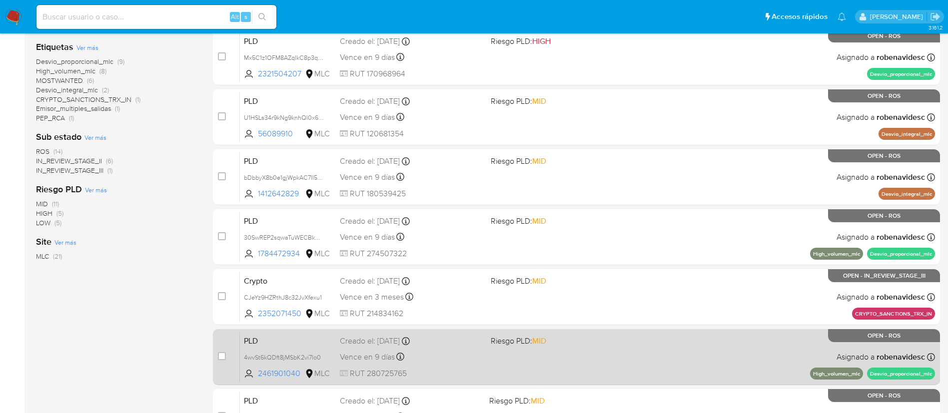
click at [586, 337] on span "Riesgo PLD: MID" at bounding box center [562, 340] width 143 height 13
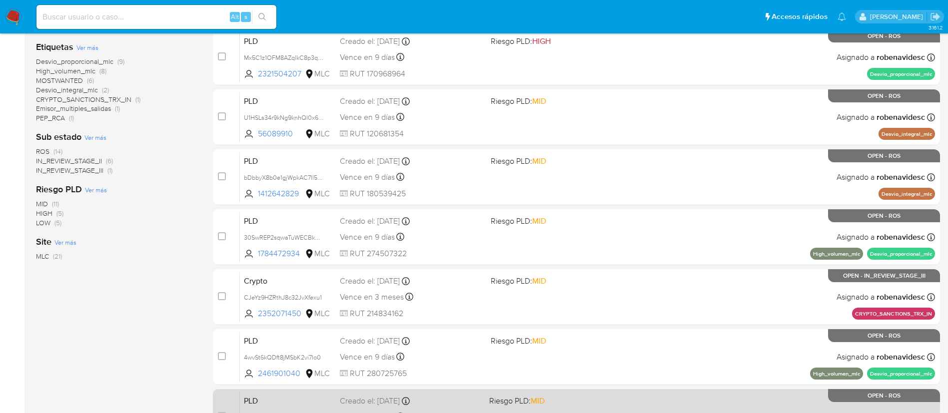
click at [584, 397] on span "Riesgo PLD: MID" at bounding box center [559, 400] width 141 height 13
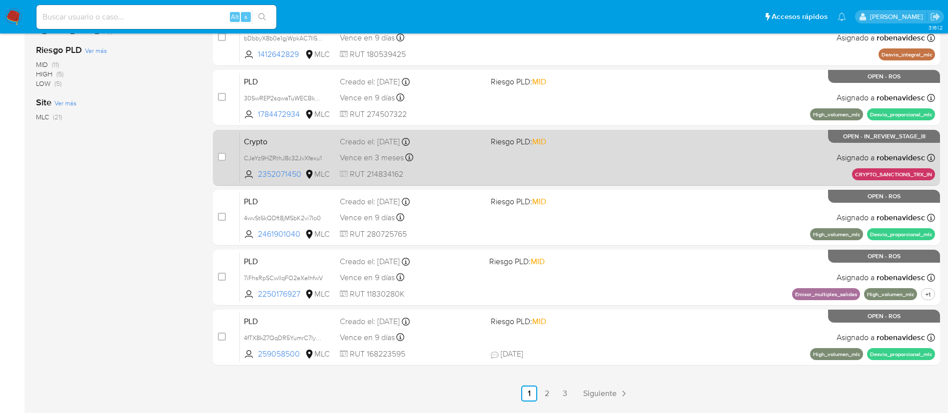
scroll to position [412, 0]
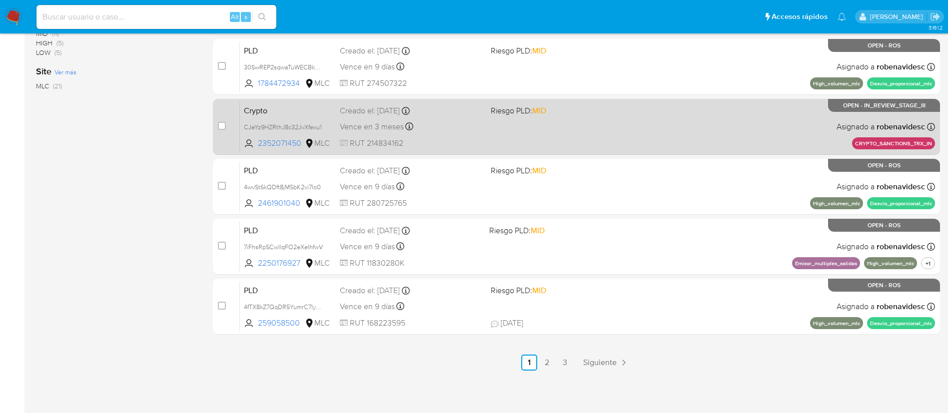
click at [549, 283] on span "Riesgo PLD: MID" at bounding box center [562, 289] width 143 height 13
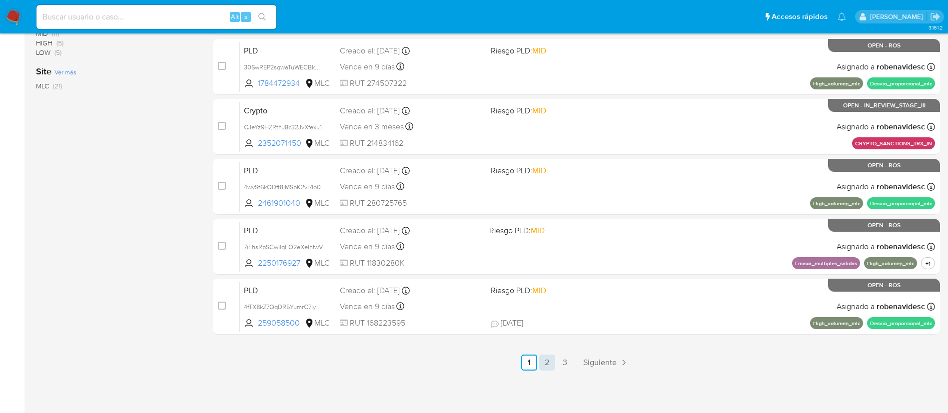
click at [549, 366] on link "2" at bounding box center [547, 363] width 16 height 16
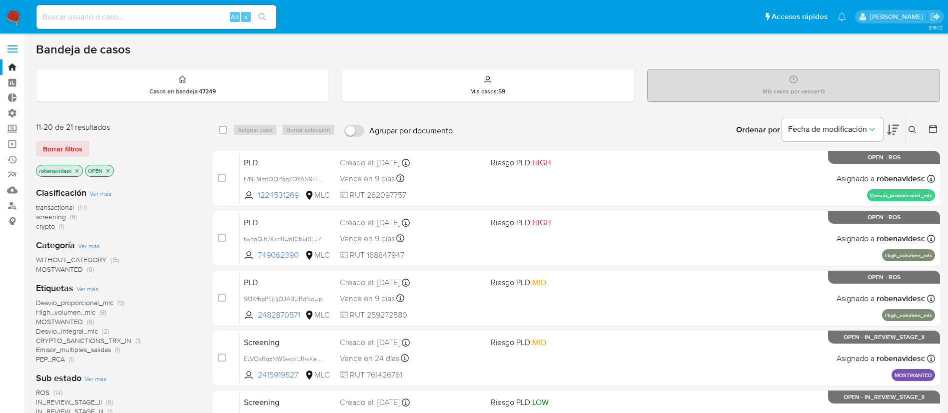
click at [534, 200] on div "PLD t7NLMmtOQPqqZOYAN9HqWf8n 1224531269 MLC Riesgo PLD: HIGH Creado el: 12/07/2…" at bounding box center [587, 178] width 695 height 50
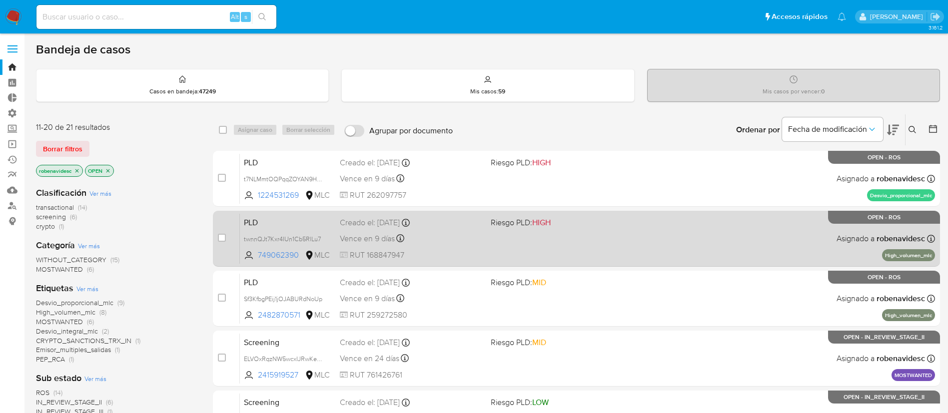
click at [554, 227] on span "Riesgo PLD: HIGH" at bounding box center [562, 221] width 143 height 13
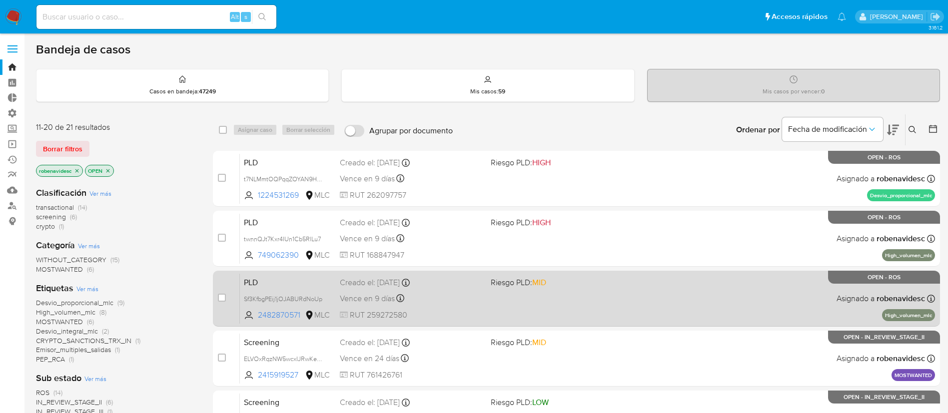
click at [593, 307] on div "PLD Sf3KfbgPEij1jOJABURdNoUp 2482870571 MLC Riesgo PLD: MID Creado el: 12/07/20…" at bounding box center [587, 298] width 695 height 50
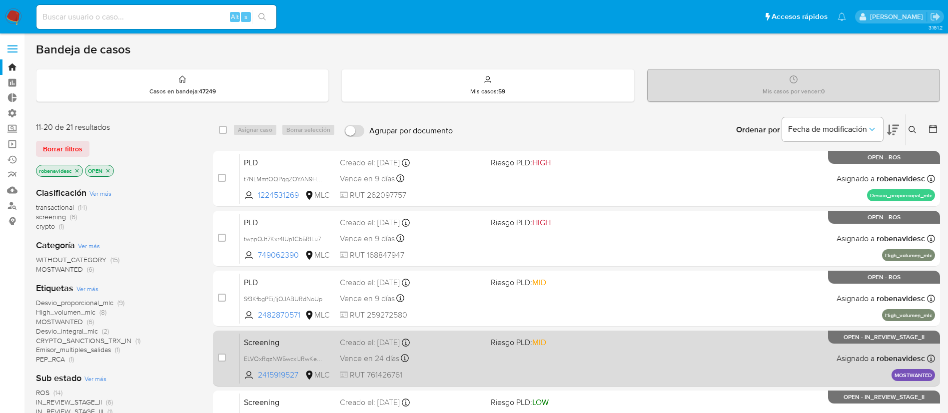
click at [557, 350] on div "Screening ELVOxRqzNW5wcxIJRwKeqEUj 2415919527 MLC Riesgo PLD: MID Creado el: 25…" at bounding box center [587, 358] width 695 height 50
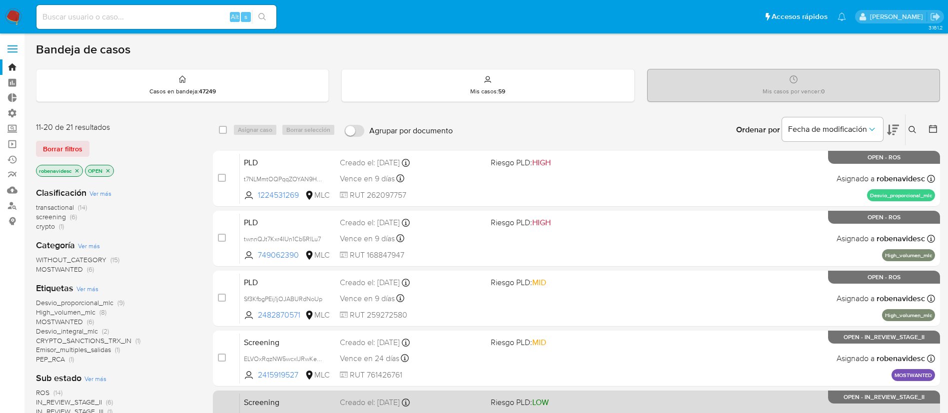
click at [563, 397] on span "Riesgo PLD: LOW" at bounding box center [562, 401] width 143 height 13
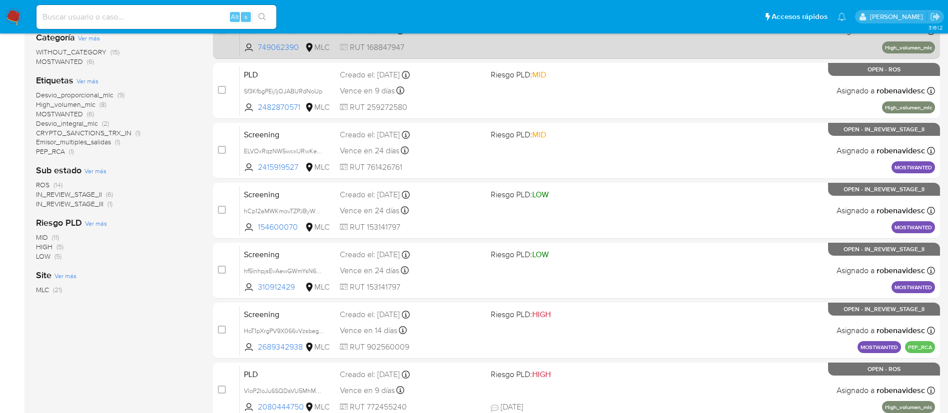
scroll to position [208, 0]
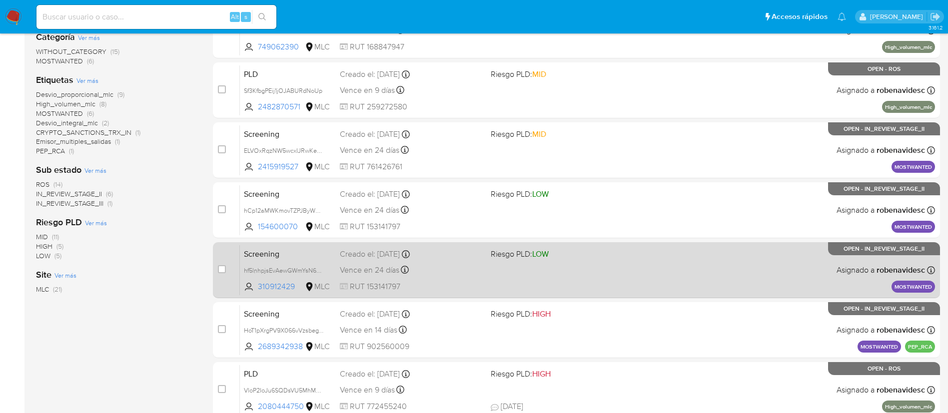
click at [590, 264] on div "Screening hf5lnhpjsEvAewGWmYsN6nr3 310912429 MLC Riesgo PLD: LOW Creado el: 25/…" at bounding box center [587, 270] width 695 height 50
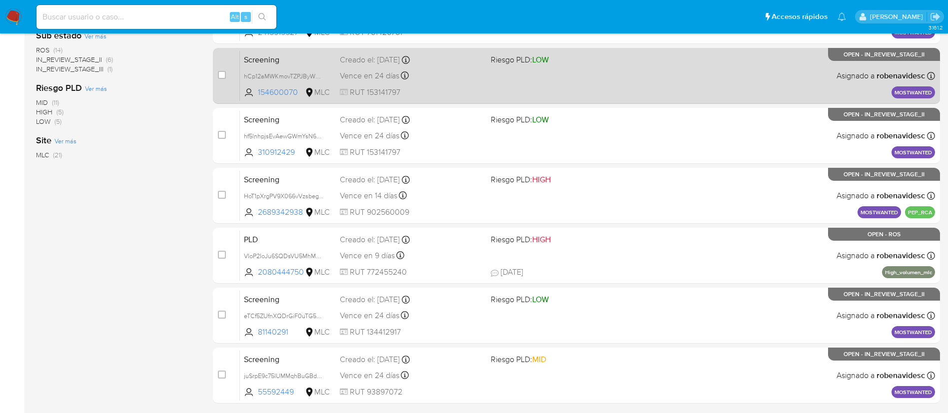
scroll to position [346, 0]
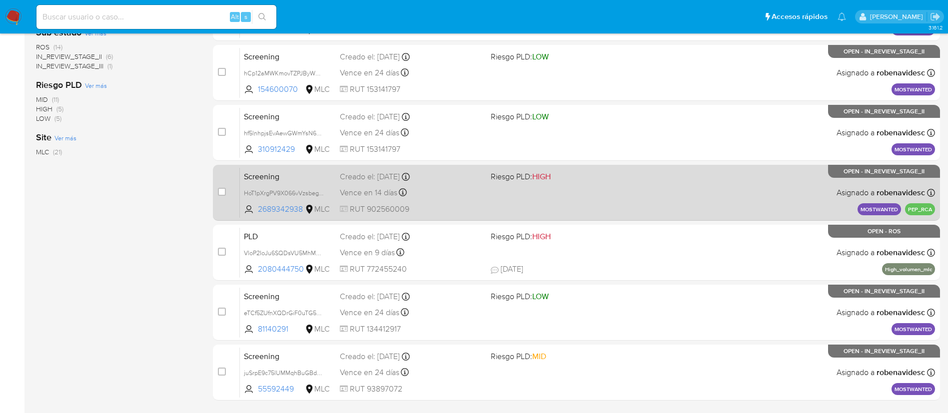
click at [561, 194] on div "Screening HoT1pXrgPV9X066vVzsbegYN 2689342938 MLC Riesgo PLD: HIGH Creado el: 1…" at bounding box center [587, 192] width 695 height 50
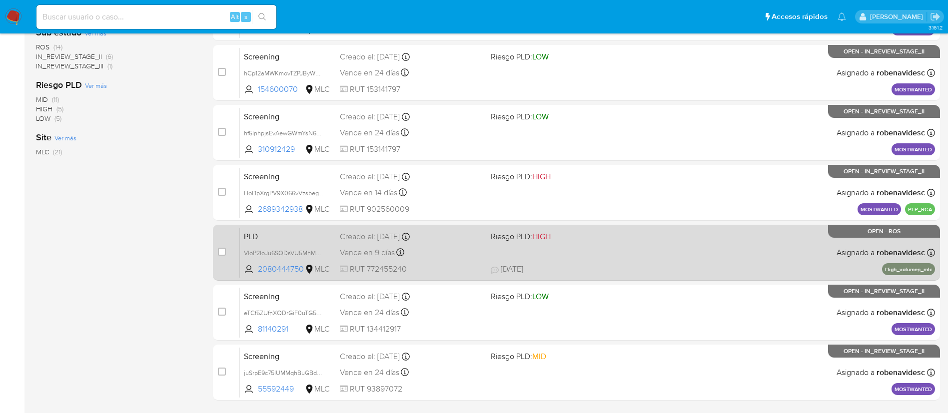
click at [660, 266] on span "18/09/2025 18/09/2025 21:04" at bounding box center [638, 269] width 294 height 11
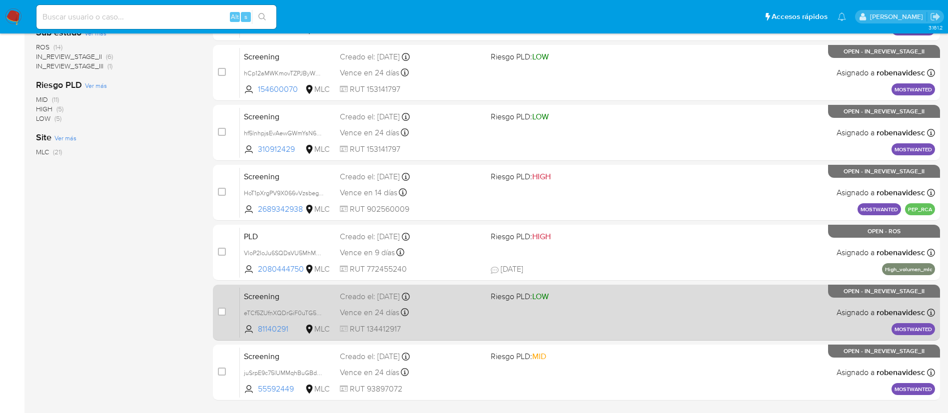
scroll to position [412, 0]
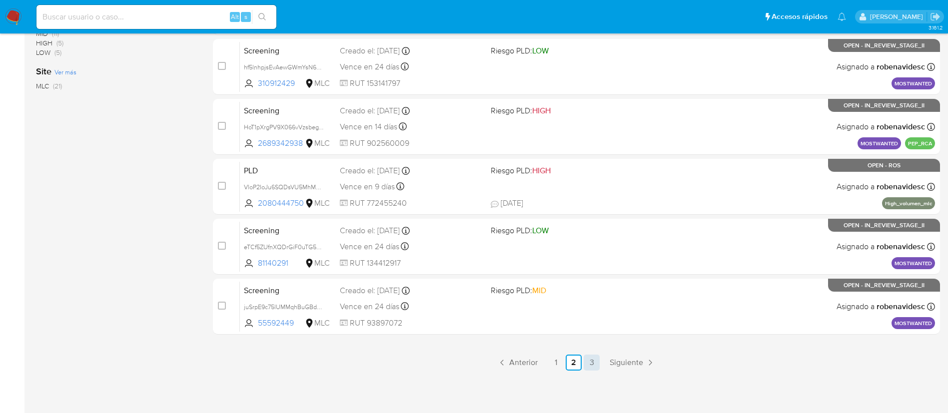
click at [593, 360] on link "3" at bounding box center [592, 363] width 16 height 16
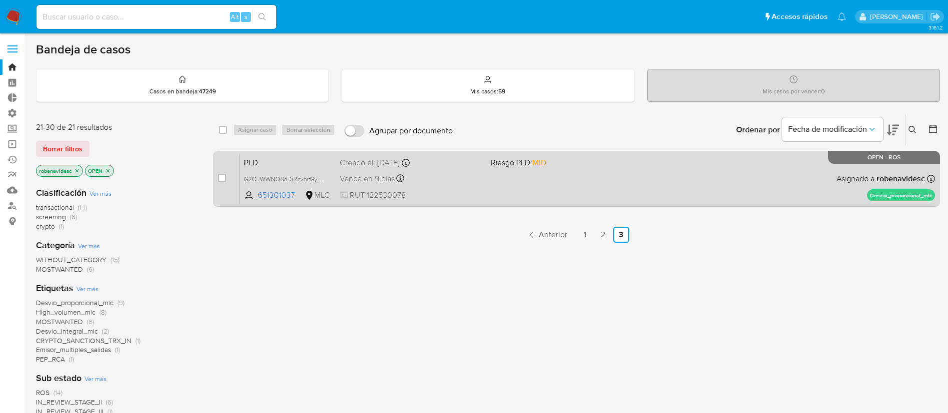
click at [495, 160] on span "Riesgo PLD: MID" at bounding box center [518, 162] width 55 height 11
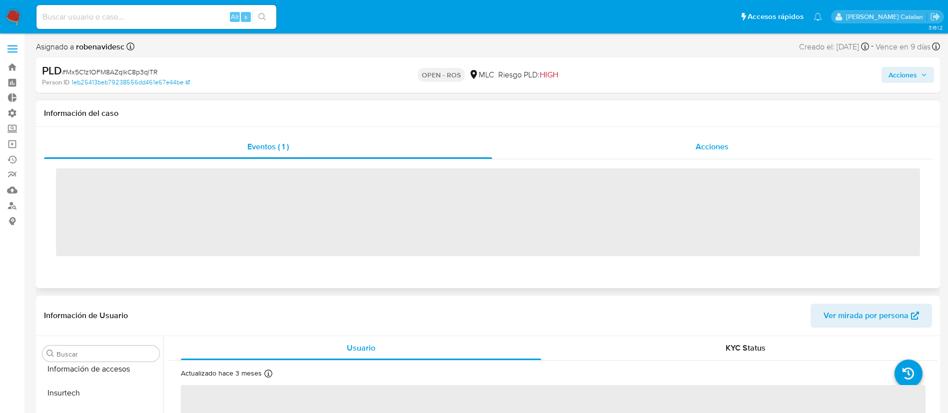
scroll to position [470, 0]
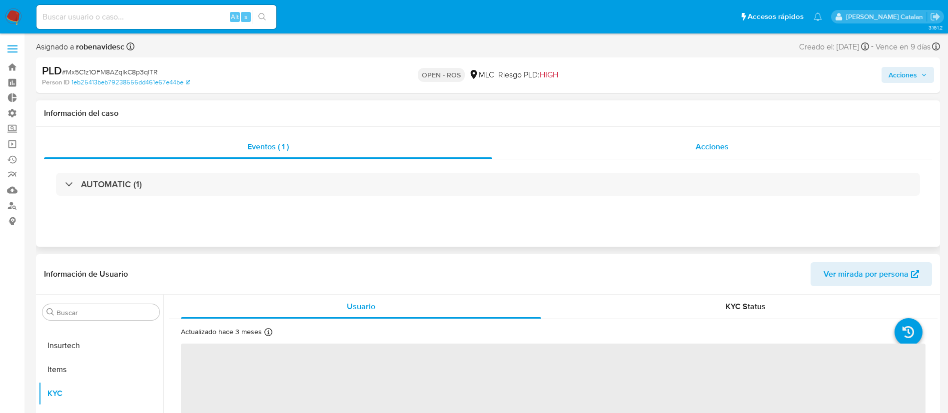
click at [686, 154] on div "Acciones" at bounding box center [712, 147] width 440 height 24
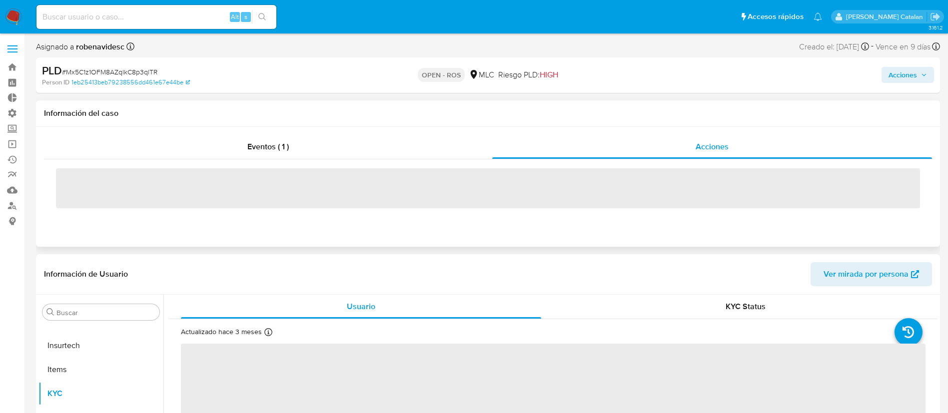
select select "10"
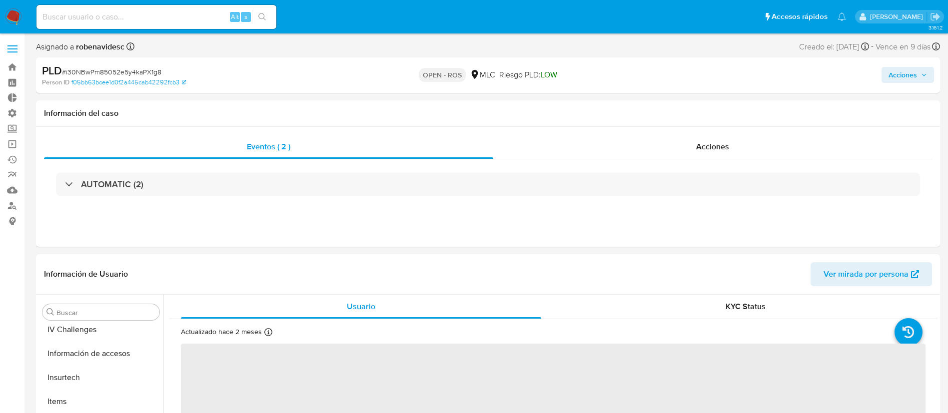
select select "10"
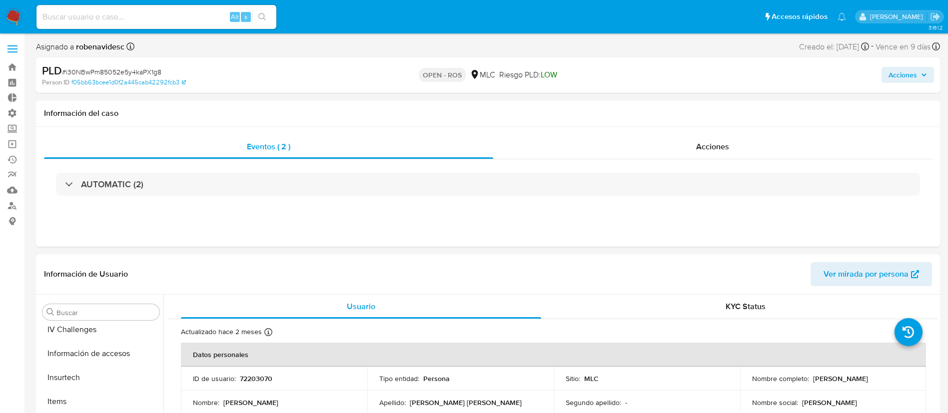
scroll to position [470, 0]
click at [715, 138] on div "Acciones" at bounding box center [712, 147] width 439 height 24
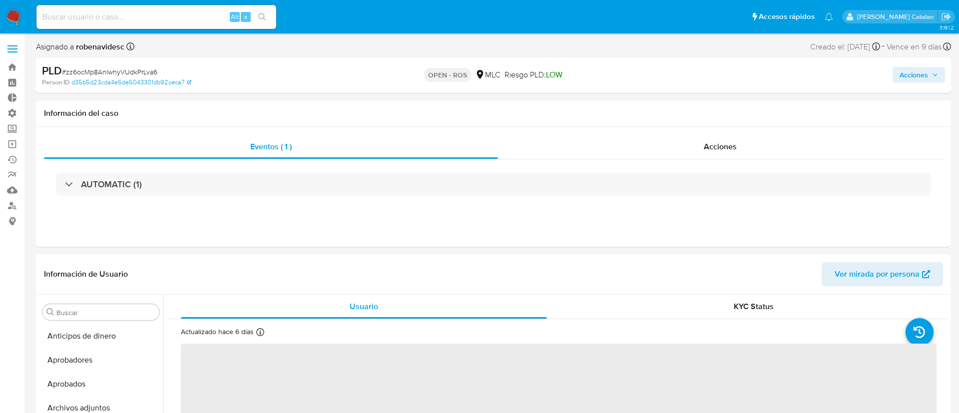
select select "10"
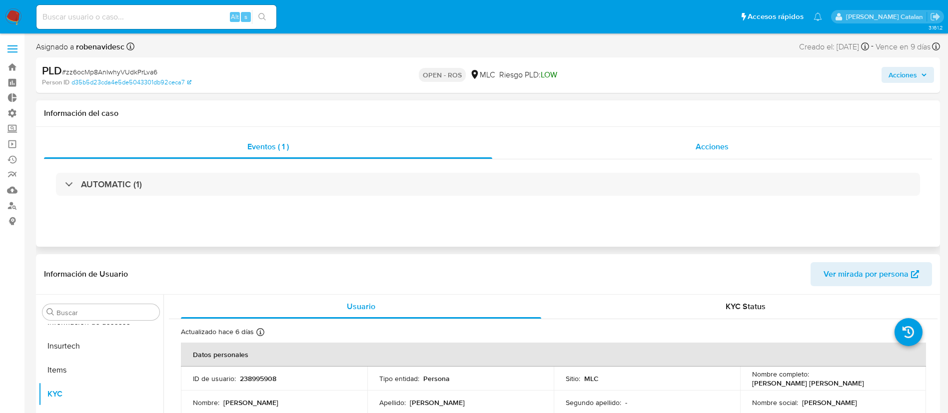
scroll to position [470, 0]
click at [713, 147] on span "Acciones" at bounding box center [712, 146] width 33 height 11
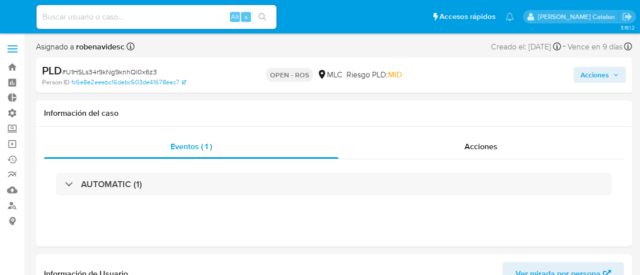
select select "10"
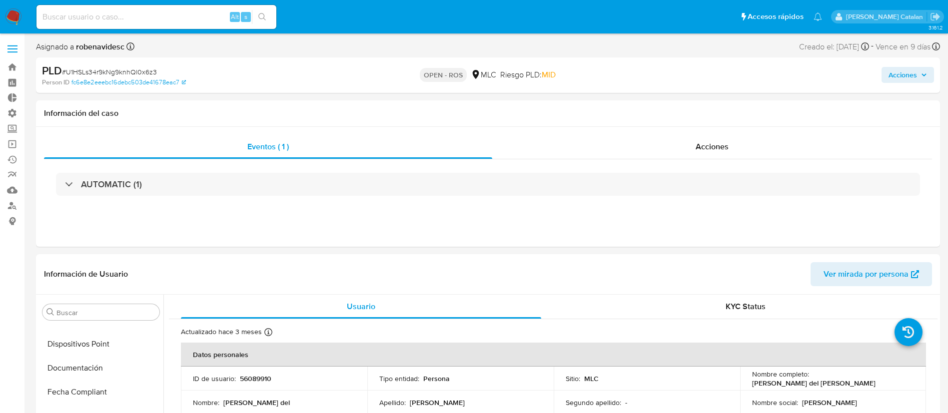
scroll to position [470, 0]
click at [639, 142] on div "Acciones" at bounding box center [712, 147] width 440 height 24
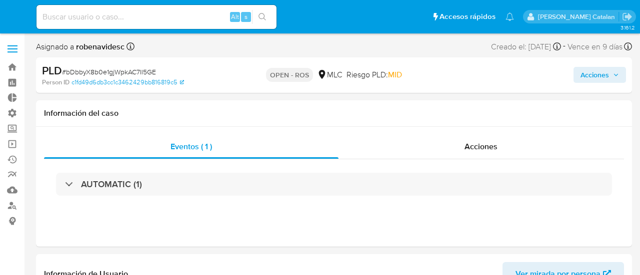
select select "10"
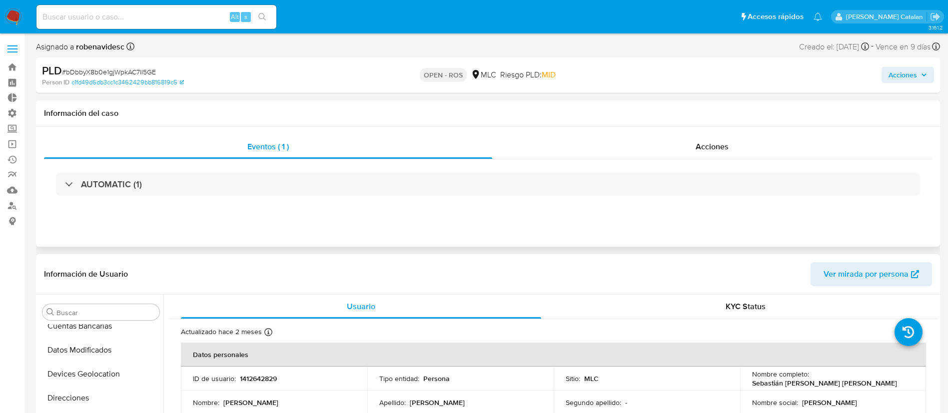
scroll to position [470, 0]
click at [639, 146] on div "Acciones" at bounding box center [712, 147] width 440 height 24
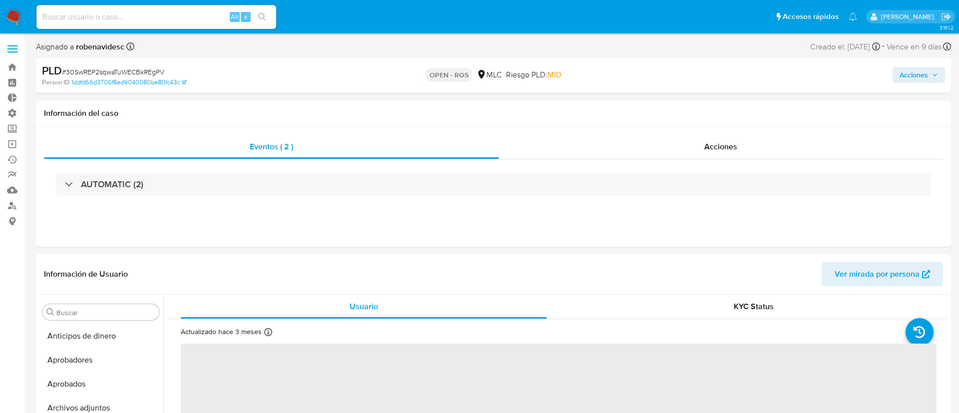
select select "10"
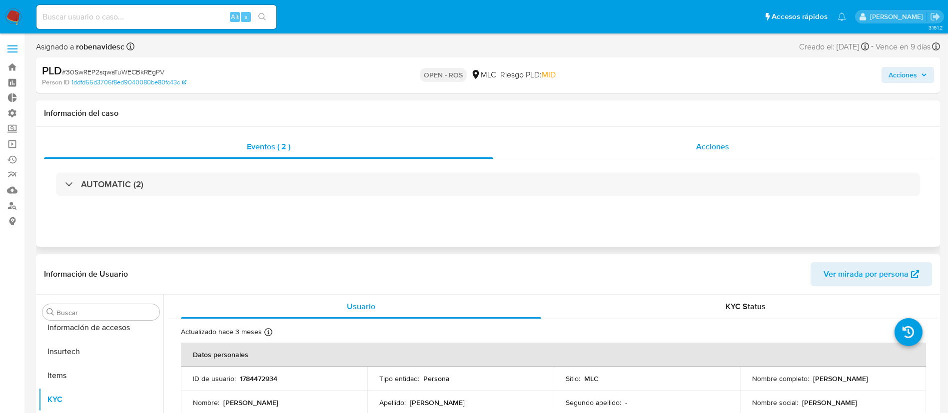
scroll to position [470, 0]
click at [705, 149] on span "Acciones" at bounding box center [712, 146] width 33 height 11
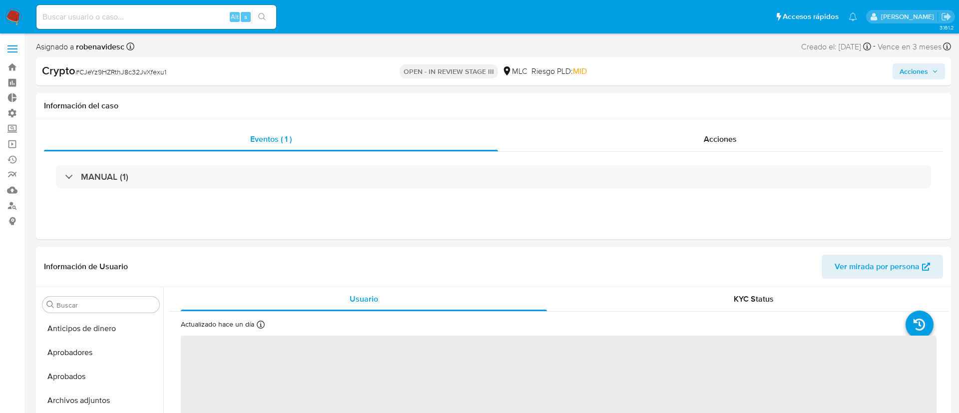
select select "10"
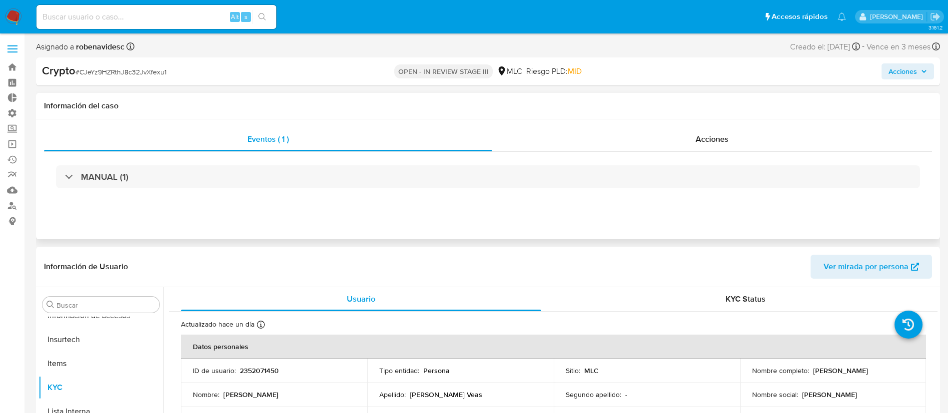
scroll to position [470, 0]
click at [689, 131] on div "Acciones" at bounding box center [712, 139] width 440 height 24
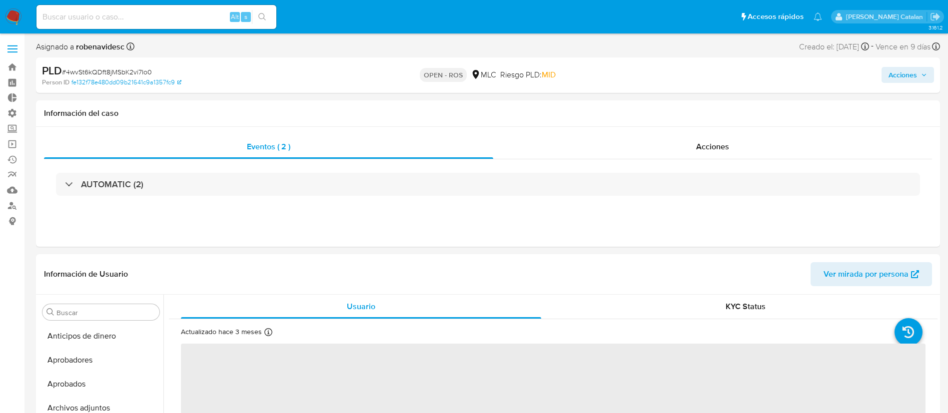
select select "10"
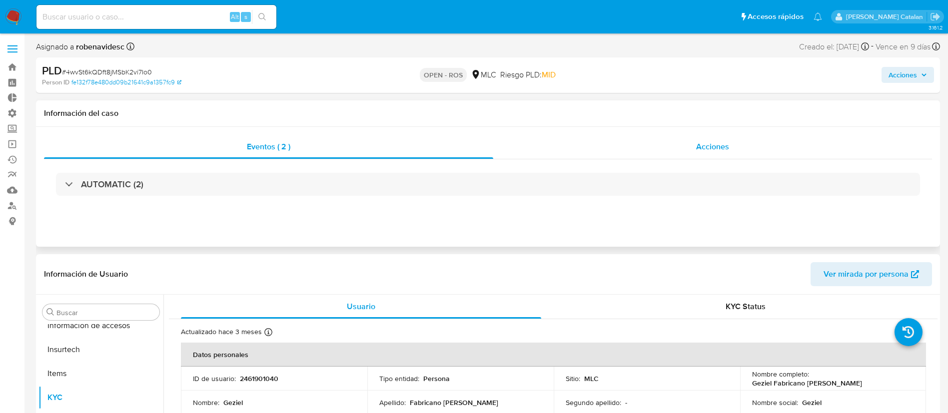
scroll to position [470, 0]
click at [724, 153] on div "Acciones" at bounding box center [712, 147] width 439 height 24
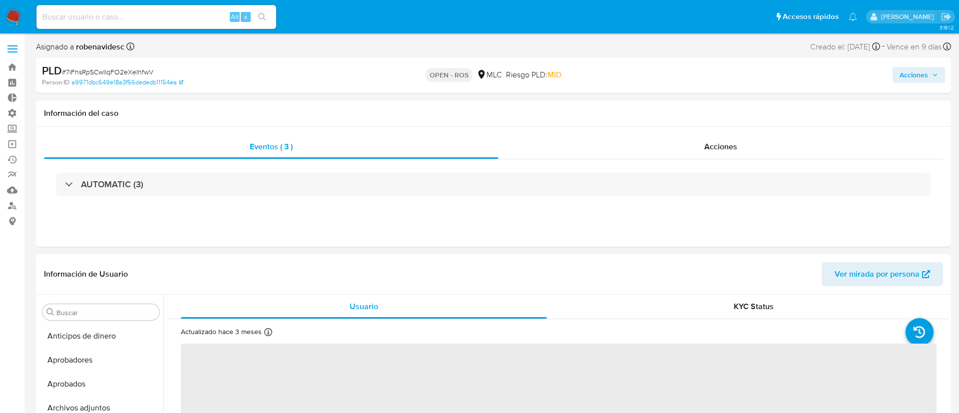
select select "10"
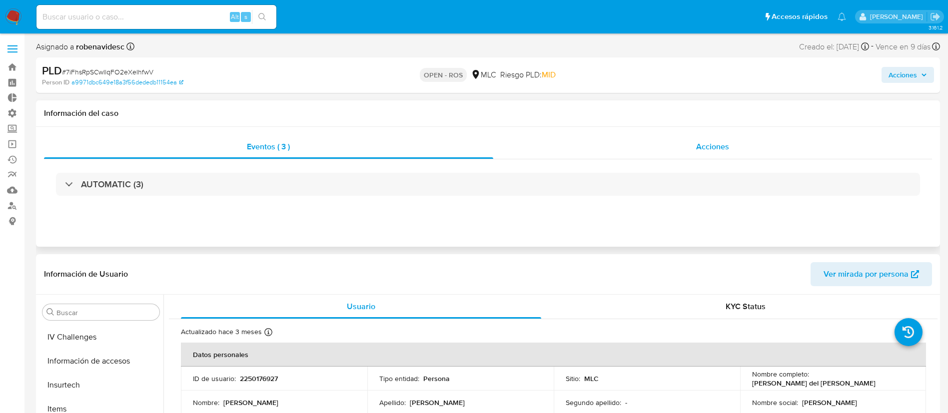
scroll to position [470, 0]
click at [701, 144] on span "Acciones" at bounding box center [712, 146] width 33 height 11
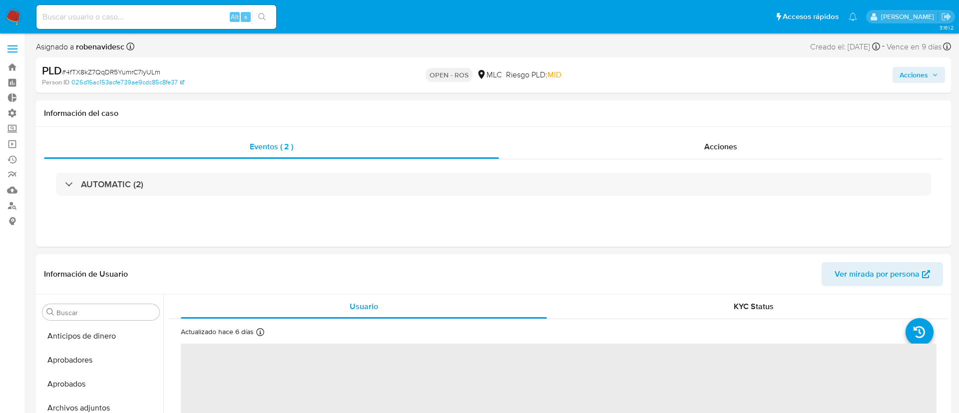
select select "10"
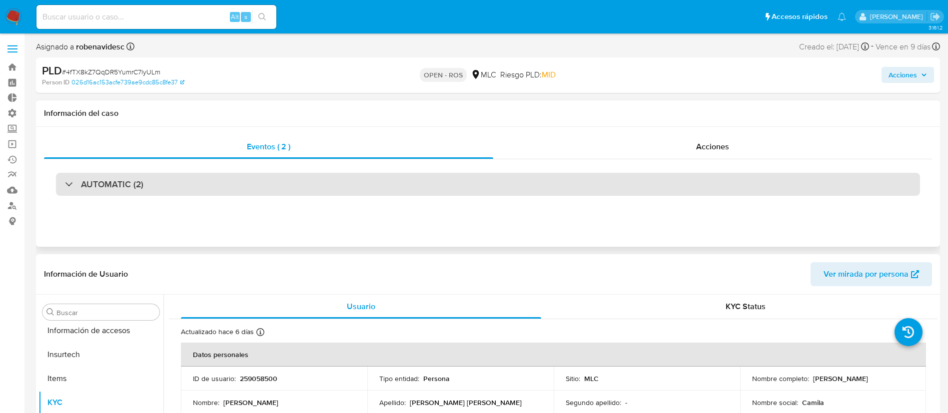
scroll to position [470, 0]
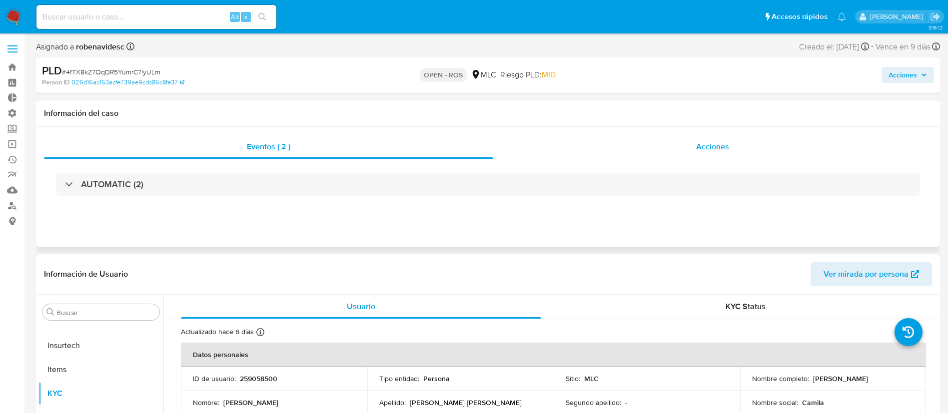
click at [702, 147] on span "Acciones" at bounding box center [712, 146] width 33 height 11
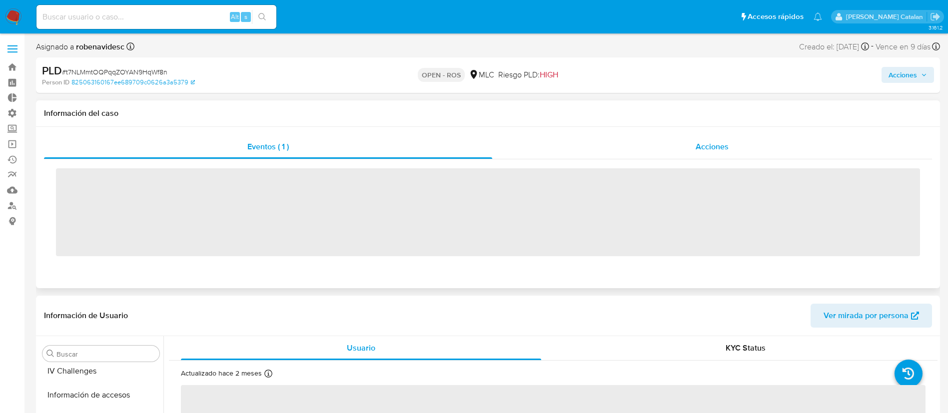
scroll to position [470, 0]
click at [659, 144] on div "Acciones" at bounding box center [712, 147] width 440 height 24
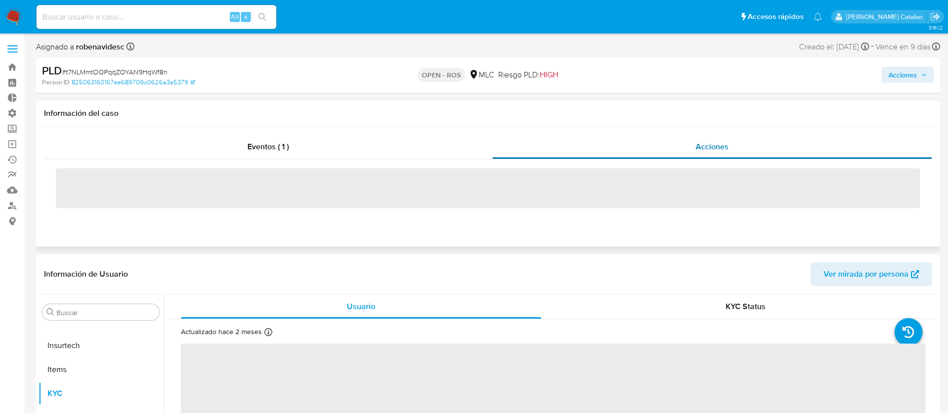
select select "10"
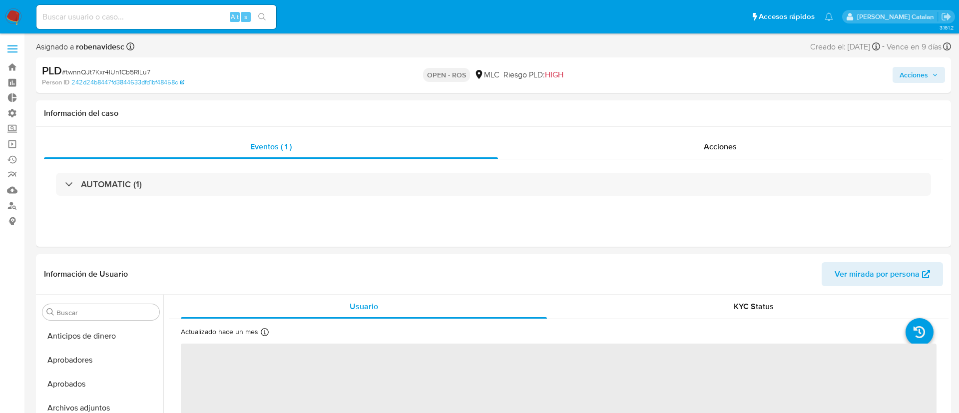
select select "10"
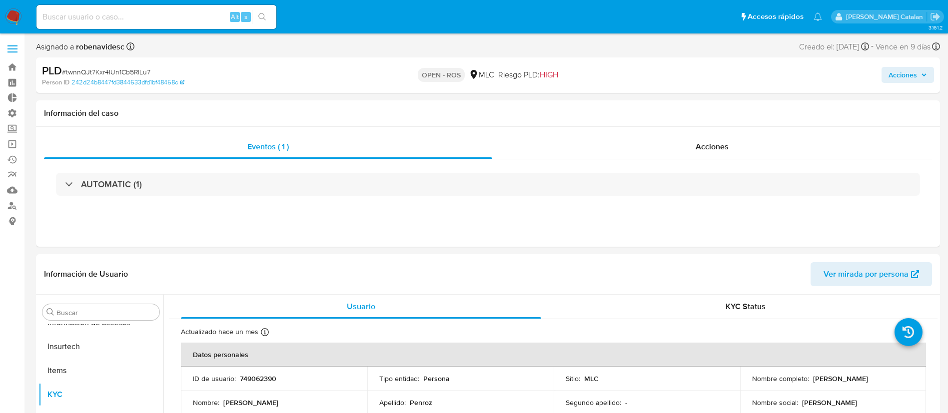
scroll to position [470, 0]
click at [674, 145] on div "Acciones" at bounding box center [712, 147] width 440 height 24
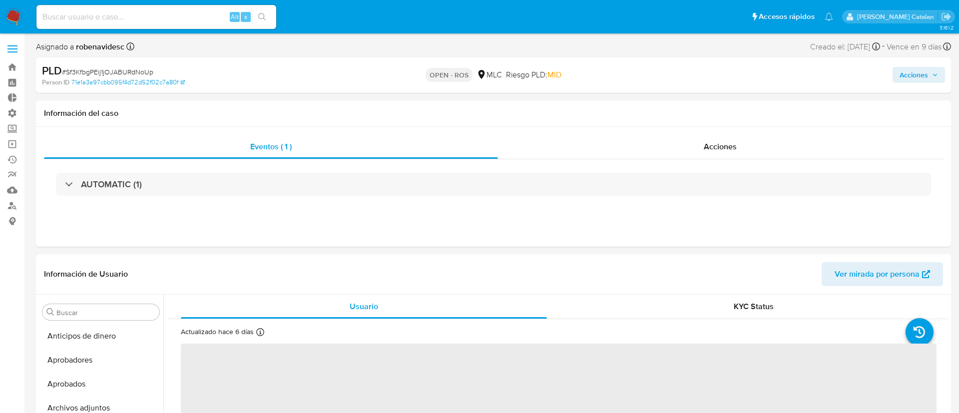
select select "10"
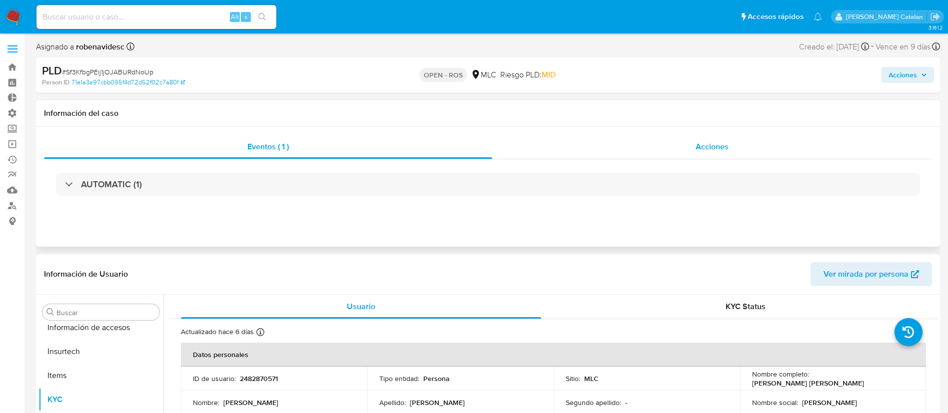
scroll to position [470, 0]
click at [695, 144] on div "Acciones" at bounding box center [712, 147] width 440 height 24
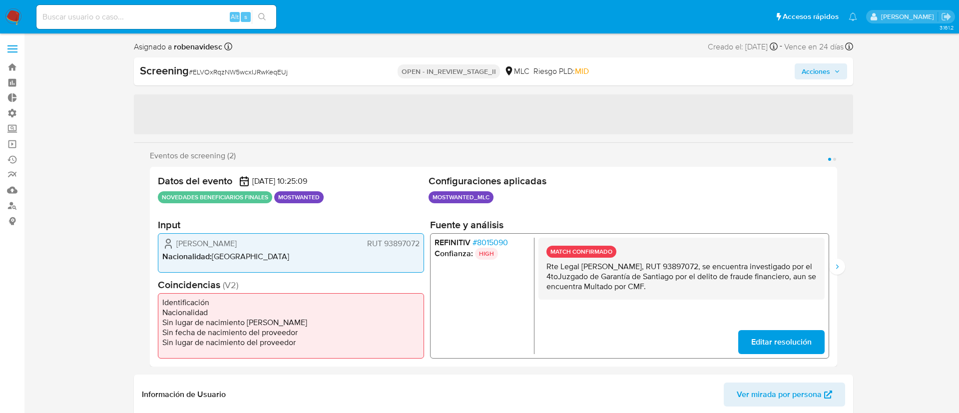
select select "10"
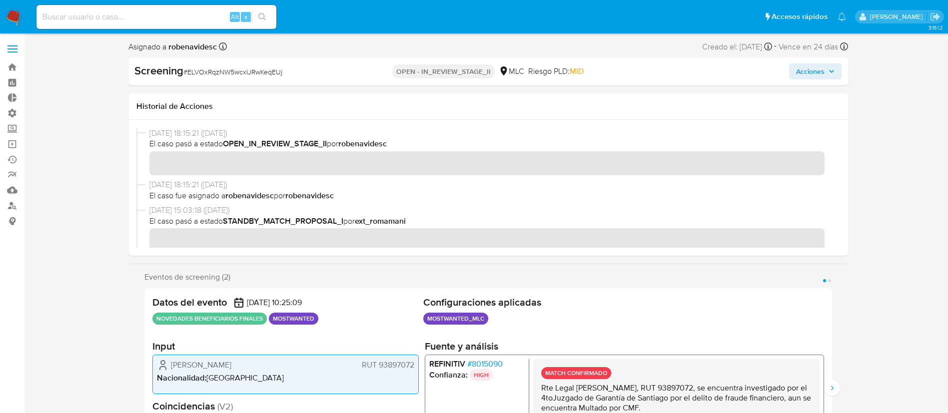
scroll to position [470, 0]
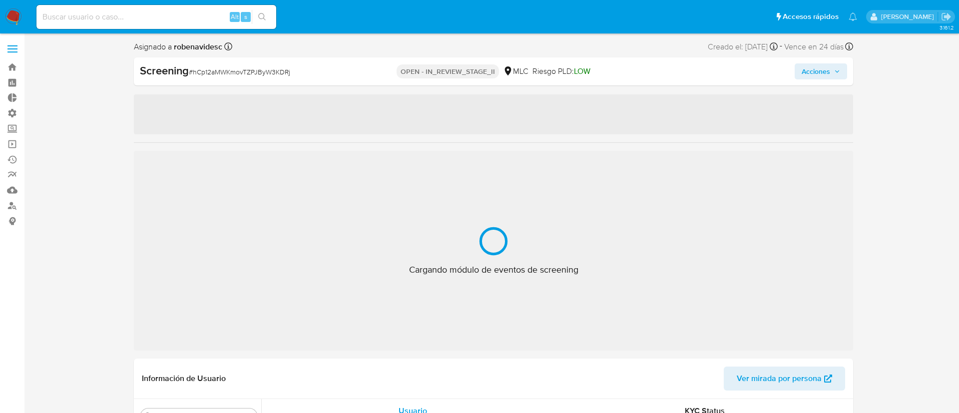
select select "10"
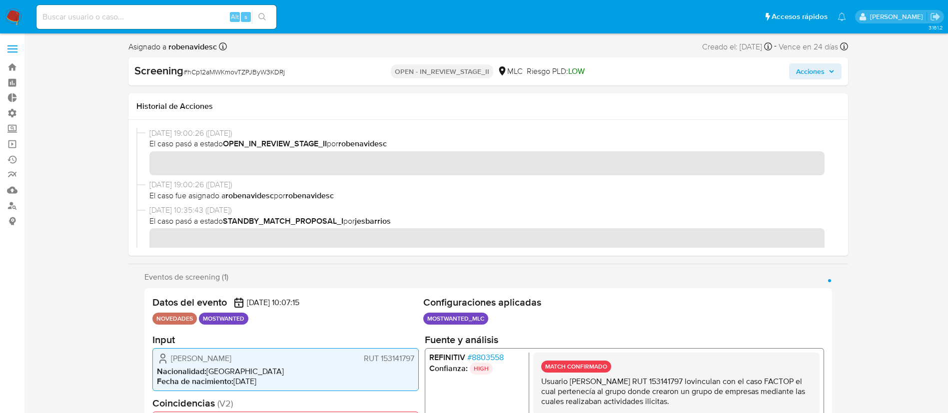
scroll to position [470, 0]
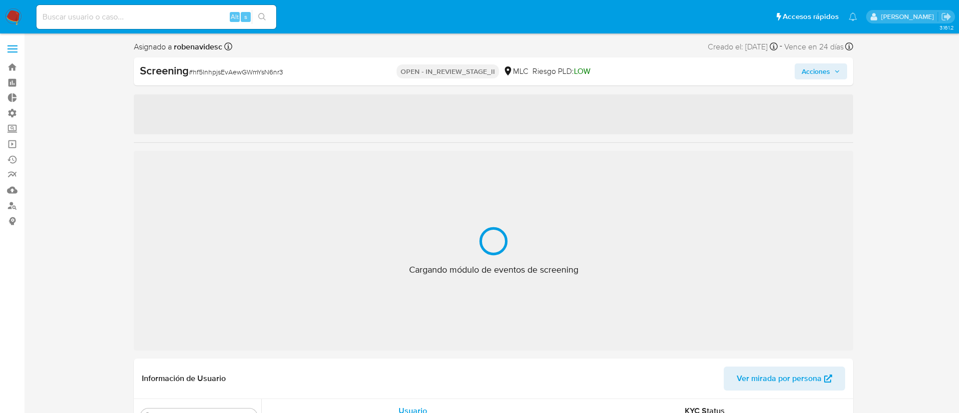
select select "10"
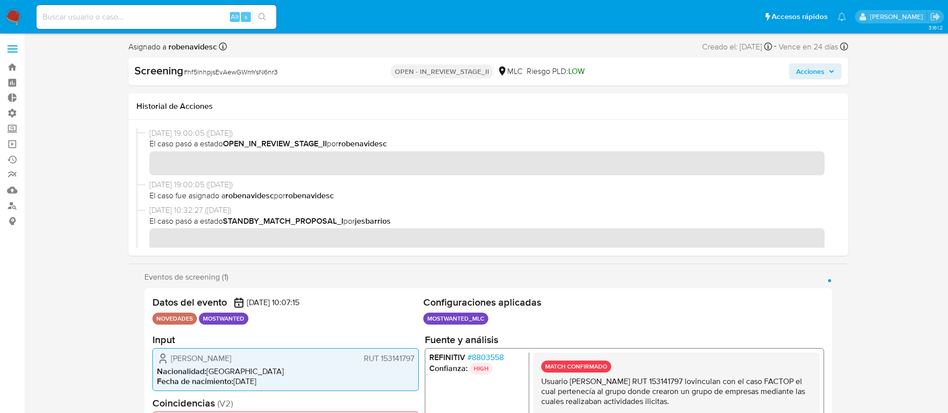
scroll to position [470, 0]
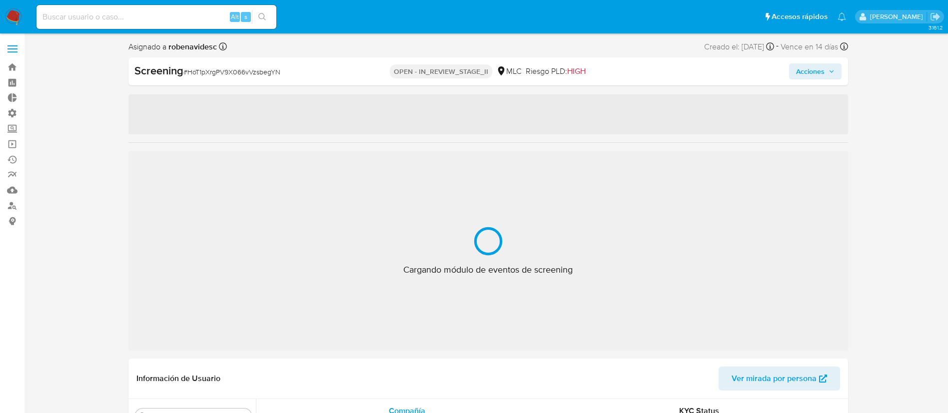
select select "10"
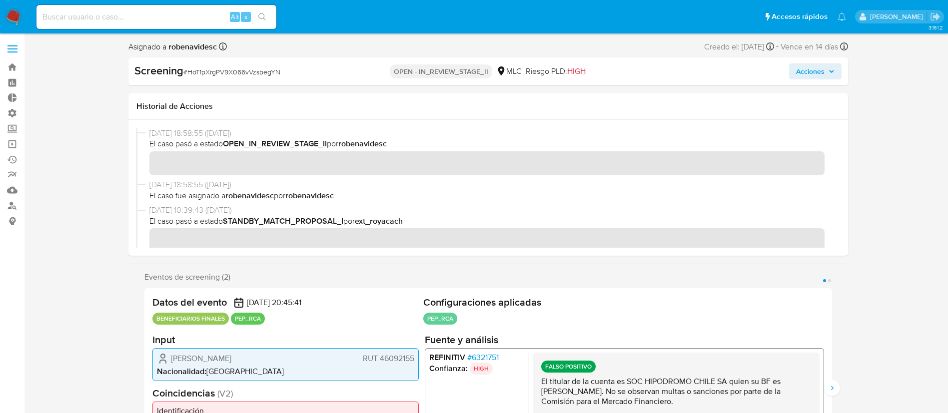
scroll to position [470, 0]
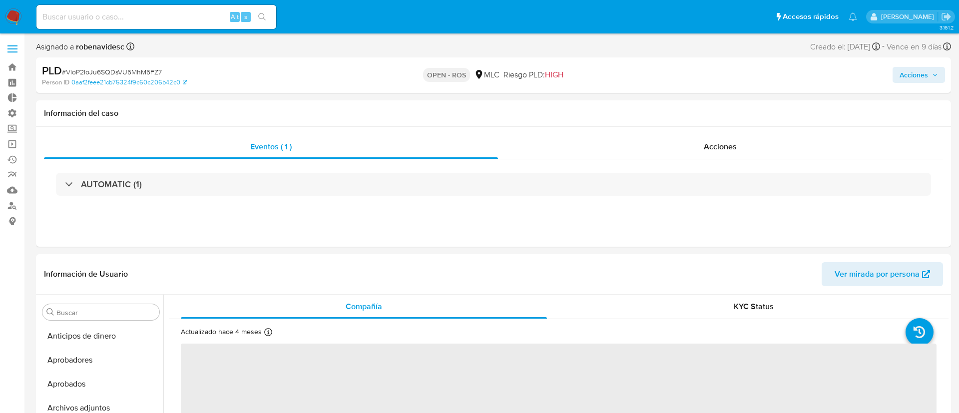
select select "10"
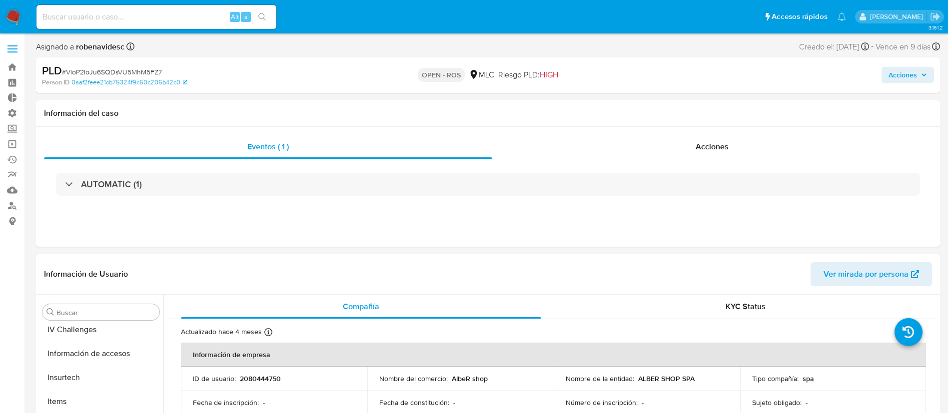
scroll to position [470, 0]
click at [698, 147] on span "Acciones" at bounding box center [712, 146] width 33 height 11
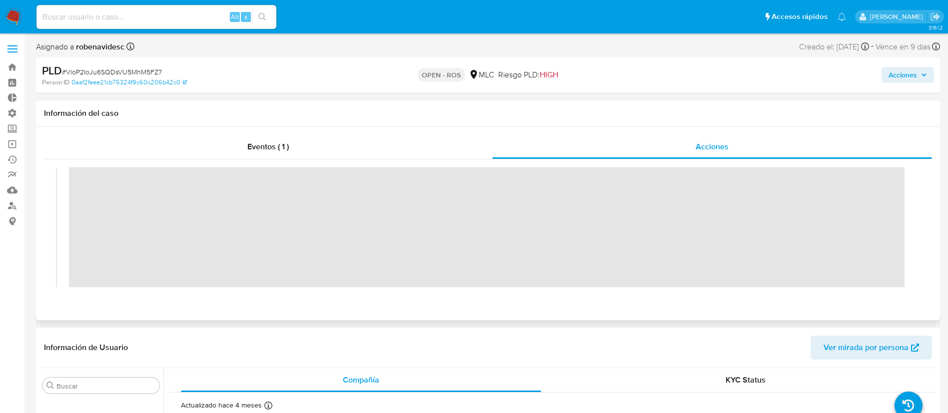
scroll to position [0, 0]
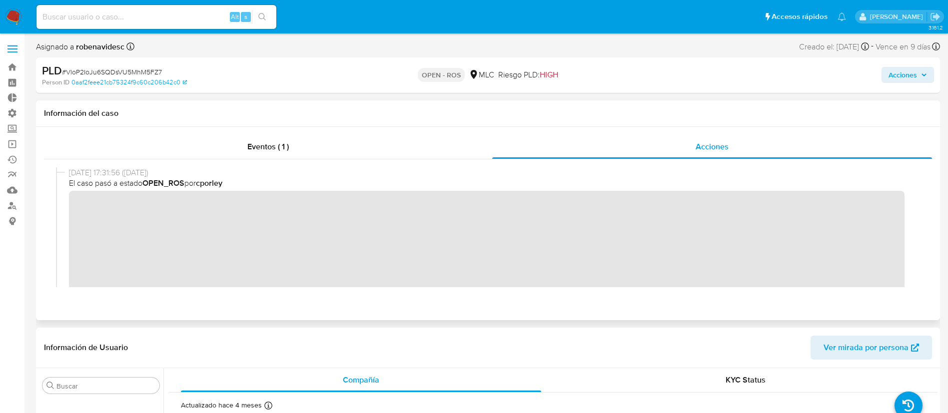
click at [66, 210] on div "25/09/2025 17:31:56 (hace 6 días) El caso pasó a estado OPEN_ROS por cporley" at bounding box center [488, 265] width 864 height 197
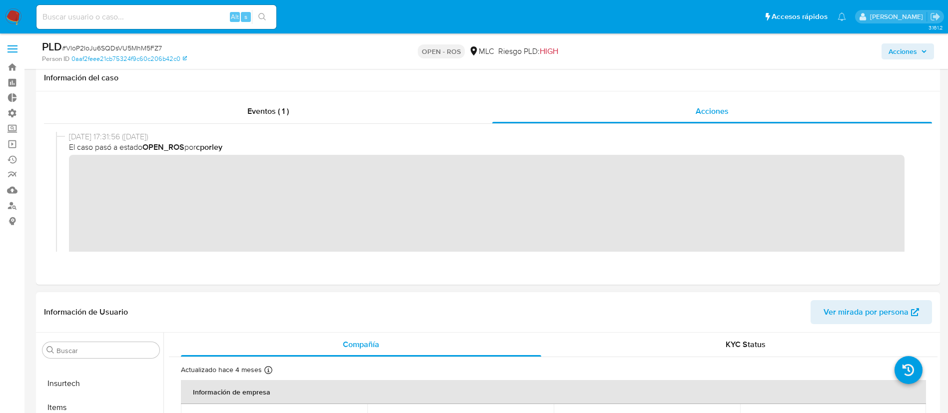
scroll to position [82, 0]
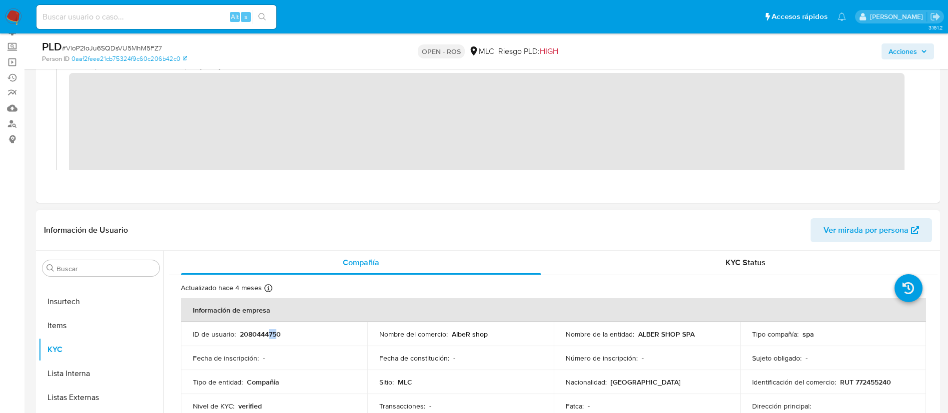
drag, startPoint x: 276, startPoint y: 337, endPoint x: 267, endPoint y: 337, distance: 9.5
click at [267, 337] on p "2080444750" at bounding box center [260, 334] width 41 height 9
drag, startPoint x: 236, startPoint y: 334, endPoint x: 313, endPoint y: 333, distance: 76.5
click at [313, 333] on div "ID de usuario : 2080444750" at bounding box center [274, 334] width 162 height 9
copy div "2080444750"
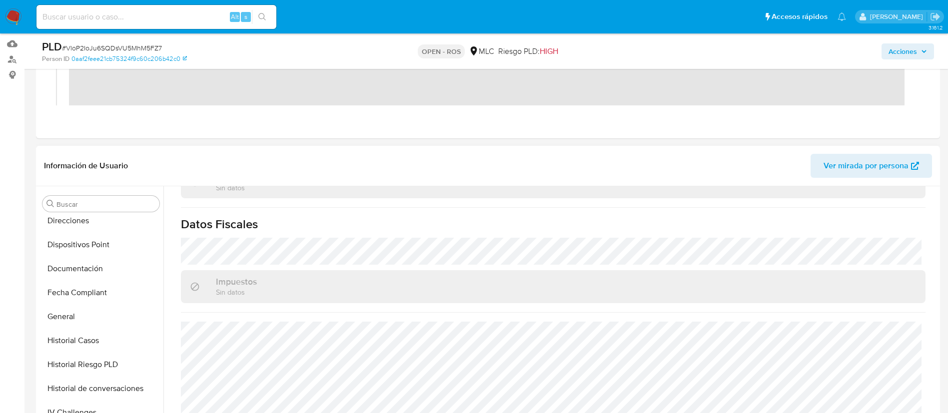
scroll to position [231, 0]
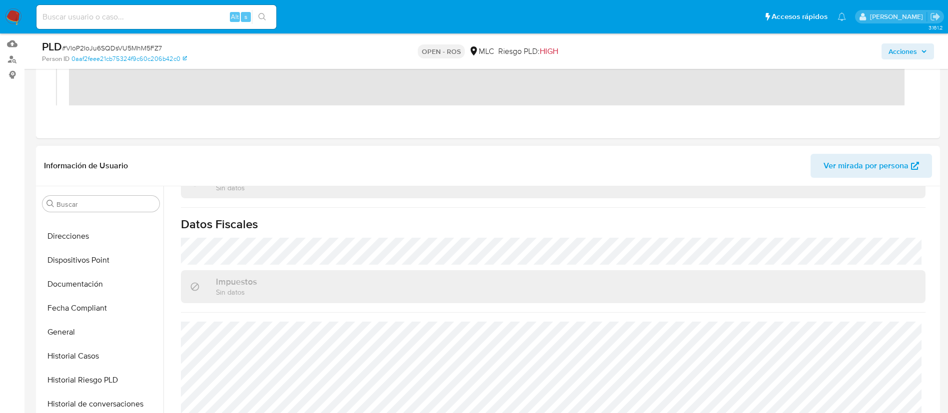
click at [84, 285] on button "Documentación" at bounding box center [100, 284] width 125 height 24
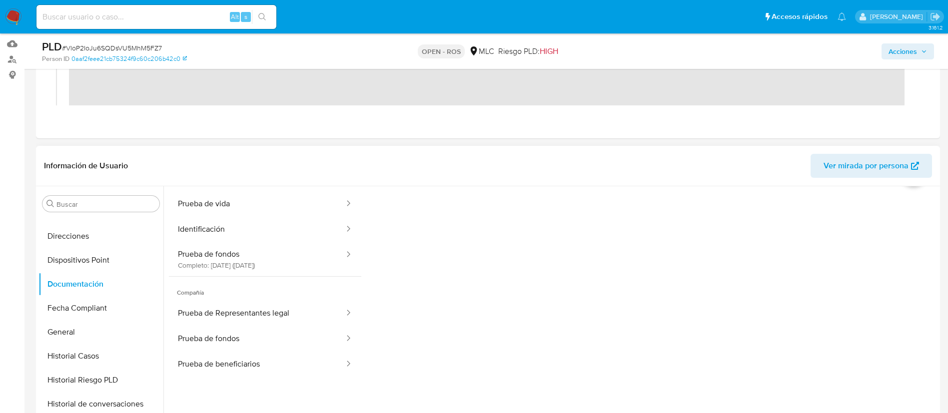
scroll to position [33, 0]
click at [244, 210] on button "Prueba de vida" at bounding box center [257, 202] width 176 height 25
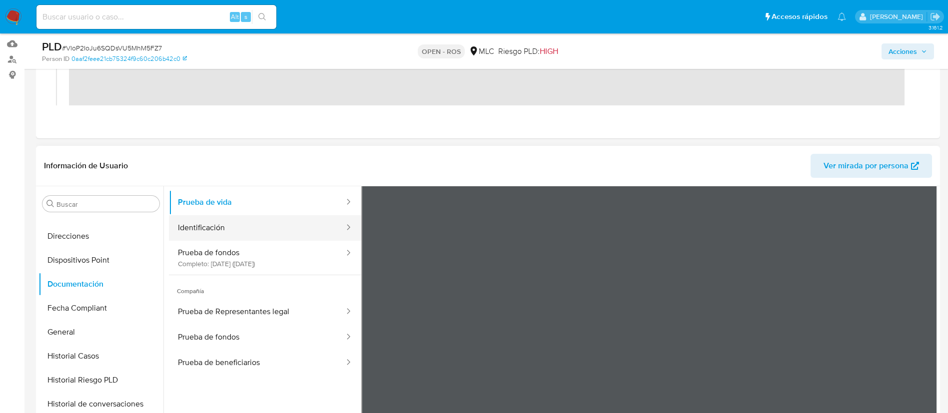
click at [278, 227] on button "Identificación" at bounding box center [257, 227] width 176 height 25
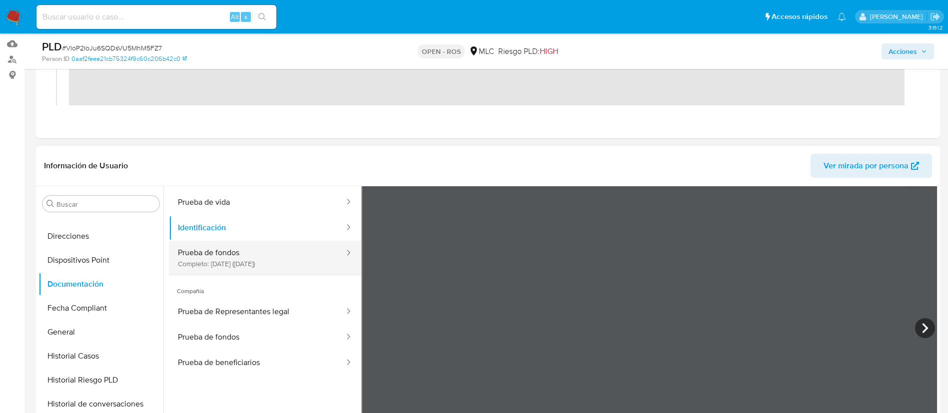
click at [242, 250] on button "Prueba de fondos Completo: 12/06/2025 (hace 4 meses)" at bounding box center [257, 258] width 176 height 34
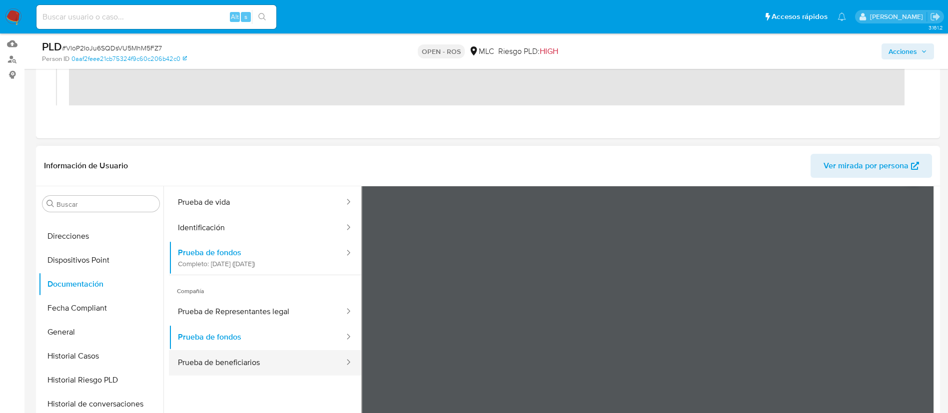
click at [230, 357] on button "Prueba de beneficiarios" at bounding box center [257, 362] width 176 height 25
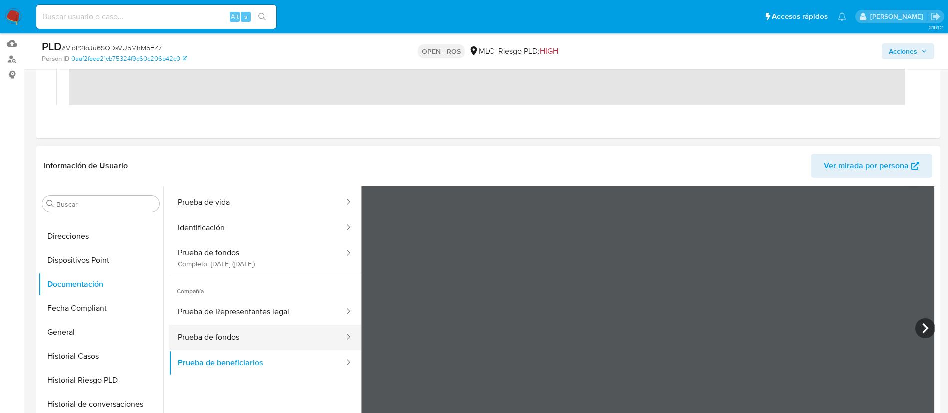
click at [230, 340] on button "Prueba de fondos" at bounding box center [257, 337] width 176 height 25
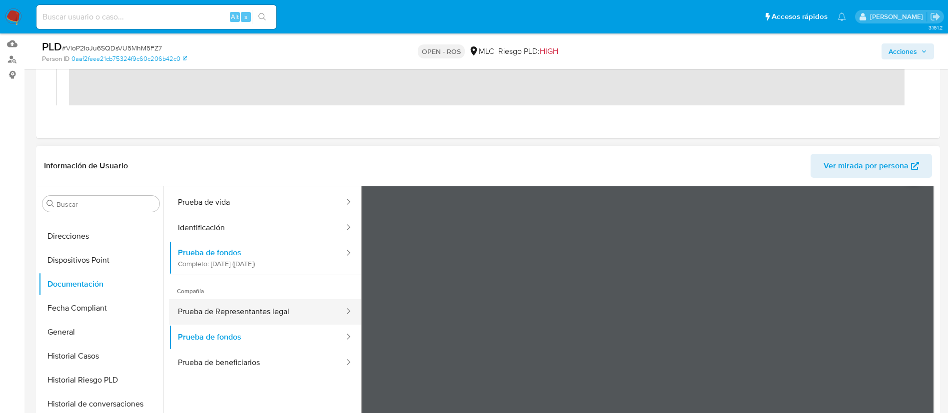
click at [249, 309] on button "Prueba de Representantes legal" at bounding box center [257, 311] width 176 height 25
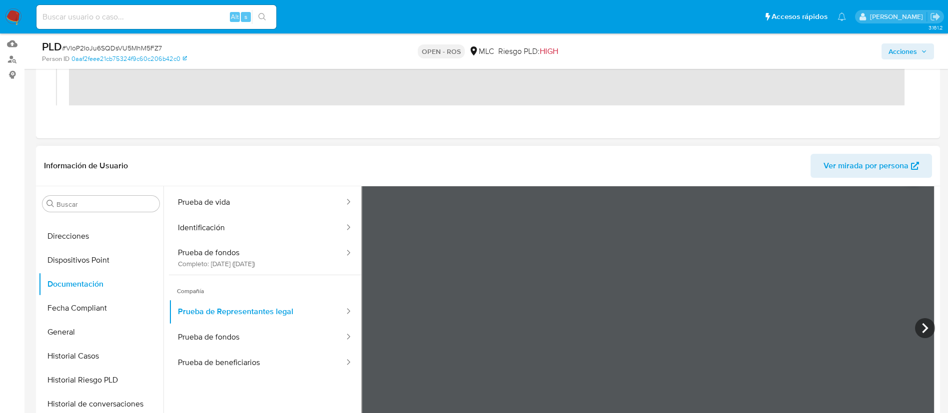
click at [270, 166] on header "Información de Usuario Ver mirada por persona" at bounding box center [488, 166] width 888 height 24
click at [70, 230] on button "Direcciones" at bounding box center [96, 236] width 117 height 24
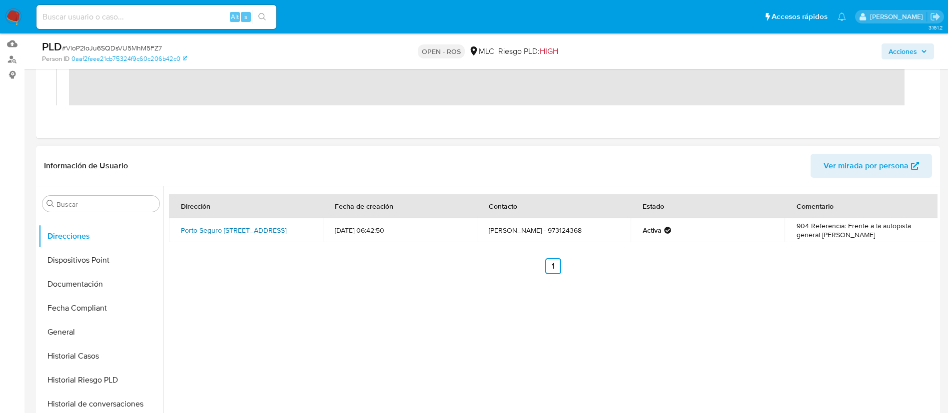
click at [225, 225] on link "Porto Seguro 4210, Estacion Central, Rm (metropolitana), , Chile 4210" at bounding box center [233, 230] width 105 height 10
click at [78, 356] on button "Historial Casos" at bounding box center [96, 356] width 117 height 24
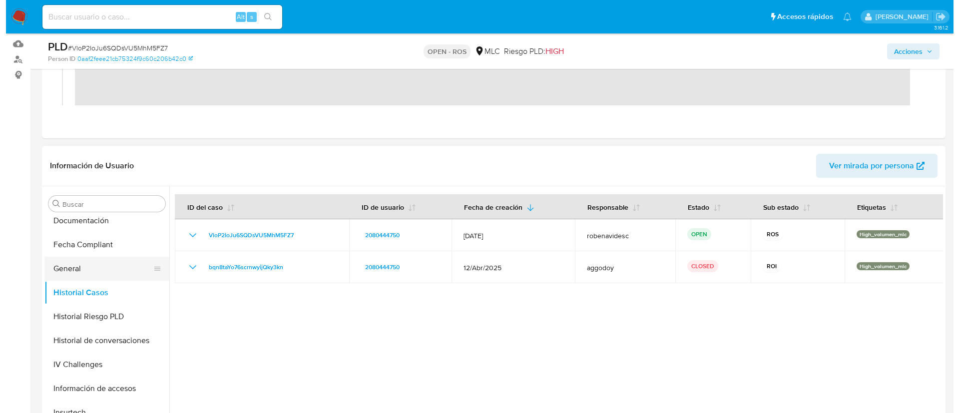
scroll to position [310, 0]
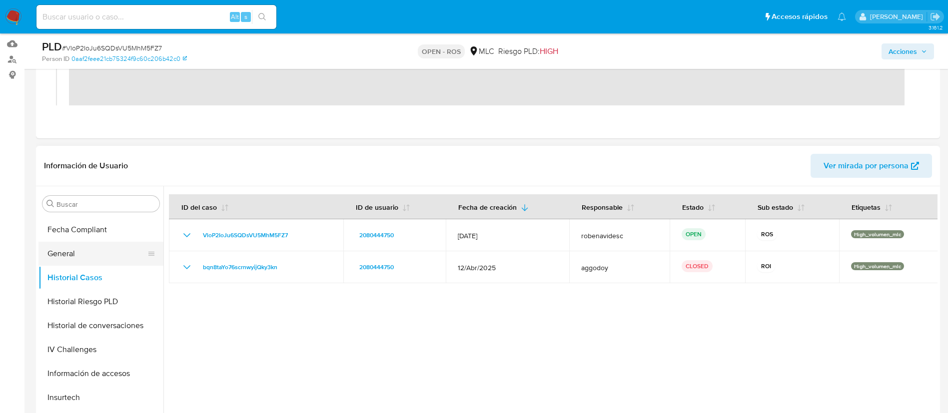
click at [98, 333] on button "Historial de conversaciones" at bounding box center [100, 326] width 125 height 24
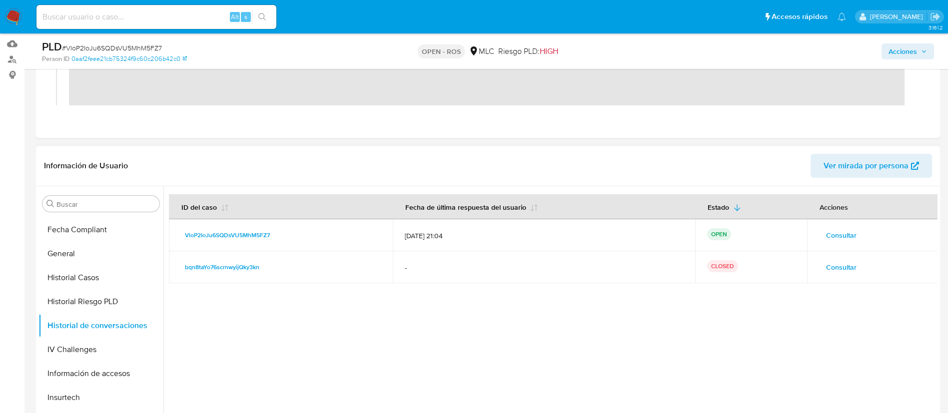
click at [836, 272] on span "Consultar" at bounding box center [841, 267] width 30 height 14
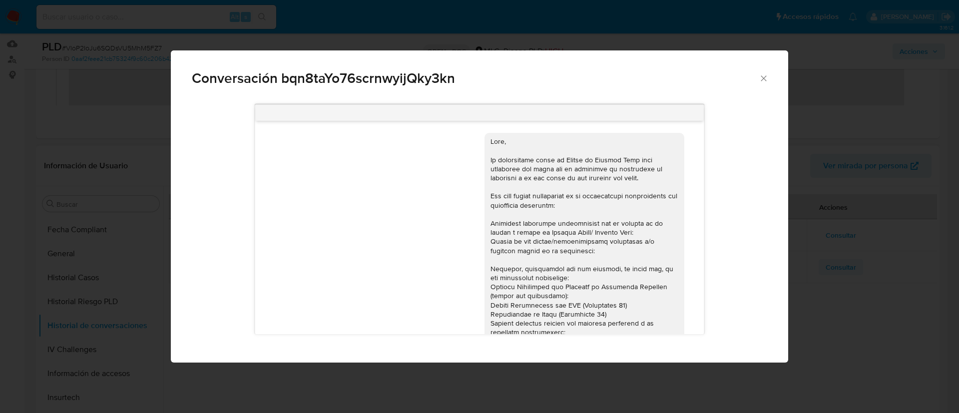
scroll to position [226, 0]
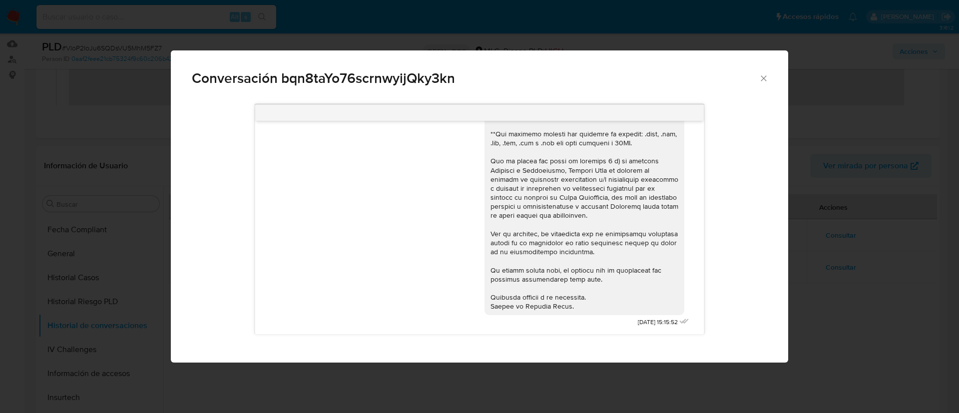
click at [773, 76] on div "Conversación bqn8taYo76scrnwyijQky3kn" at bounding box center [480, 73] width 618 height 47
click at [769, 76] on div "Conversación bqn8taYo76scrnwyijQky3kn" at bounding box center [480, 73] width 618 height 47
click at [767, 78] on icon "Cerrar" at bounding box center [764, 78] width 10 height 10
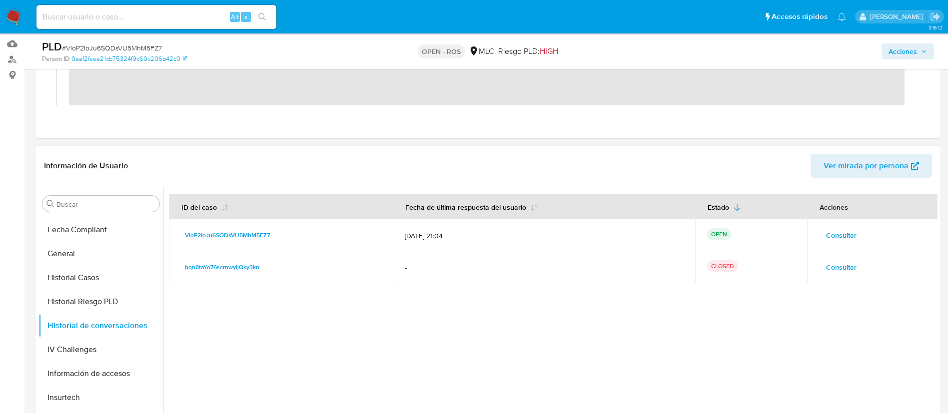
click at [846, 232] on span "Consultar" at bounding box center [841, 235] width 30 height 14
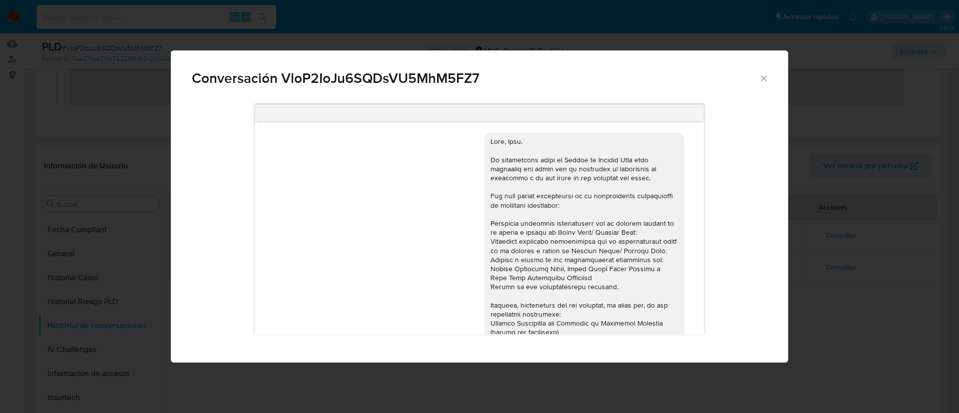
scroll to position [469, 0]
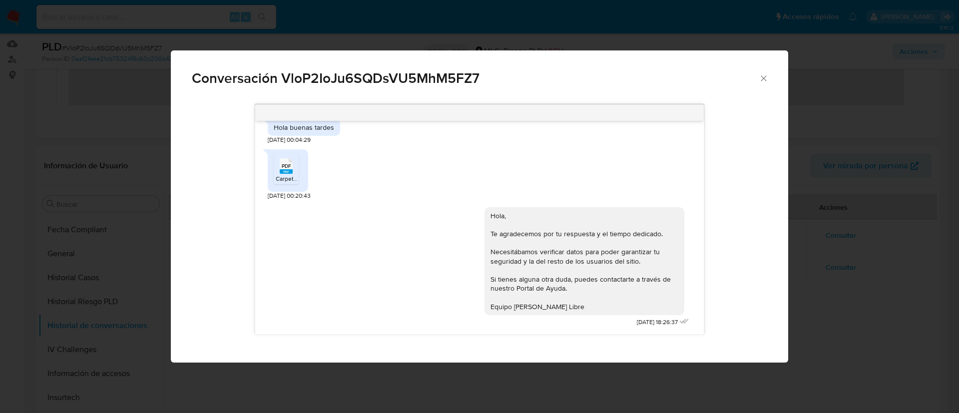
click at [634, 253] on div "Hola, Te agradecemos por tu respuesta y el tiempo dedicado. Necesitábamos verif…" at bounding box center [585, 261] width 188 height 100
click at [639, 234] on div "Hola, Te agradecemos por tu respuesta y el tiempo dedicado. Necesitábamos verif…" at bounding box center [585, 261] width 188 height 100
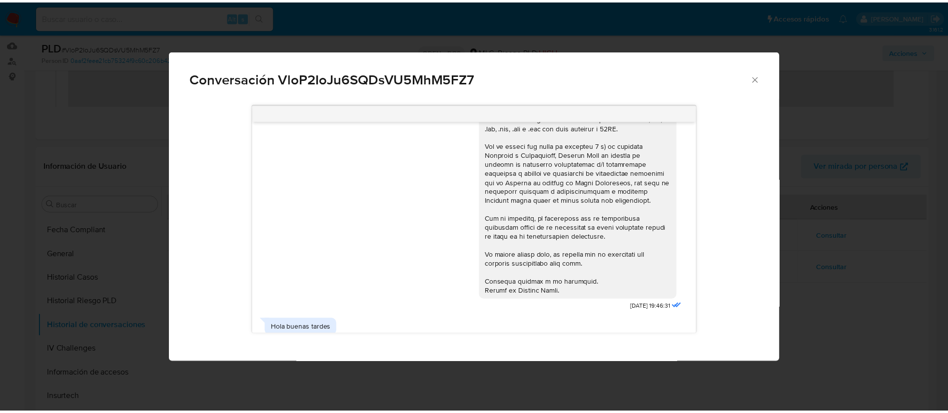
scroll to position [250, 0]
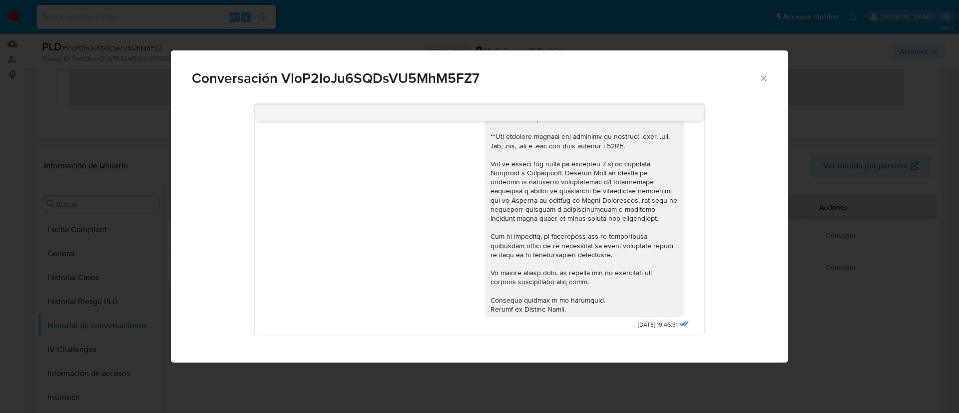
click at [764, 76] on icon "Cerrar" at bounding box center [764, 78] width 10 height 10
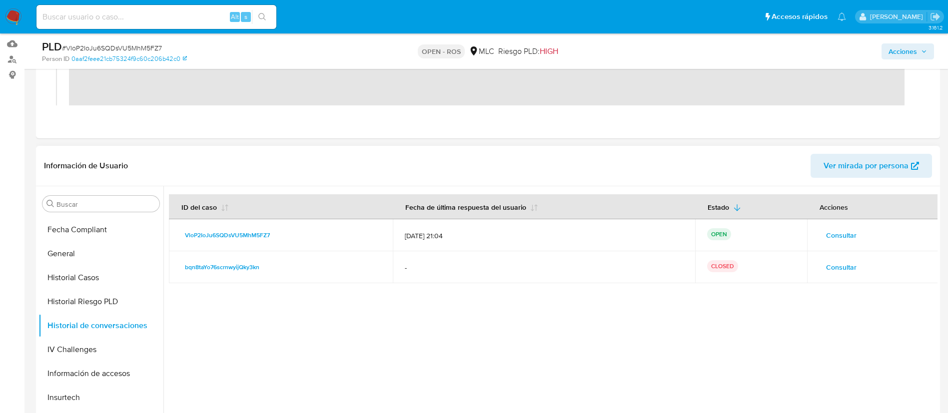
click at [264, 312] on div at bounding box center [550, 314] width 774 height 256
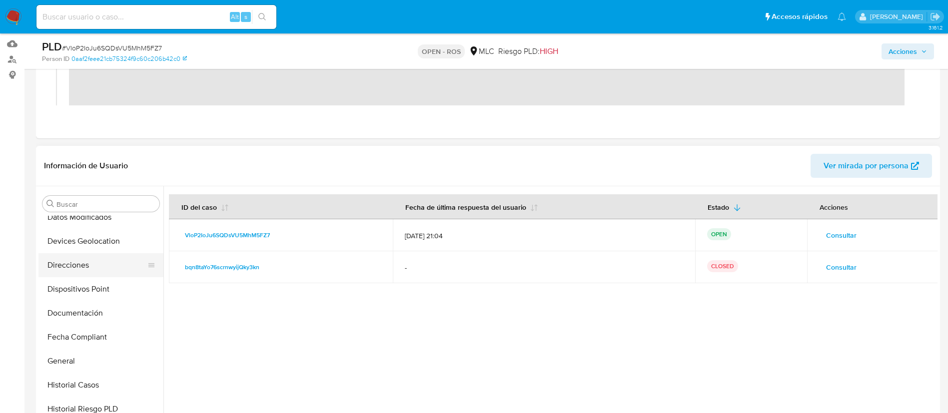
scroll to position [203, 0]
click at [79, 278] on button "Dispositivos Point" at bounding box center [100, 288] width 125 height 24
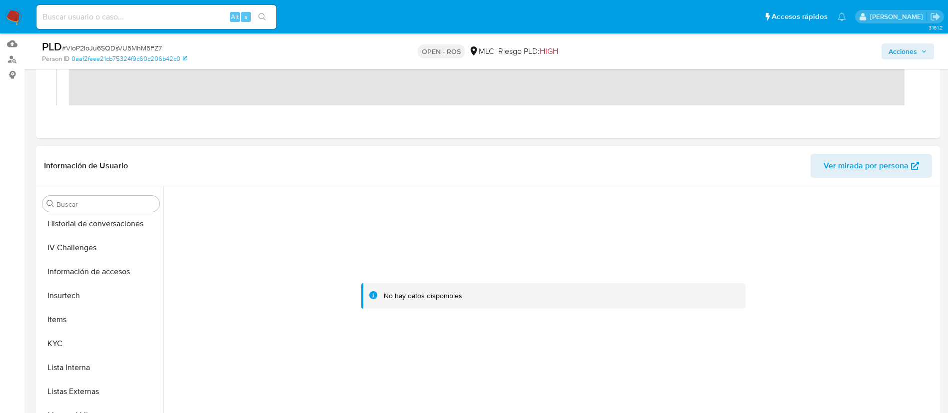
scroll to position [434, 0]
click at [71, 293] on button "Items" at bounding box center [96, 297] width 117 height 24
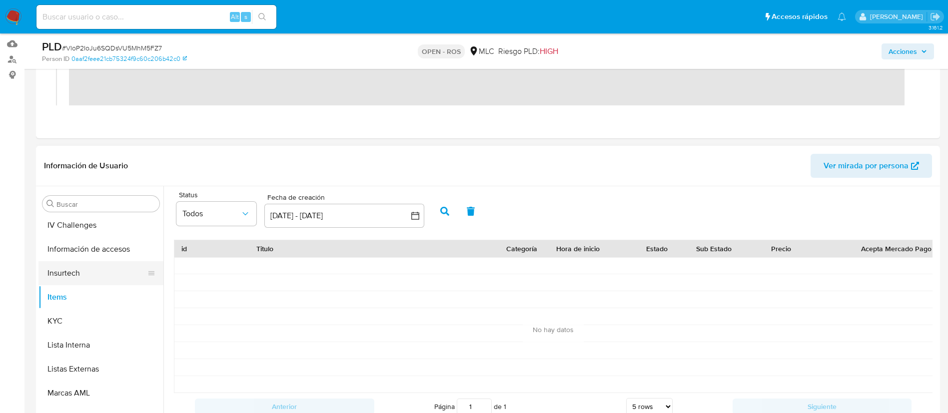
click at [74, 277] on button "Insurtech" at bounding box center [96, 273] width 117 height 24
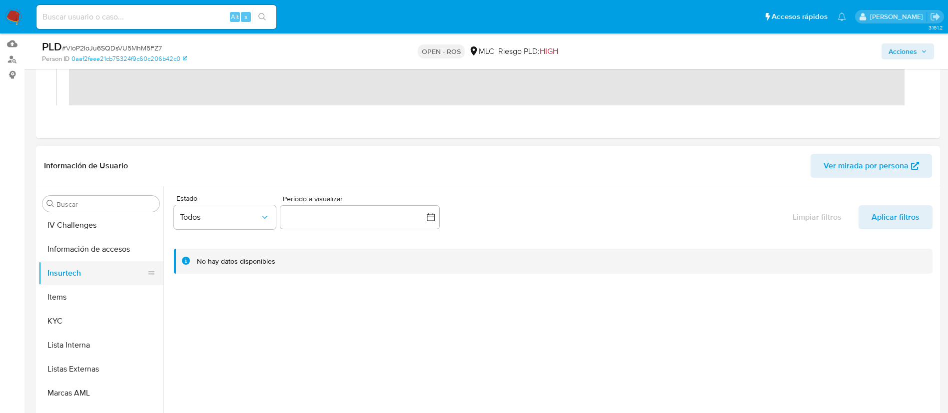
click at [74, 277] on button "Insurtech" at bounding box center [96, 273] width 117 height 24
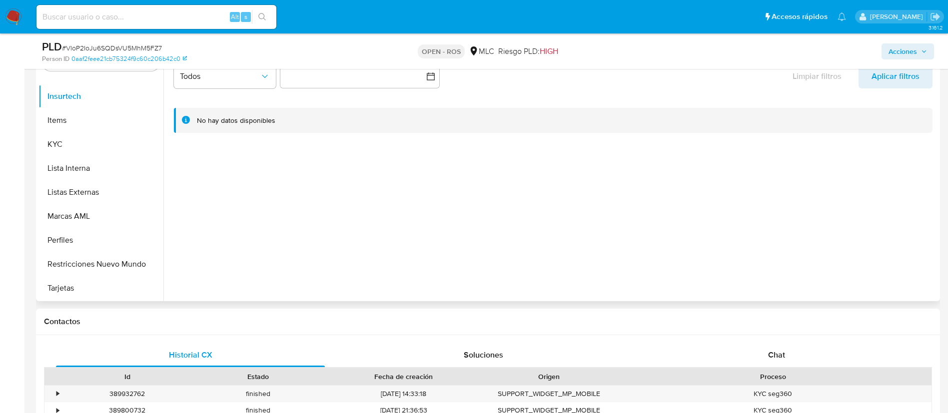
scroll to position [288, 0]
click at [282, 244] on div at bounding box center [550, 173] width 774 height 256
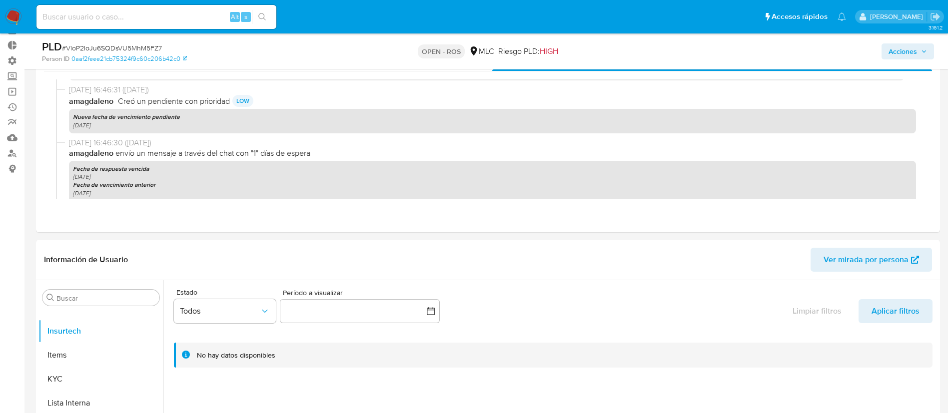
scroll to position [0, 0]
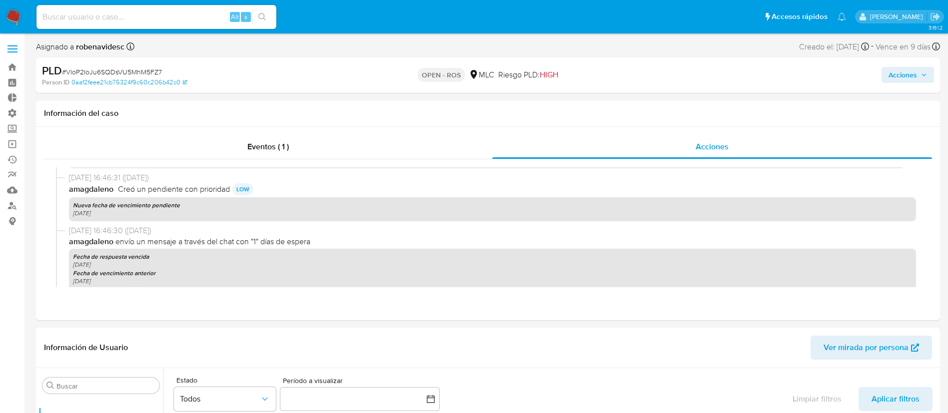
click at [908, 77] on span "Acciones" at bounding box center [902, 75] width 28 height 16
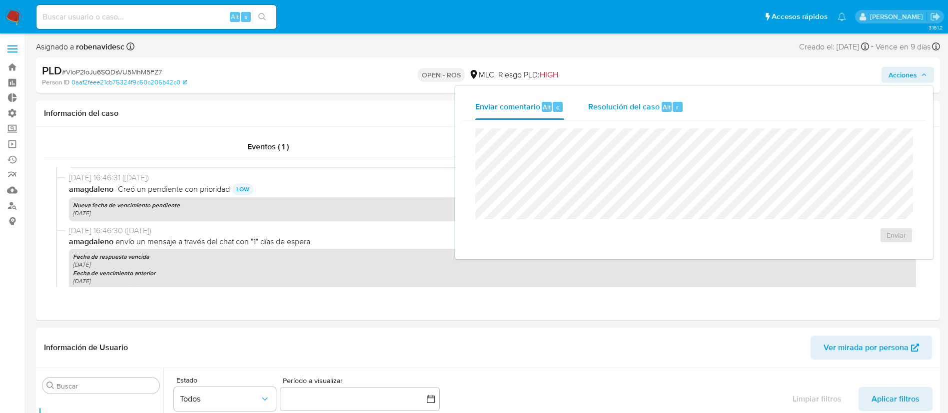
click at [646, 110] on span "Resolución del caso" at bounding box center [623, 106] width 71 height 11
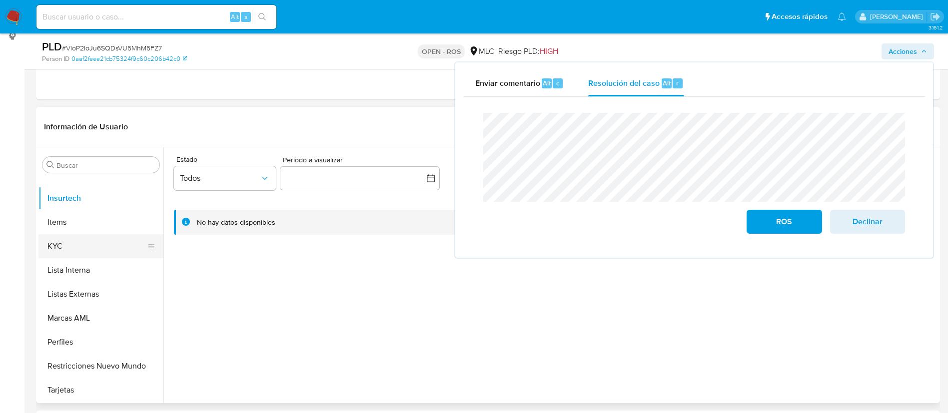
scroll to position [184, 0]
click at [84, 234] on button "Items" at bounding box center [96, 224] width 117 height 24
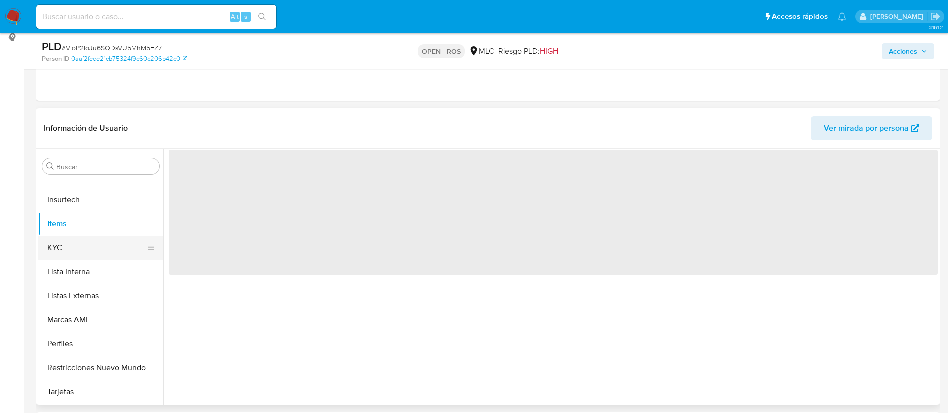
click at [82, 240] on button "KYC" at bounding box center [96, 248] width 117 height 24
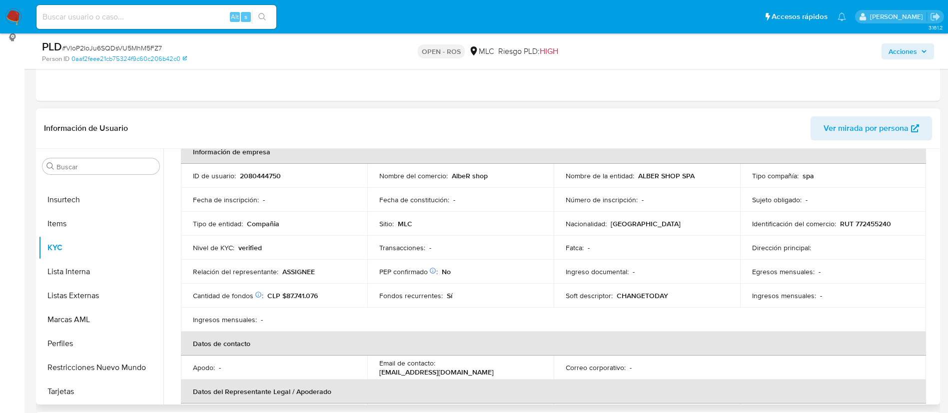
scroll to position [0, 0]
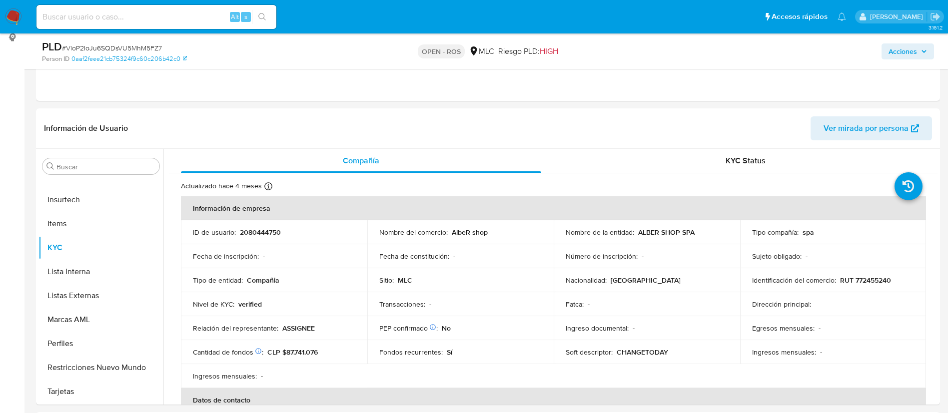
click at [903, 57] on span "Acciones" at bounding box center [902, 51] width 28 height 16
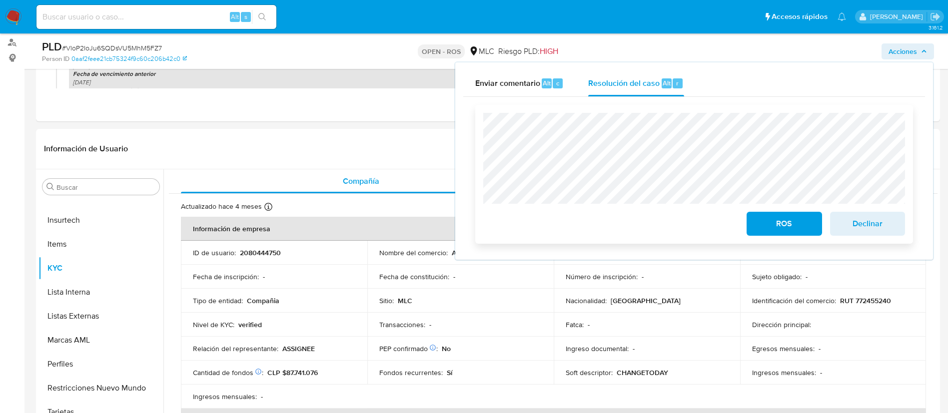
scroll to position [163, 0]
click at [778, 233] on span "ROS" at bounding box center [784, 224] width 49 height 22
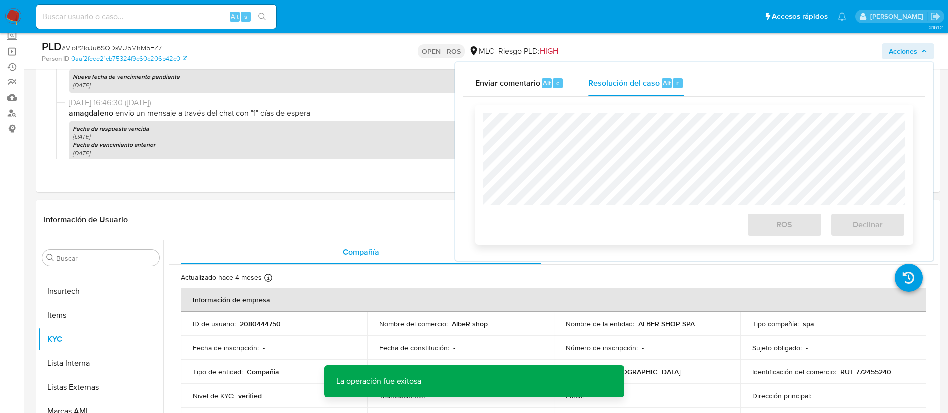
scroll to position [85, 0]
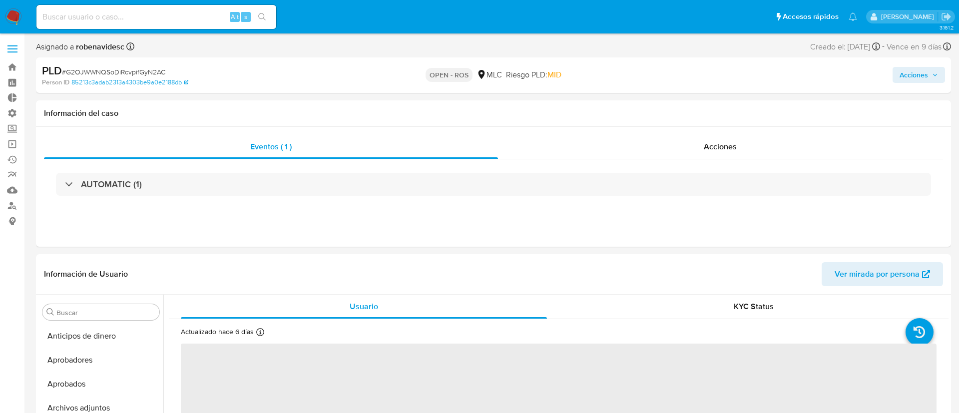
select select "10"
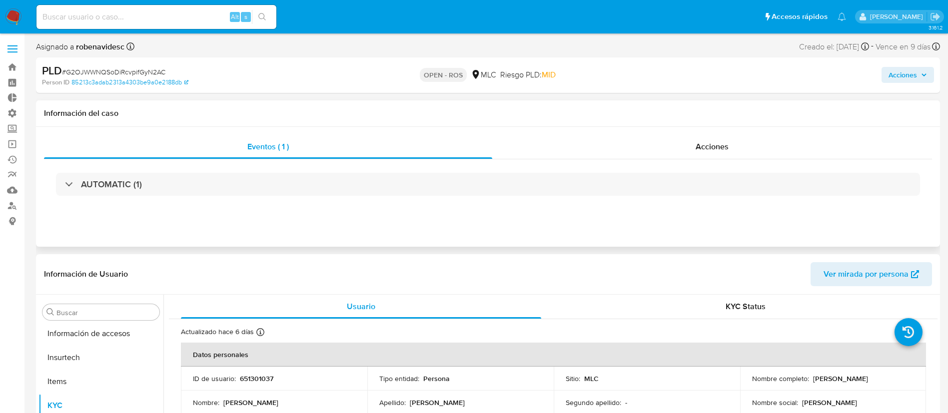
scroll to position [470, 0]
click at [682, 142] on div "Acciones" at bounding box center [712, 147] width 440 height 24
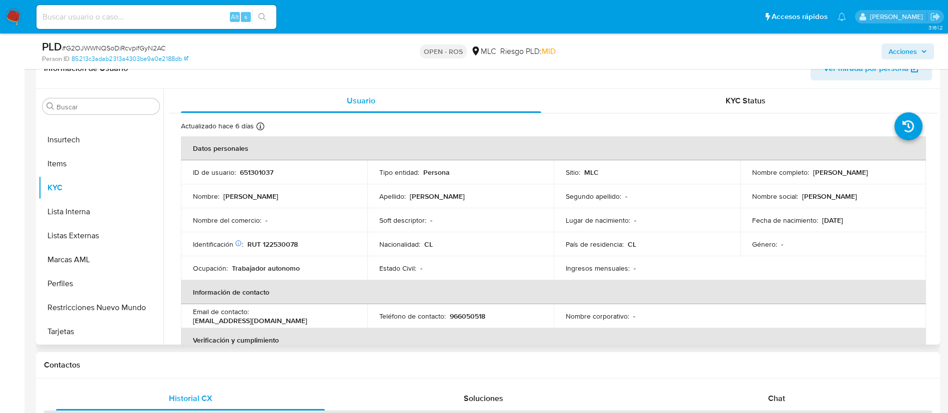
scroll to position [244, 0]
drag, startPoint x: 291, startPoint y: 177, endPoint x: 232, endPoint y: 172, distance: 58.7
click at [232, 172] on td "ID de usuario : 651301037" at bounding box center [274, 172] width 186 height 24
copy div ": 651301037"
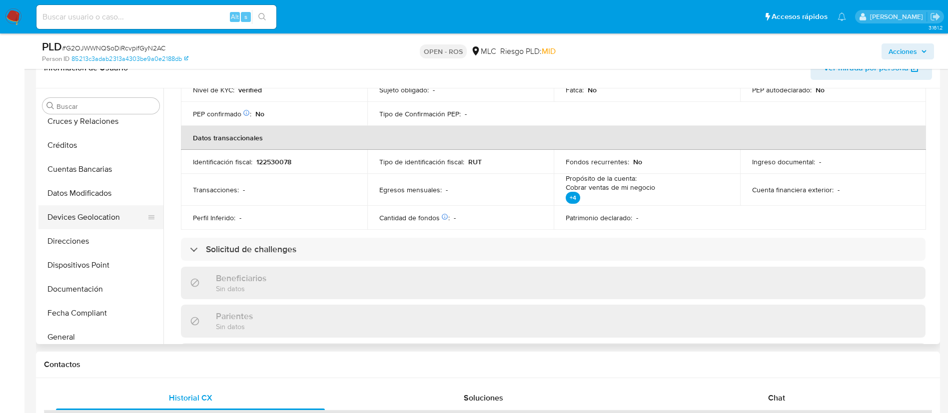
scroll to position [125, 0]
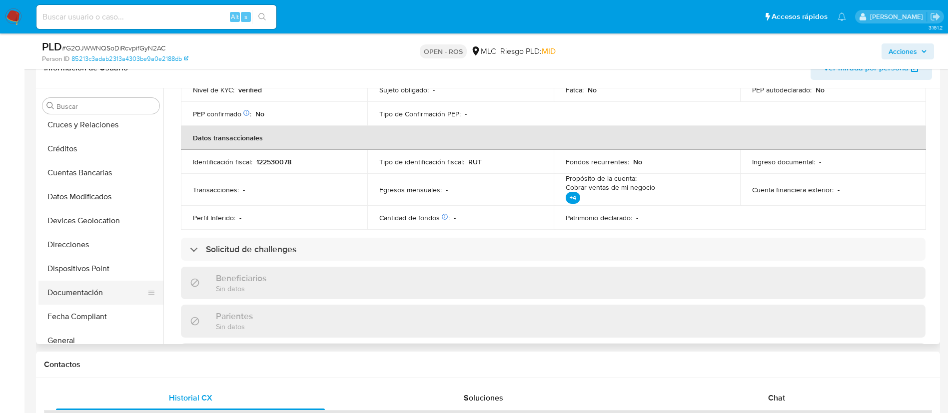
click at [80, 294] on button "Documentación" at bounding box center [96, 293] width 117 height 24
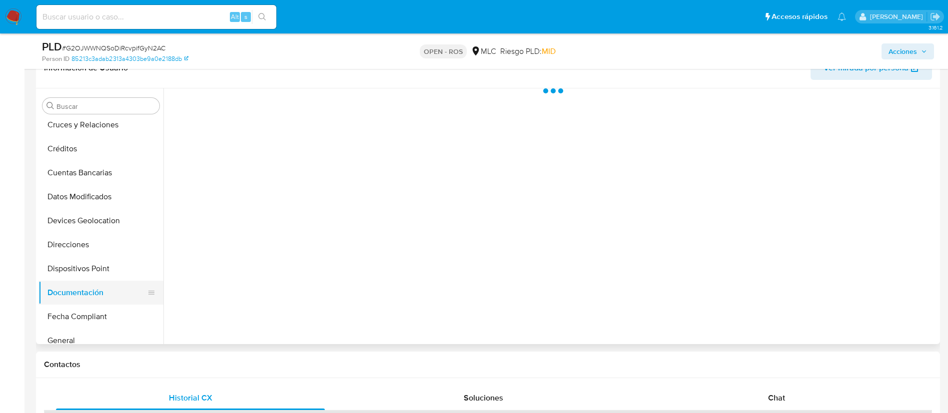
scroll to position [0, 0]
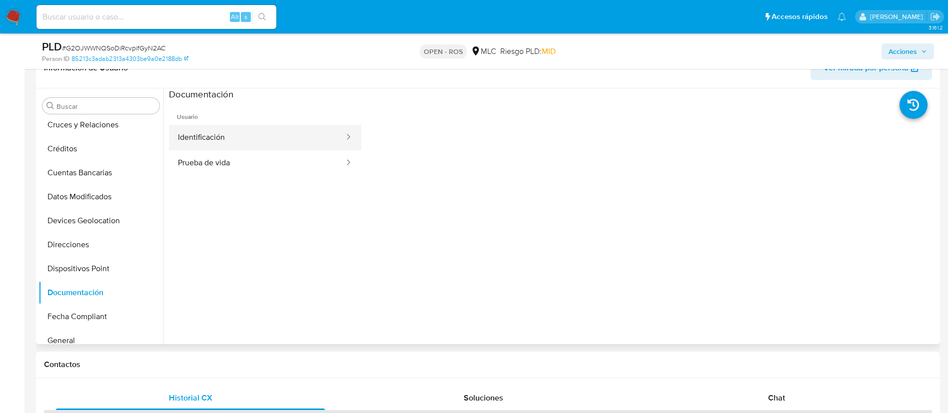
click at [268, 140] on button "Identificación" at bounding box center [257, 137] width 176 height 25
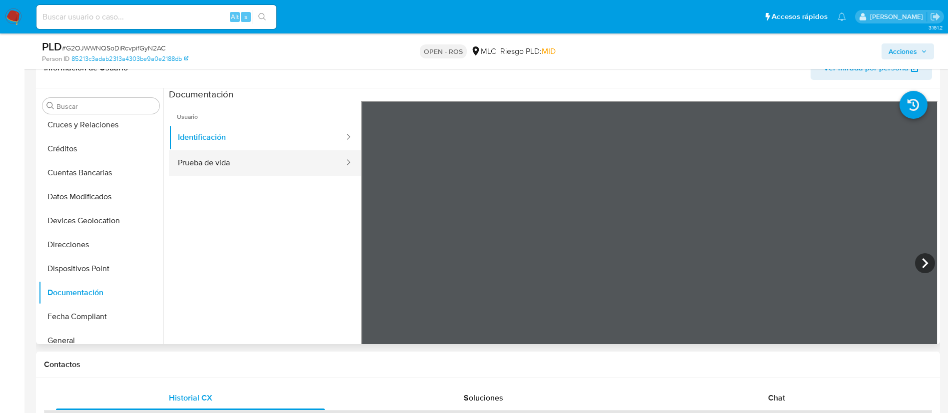
click at [236, 162] on button "Prueba de vida" at bounding box center [257, 162] width 176 height 25
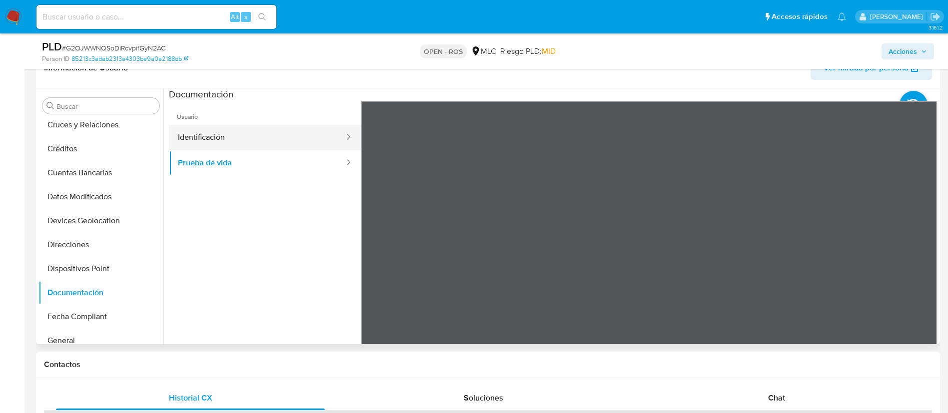
click at [255, 141] on button "Identificación" at bounding box center [257, 137] width 176 height 25
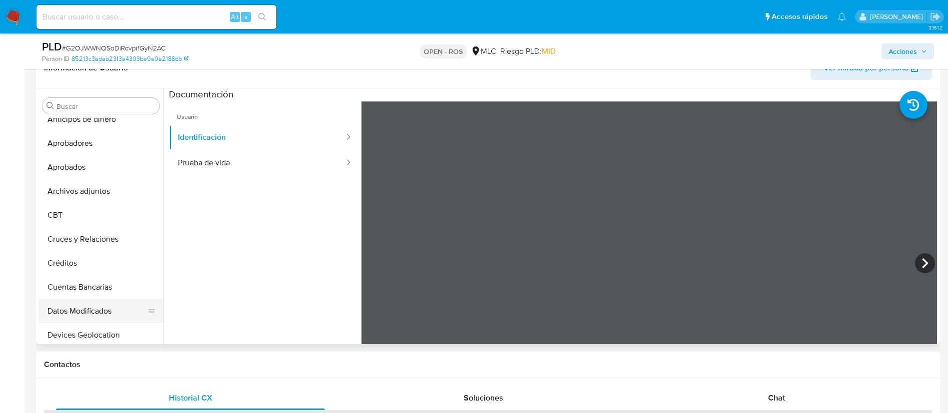
scroll to position [10, 0]
click at [104, 194] on button "Archivos adjuntos" at bounding box center [100, 192] width 125 height 24
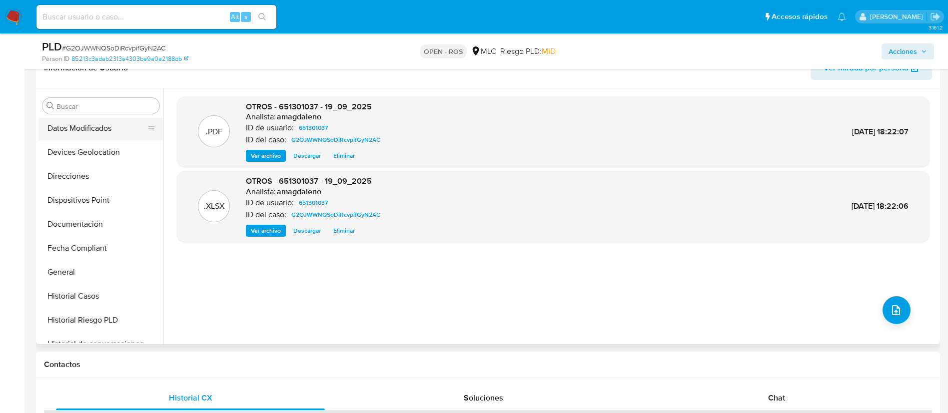
scroll to position [217, 0]
click at [68, 156] on button "Direcciones" at bounding box center [96, 152] width 117 height 24
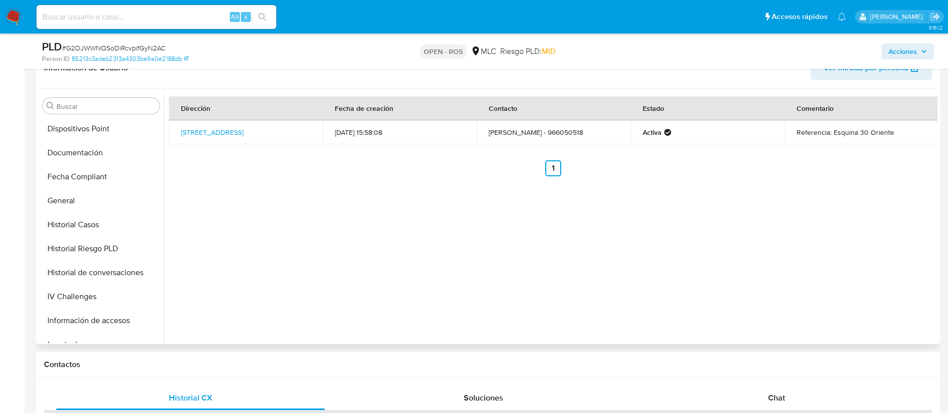
scroll to position [267, 0]
click at [216, 126] on td "15 Sur 2978, Talca, Maule, , Chile 2978" at bounding box center [246, 132] width 154 height 24
click at [223, 128] on link "15 Sur 2978, Talca, Maule, , Chile 2978" at bounding box center [212, 132] width 62 height 10
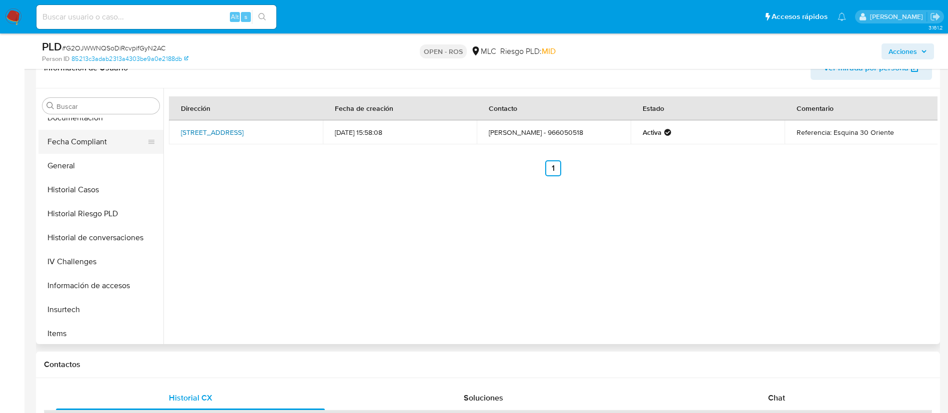
scroll to position [301, 0]
click at [78, 198] on button "Historial Casos" at bounding box center [96, 189] width 117 height 24
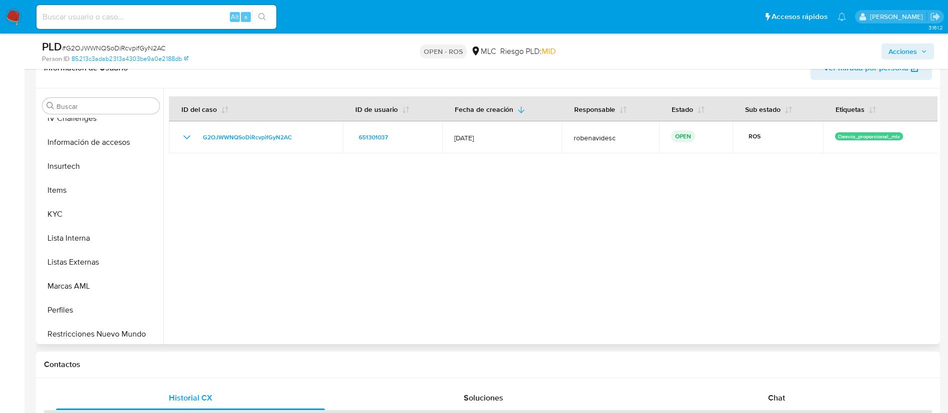
scroll to position [444, 0]
click at [83, 183] on button "Items" at bounding box center [96, 190] width 117 height 24
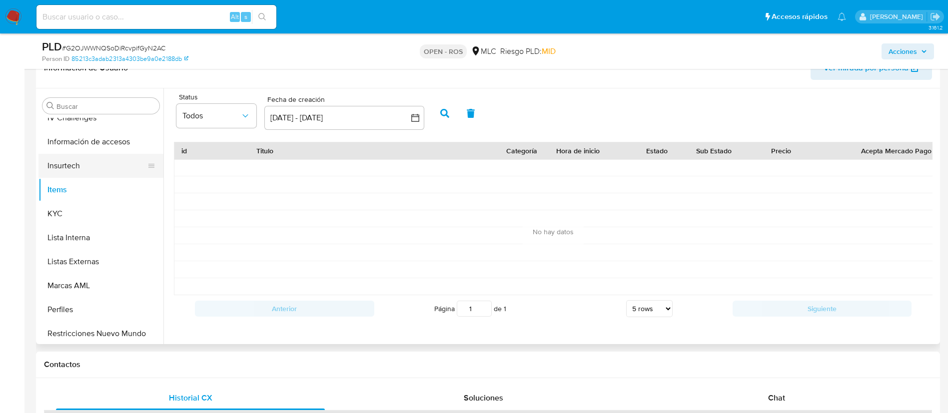
click at [90, 174] on button "Insurtech" at bounding box center [96, 166] width 117 height 24
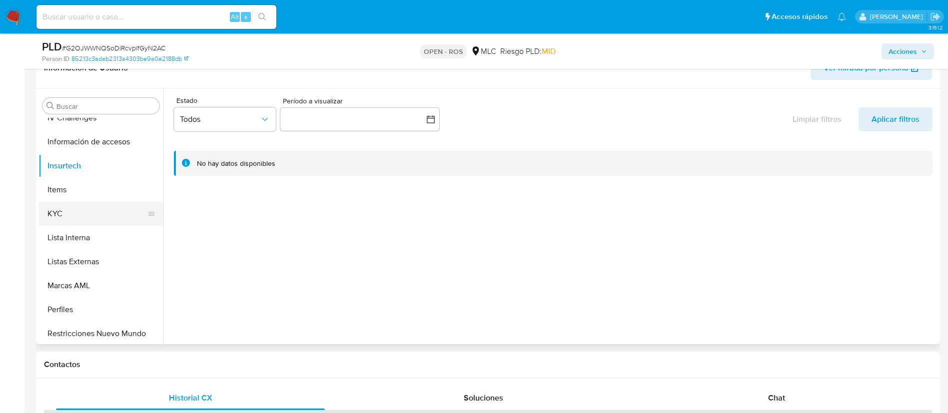
click at [94, 214] on button "KYC" at bounding box center [96, 214] width 117 height 24
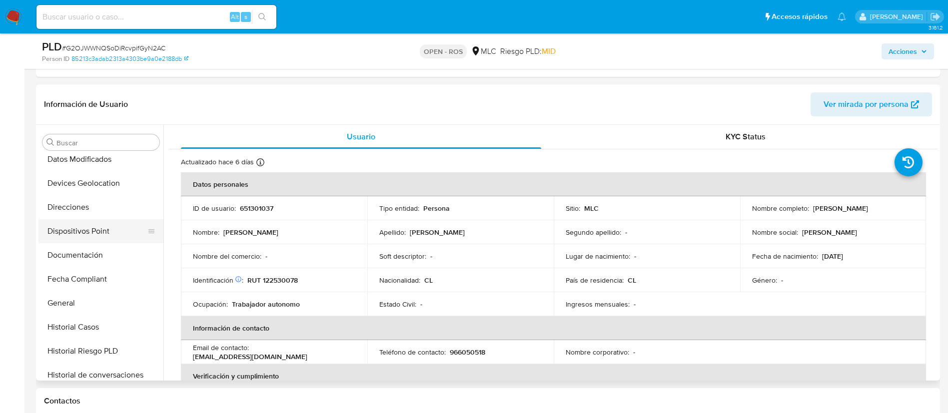
scroll to position [198, 0]
click at [80, 203] on button "Direcciones" at bounding box center [96, 208] width 117 height 24
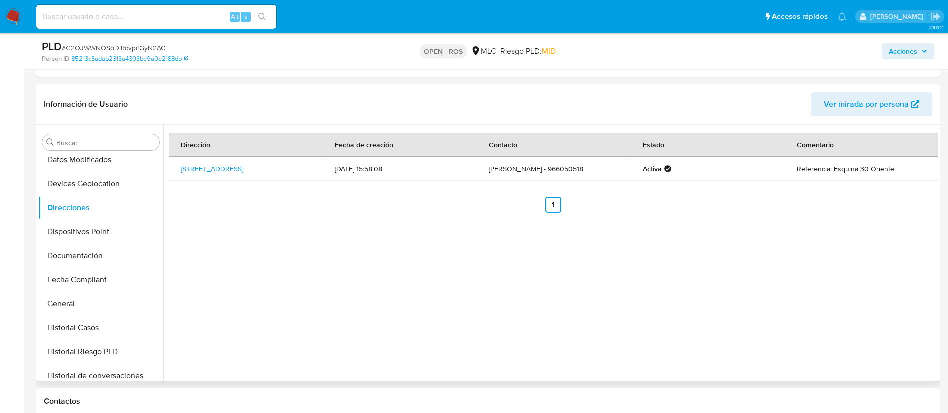
click at [640, 276] on div "Dirección Fecha de creación Contacto Estado Comentario 15 Sur 2978, Talca, Maul…" at bounding box center [550, 253] width 774 height 256
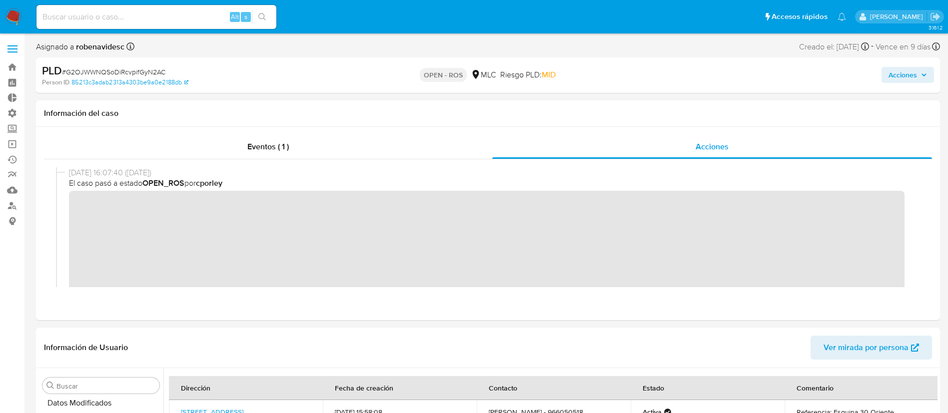
click at [897, 78] on span "Acciones" at bounding box center [902, 75] width 28 height 16
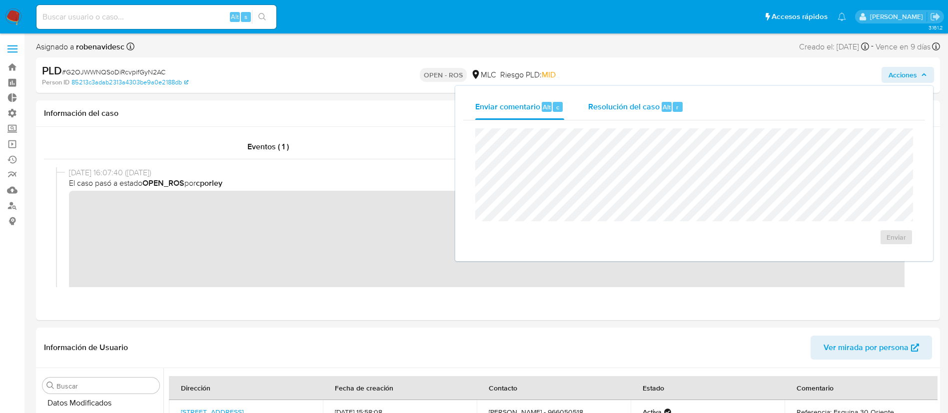
click at [655, 109] on span "Resolución del caso" at bounding box center [623, 106] width 71 height 11
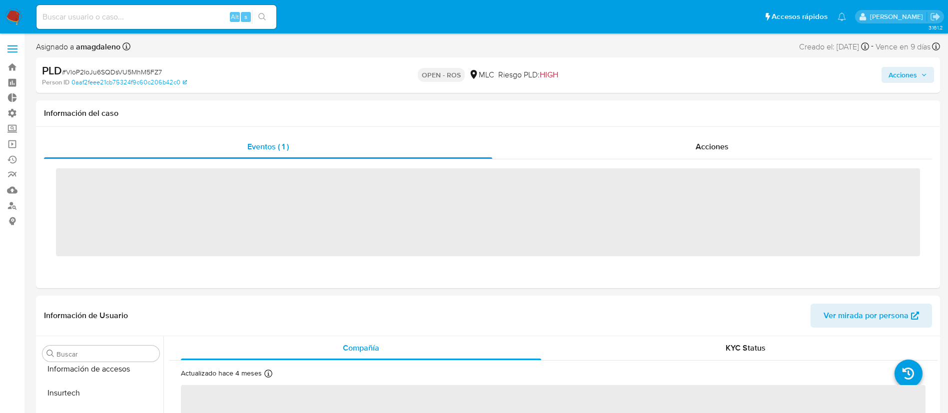
scroll to position [470, 0]
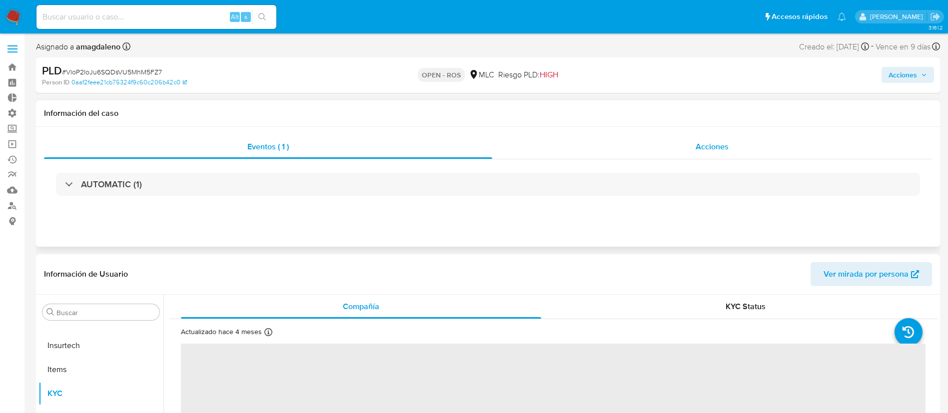
select select "10"
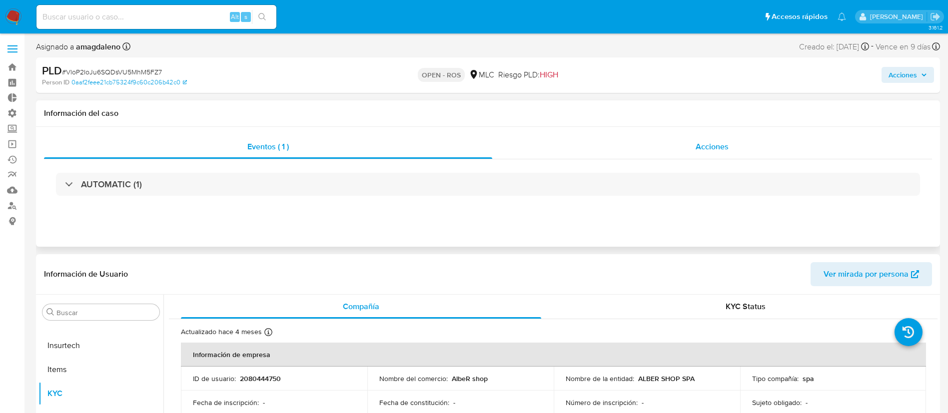
click at [625, 149] on div "Acciones" at bounding box center [712, 147] width 440 height 24
